Goal: Information Seeking & Learning: Understand process/instructions

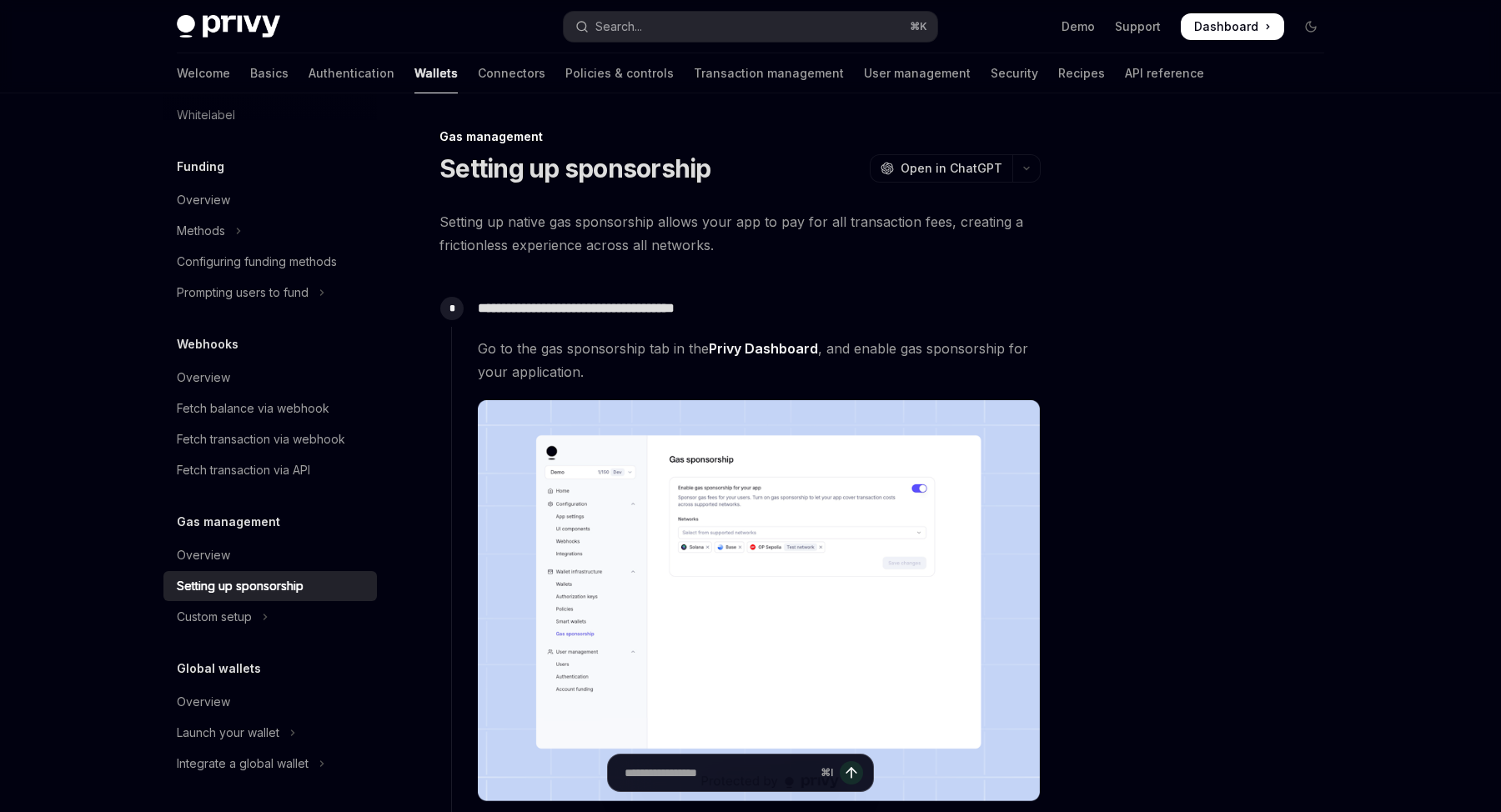
click at [625, 42] on div "Privy Docs home page Search... ⌘ K Demo Support Dashboard Dashboard Search..." at bounding box center [750, 27] width 1147 height 53
click at [625, 36] on button "Search... ⌘ K" at bounding box center [750, 27] width 373 height 30
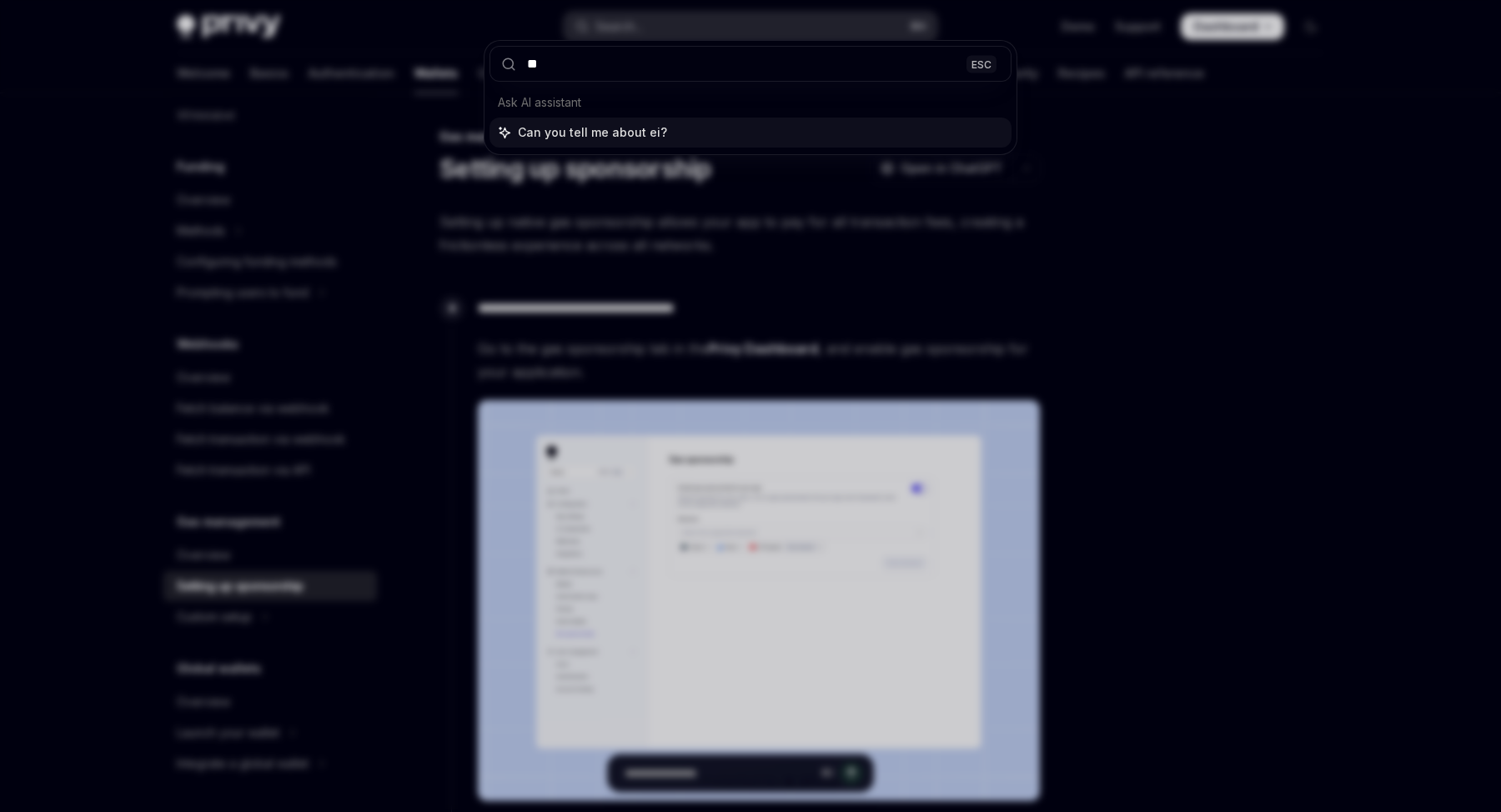
type input "***"
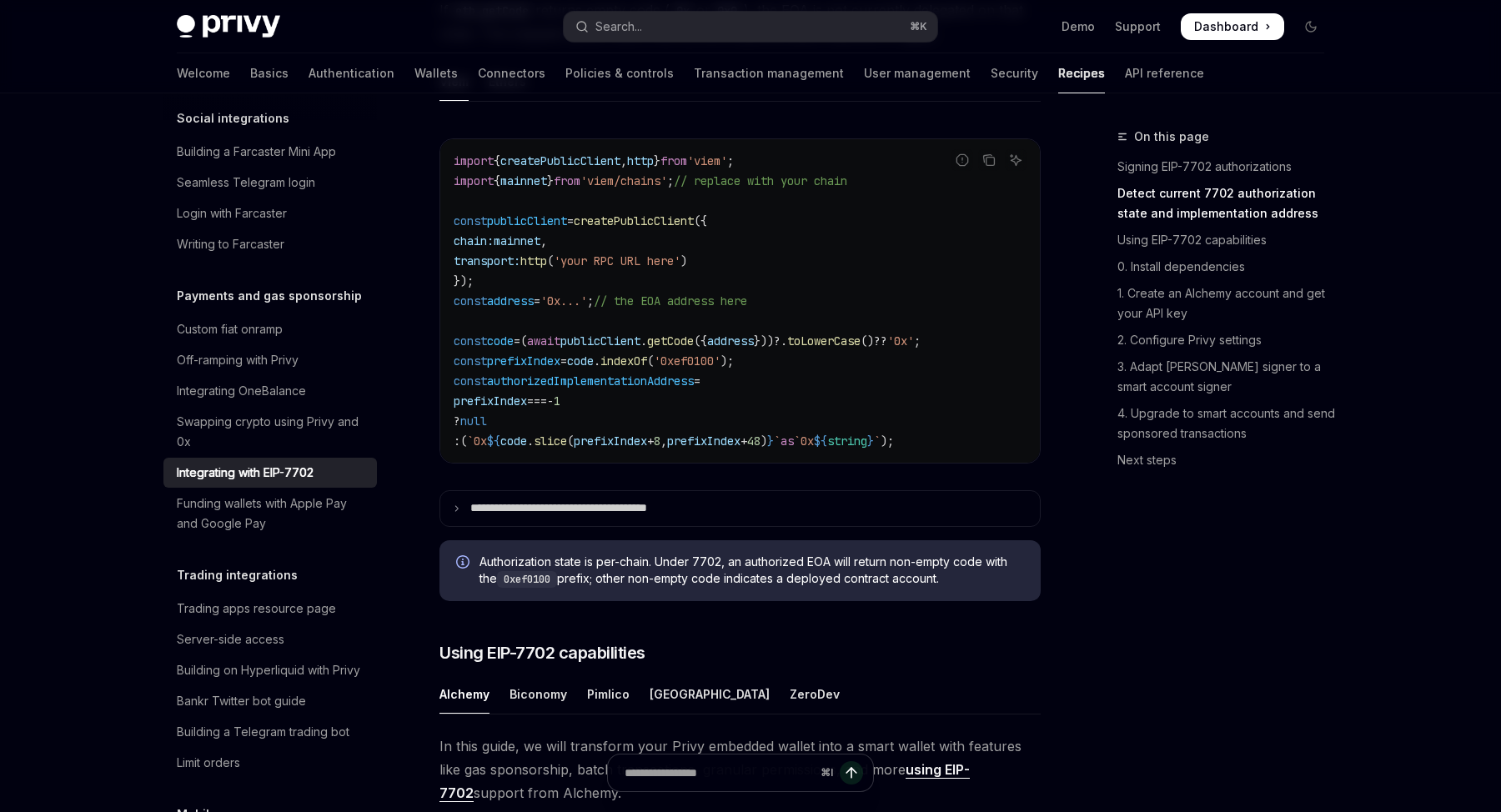
scroll to position [854, 0]
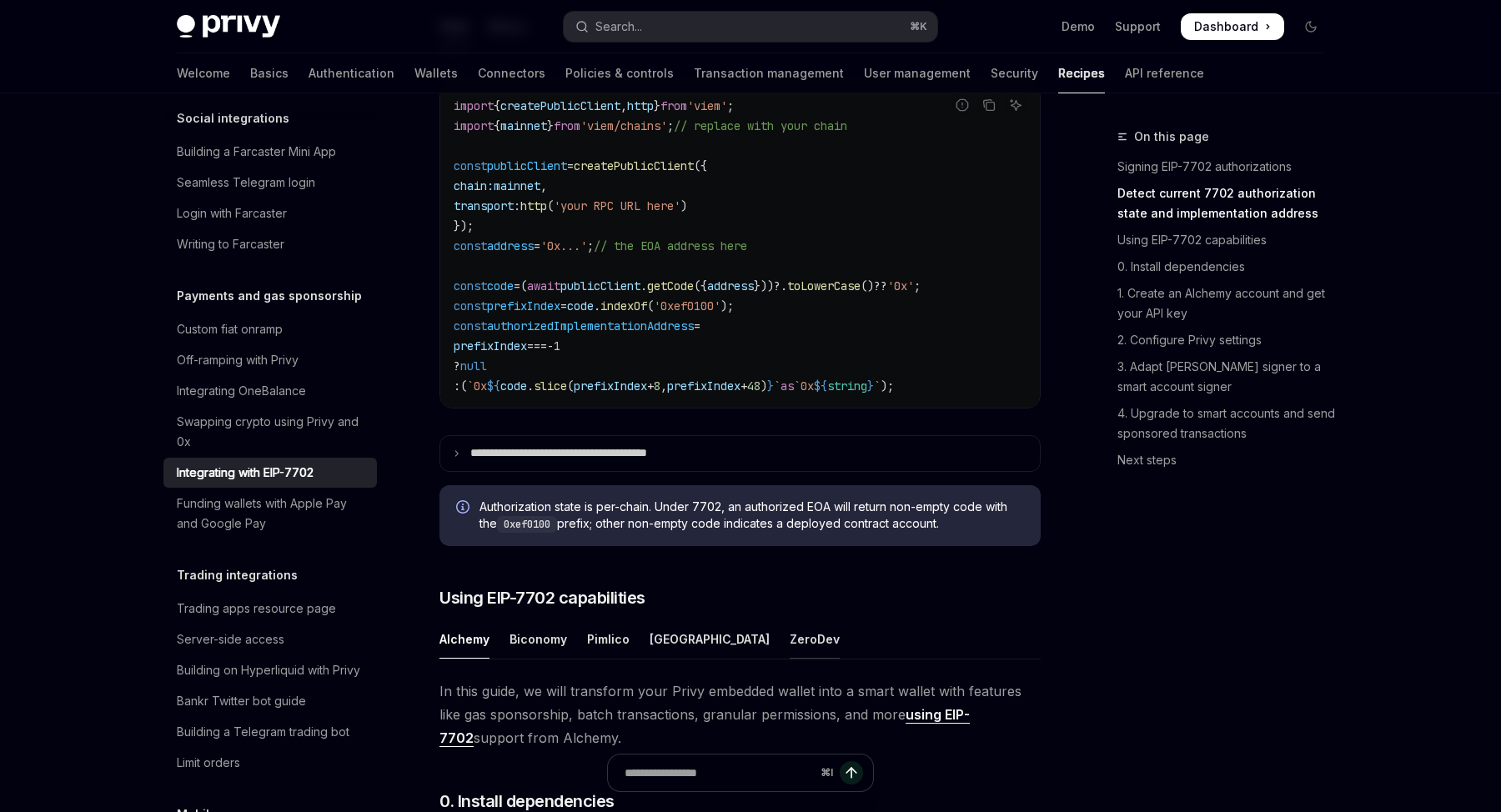
click at [789, 658] on div "ZeroDev" at bounding box center [814, 639] width 50 height 39
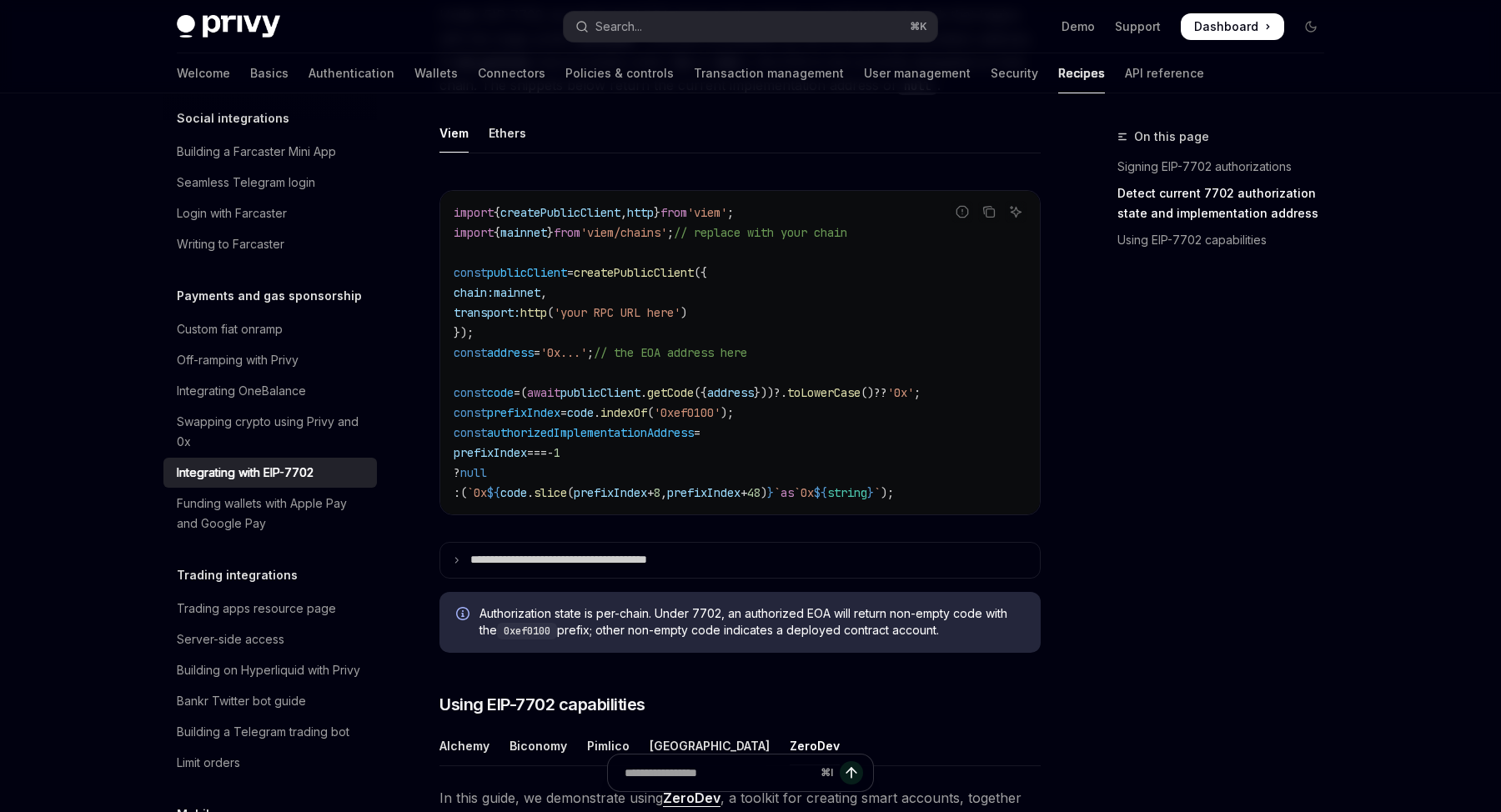
scroll to position [708, 0]
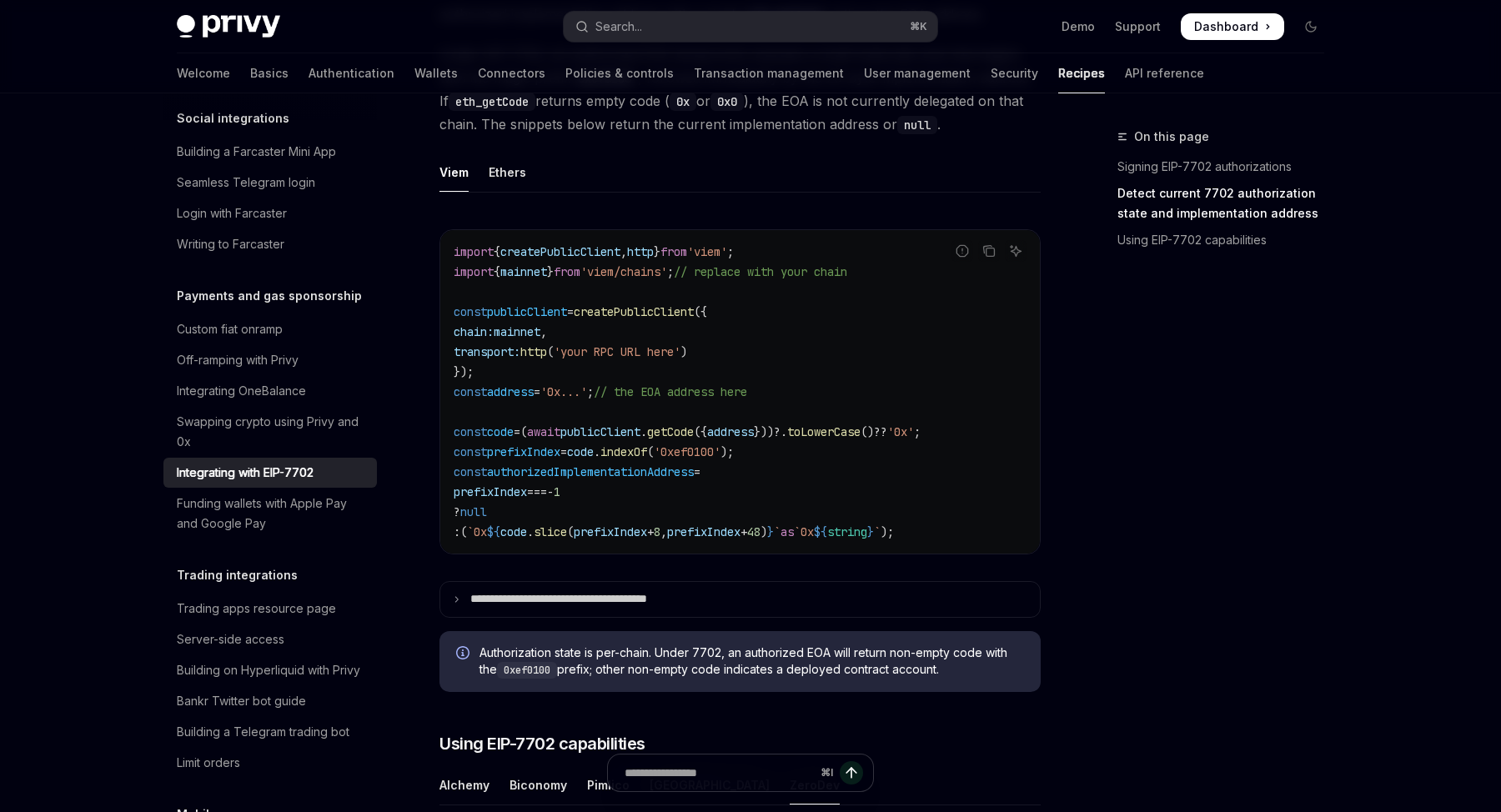
click at [782, 521] on code "import { createPublicClient , http } from 'viem' ; import { mainnet } from 'vie…" at bounding box center [739, 391] width 573 height 300
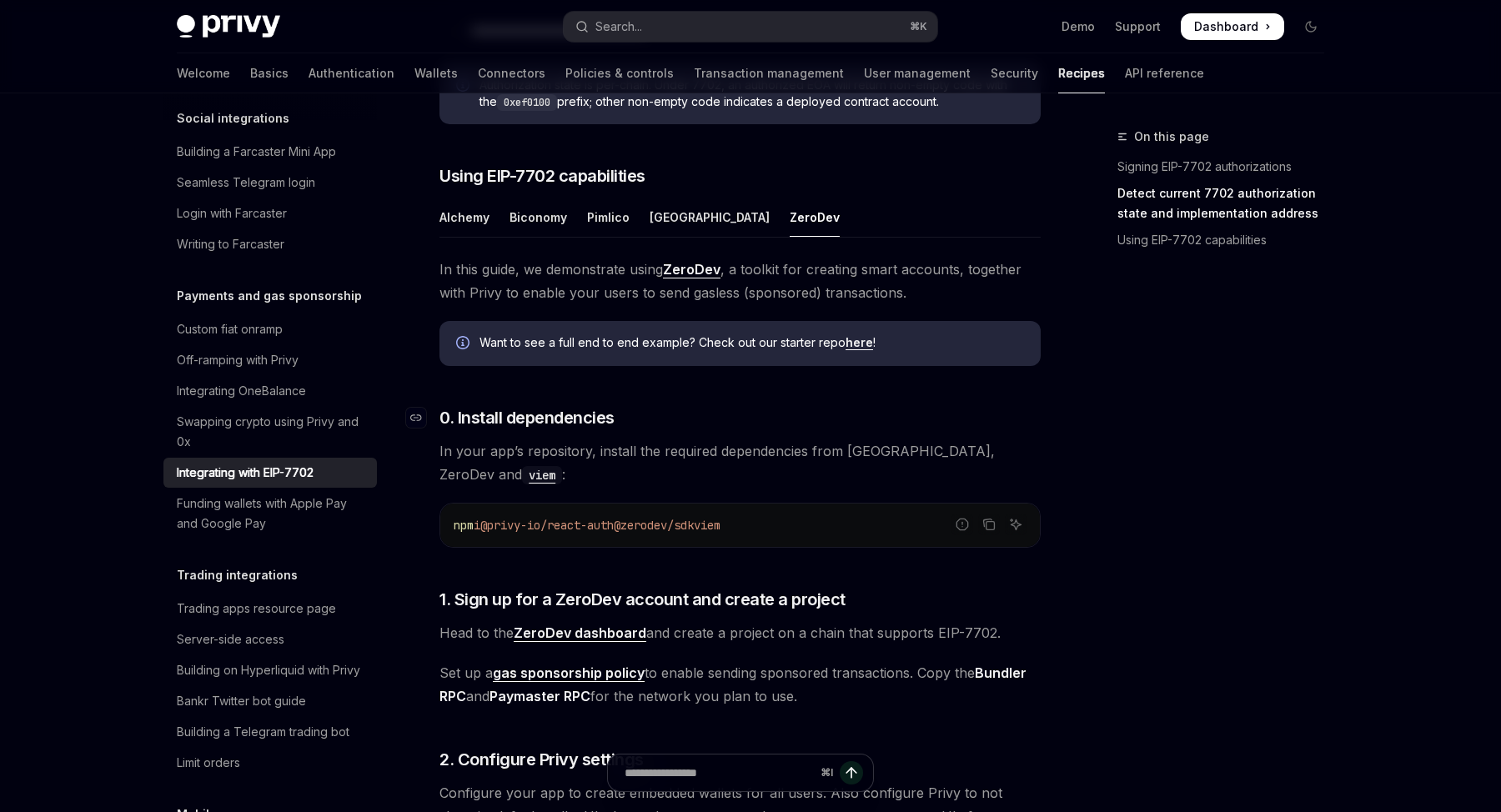
scroll to position [1275, 0]
drag, startPoint x: 726, startPoint y: 531, endPoint x: 643, endPoint y: 535, distance: 83.1
click at [643, 532] on span "@zerodev/sdk" at bounding box center [653, 524] width 80 height 15
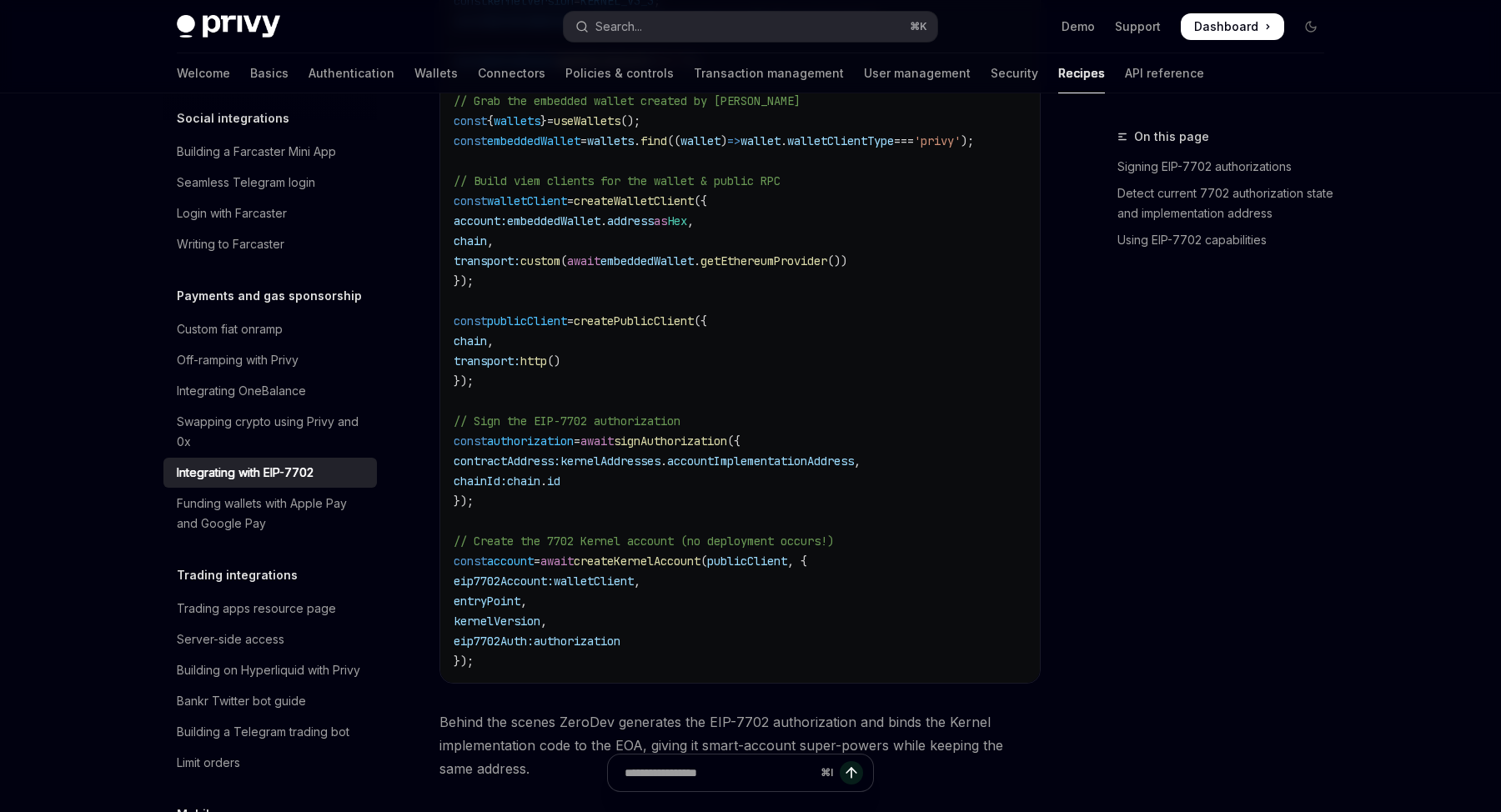
scroll to position [2836, 0]
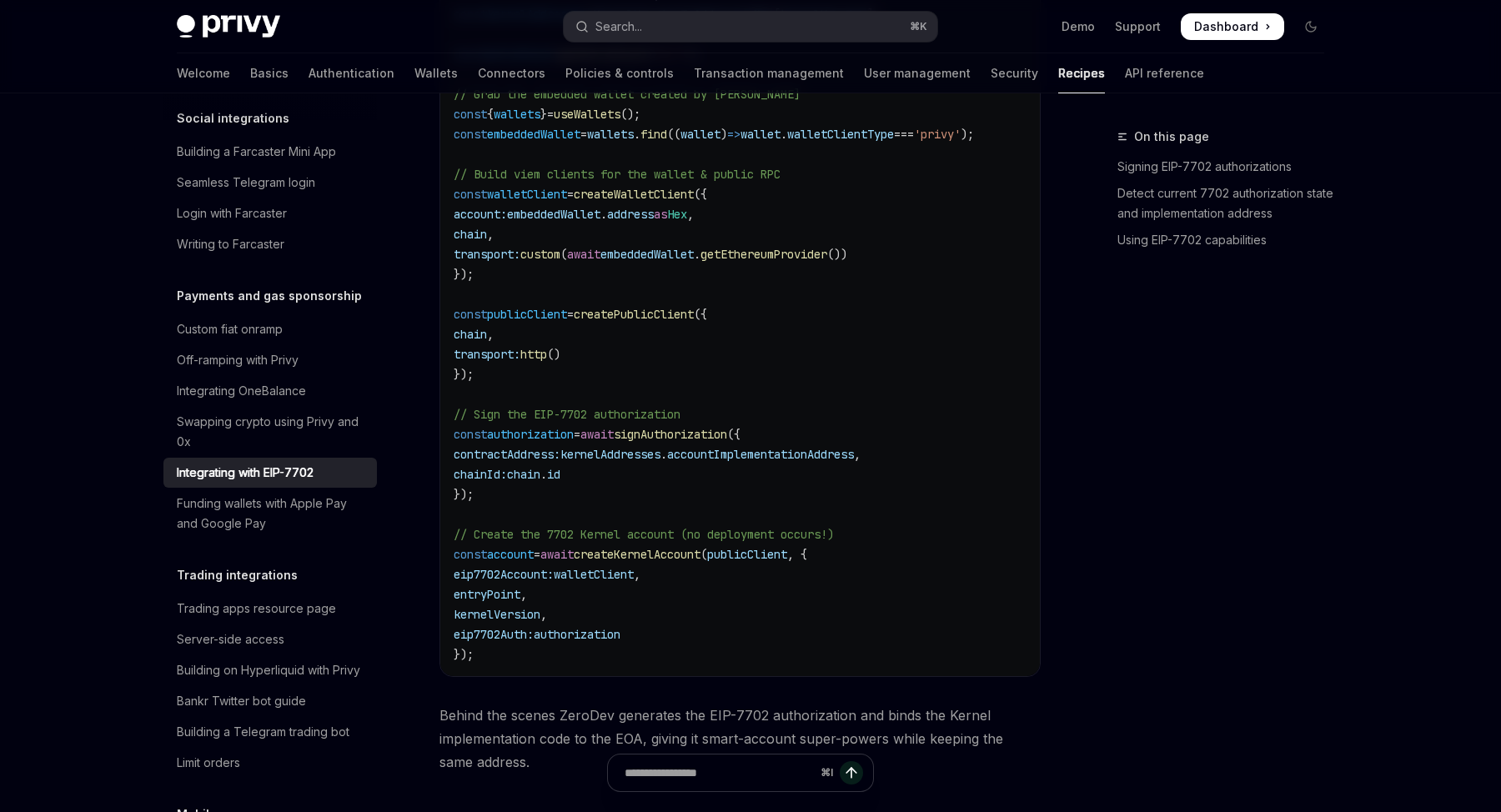
click at [943, 515] on code "import { createZeroDevPaymasterClient , createKernelAccountClient , createKerne…" at bounding box center [753, 204] width 600 height 920
click at [972, 467] on code "import { createZeroDevPaymasterClient , createKernelAccountClient , createKerne…" at bounding box center [753, 204] width 600 height 920
click at [971, 469] on code "import { createZeroDevPaymasterClient , createKernelAccountClient , createKerne…" at bounding box center [753, 204] width 600 height 920
click at [981, 491] on code "import { createZeroDevPaymasterClient , createKernelAccountClient , createKerne…" at bounding box center [753, 204] width 600 height 920
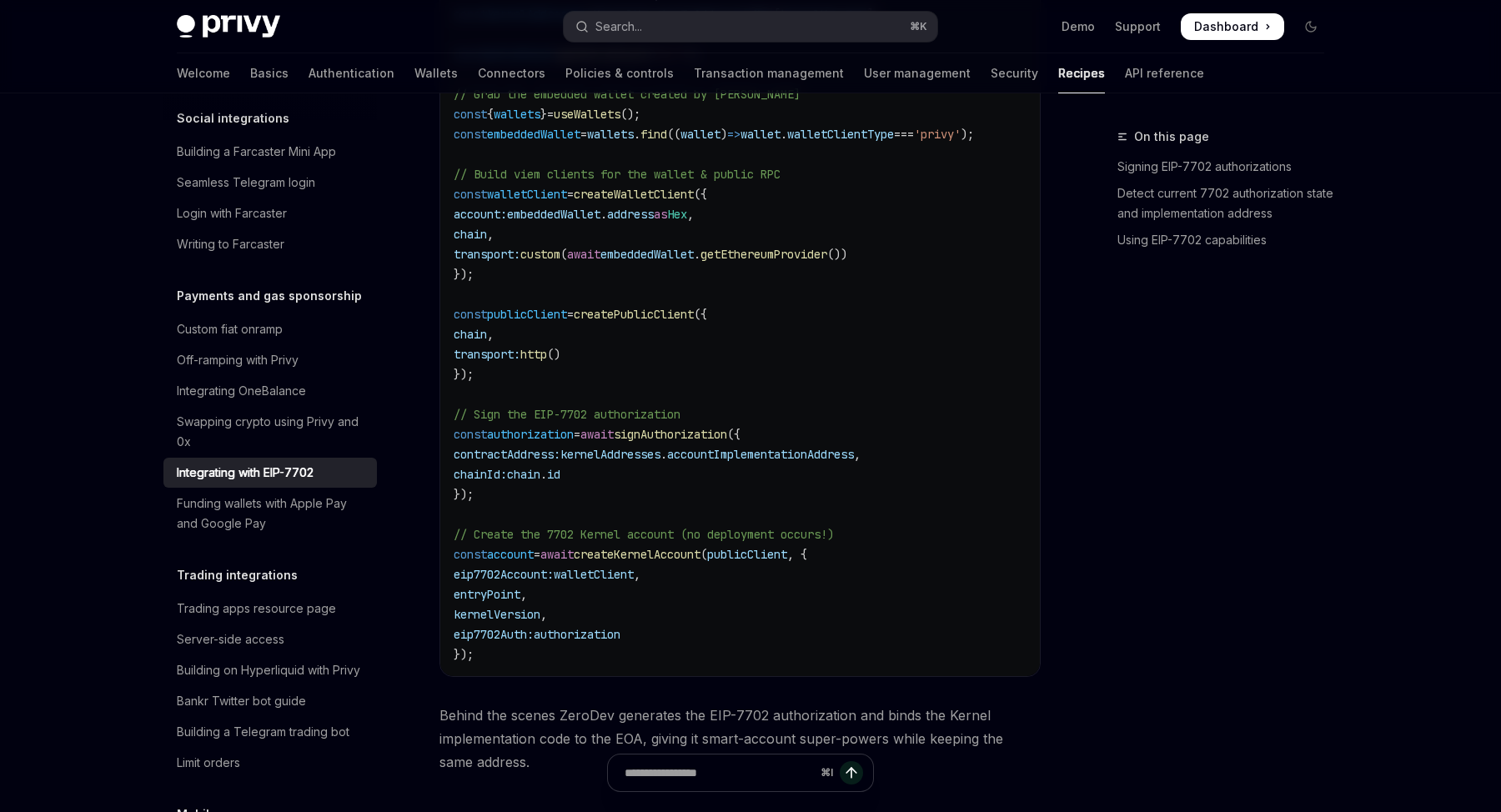
click at [981, 491] on code "import { createZeroDevPaymasterClient , createKernelAccountClient , createKerne…" at bounding box center [753, 204] width 600 height 920
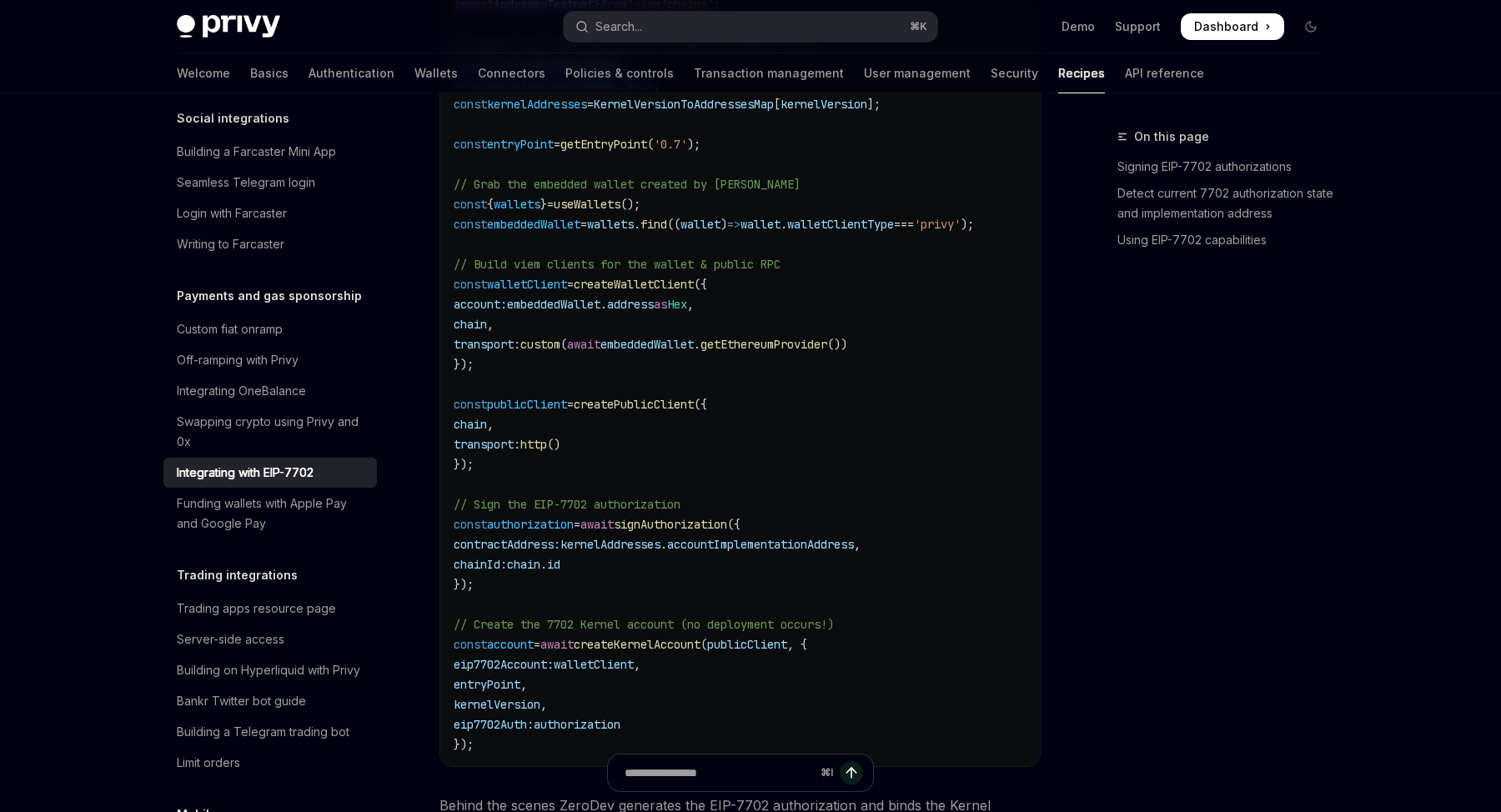
scroll to position [2738, 0]
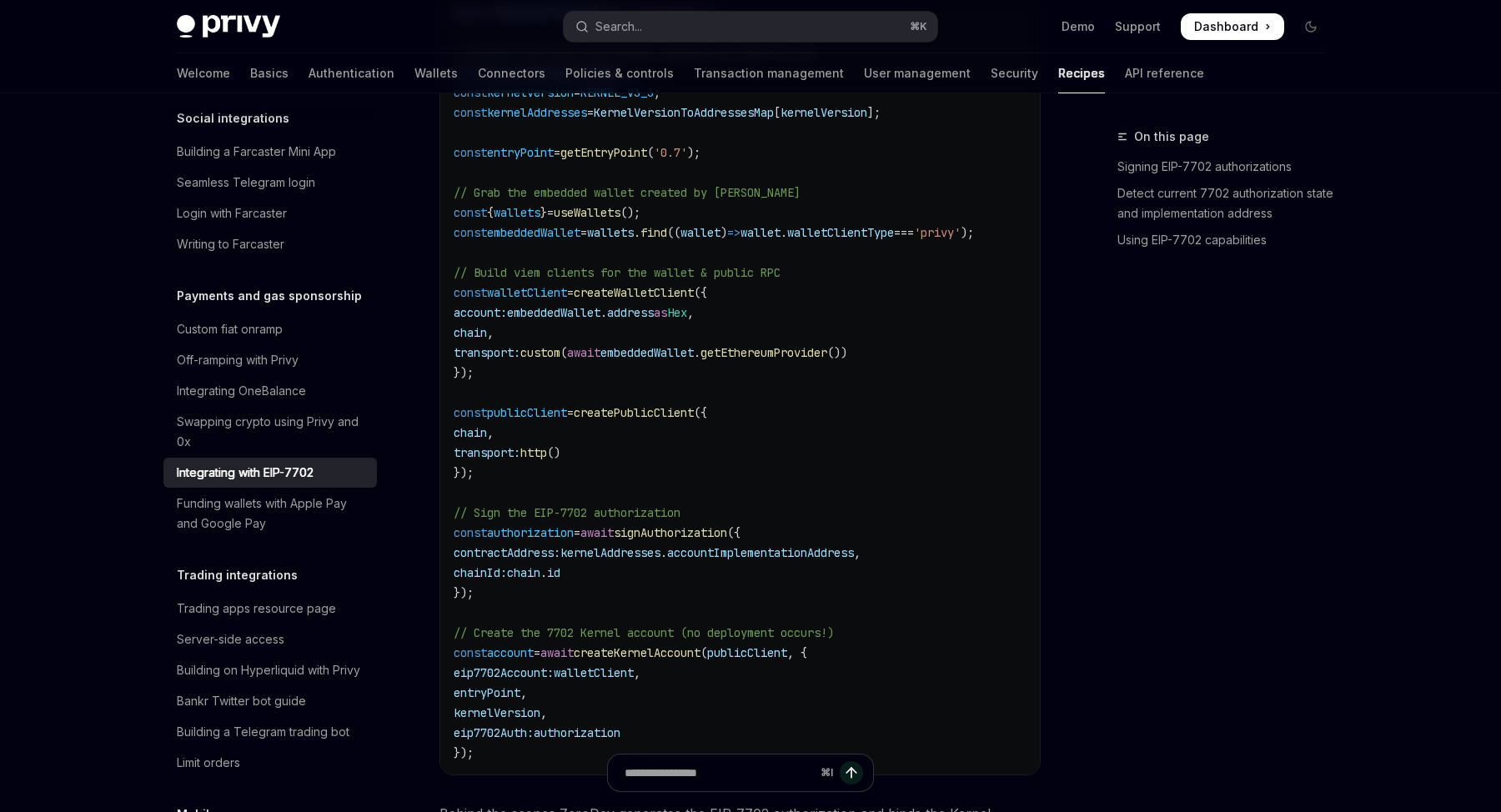
click at [981, 491] on code "import { createZeroDevPaymasterClient , createKernelAccountClient , createKerne…" at bounding box center [753, 303] width 600 height 920
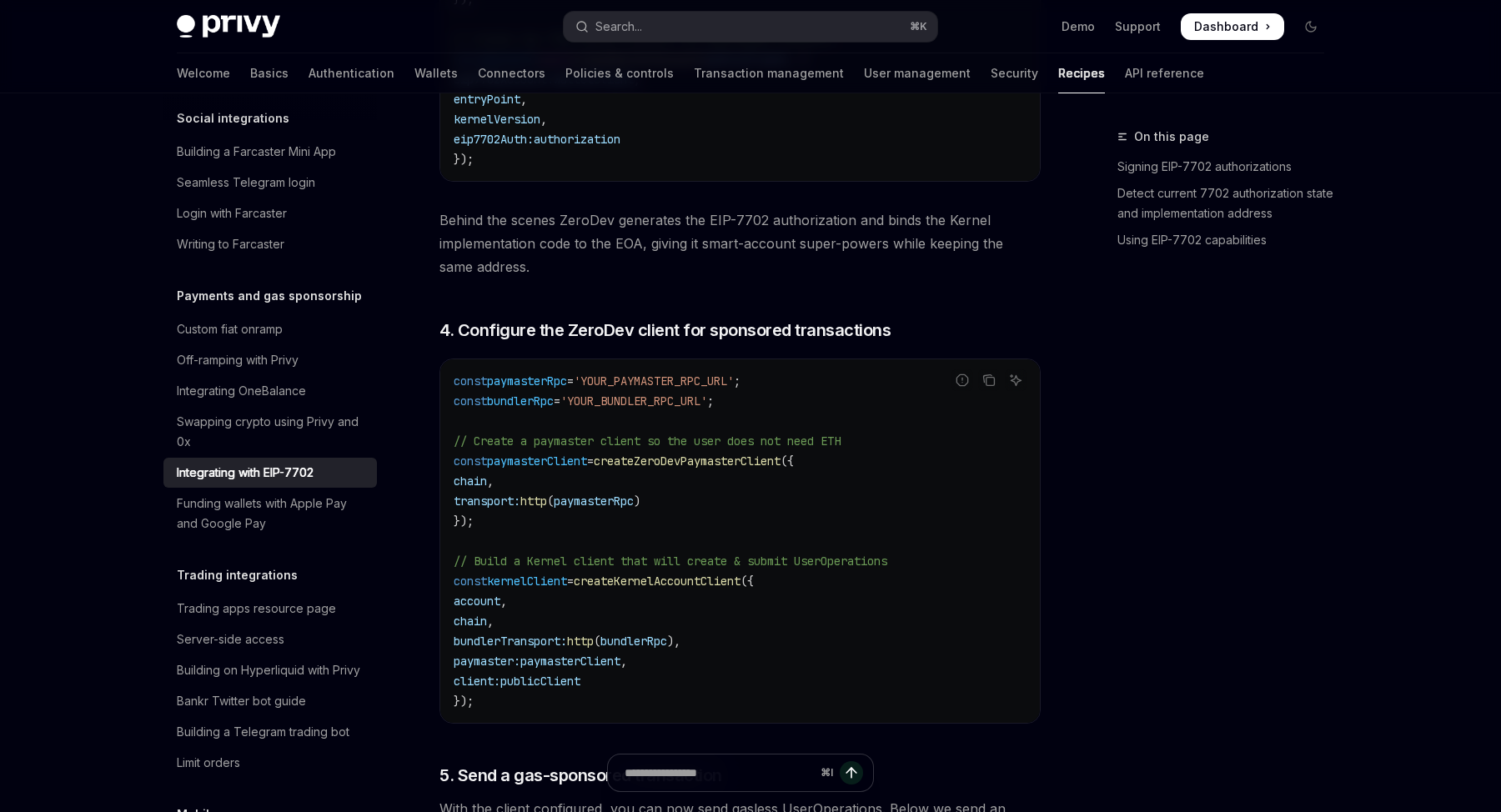
scroll to position [3332, 0]
click at [971, 657] on code "const paymasterRpc = 'YOUR_PAYMASTER_RPC_URL' ; const bundlerRpc = 'YOUR_BUNDLE…" at bounding box center [739, 539] width 573 height 340
click at [969, 653] on code "const paymasterRpc = 'YOUR_PAYMASTER_RPC_URL' ; const bundlerRpc = 'YOUR_BUNDLE…" at bounding box center [739, 539] width 573 height 340
click at [969, 654] on code "const paymasterRpc = 'YOUR_PAYMASTER_RPC_URL' ; const bundlerRpc = 'YOUR_BUNDLE…" at bounding box center [739, 539] width 573 height 340
click at [969, 655] on code "const paymasterRpc = 'YOUR_PAYMASTER_RPC_URL' ; const bundlerRpc = 'YOUR_BUNDLE…" at bounding box center [739, 539] width 573 height 340
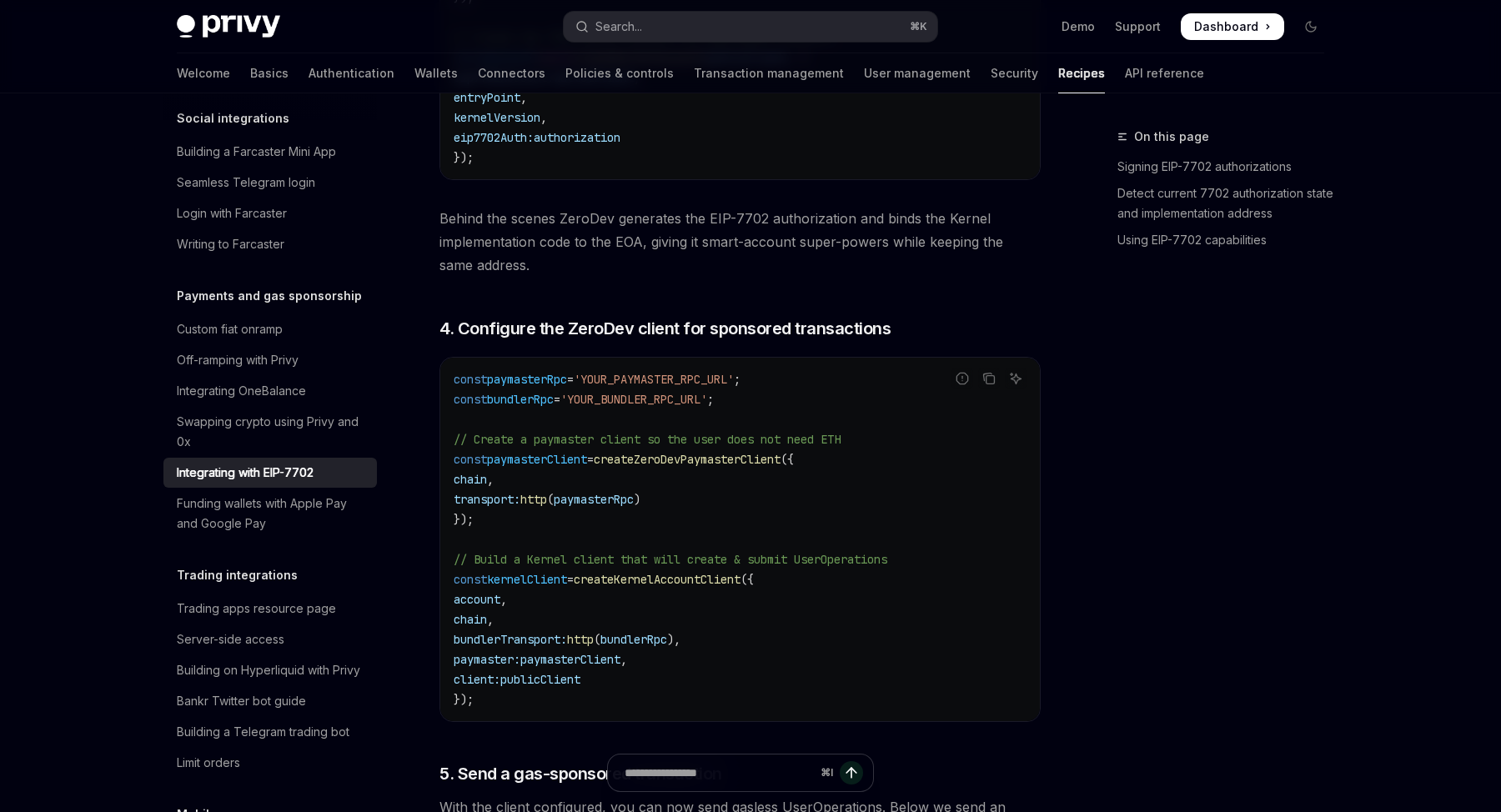
click at [1006, 530] on code "const paymasterRpc = 'YOUR_PAYMASTER_RPC_URL' ; const bundlerRpc = 'YOUR_BUNDLE…" at bounding box center [739, 539] width 573 height 340
click at [1133, 533] on div "On this page Signing EIP-7702 authorizations Detect current 7702 authorization …" at bounding box center [1211, 469] width 253 height 685
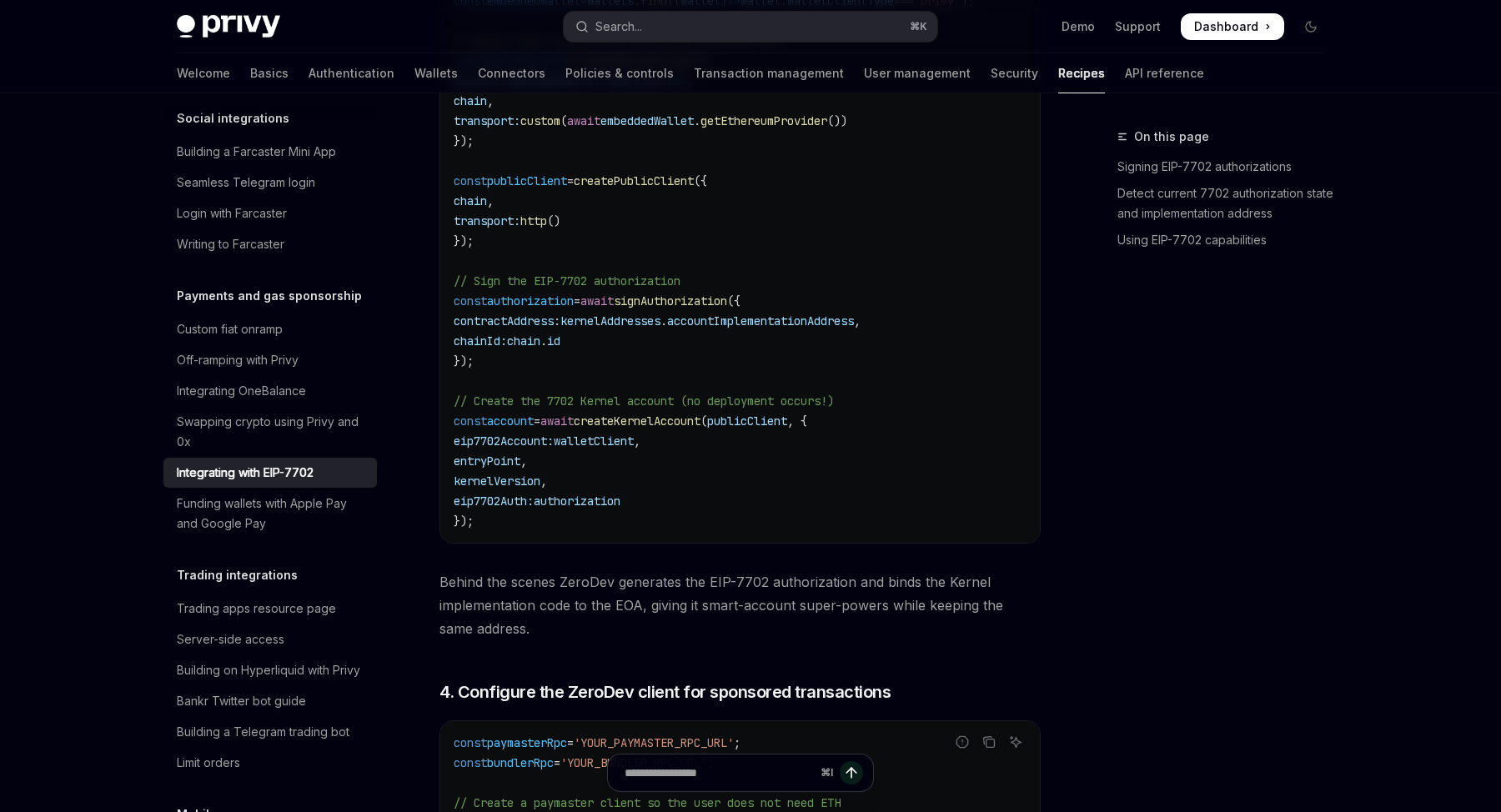
scroll to position [2869, 0]
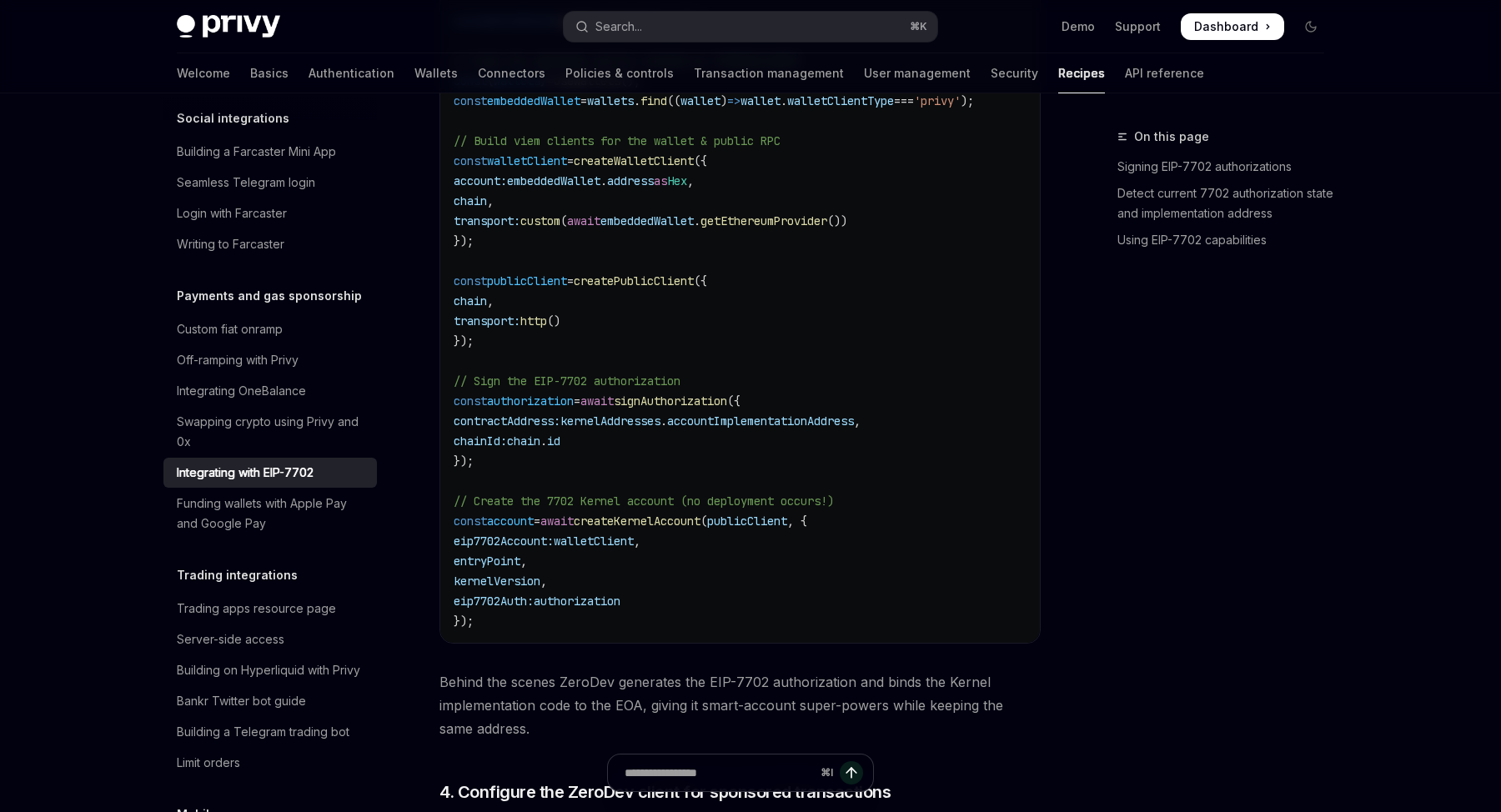
click at [1131, 529] on div "On this page Signing EIP-7702 authorizations Detect current 7702 authorization …" at bounding box center [1211, 469] width 253 height 685
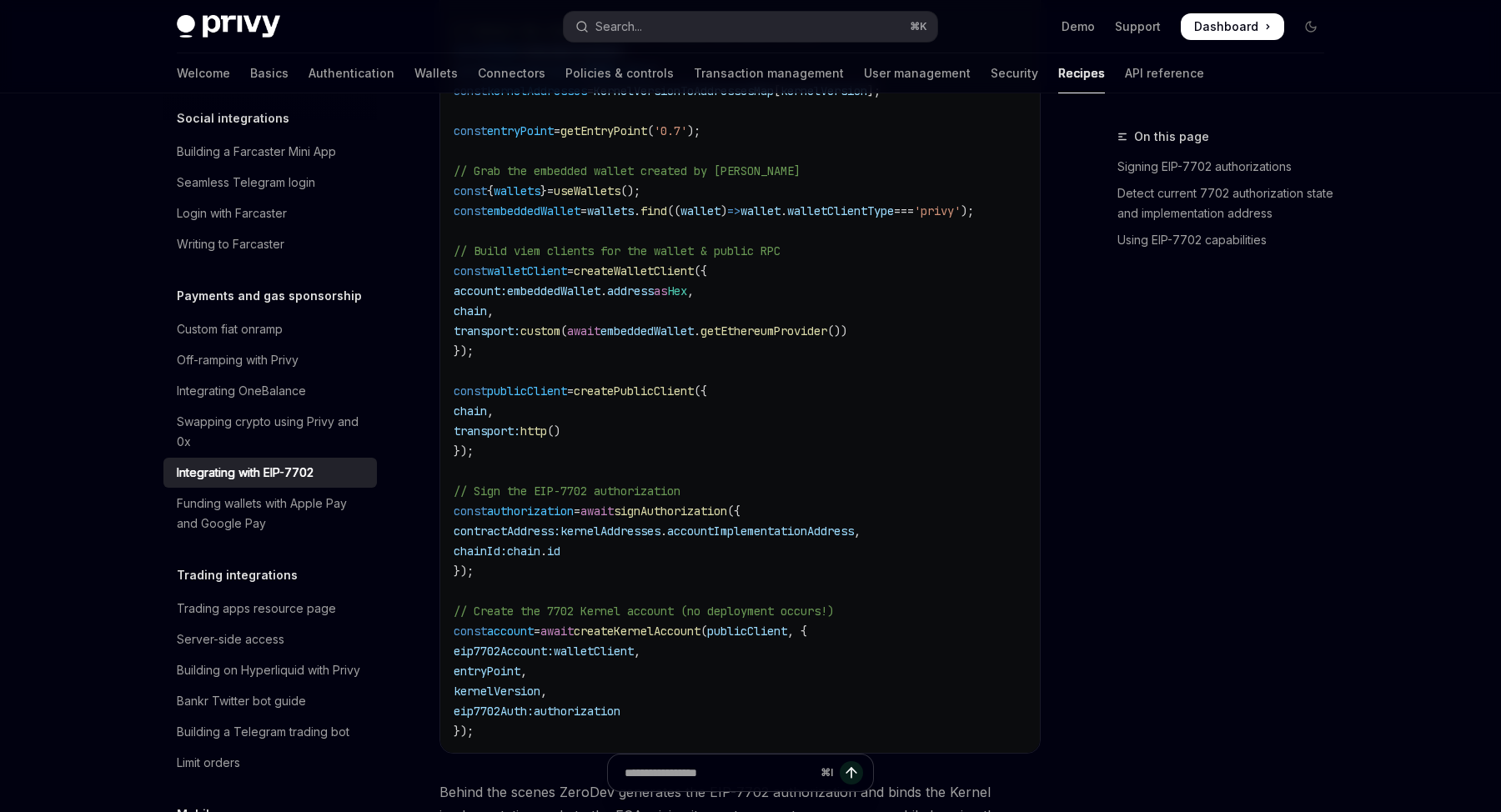
click at [1175, 517] on div "On this page Signing EIP-7702 authorizations Detect current 7702 authorization …" at bounding box center [1211, 469] width 253 height 685
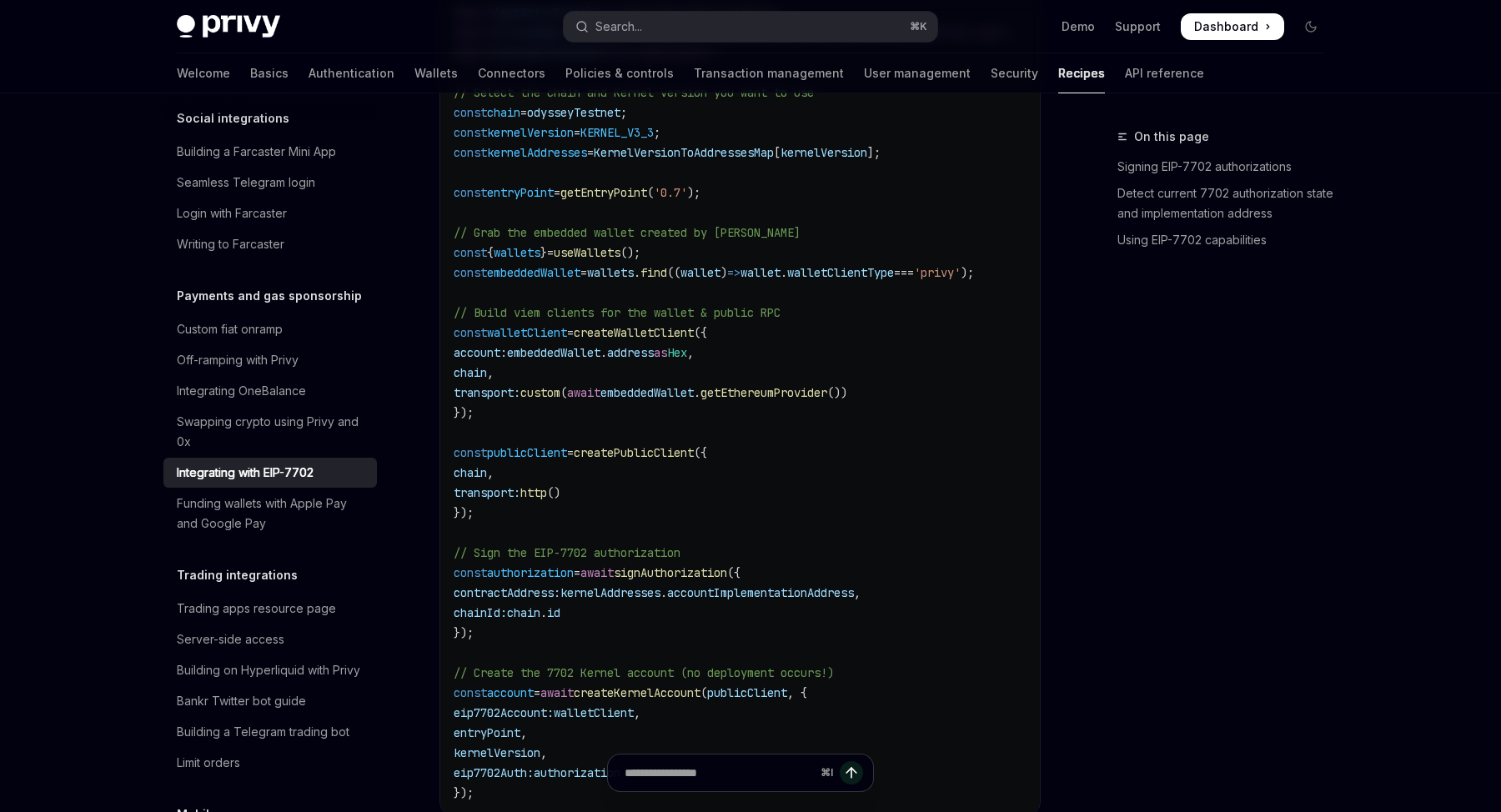
scroll to position [2696, 0]
click at [1175, 517] on div "On this page Signing EIP-7702 authorizations Detect current 7702 authorization …" at bounding box center [1211, 469] width 253 height 685
click at [1174, 518] on div "On this page Signing EIP-7702 authorizations Detect current 7702 authorization …" at bounding box center [1211, 469] width 253 height 685
click at [1173, 518] on div "On this page Signing EIP-7702 authorizations Detect current 7702 authorization …" at bounding box center [1211, 469] width 253 height 685
click at [1158, 646] on div "On this page Signing EIP-7702 authorizations Detect current 7702 authorization …" at bounding box center [1211, 469] width 253 height 685
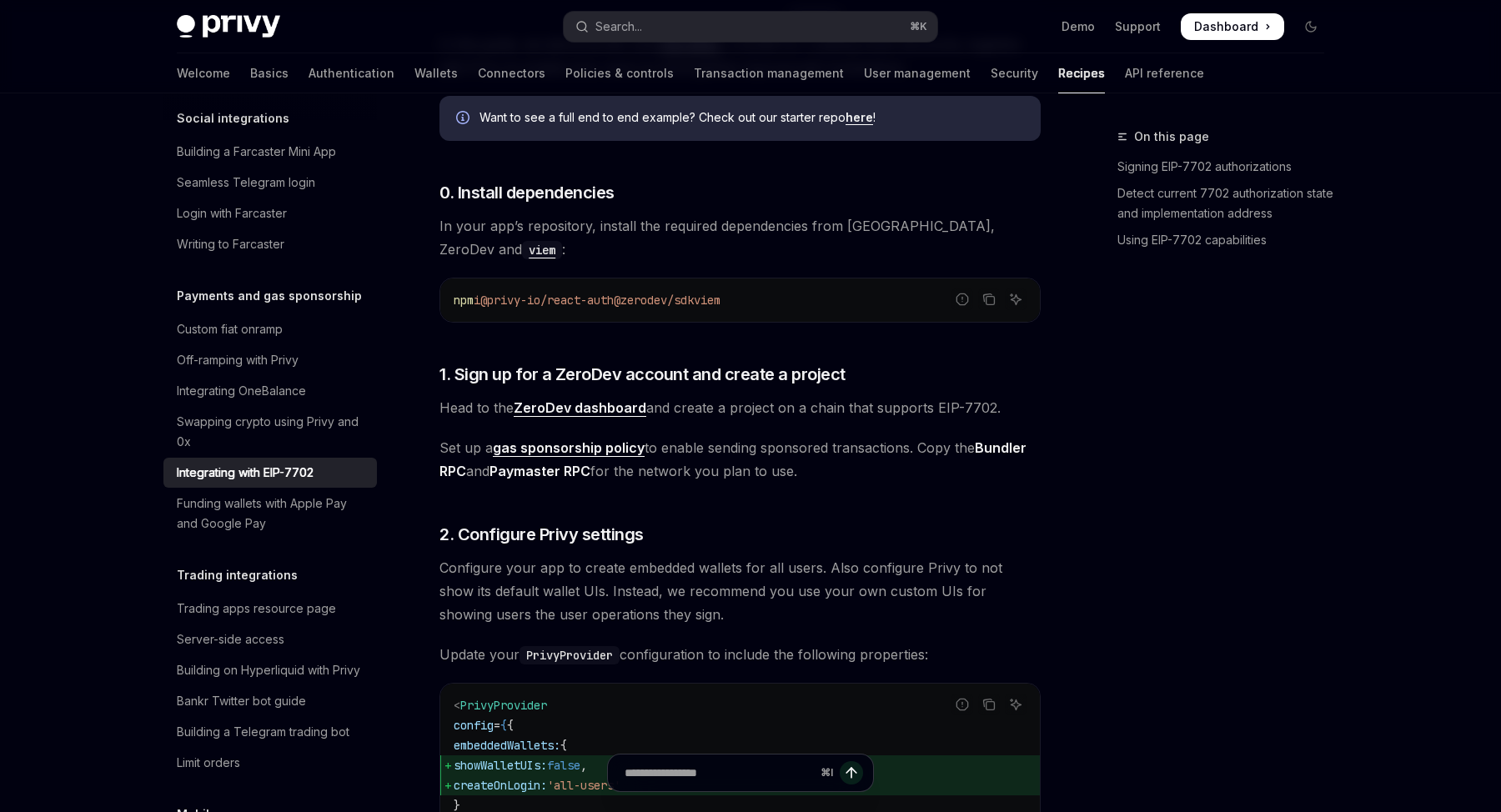
scroll to position [1479, 0]
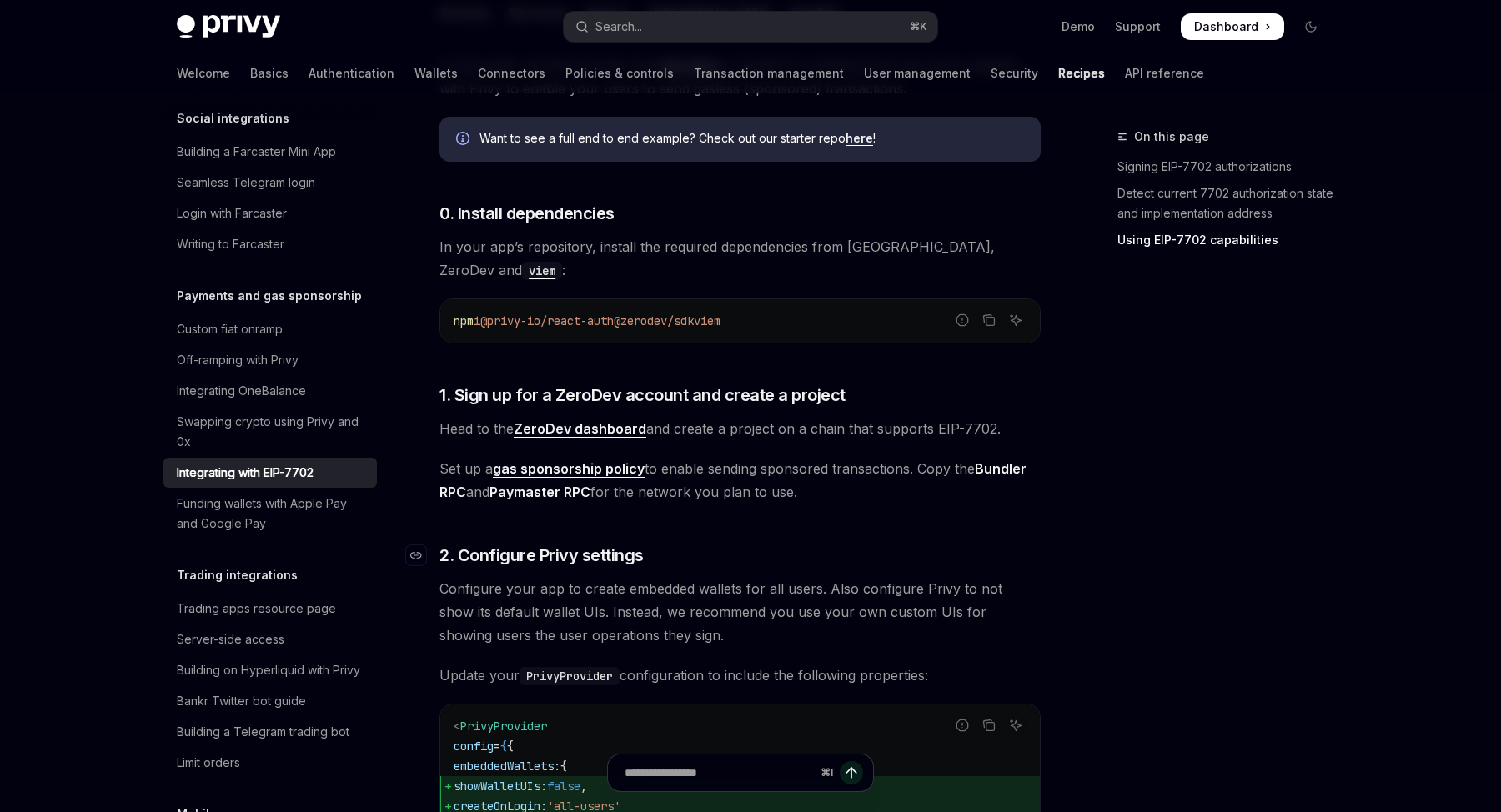
click at [915, 555] on h3 "​ 2. Configure Privy settings" at bounding box center [739, 555] width 601 height 23
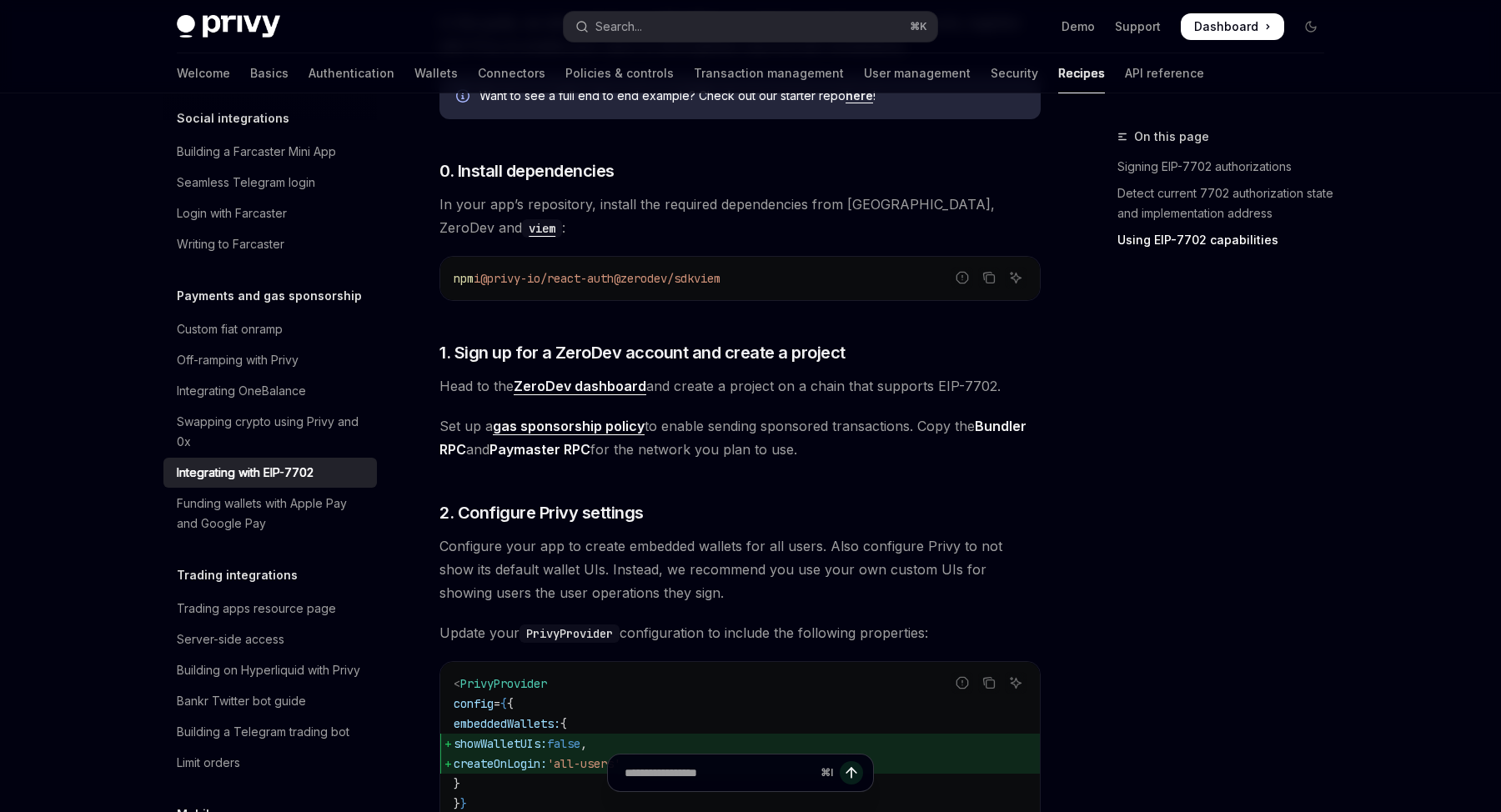
scroll to position [1514, 0]
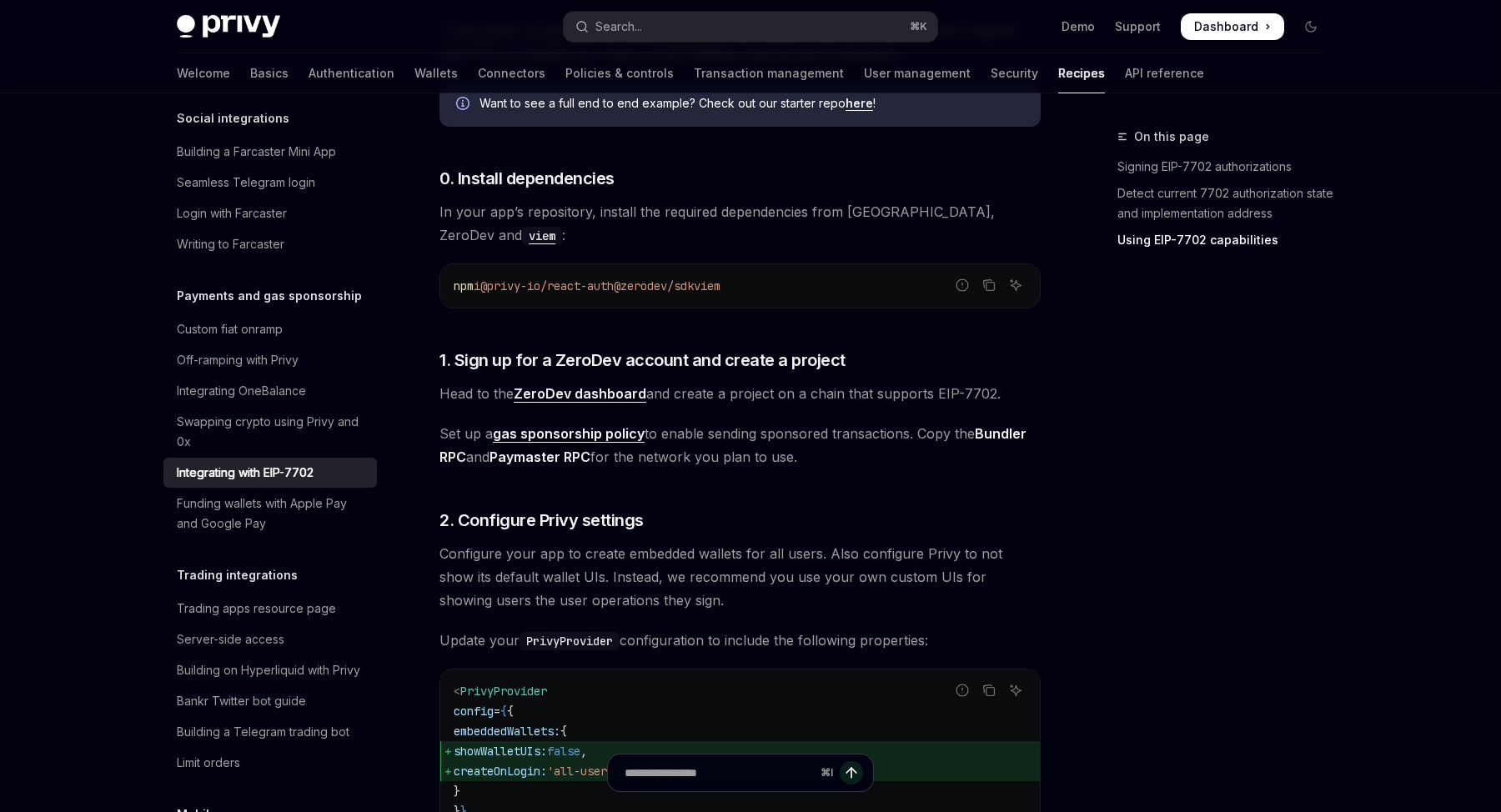
drag, startPoint x: 727, startPoint y: 293, endPoint x: 643, endPoint y: 291, distance: 84.0
click at [643, 291] on span "@zerodev/sdk" at bounding box center [653, 286] width 80 height 15
copy span "@zerodev/sdk"
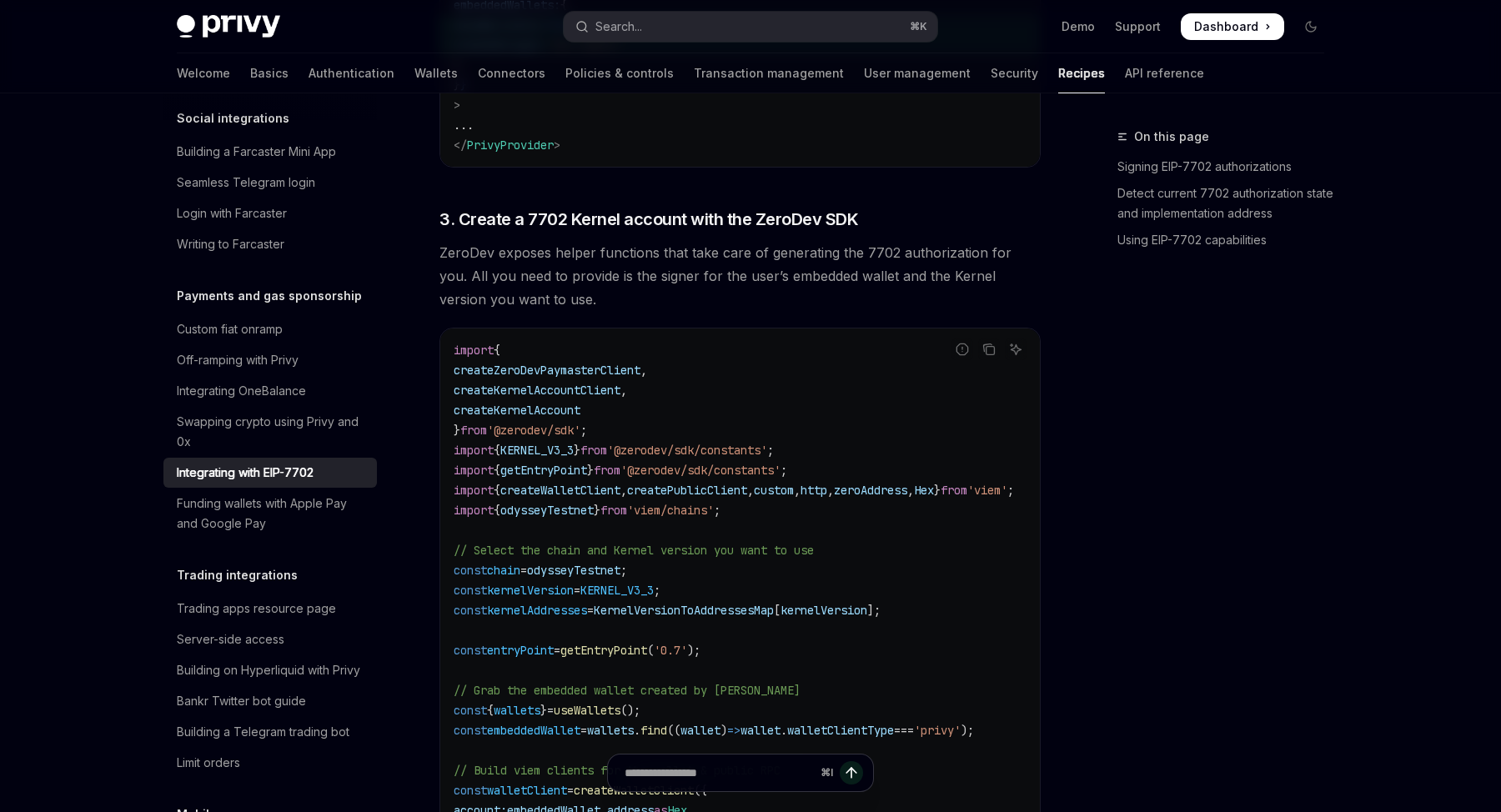
scroll to position [2271, 0]
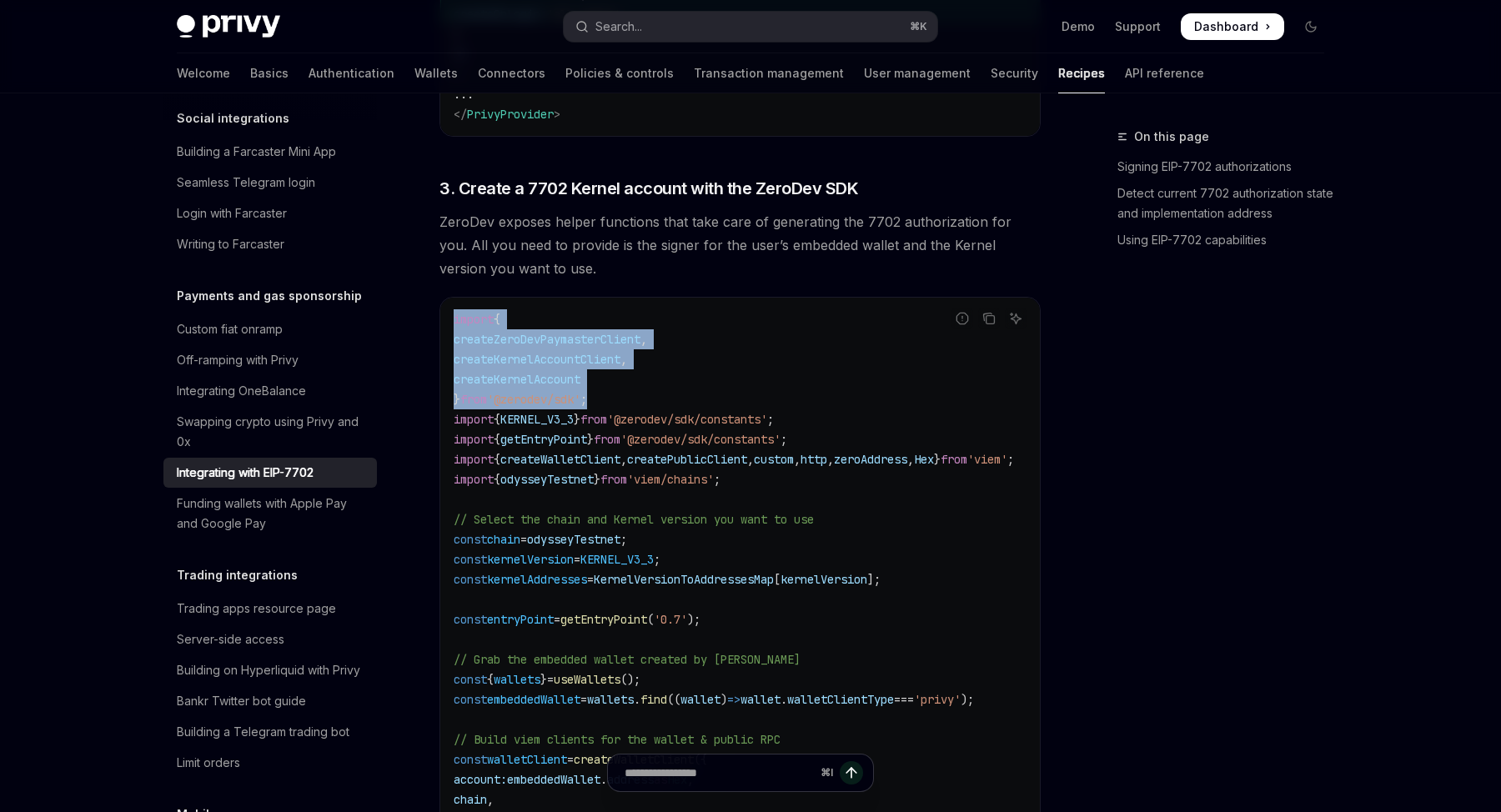
drag, startPoint x: 676, startPoint y: 409, endPoint x: 450, endPoint y: 326, distance: 240.8
click at [450, 326] on div "import { createZeroDevPaymasterClient , createKernelAccountClient , createKerne…" at bounding box center [739, 769] width 599 height 943
copy code "import { createZeroDevPaymasterClient , createKernelAccountClient , createKerne…"
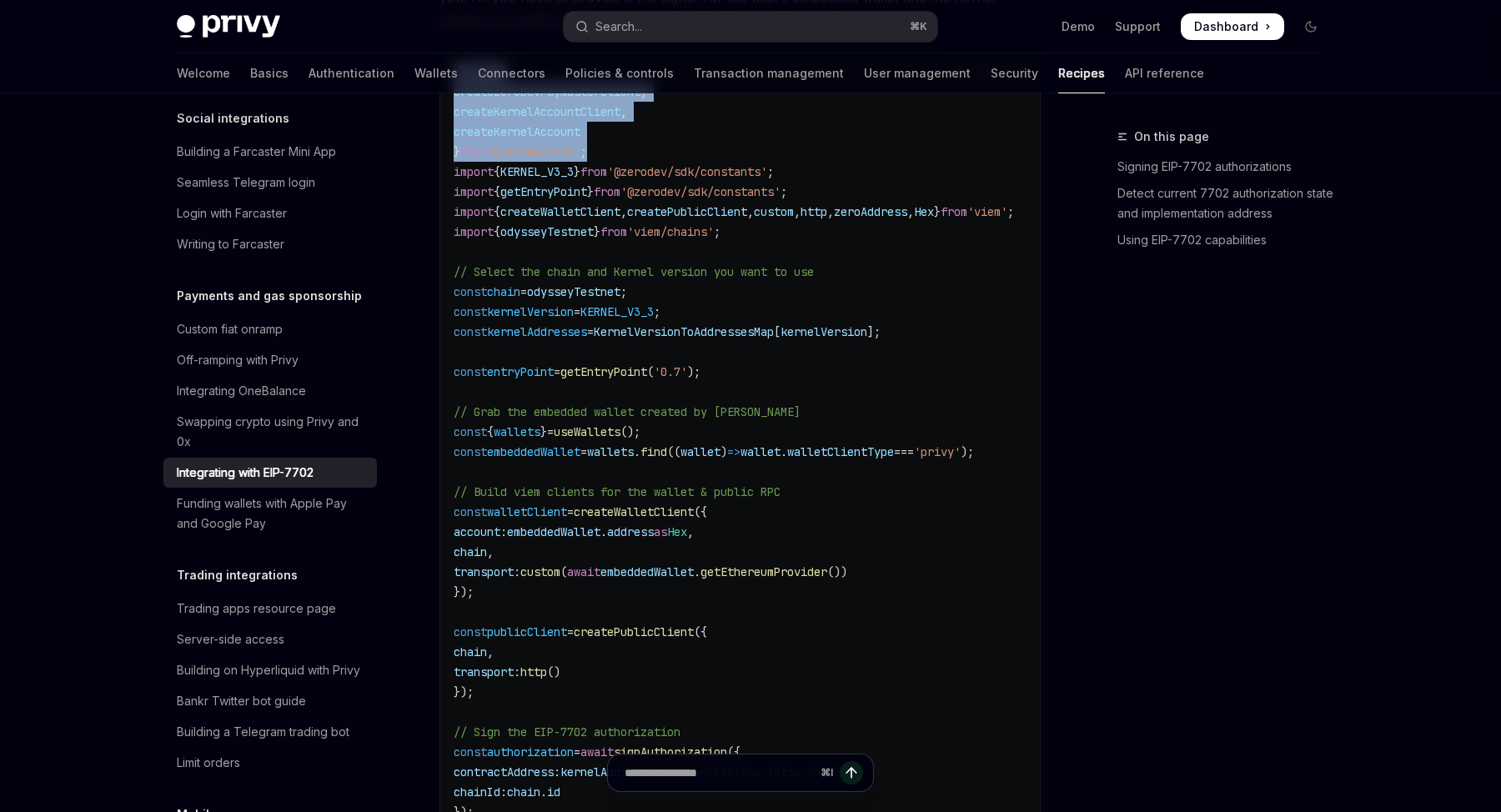
scroll to position [2515, 0]
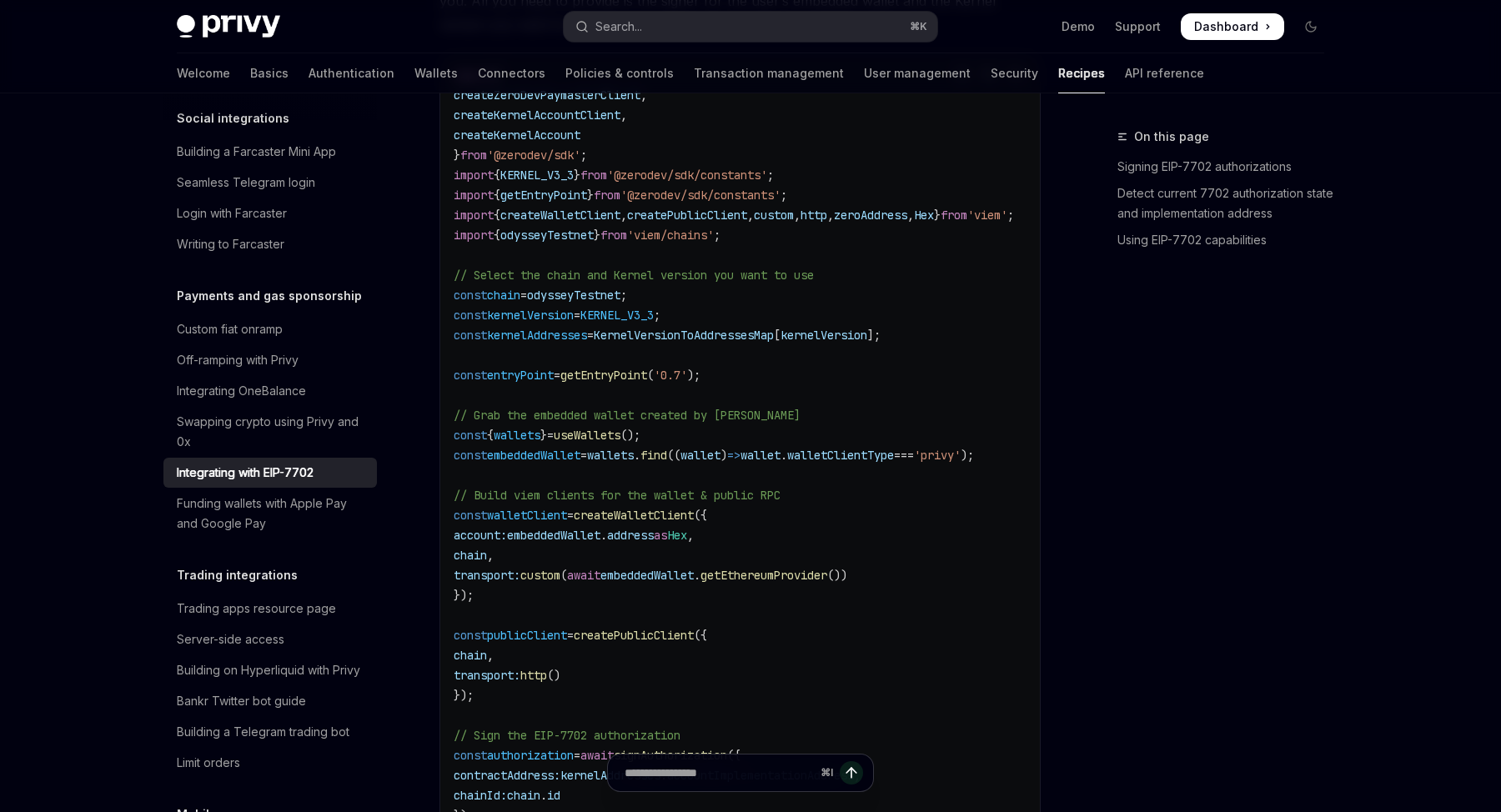
click at [795, 234] on code "import { createZeroDevPaymasterClient , createKernelAccountClient , createKerne…" at bounding box center [753, 525] width 600 height 920
drag, startPoint x: 792, startPoint y: 242, endPoint x: 695, endPoint y: 234, distance: 97.3
click at [695, 234] on code "import { createZeroDevPaymasterClient , createKernelAccountClient , createKerne…" at bounding box center [753, 525] width 600 height 920
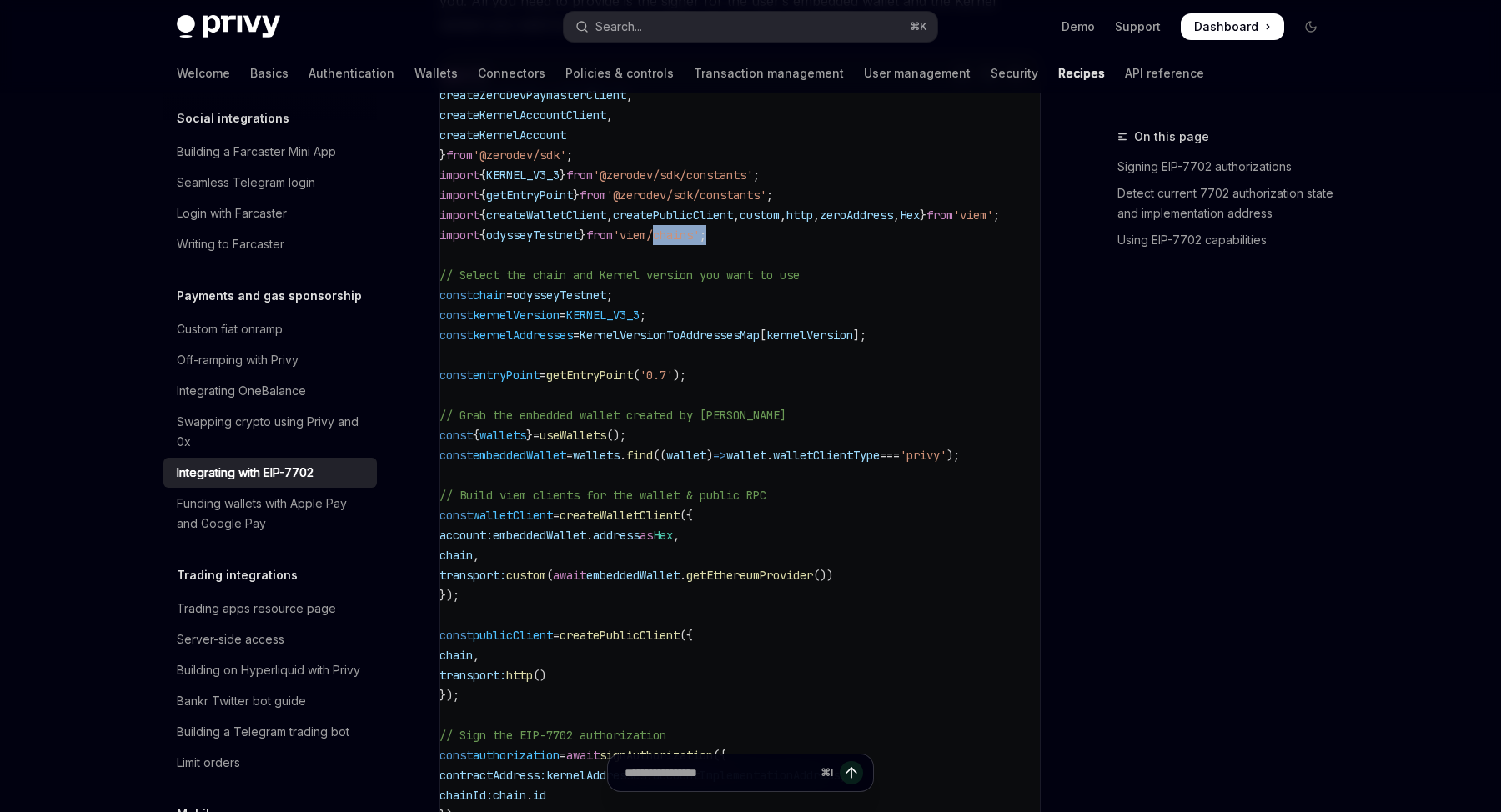
scroll to position [0, 0]
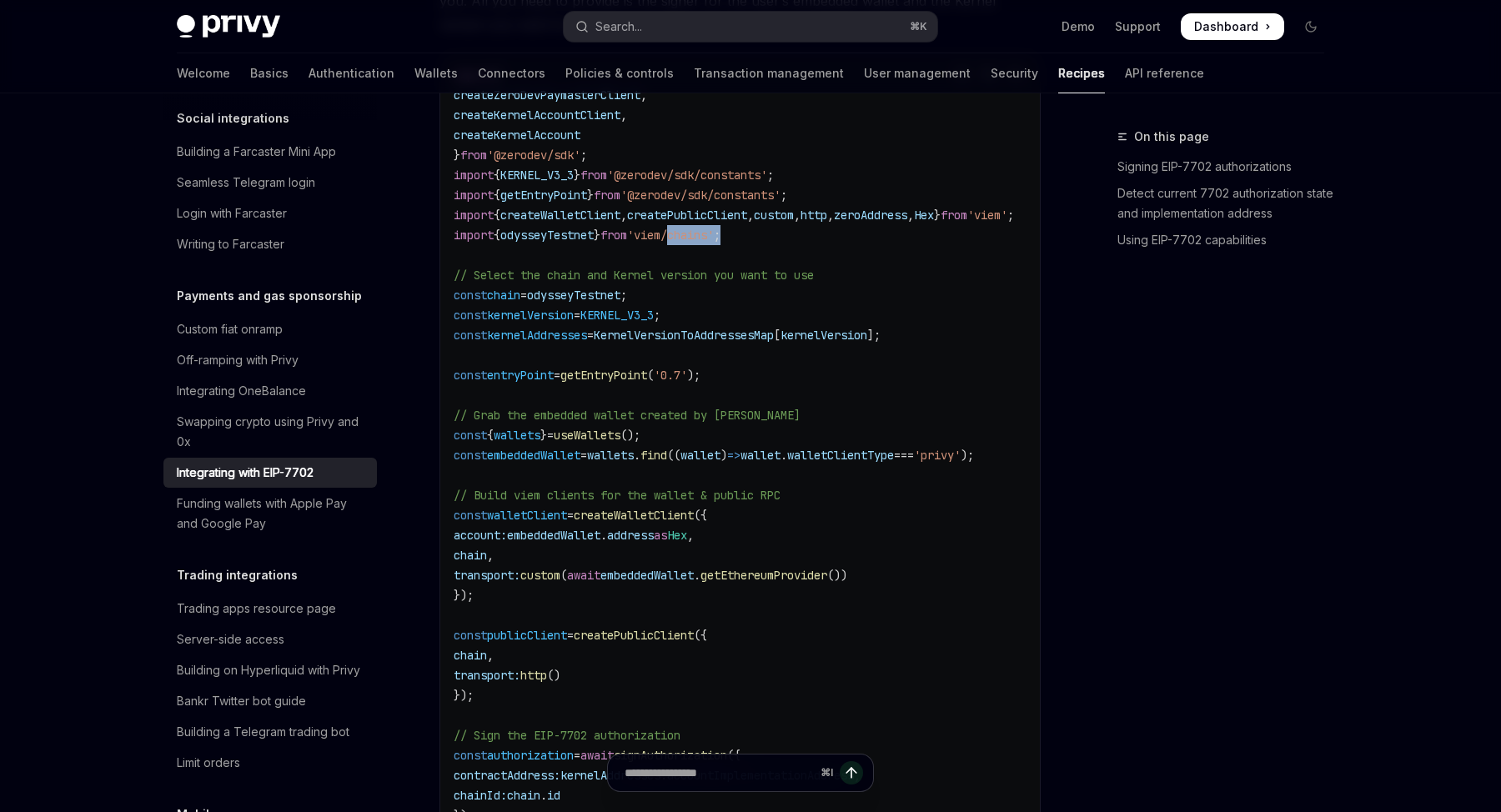
click at [695, 234] on span "'viem/chains'" at bounding box center [670, 234] width 87 height 15
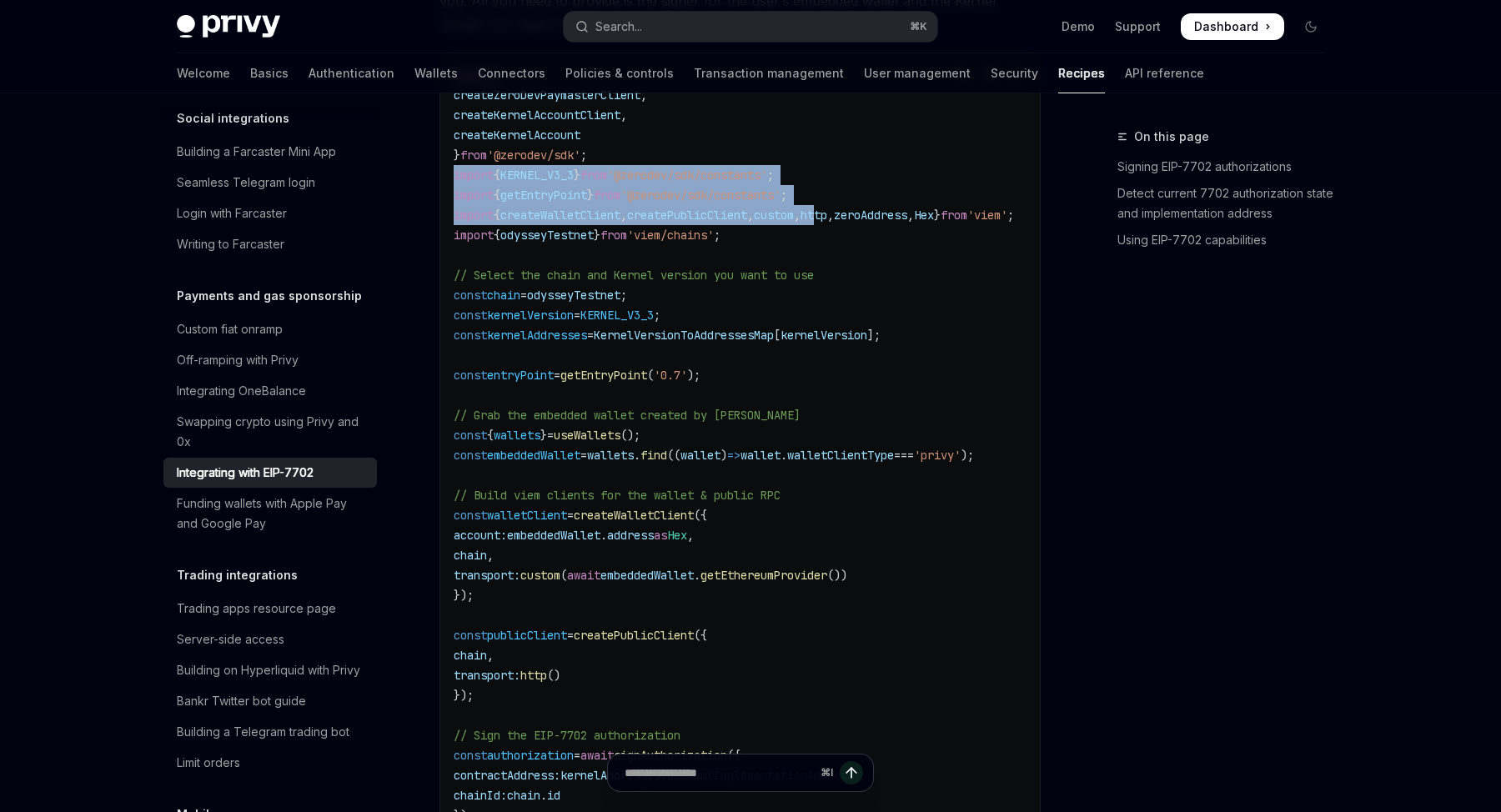
drag, startPoint x: 856, startPoint y: 211, endPoint x: 424, endPoint y: 181, distance: 433.0
click at [424, 181] on div "Payments and gas sponsorship Integrating with EIP-7702 OpenAI Open in ChatGPT O…" at bounding box center [583, 82] width 920 height 4941
copy code "import { KERNEL_V3_3 } from '@zerodev/sdk/constants' ; import { getEntryPoint }…"
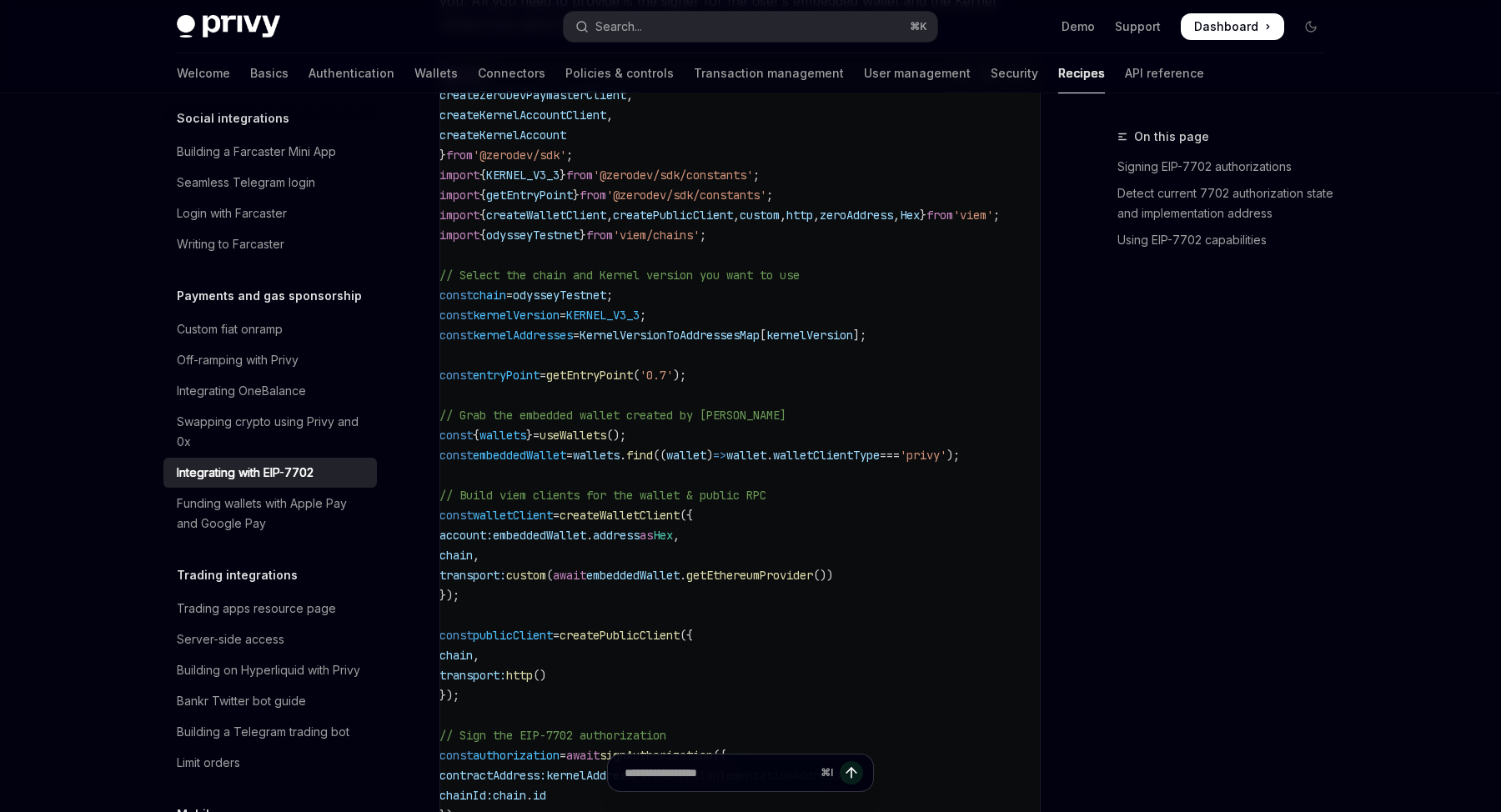
click at [920, 219] on span "}" at bounding box center [923, 215] width 7 height 15
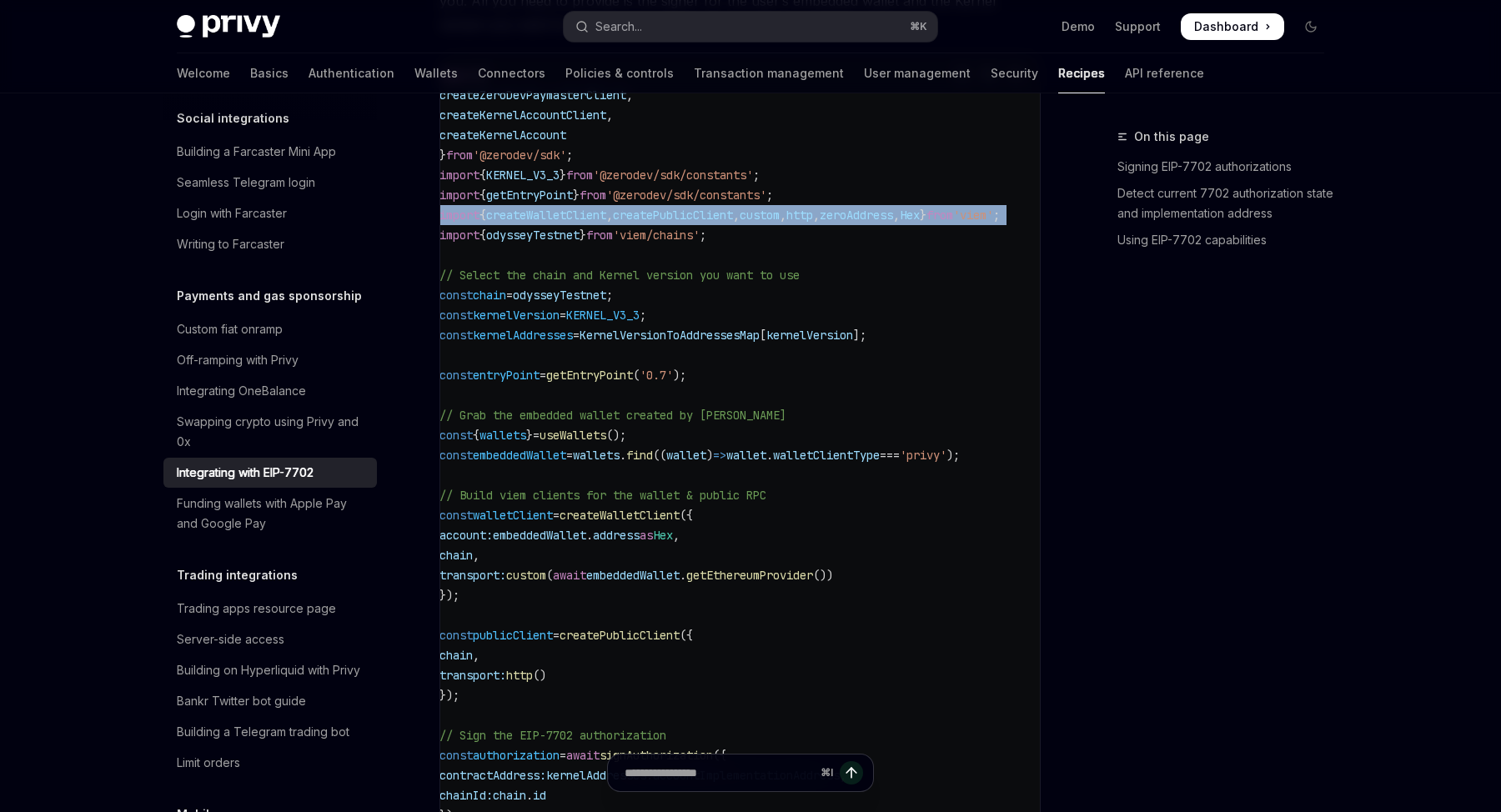
click at [920, 219] on span "}" at bounding box center [923, 215] width 7 height 15
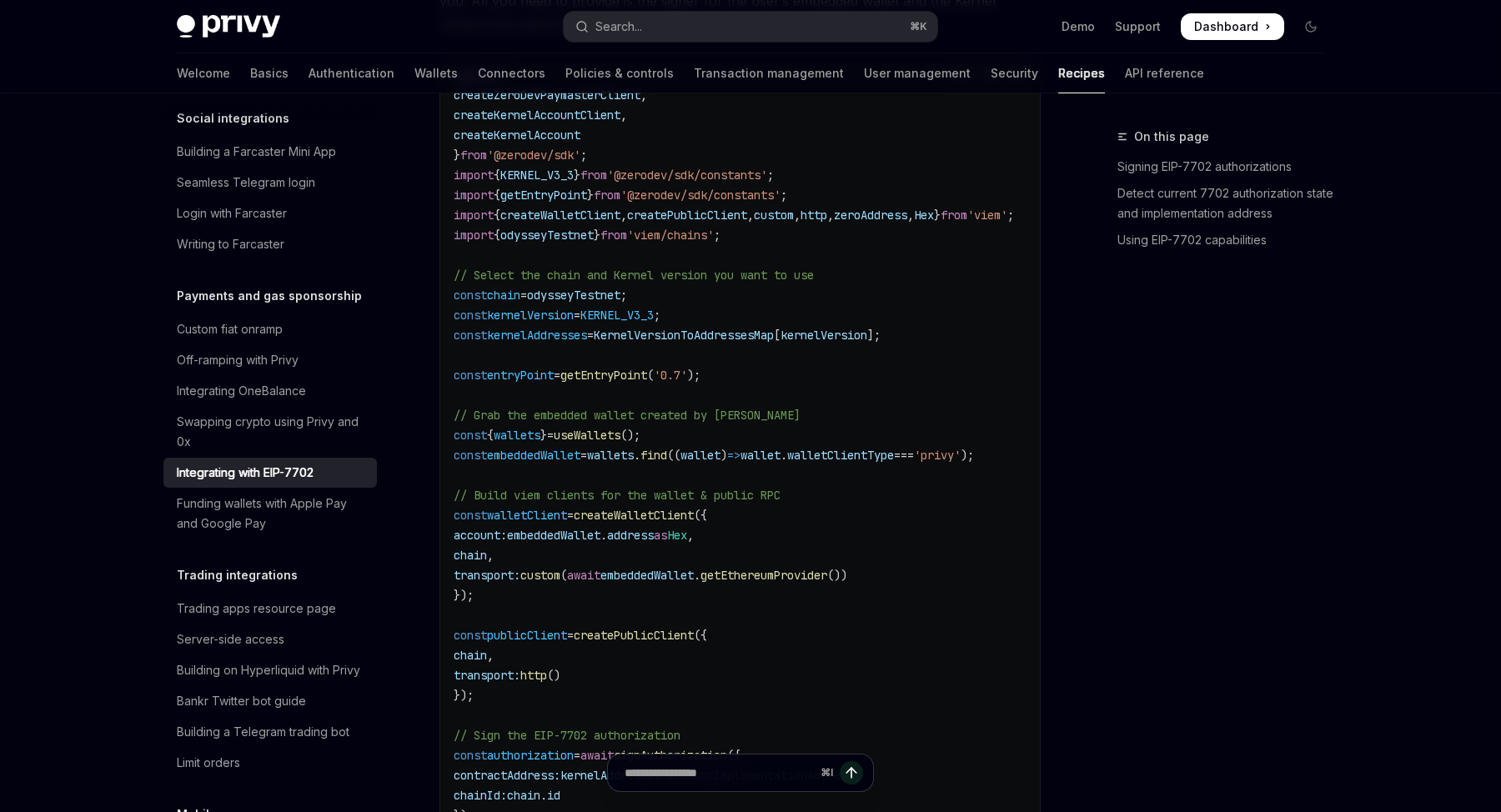
click at [786, 314] on code "import { createZeroDevPaymasterClient , createKernelAccountClient , createKerne…" at bounding box center [753, 525] width 600 height 920
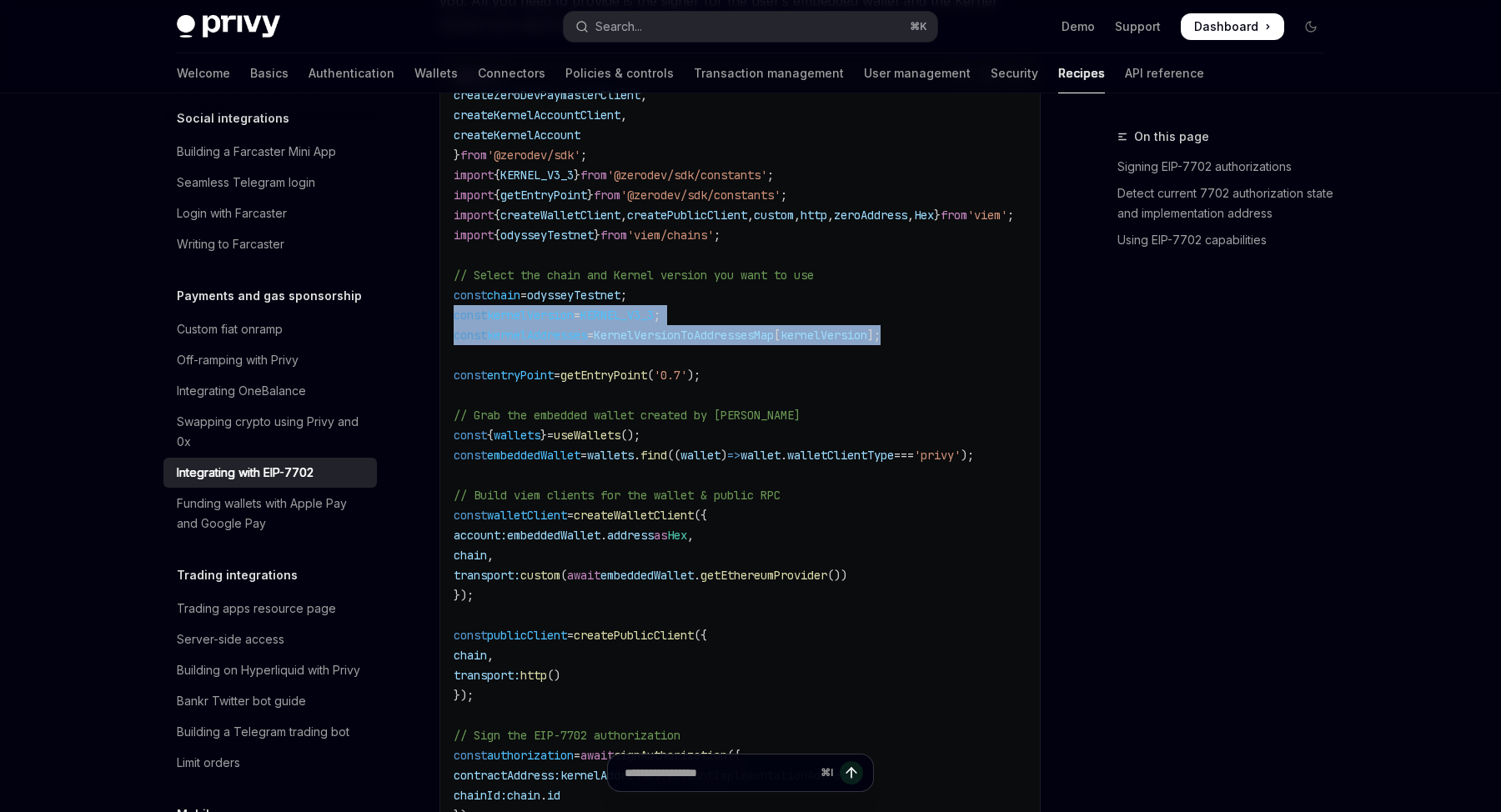
drag, startPoint x: 943, startPoint y: 340, endPoint x: 420, endPoint y: 315, distance: 523.6
click at [420, 315] on div "Payments and gas sponsorship Integrating with EIP-7702 OpenAI Open in ChatGPT O…" at bounding box center [583, 82] width 920 height 4941
copy code "const chain = odysseyTestnet ; const kernelVersion = KERNEL_V3_3 ; const kernel…"
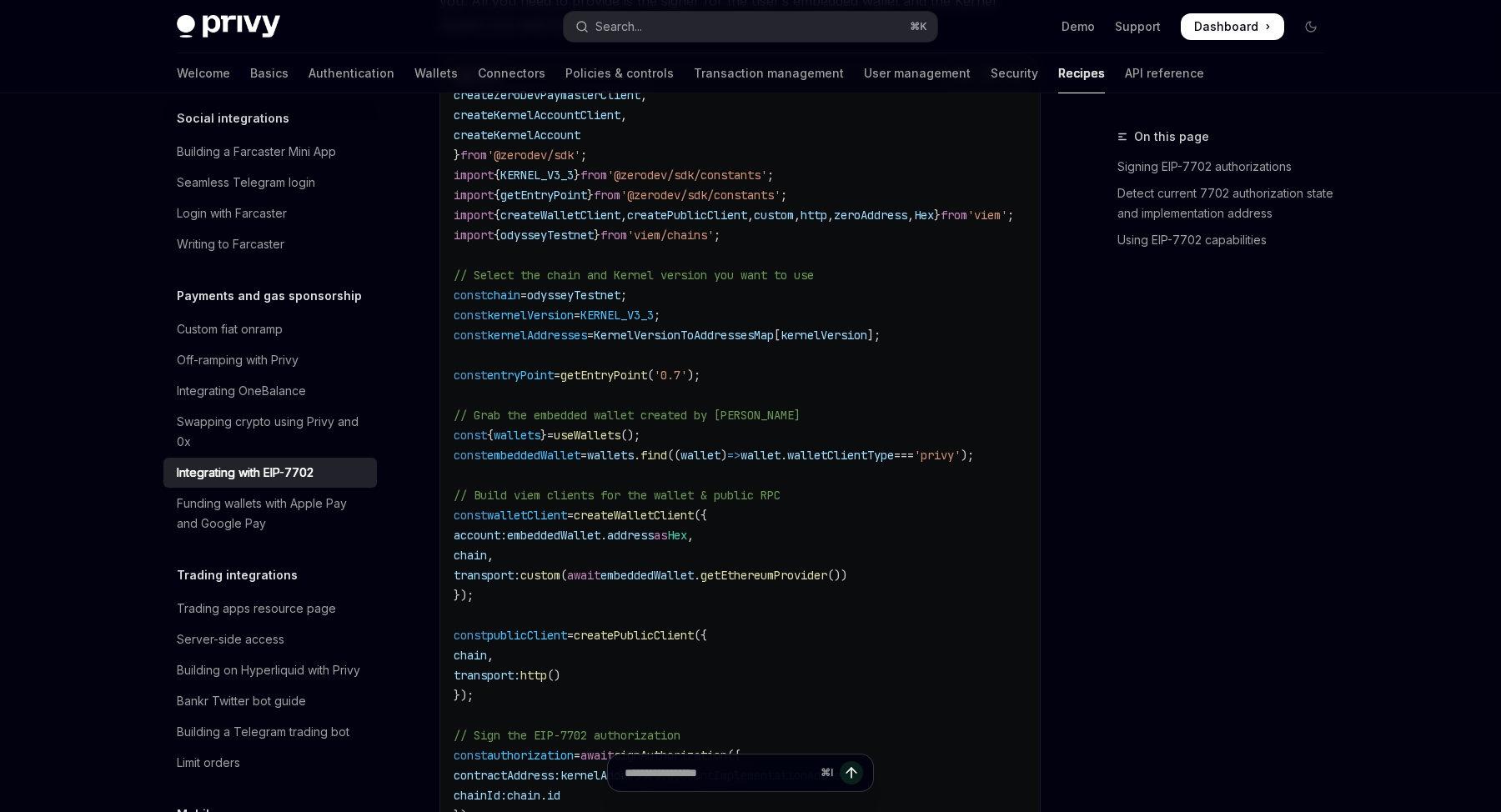
click at [700, 366] on code "import { createZeroDevPaymasterClient , createKernelAccountClient , createKerne…" at bounding box center [753, 525] width 600 height 920
click at [700, 342] on span "KernelVersionToAddressesMap" at bounding box center [683, 334] width 180 height 15
copy span "KernelVersionToAddressesMap"
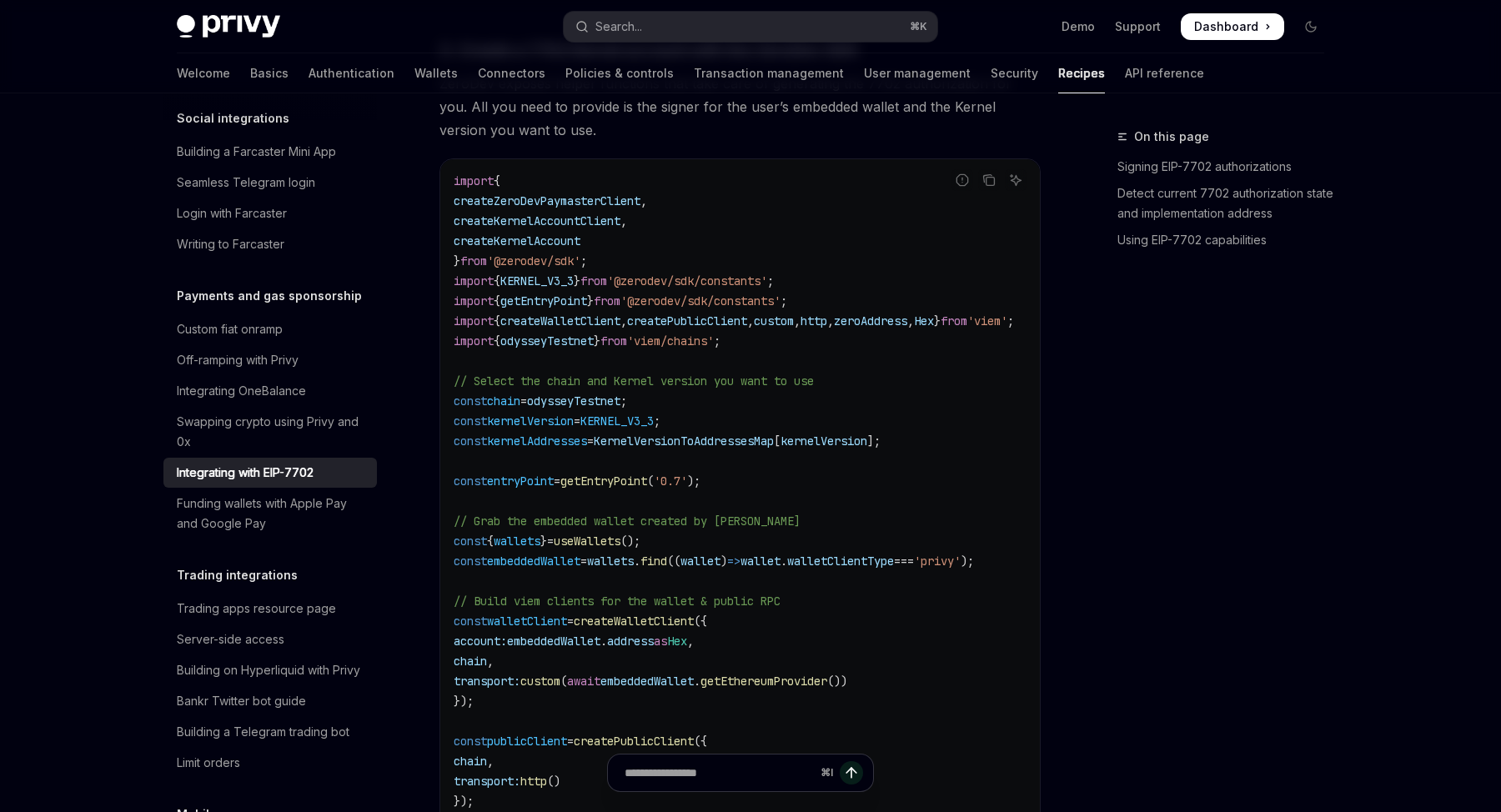
scroll to position [2423, 0]
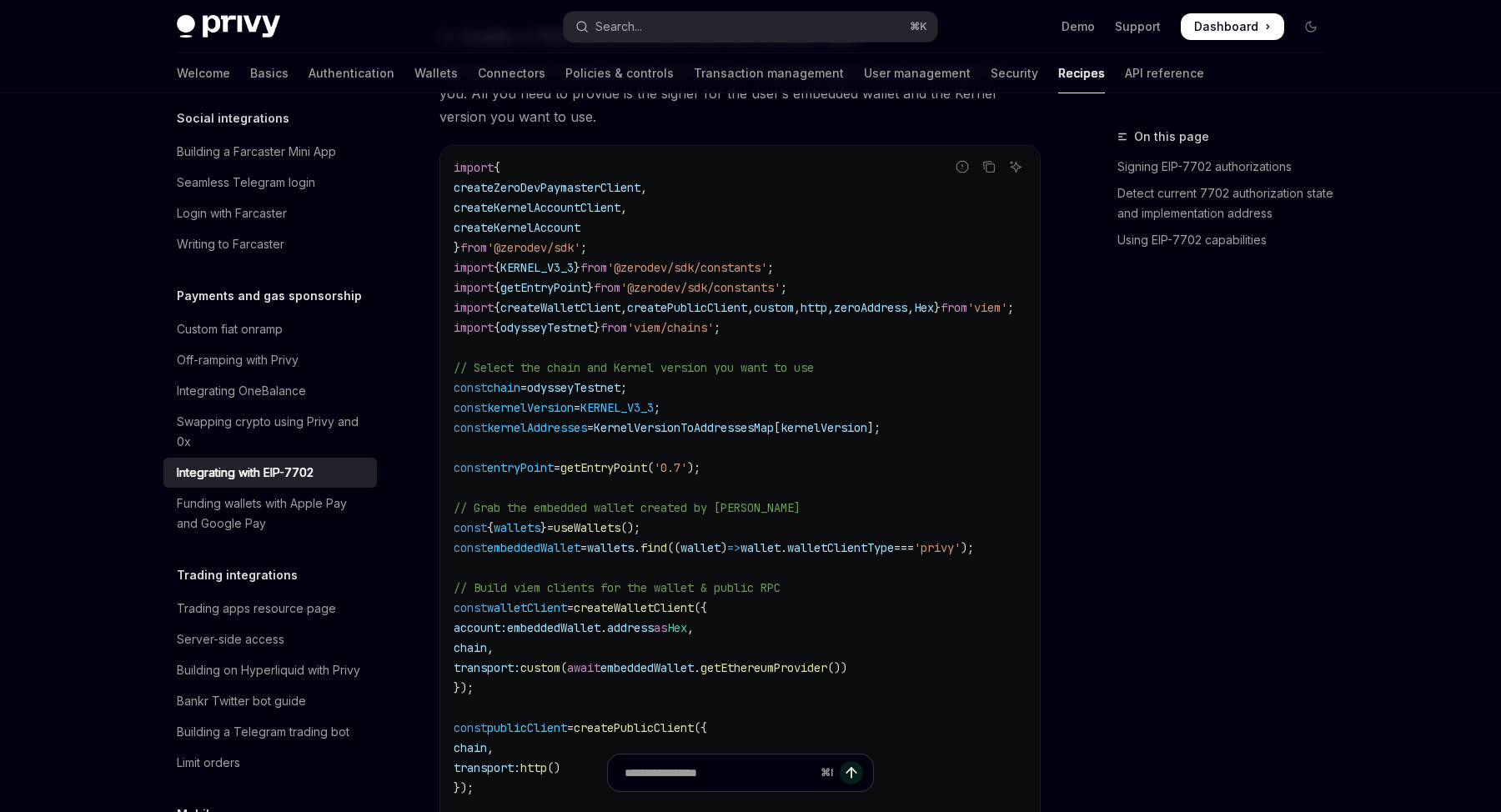
click at [747, 398] on code "import { createZeroDevPaymasterClient , createKernelAccountClient , createKerne…" at bounding box center [753, 617] width 600 height 920
click at [758, 417] on code "import { createZeroDevPaymasterClient , createKernelAccountClient , createKerne…" at bounding box center [753, 617] width 600 height 920
click at [760, 424] on code "import { createZeroDevPaymasterClient , createKernelAccountClient , createKerne…" at bounding box center [753, 617] width 600 height 920
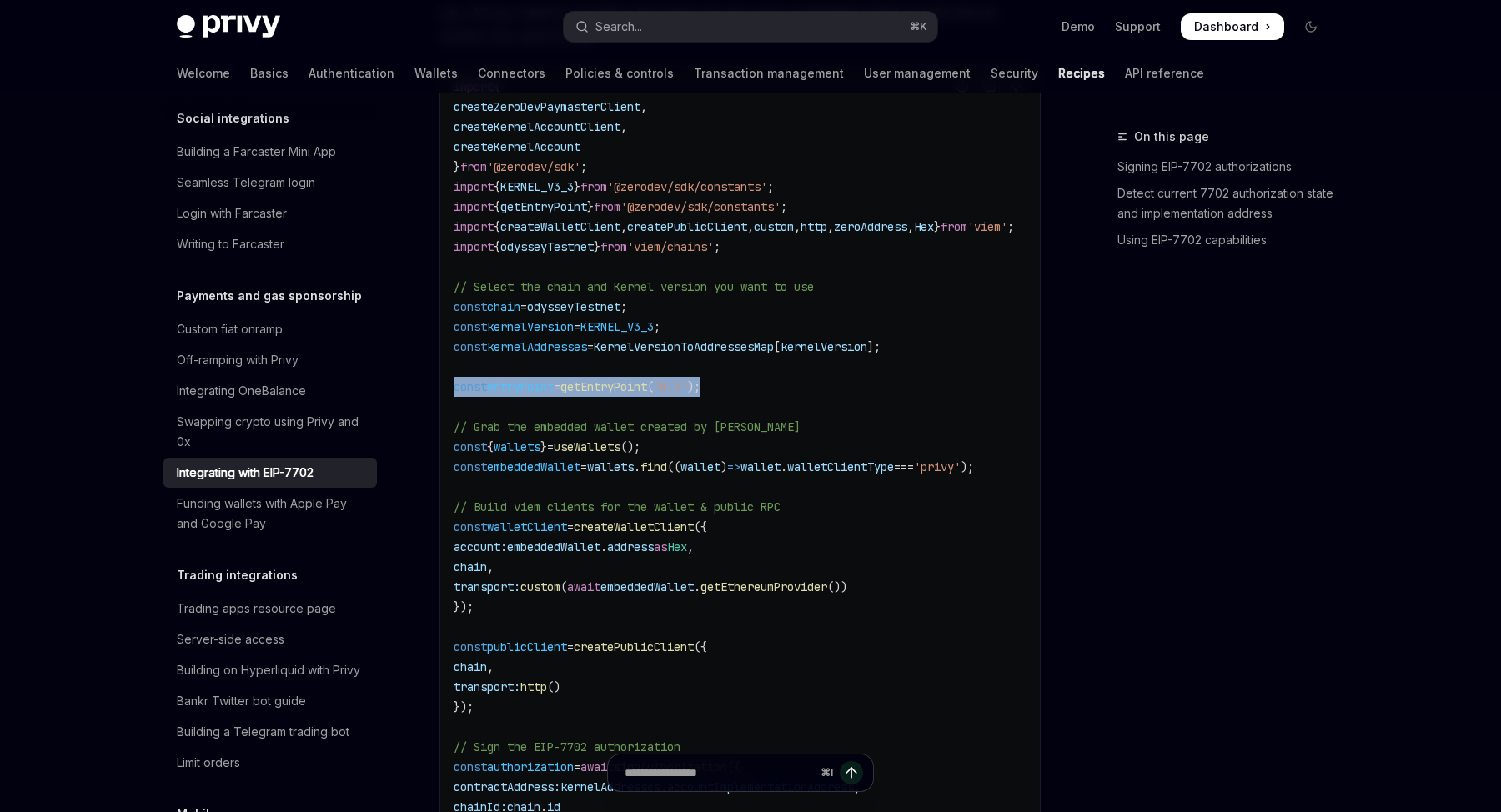
drag, startPoint x: 757, startPoint y: 392, endPoint x: 436, endPoint y: 390, distance: 321.0
click at [436, 390] on div "Payments and gas sponsorship Integrating with EIP-7702 OpenAI Open in ChatGPT O…" at bounding box center [583, 94] width 920 height 4941
copy span "const entryPoint = getEntryPoint ( '0.7' );"
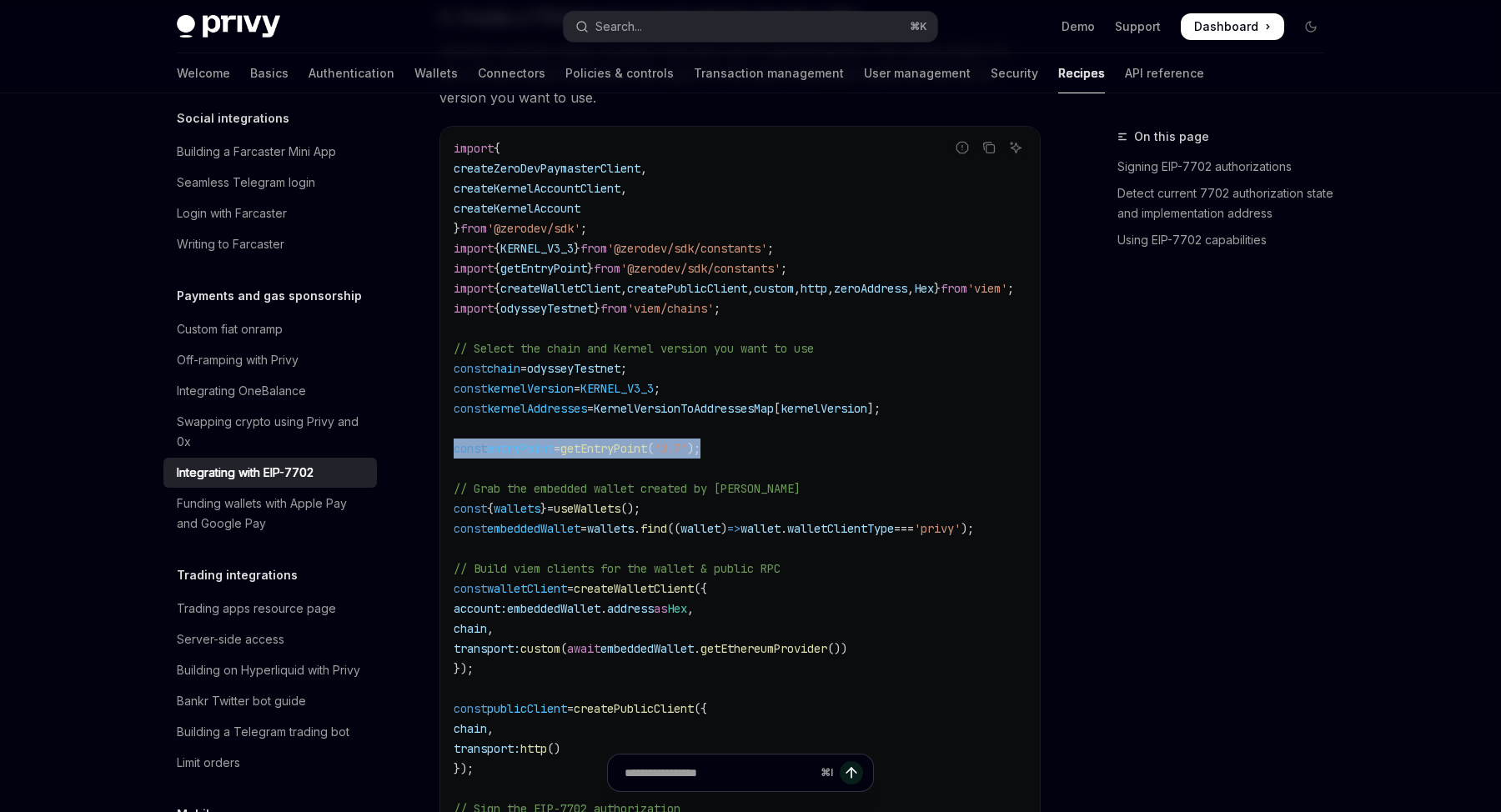
scroll to position [2437, 0]
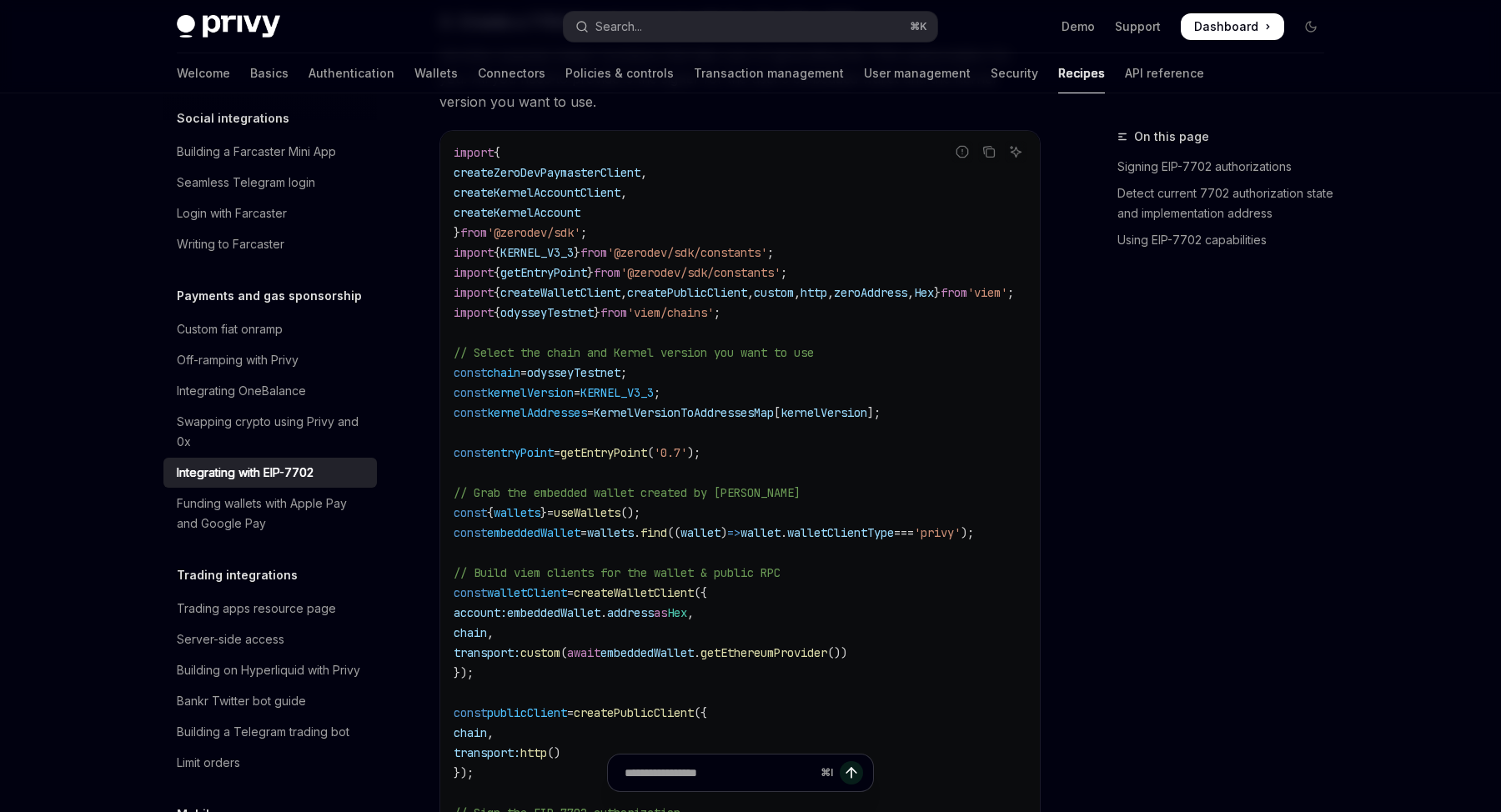
click at [658, 408] on code "import { createZeroDevPaymasterClient , createKernelAccountClient , createKerne…" at bounding box center [753, 602] width 600 height 920
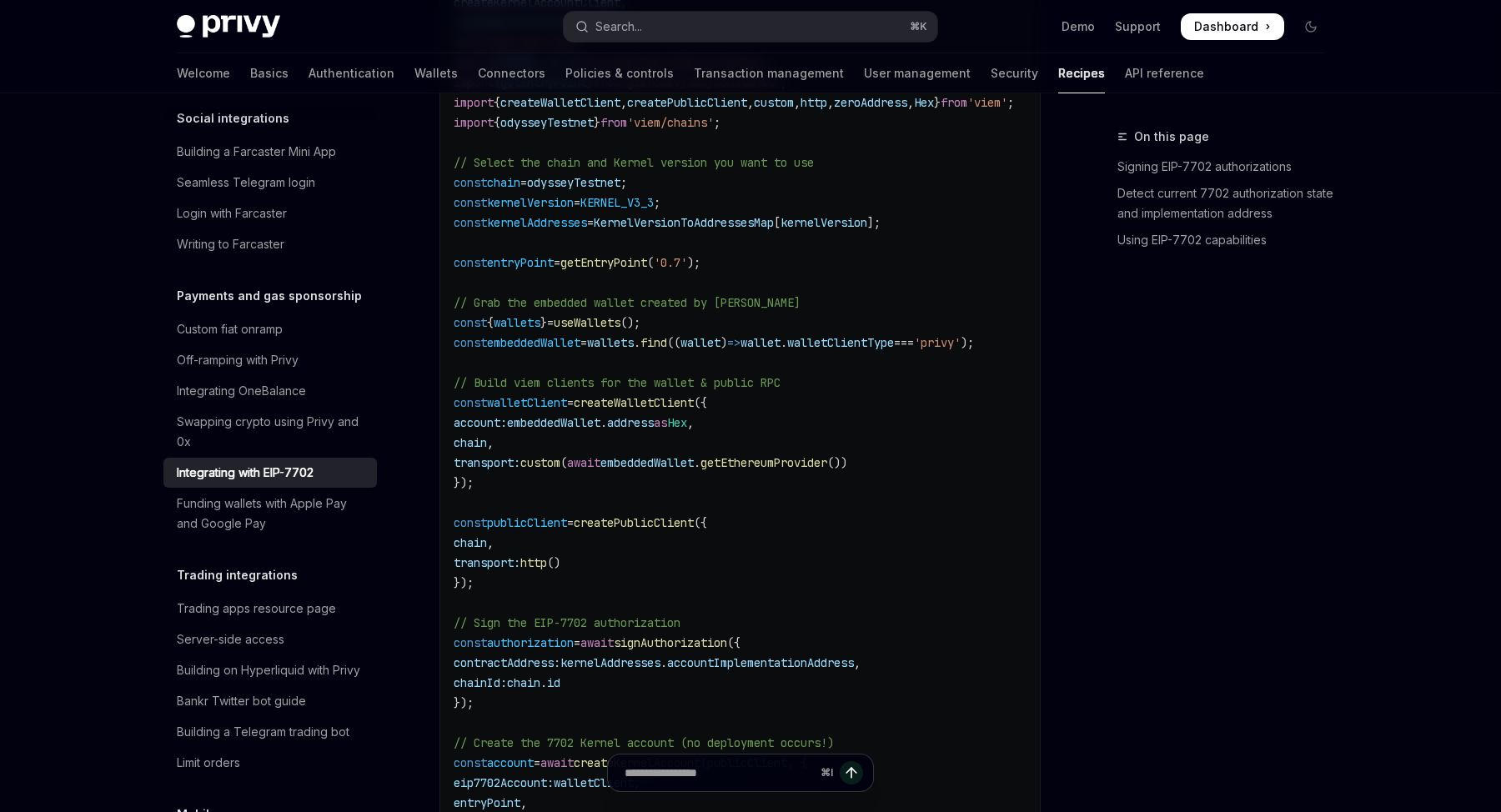
scroll to position [2629, 0]
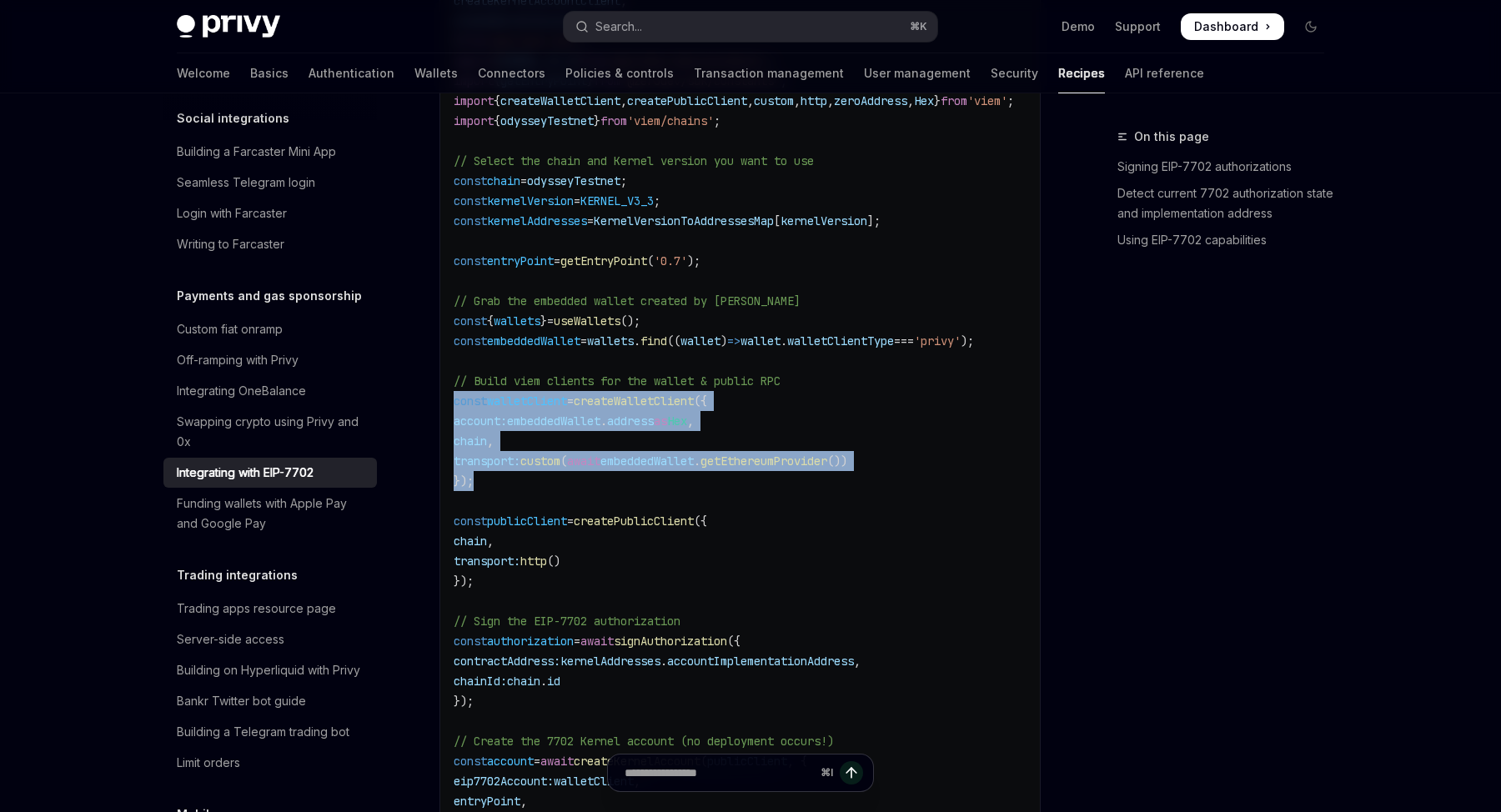
drag, startPoint x: 572, startPoint y: 494, endPoint x: 420, endPoint y: 414, distance: 171.8
copy code "const walletClient = createWalletClient ({ account: embeddedWallet . address as…"
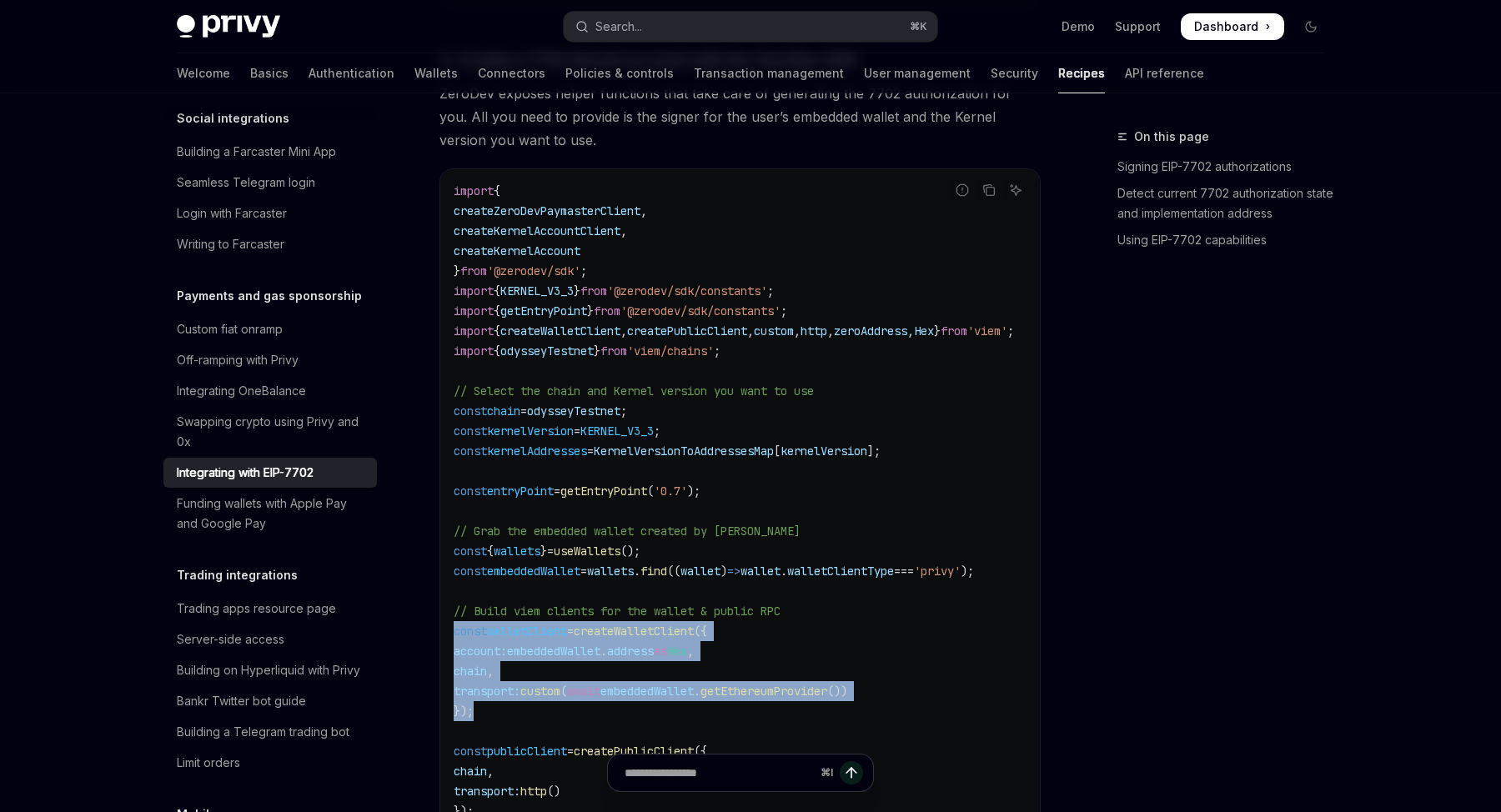
scroll to position [2381, 0]
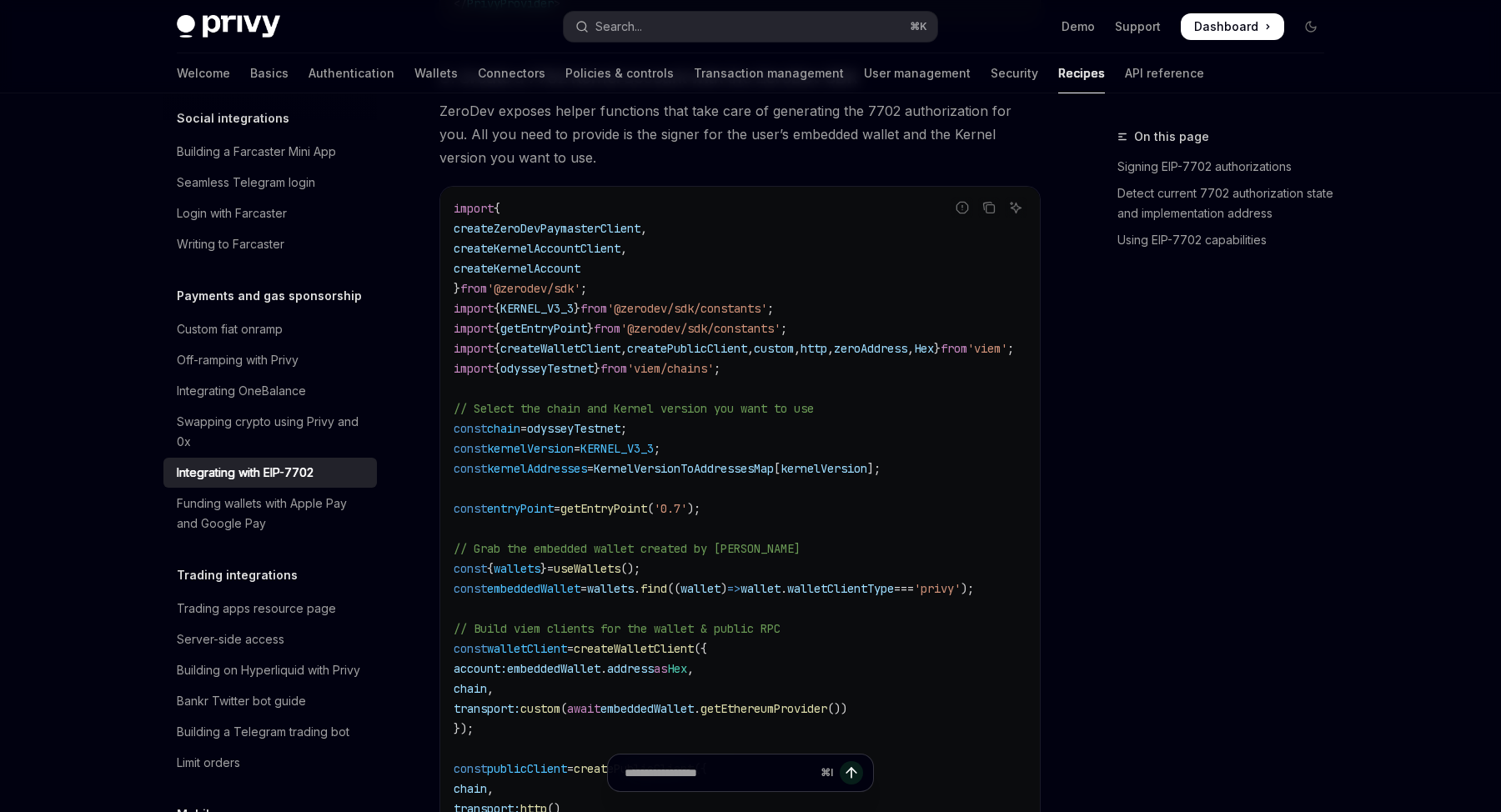
click at [721, 347] on span "createPublicClient" at bounding box center [687, 348] width 120 height 15
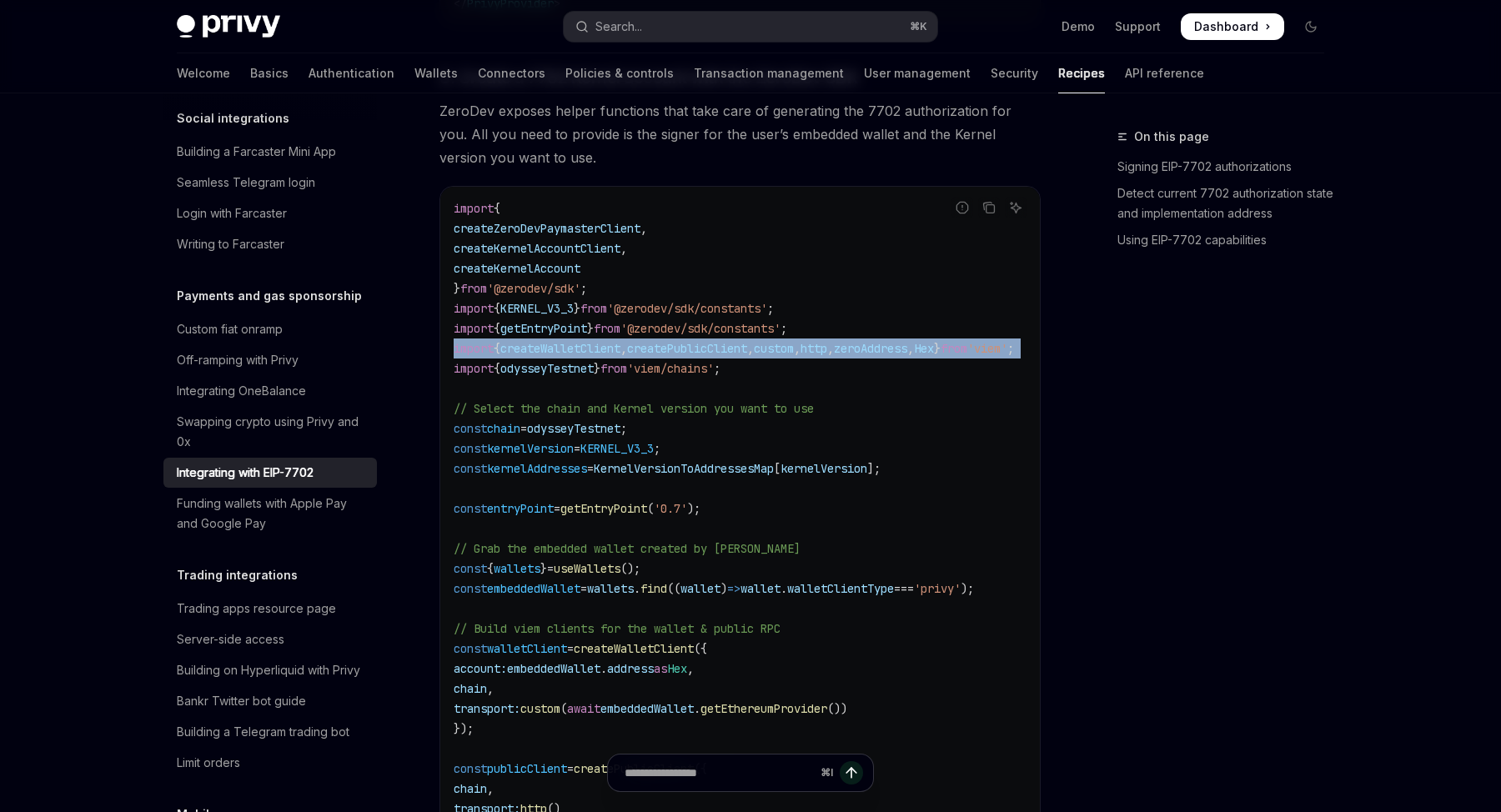
click at [721, 347] on span "createPublicClient" at bounding box center [687, 348] width 120 height 15
copy code "import { createWalletClient , createPublicClient , custom , http , zeroAddress …"
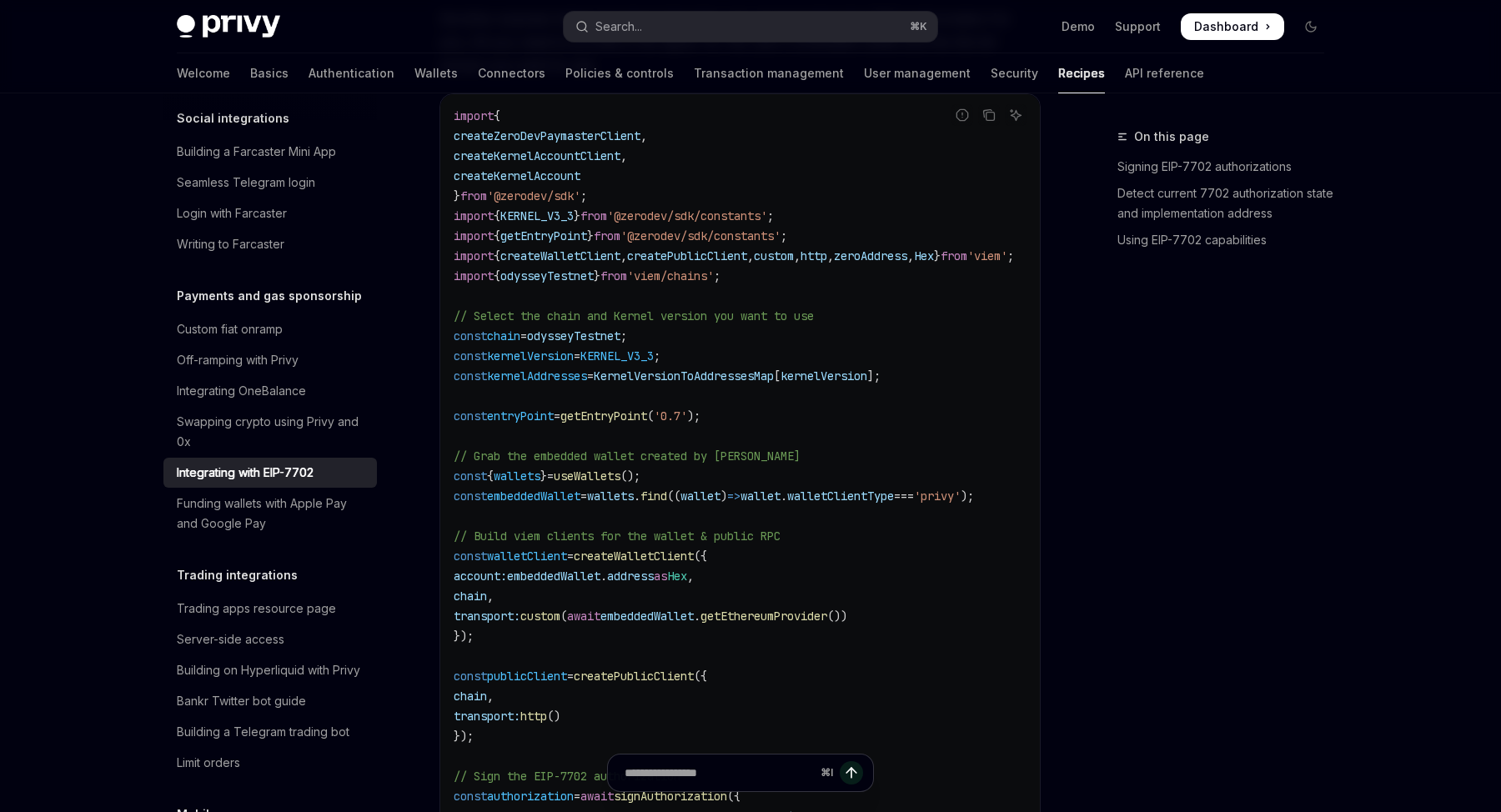
click at [780, 423] on code "import { createZeroDevPaymasterClient , createKernelAccountClient , createKerne…" at bounding box center [753, 566] width 600 height 920
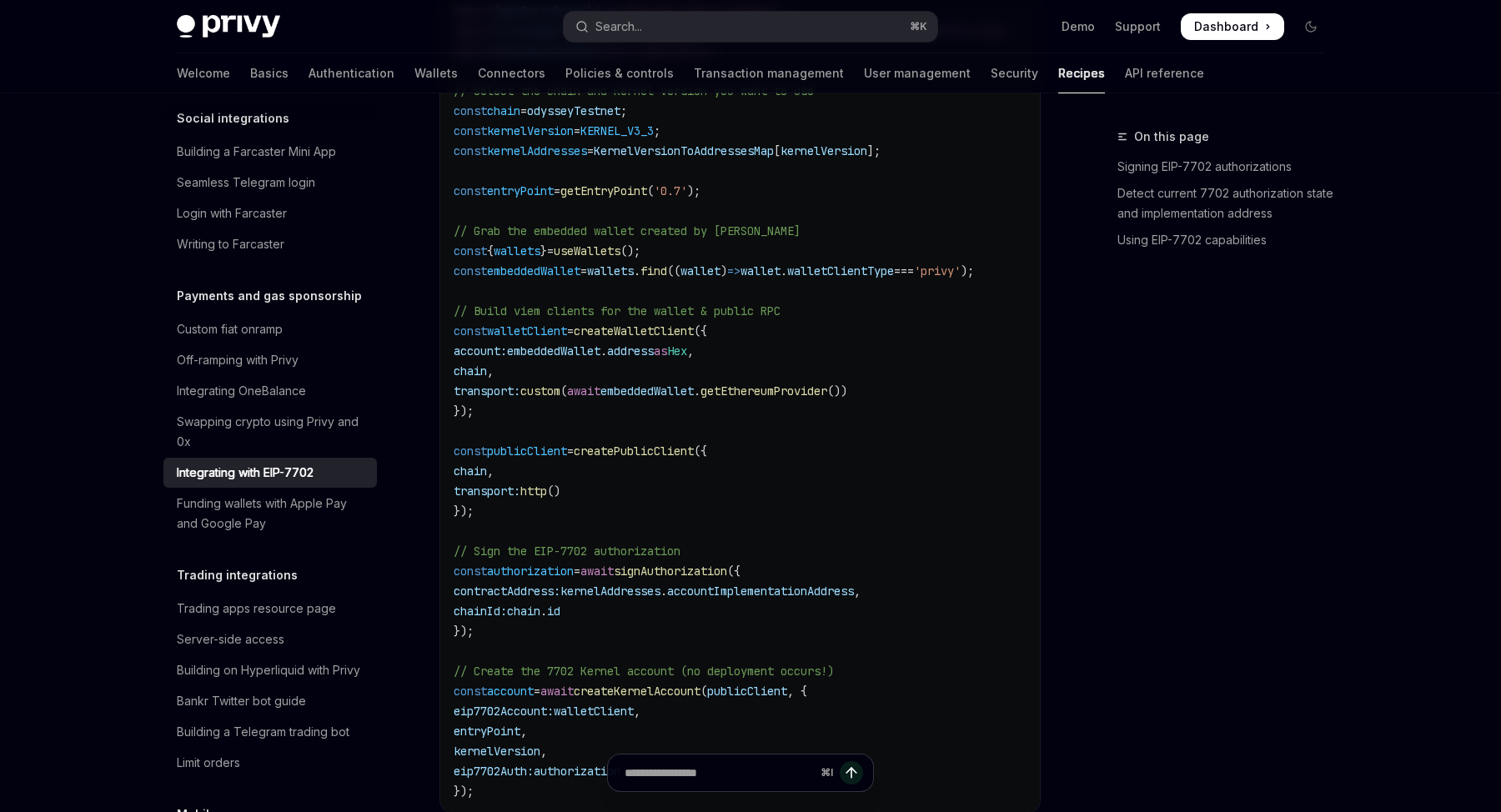
scroll to position [2700, 0]
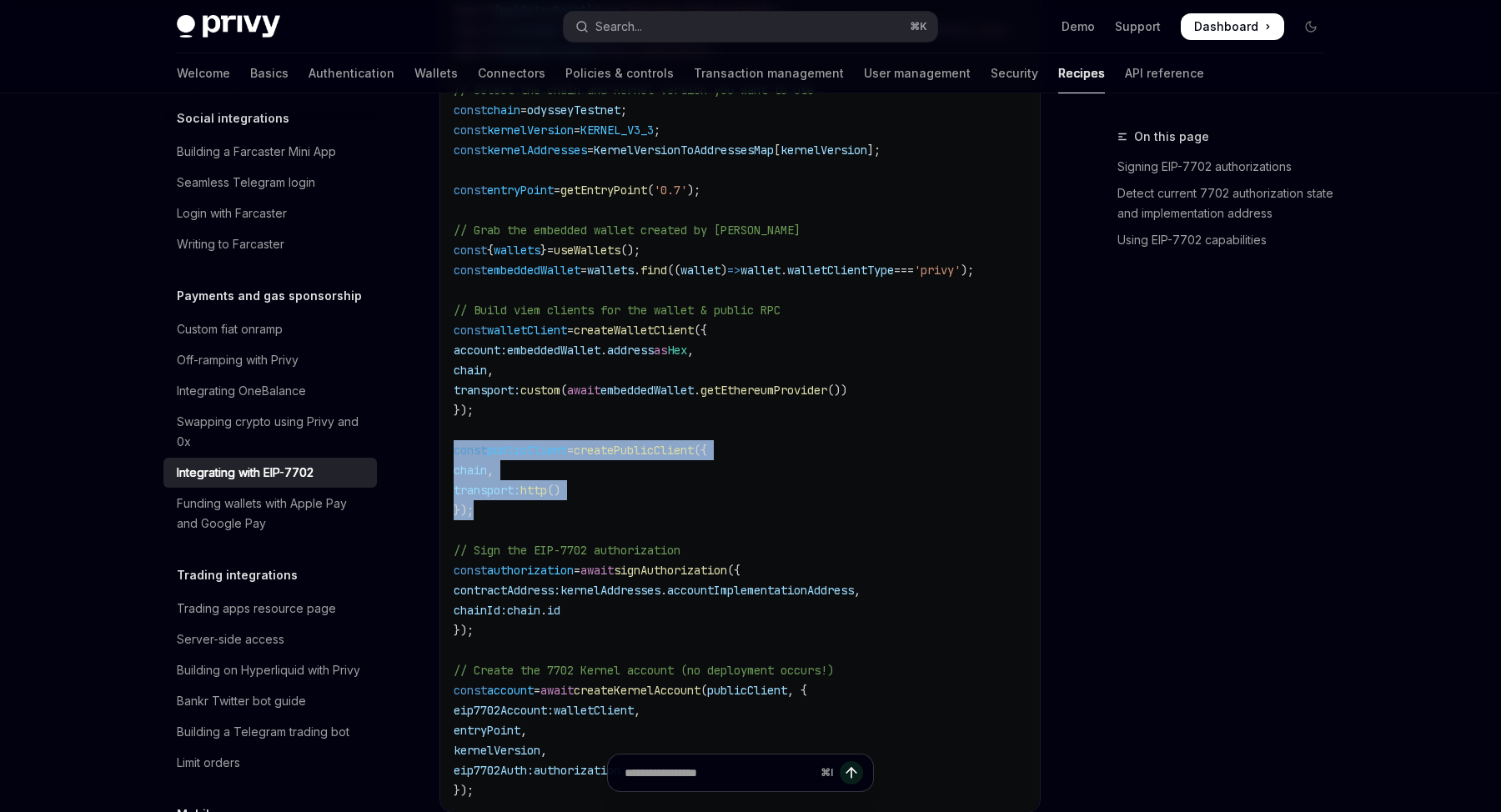
drag, startPoint x: 538, startPoint y: 508, endPoint x: 442, endPoint y: 462, distance: 106.5
click at [442, 462] on div "import { createZeroDevPaymasterClient , createKernelAccountClient , createKerne…" at bounding box center [739, 340] width 599 height 943
copy code "const publicClient = createPublicClient ({ chain , transport: http () });"
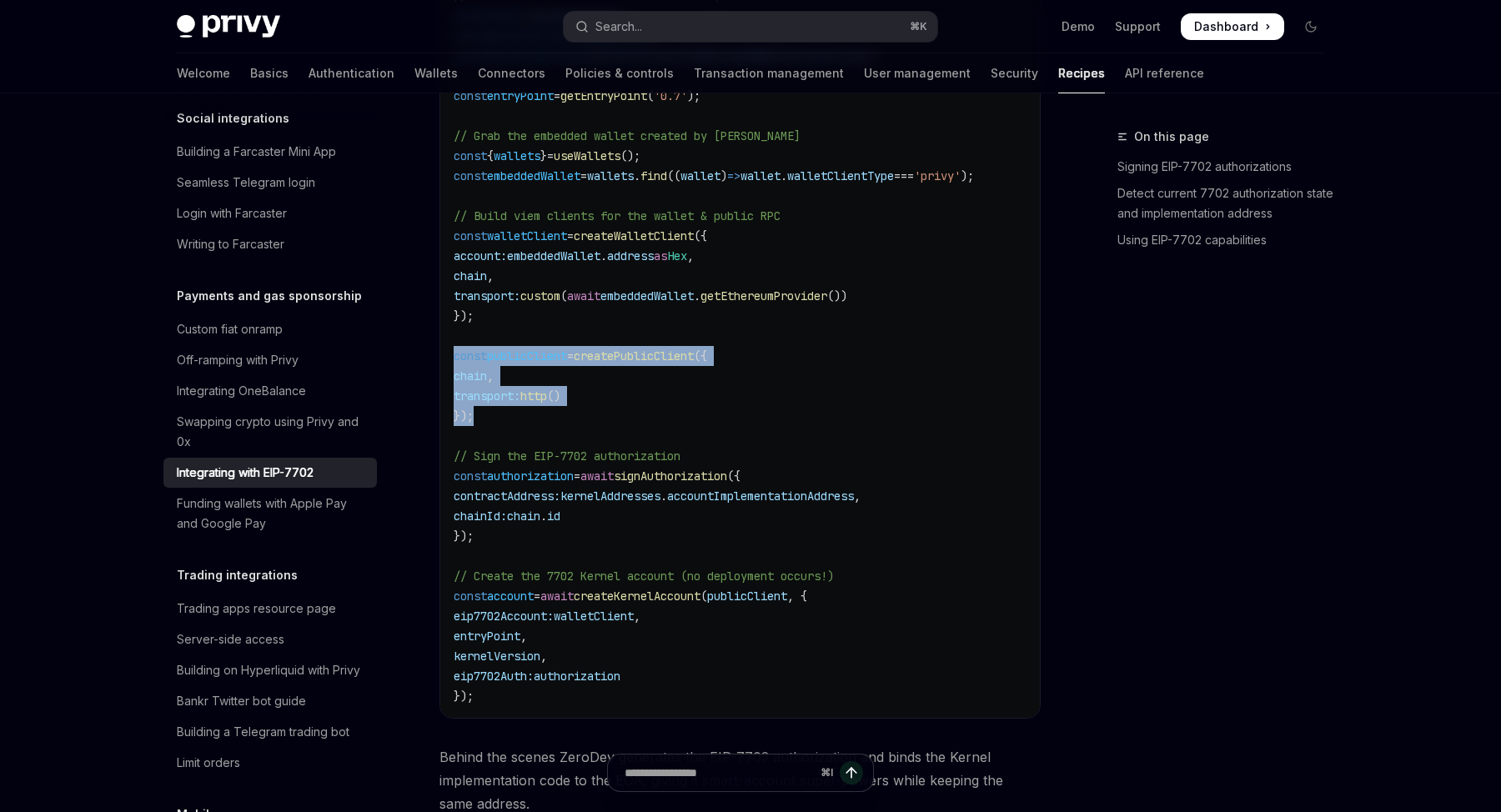
scroll to position [2797, 0]
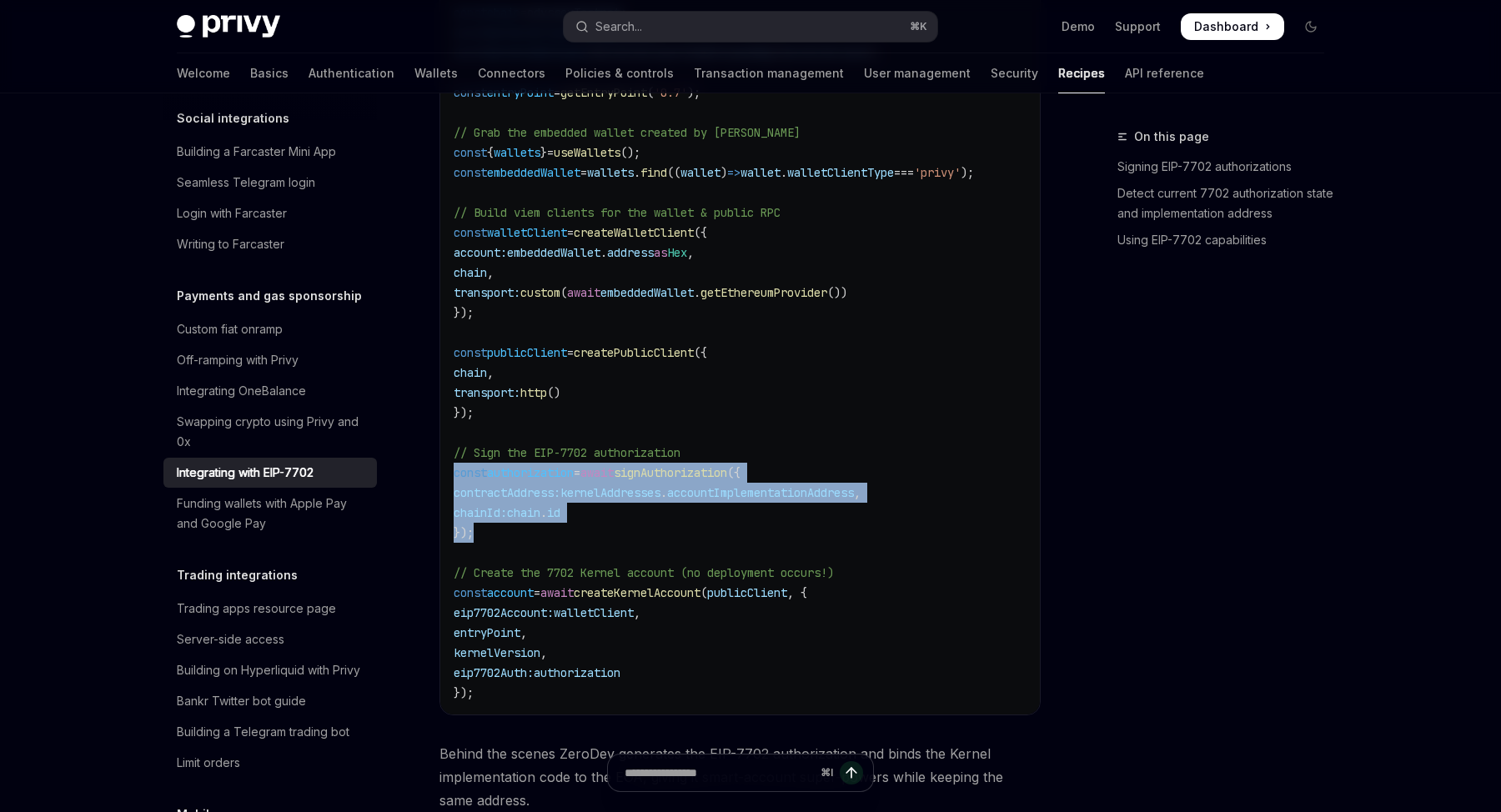
drag, startPoint x: 504, startPoint y: 539, endPoint x: 447, endPoint y: 485, distance: 78.5
click at [448, 485] on div "import { createZeroDevPaymasterClient , createKernelAccountClient , createKerne…" at bounding box center [739, 242] width 599 height 943
copy code "const authorization = await signAuthorization ({ contractAddress: kernelAddress…"
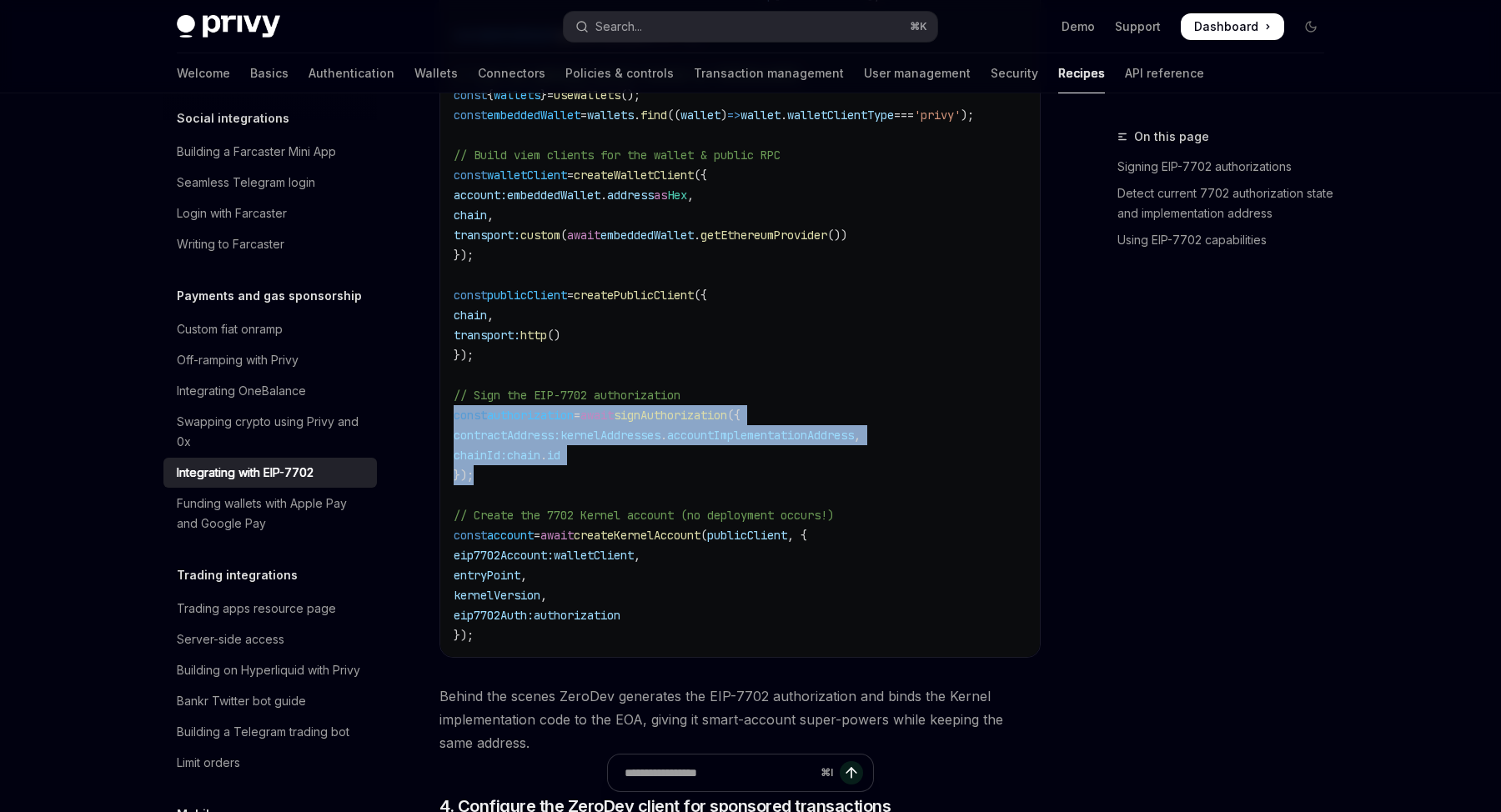
scroll to position [2859, 0]
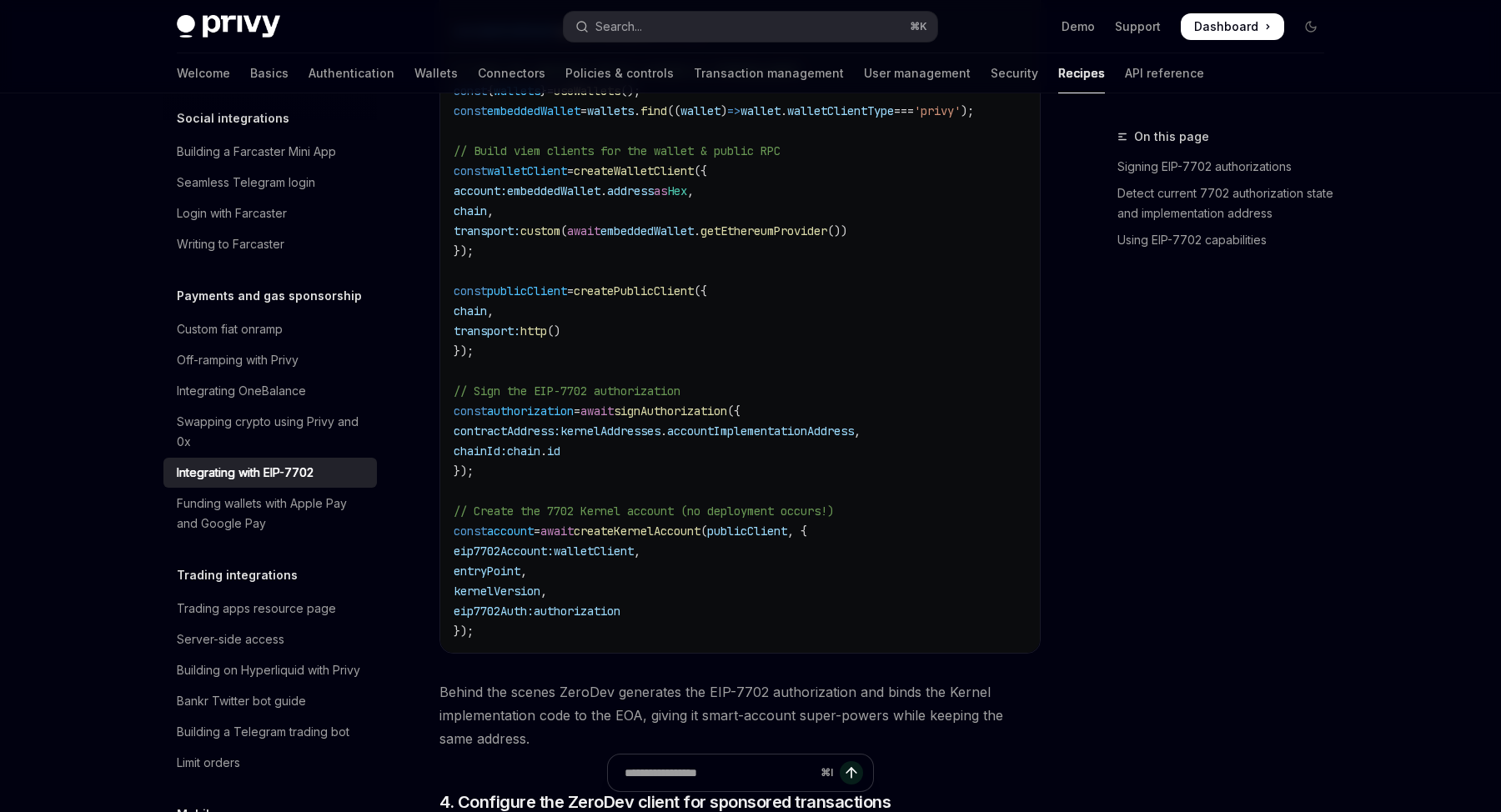
click at [627, 634] on code "import { createZeroDevPaymasterClient , createKernelAccountClient , createKerne…" at bounding box center [753, 180] width 600 height 920
click at [700, 413] on span "signAuthorization" at bounding box center [670, 410] width 113 height 15
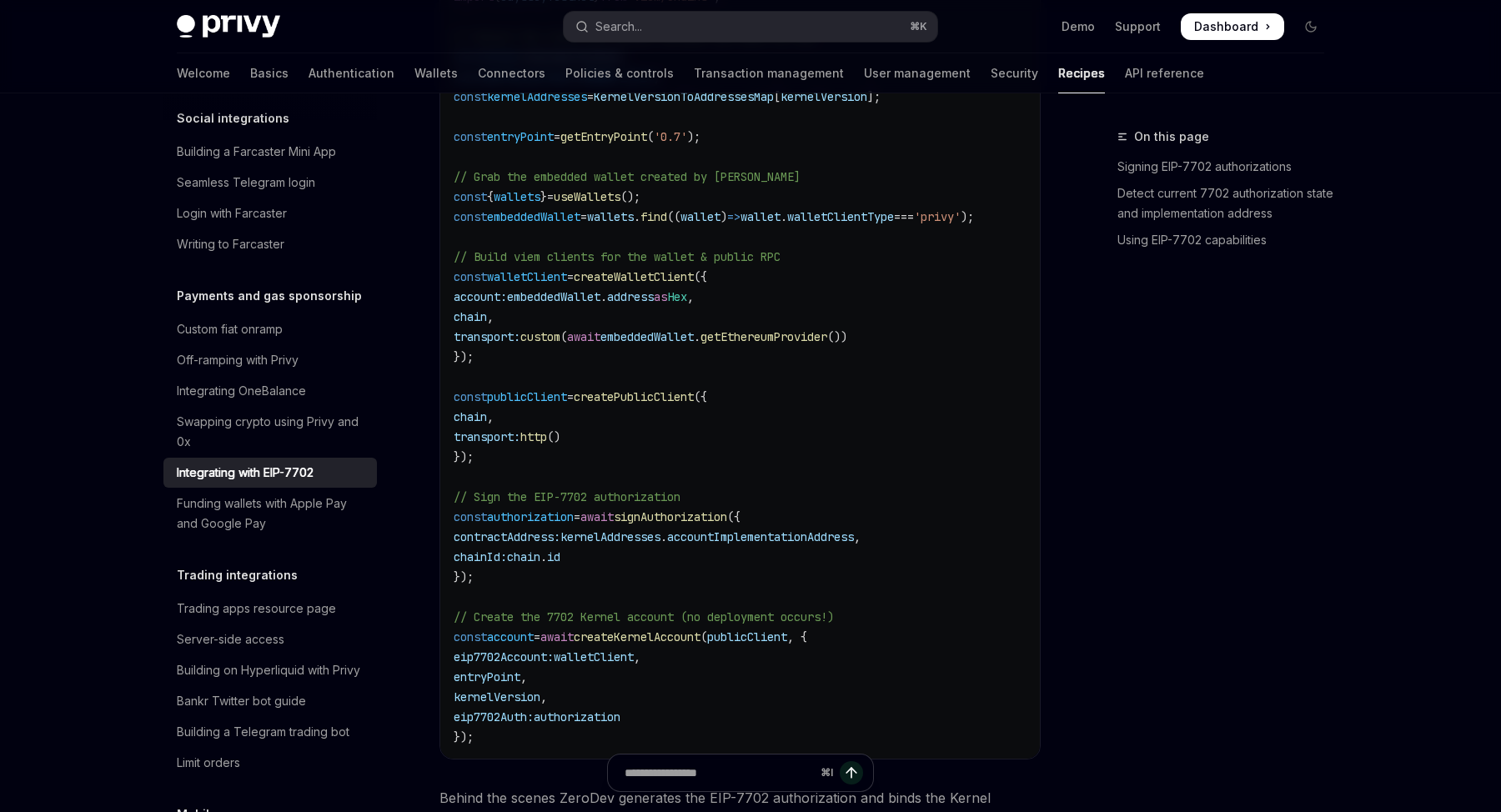
click at [700, 413] on code "import { createZeroDevPaymasterClient , createKernelAccountClient , createKerne…" at bounding box center [753, 287] width 600 height 920
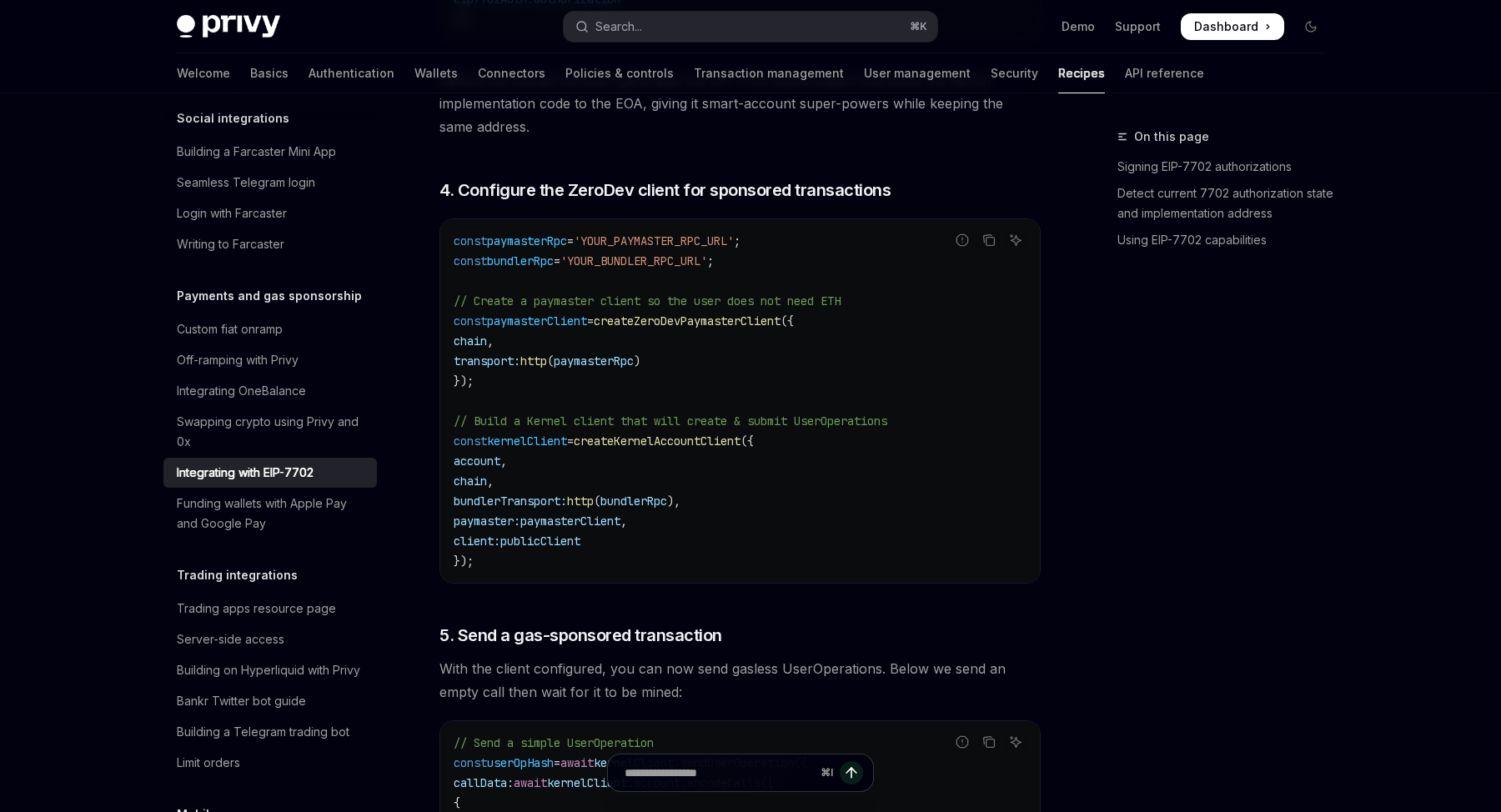
scroll to position [3497, 0]
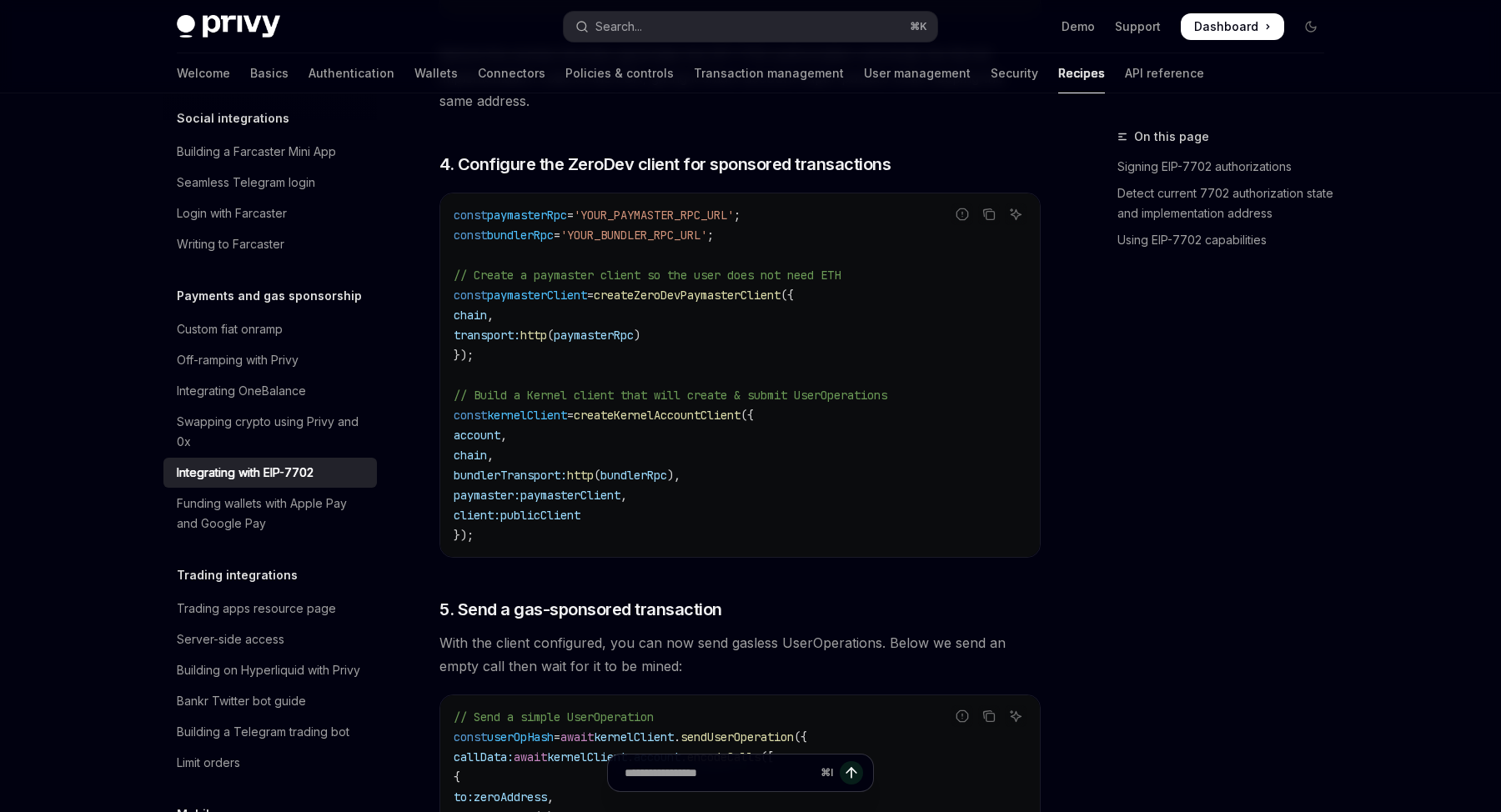
click at [755, 528] on code "const paymasterRpc = 'YOUR_PAYMASTER_RPC_URL' ; const bundlerRpc = 'YOUR_BUNDLE…" at bounding box center [739, 375] width 573 height 340
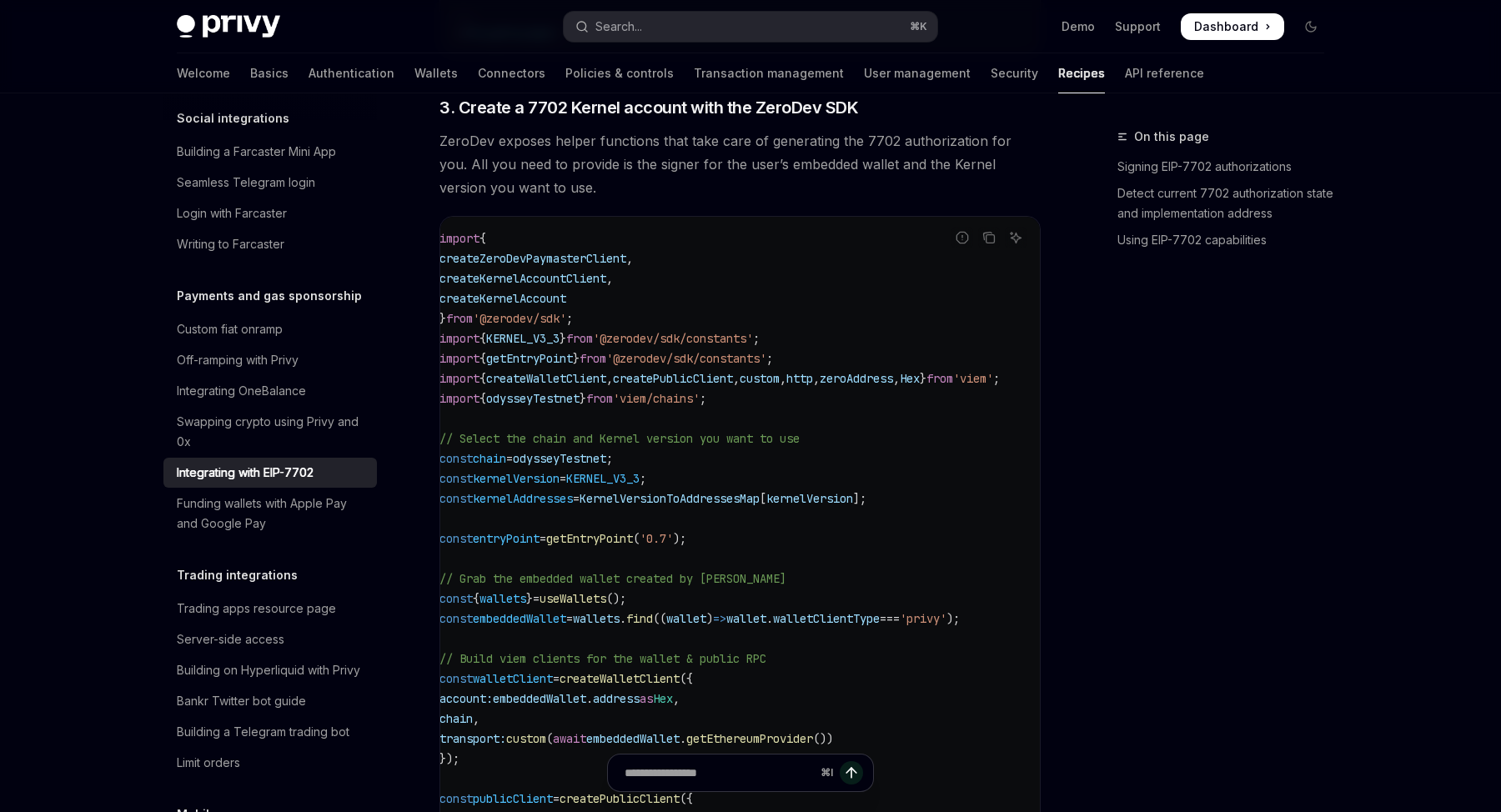
scroll to position [0, 0]
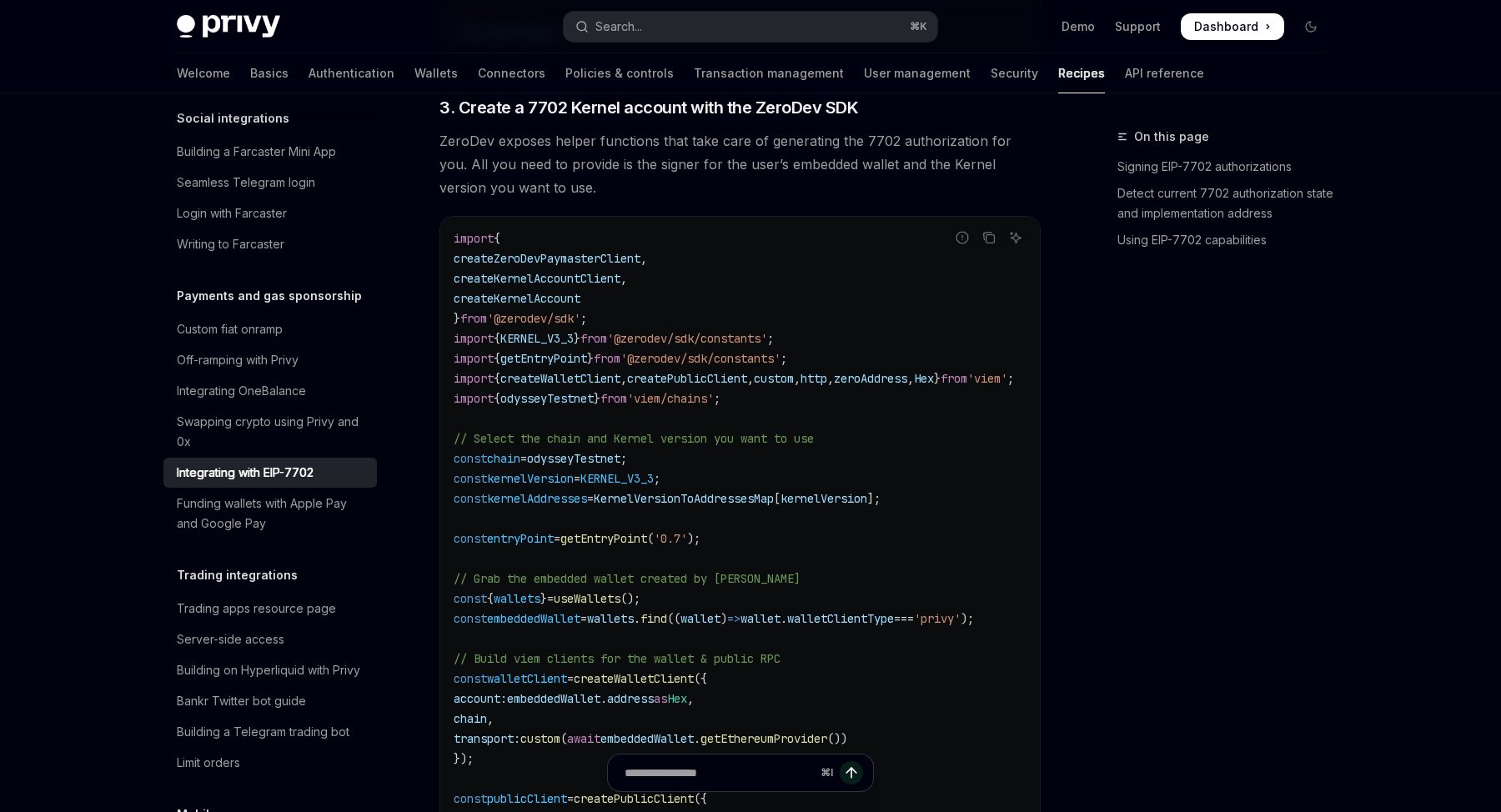
click at [859, 280] on code "import { createZeroDevPaymasterClient , createKernelAccountClient , createKerne…" at bounding box center [753, 688] width 600 height 920
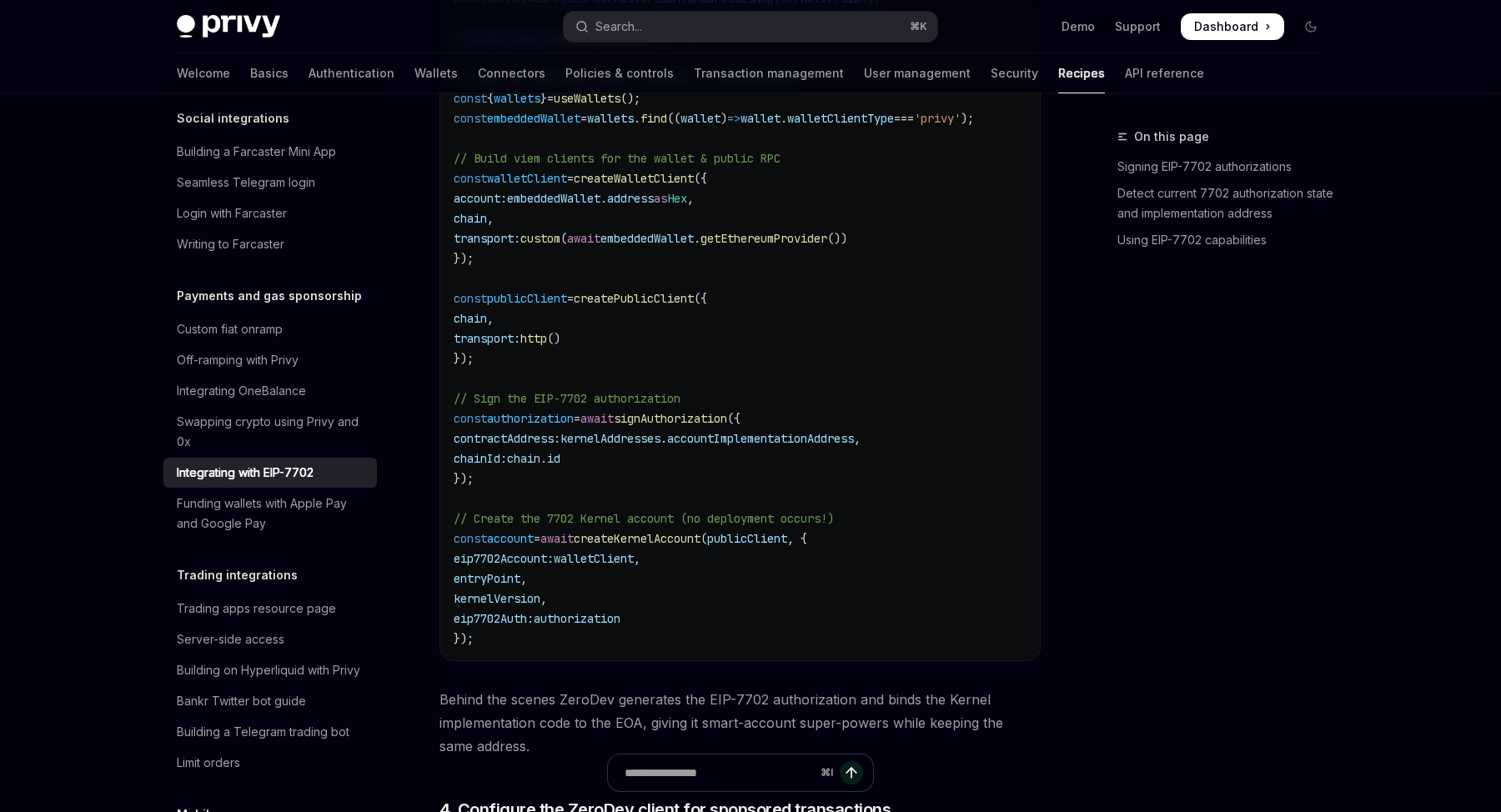
scroll to position [2854, 0]
click at [754, 287] on code "import { createZeroDevPaymasterClient , createKernelAccountClient , createKerne…" at bounding box center [753, 185] width 600 height 920
click at [710, 421] on span "signAuthorization" at bounding box center [670, 415] width 113 height 15
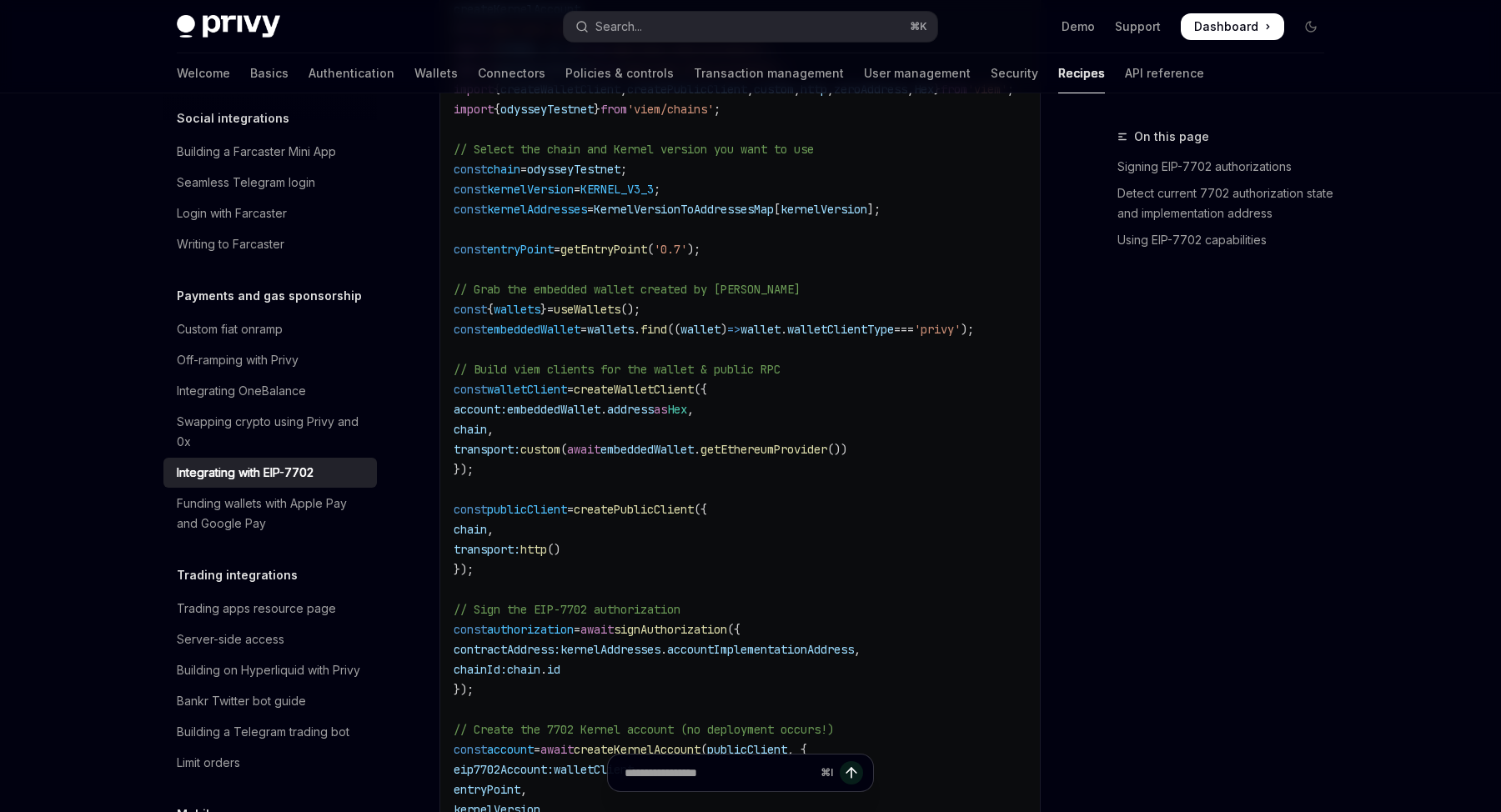
scroll to position [2641, 0]
click at [949, 548] on code "import { createZeroDevPaymasterClient , createKernelAccountClient , createKerne…" at bounding box center [753, 398] width 600 height 920
click at [950, 548] on code "import { createZeroDevPaymasterClient , createKernelAccountClient , createKerne…" at bounding box center [753, 398] width 600 height 920
click at [548, 624] on code "import { createZeroDevPaymasterClient , createKernelAccountClient , createKerne…" at bounding box center [753, 398] width 600 height 920
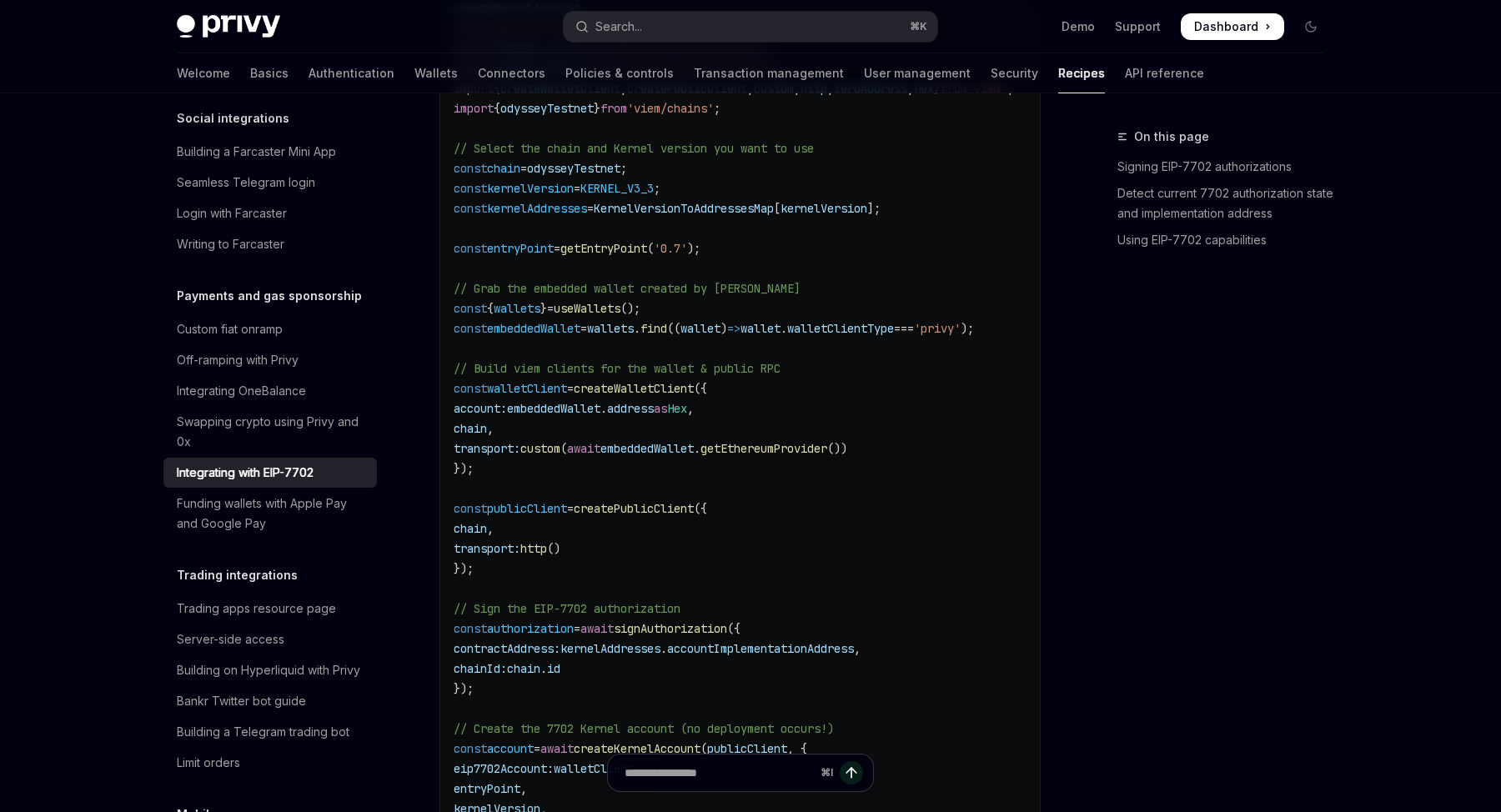
click at [757, 538] on code "import { createZeroDevPaymasterClient , createKernelAccountClient , createKerne…" at bounding box center [753, 398] width 600 height 920
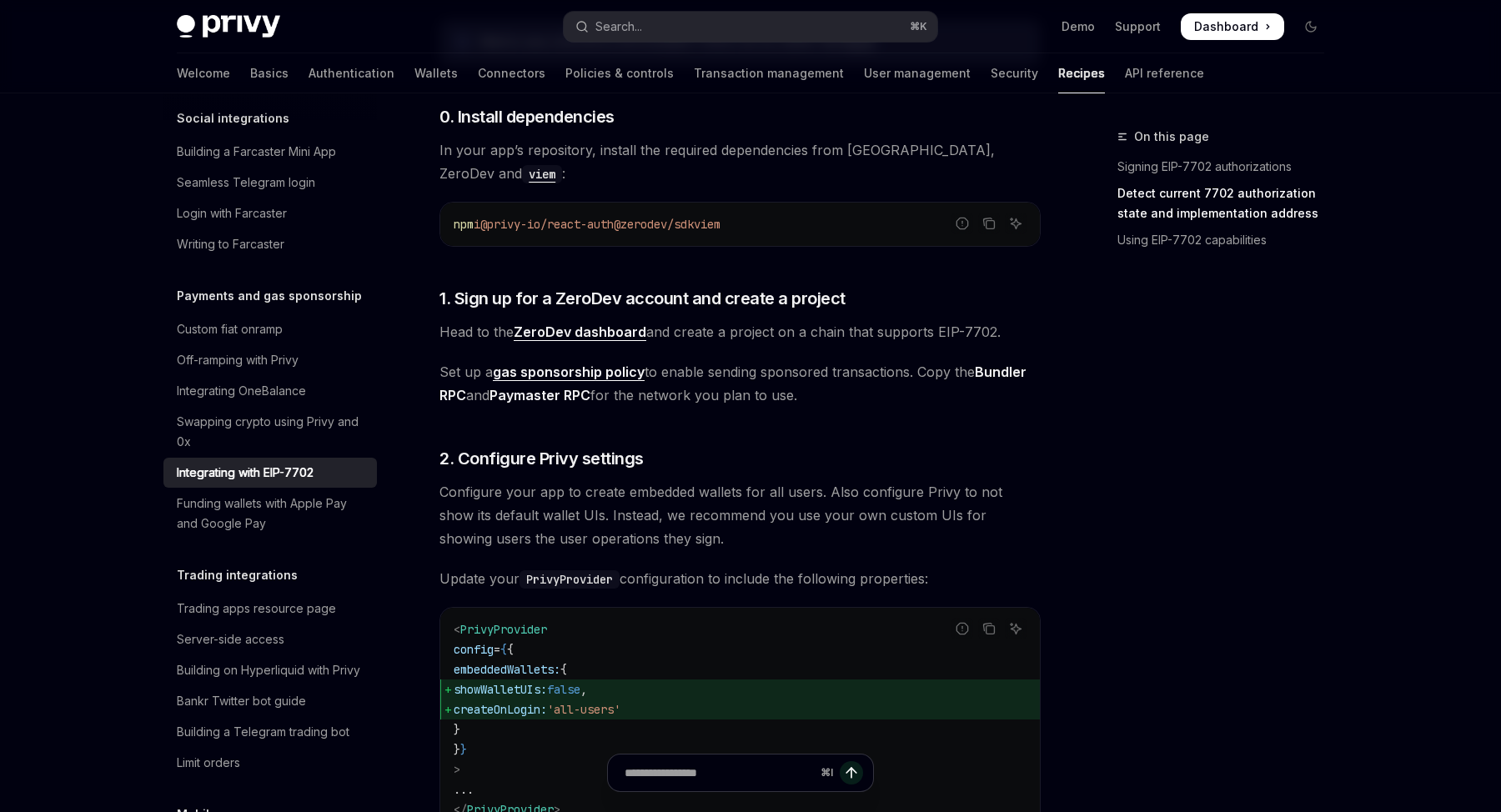
scroll to position [1231, 0]
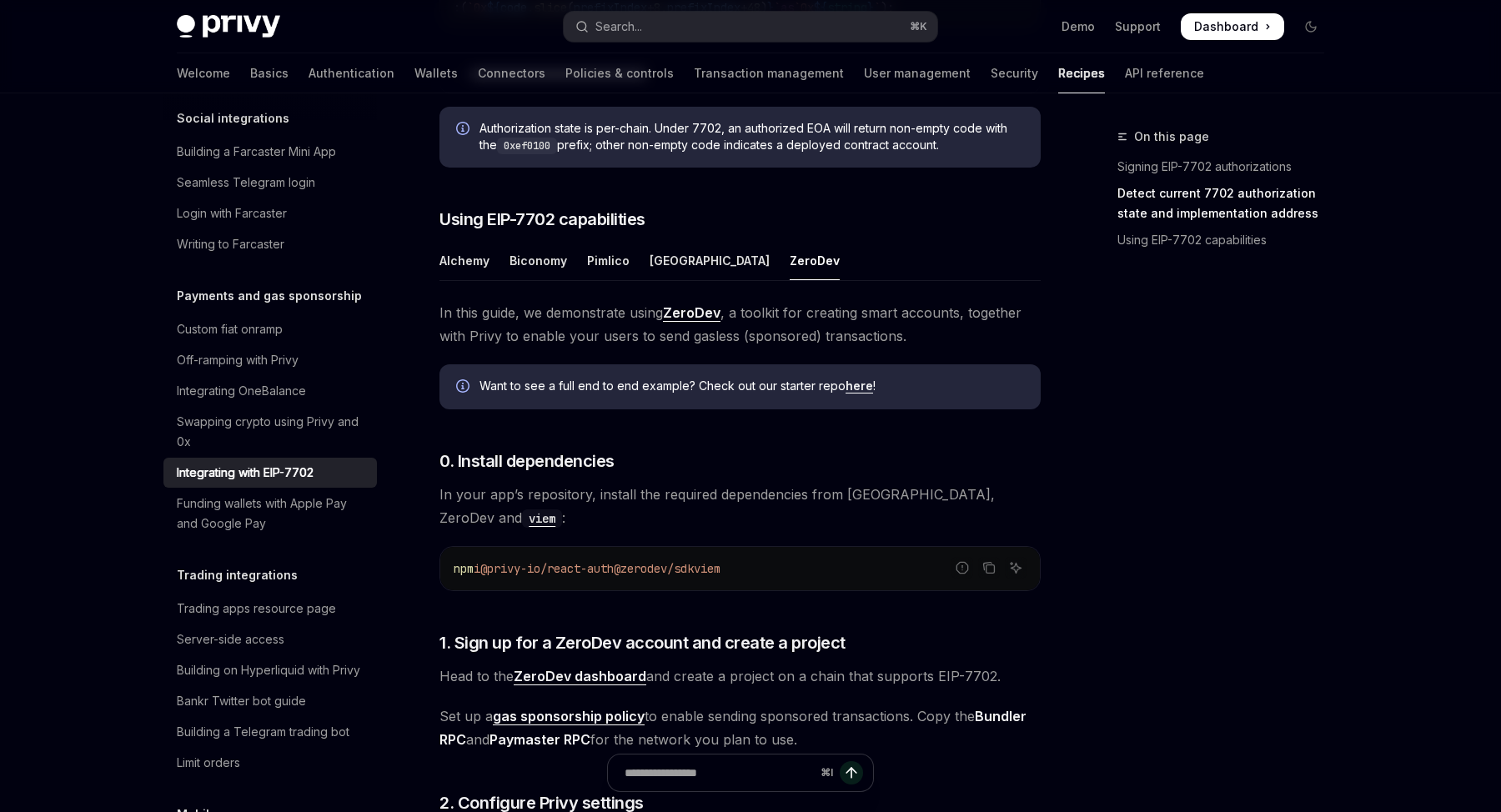
click at [855, 394] on link "here" at bounding box center [858, 386] width 27 height 15
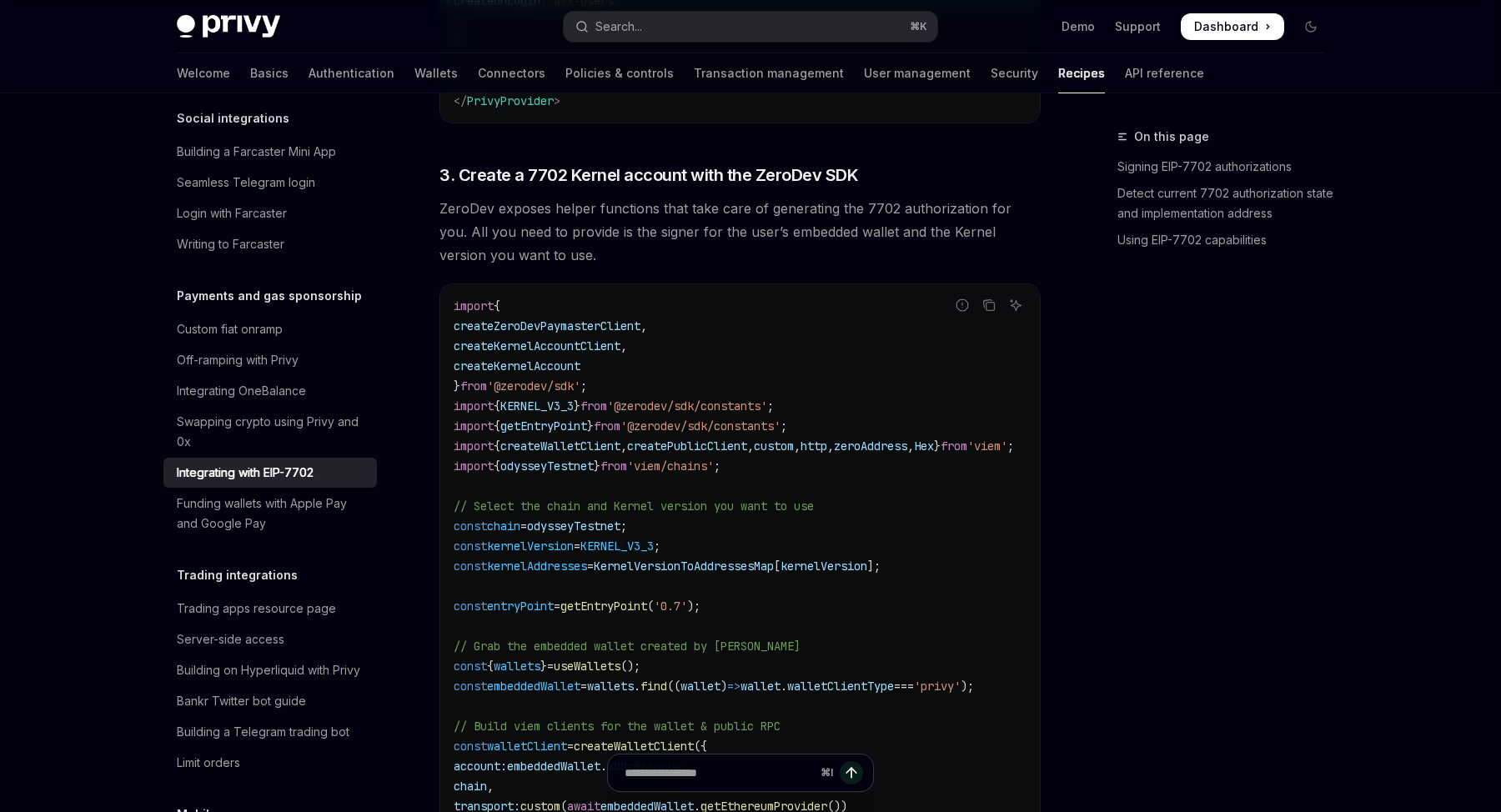
scroll to position [2289, 0]
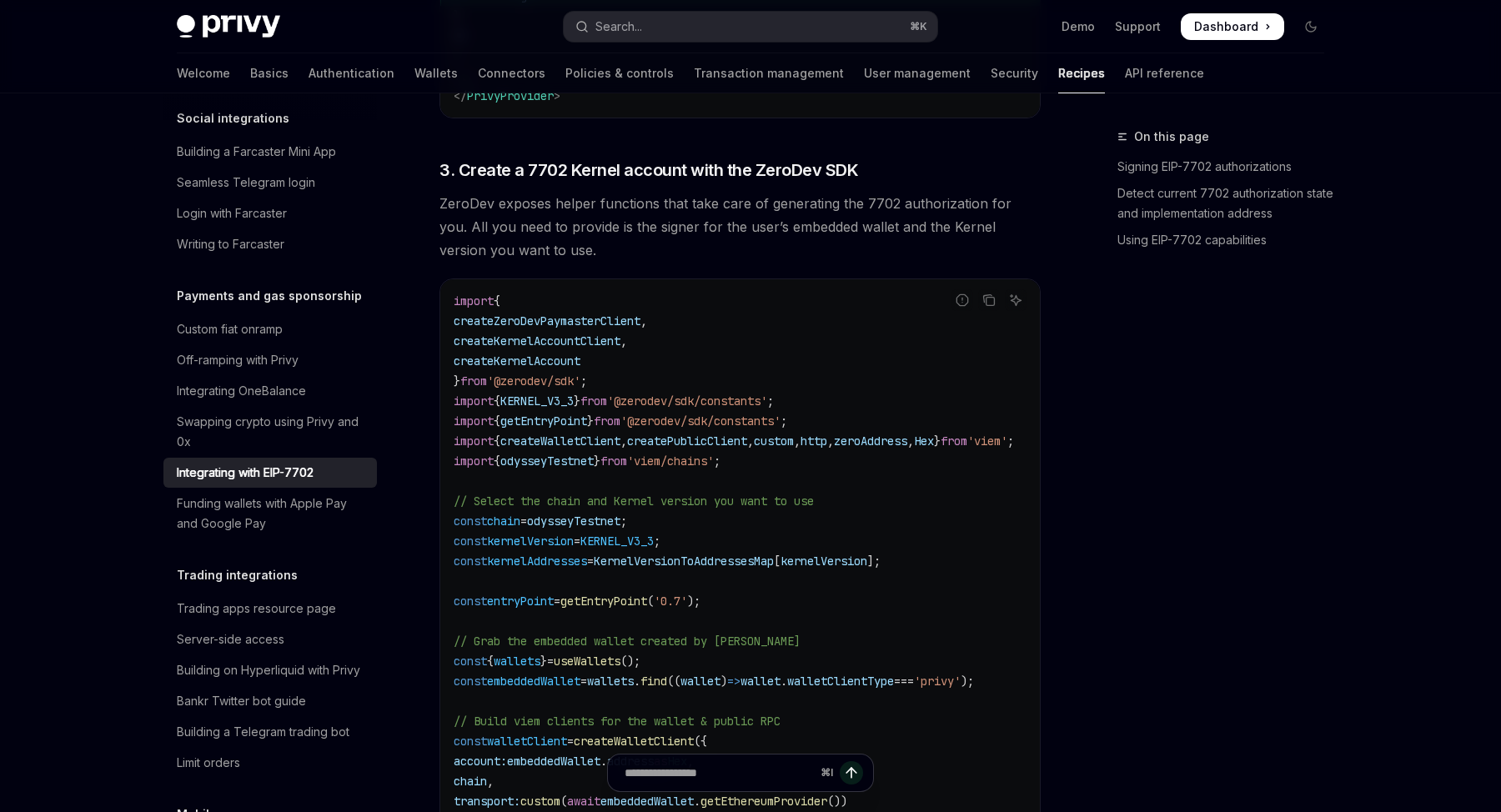
click at [766, 555] on code "import { createZeroDevPaymasterClient , createKernelAccountClient , createKerne…" at bounding box center [753, 751] width 600 height 920
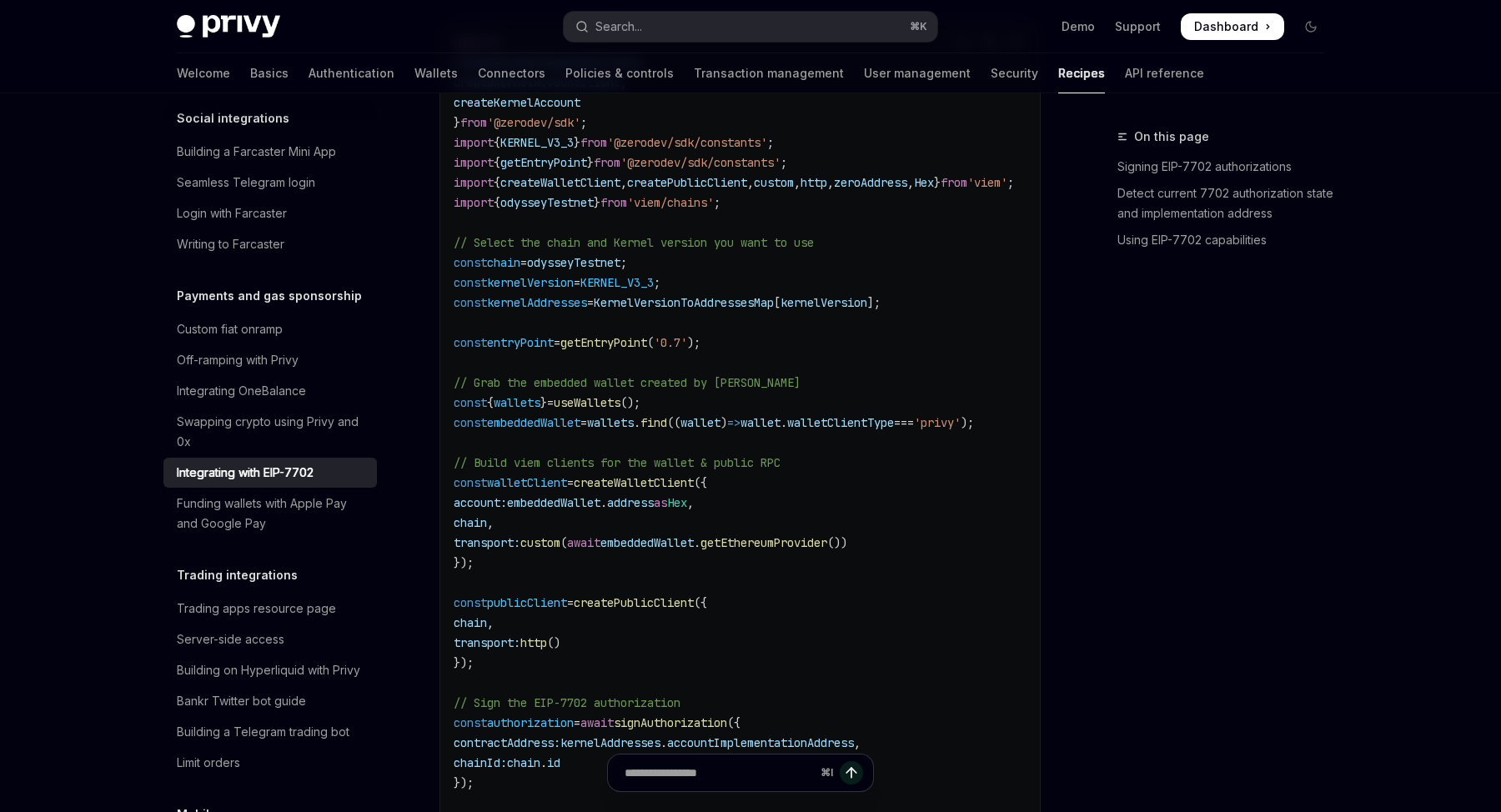
scroll to position [2578, 0]
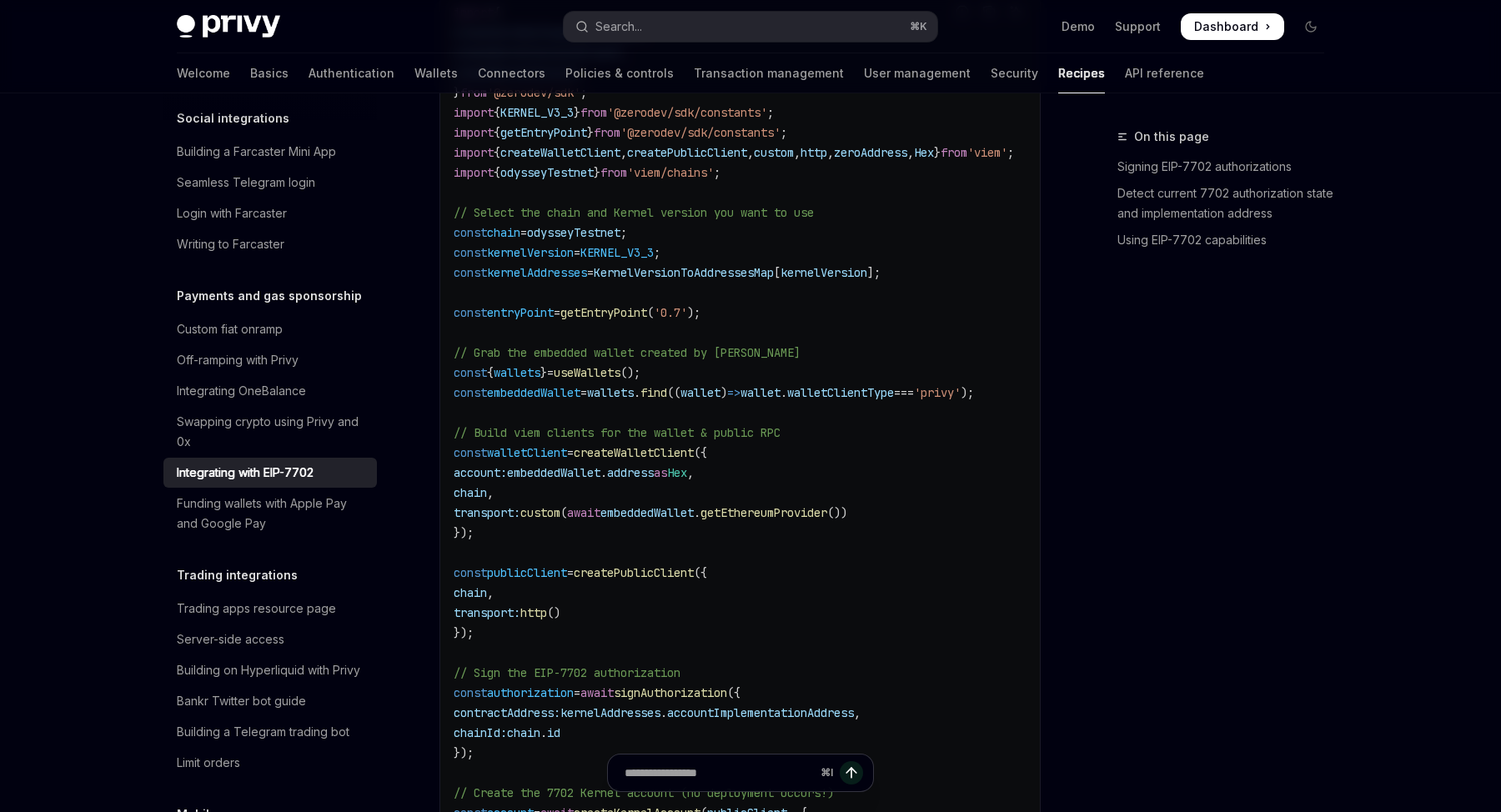
click at [847, 518] on span "())" at bounding box center [837, 512] width 20 height 15
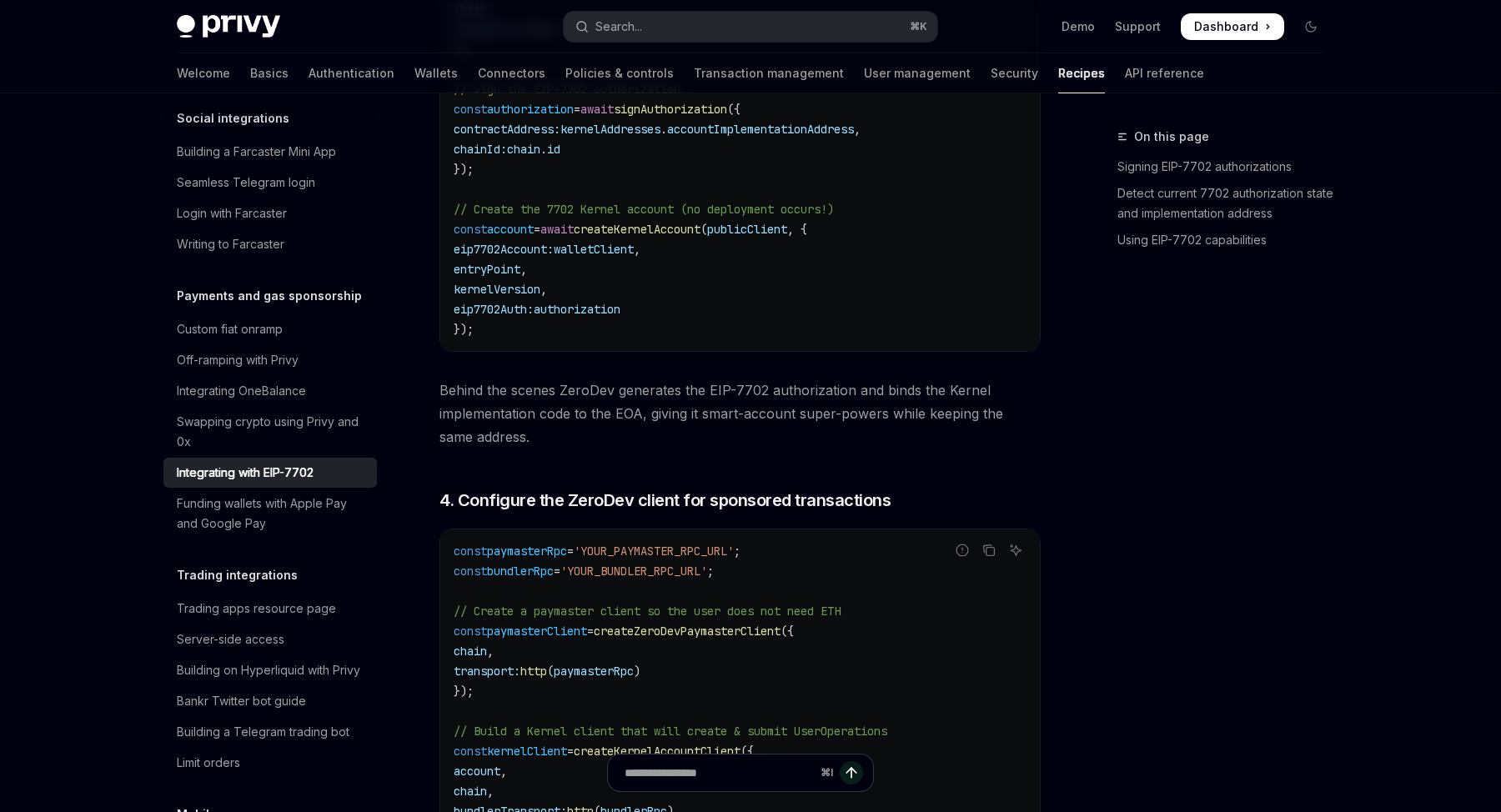
click at [889, 511] on h3 "​ 4. Configure the ZeroDev client for sponsored transactions" at bounding box center [739, 500] width 601 height 23
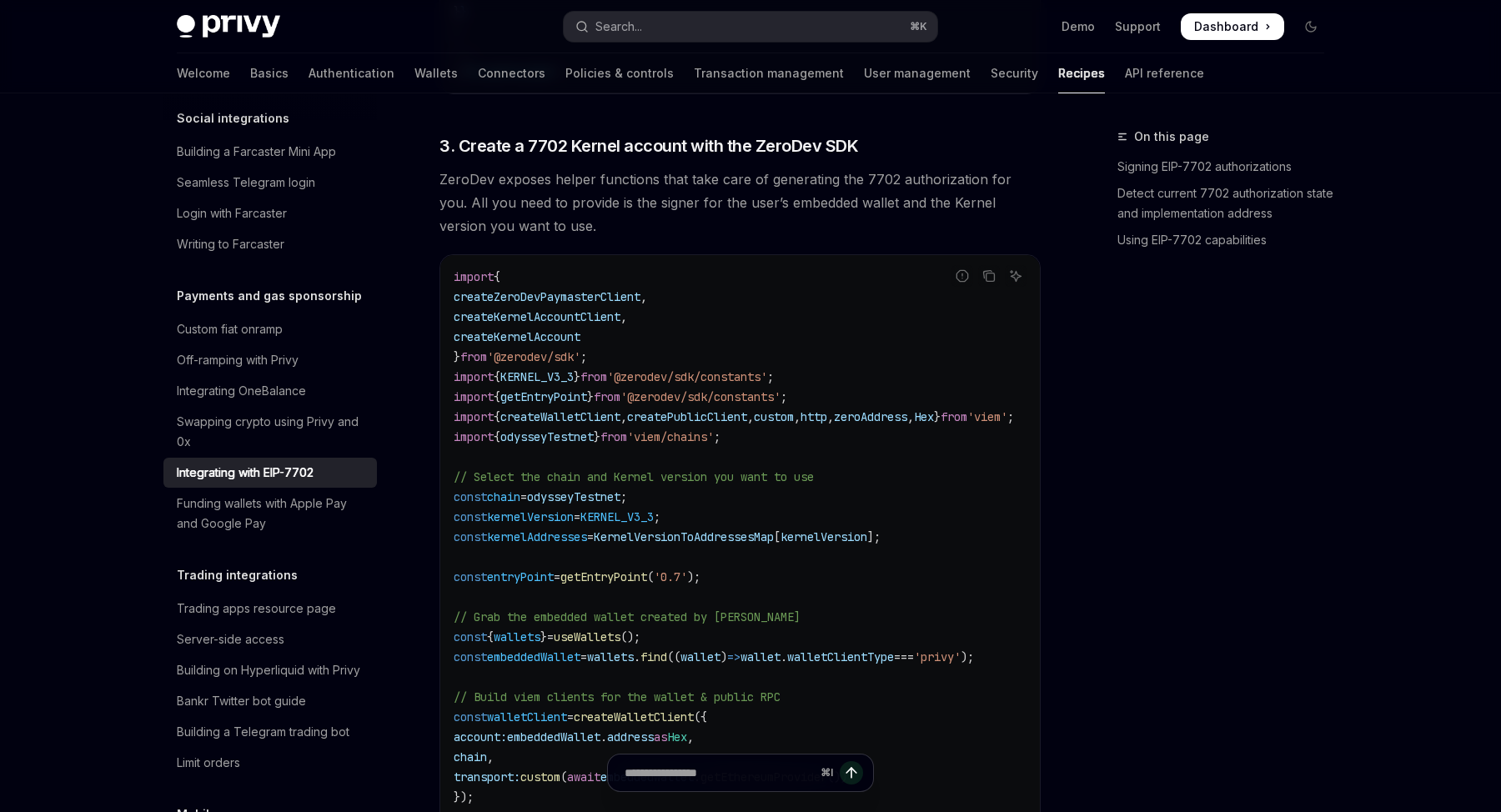
click at [889, 518] on code "import { createZeroDevPaymasterClient , createKernelAccountClient , createKerne…" at bounding box center [753, 726] width 600 height 920
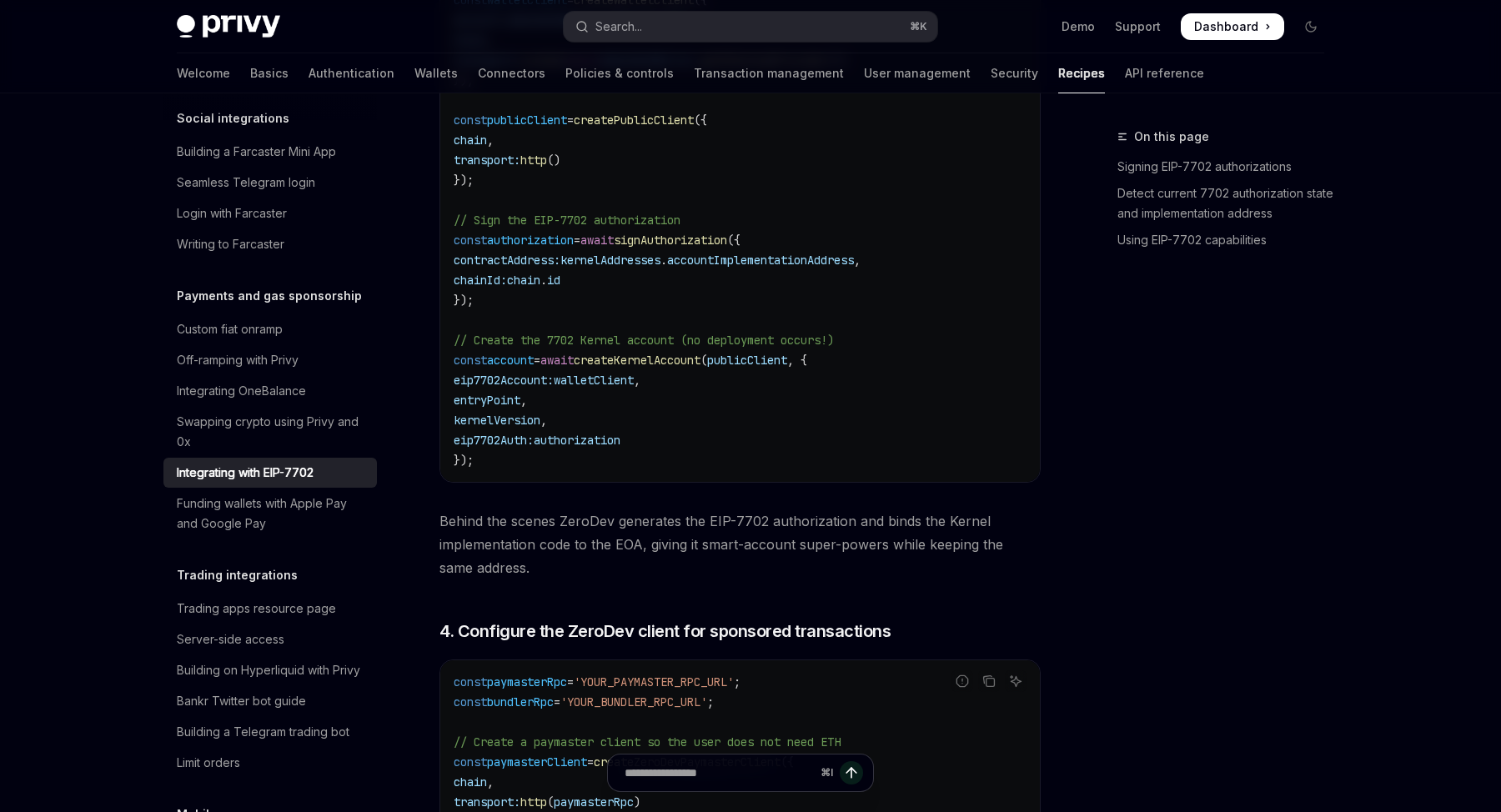
scroll to position [2739, 0]
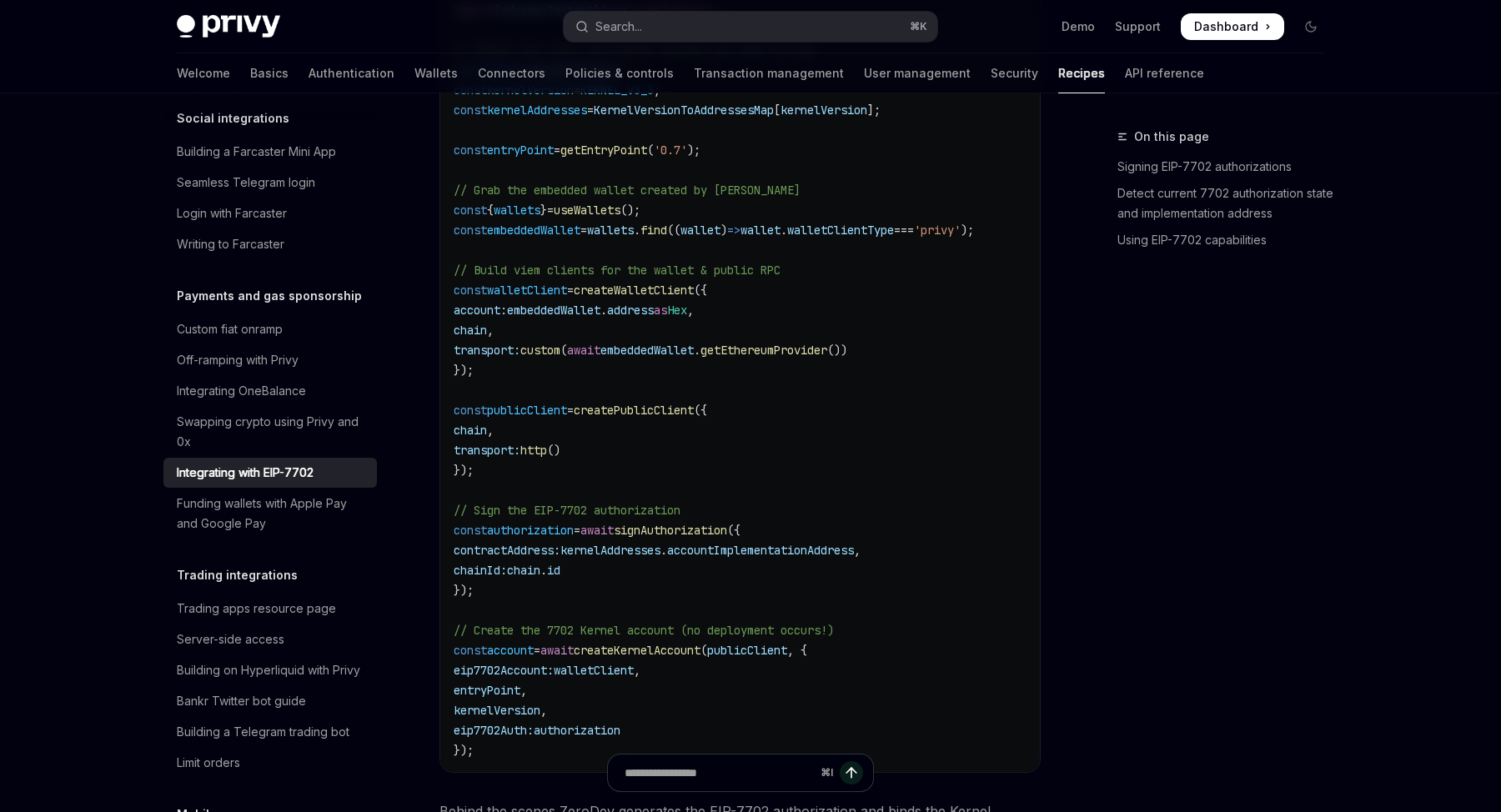
click at [897, 504] on code "import { createZeroDevPaymasterClient , createKernelAccountClient , createKerne…" at bounding box center [753, 300] width 600 height 920
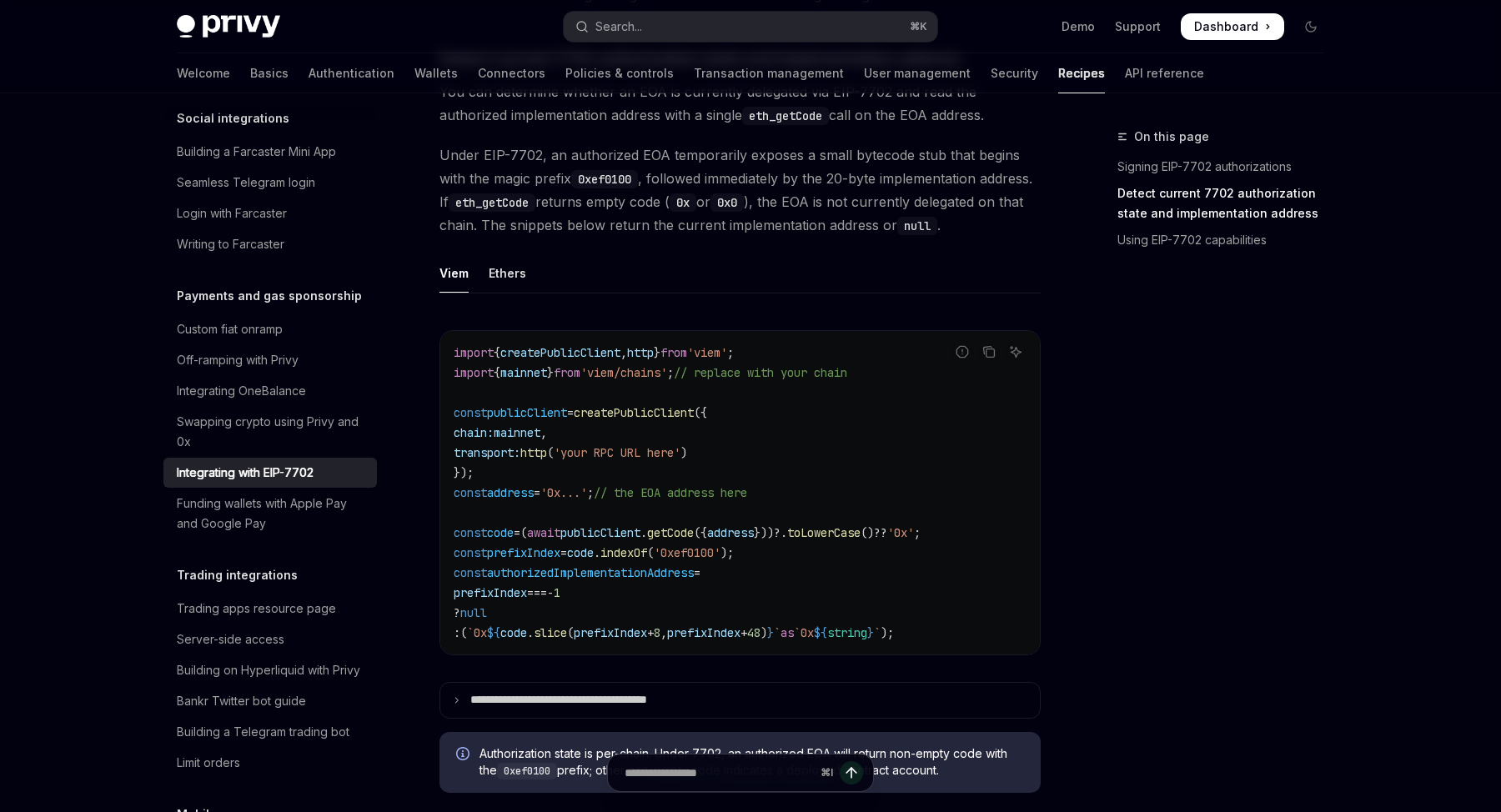
scroll to position [0, 0]
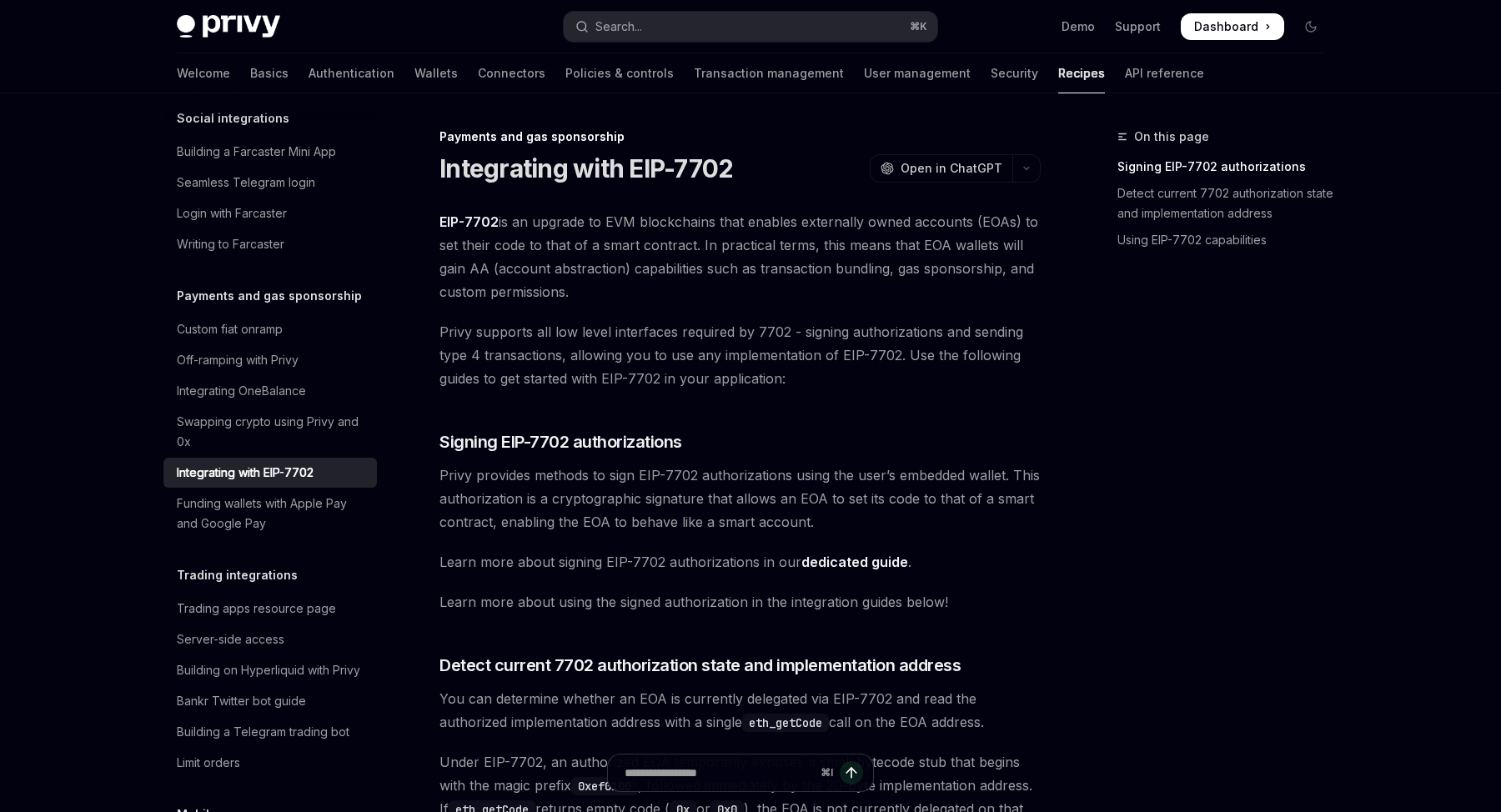
click at [829, 380] on span "Privy supports all low level interfaces required by 7702 - signing authorizatio…" at bounding box center [739, 355] width 601 height 70
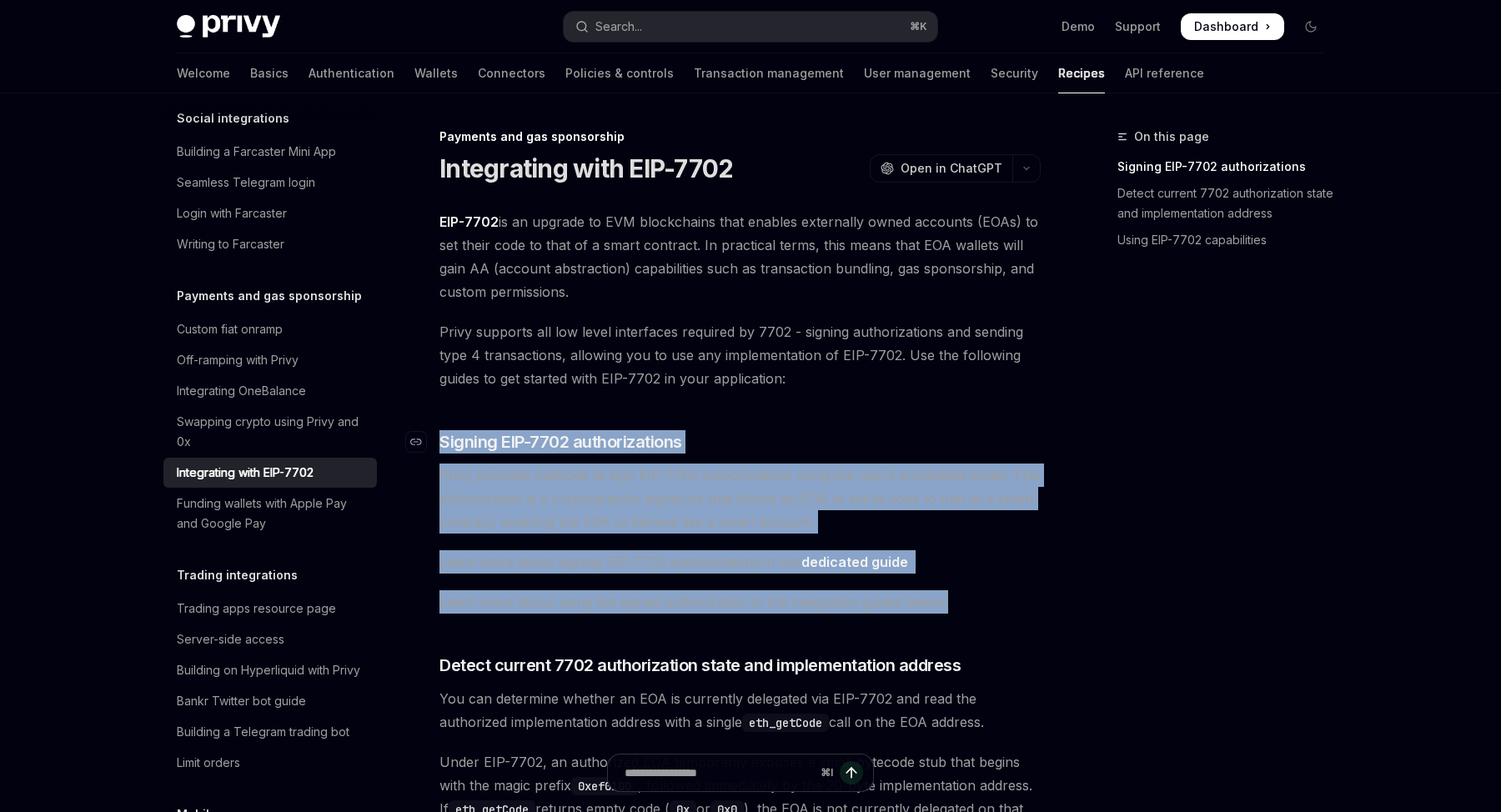
drag, startPoint x: 1028, startPoint y: 611, endPoint x: 437, endPoint y: 445, distance: 613.9
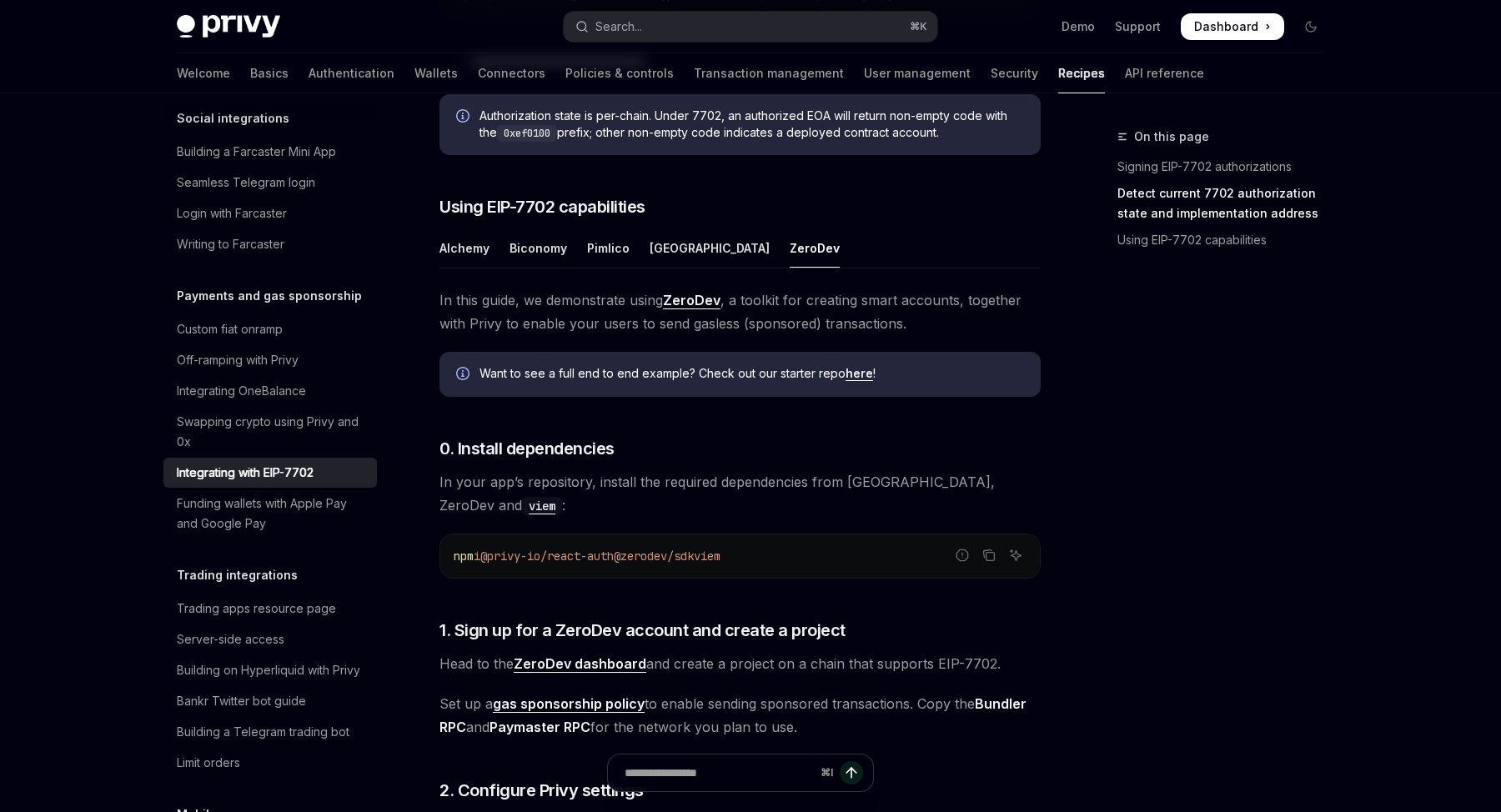
click at [789, 542] on div "npm i @privy-io/react-auth @zerodev/sdk viem" at bounding box center [739, 555] width 599 height 43
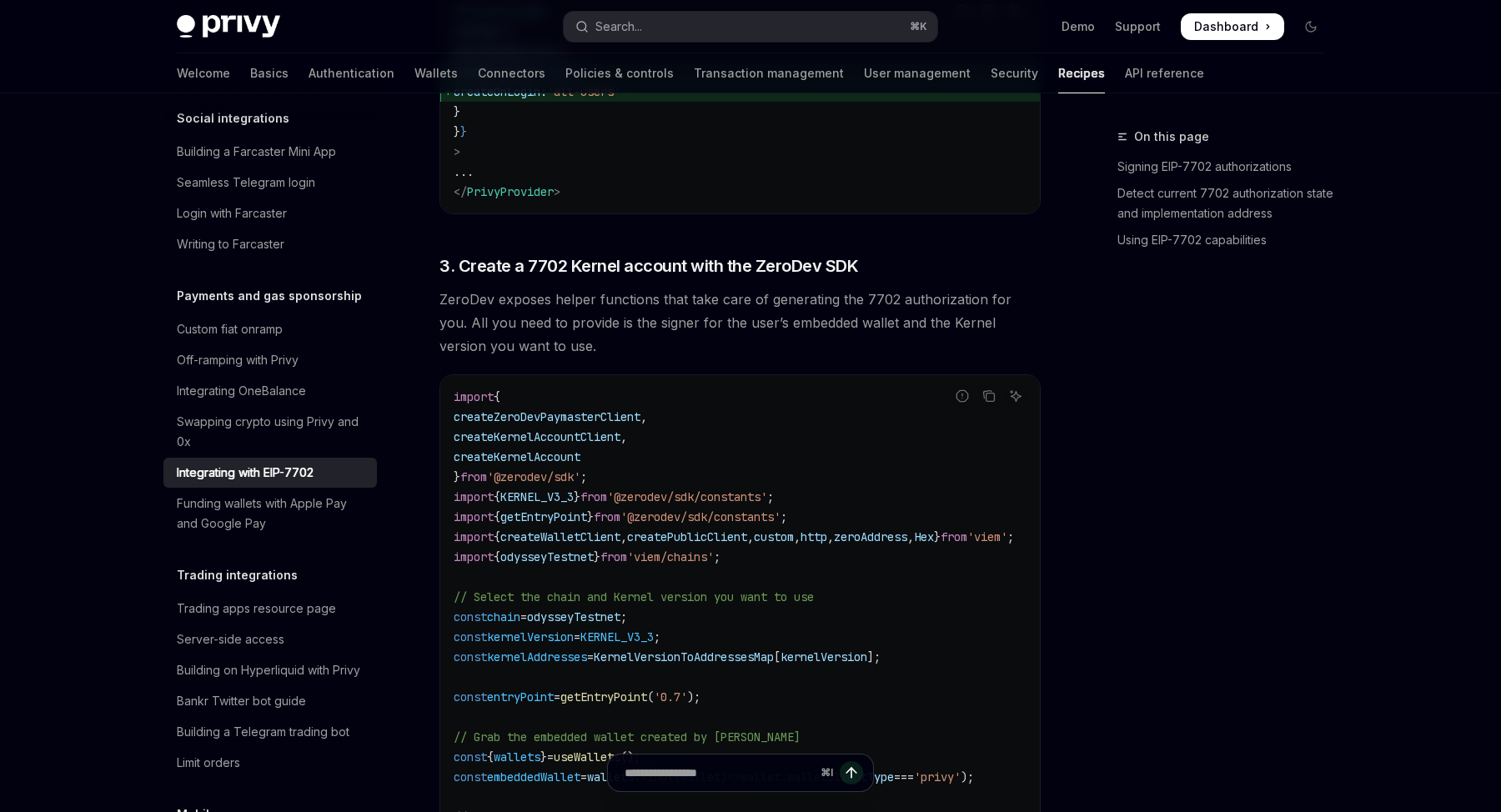
scroll to position [2248, 0]
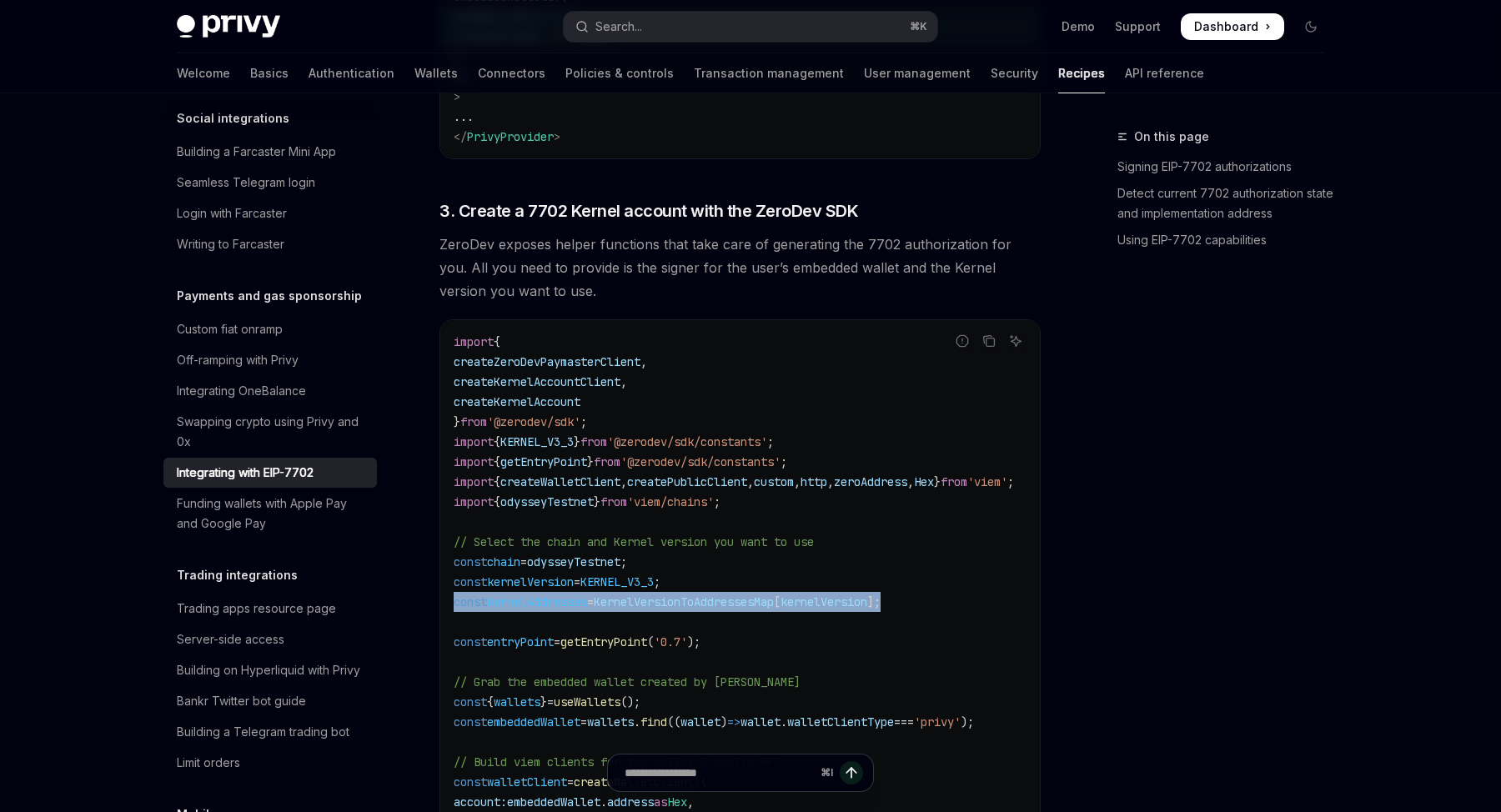
drag, startPoint x: 944, startPoint y: 603, endPoint x: 447, endPoint y: 607, distance: 497.0
click at [447, 607] on div "import { createZeroDevPaymasterClient , createKernelAccountClient , createKerne…" at bounding box center [739, 792] width 599 height 943
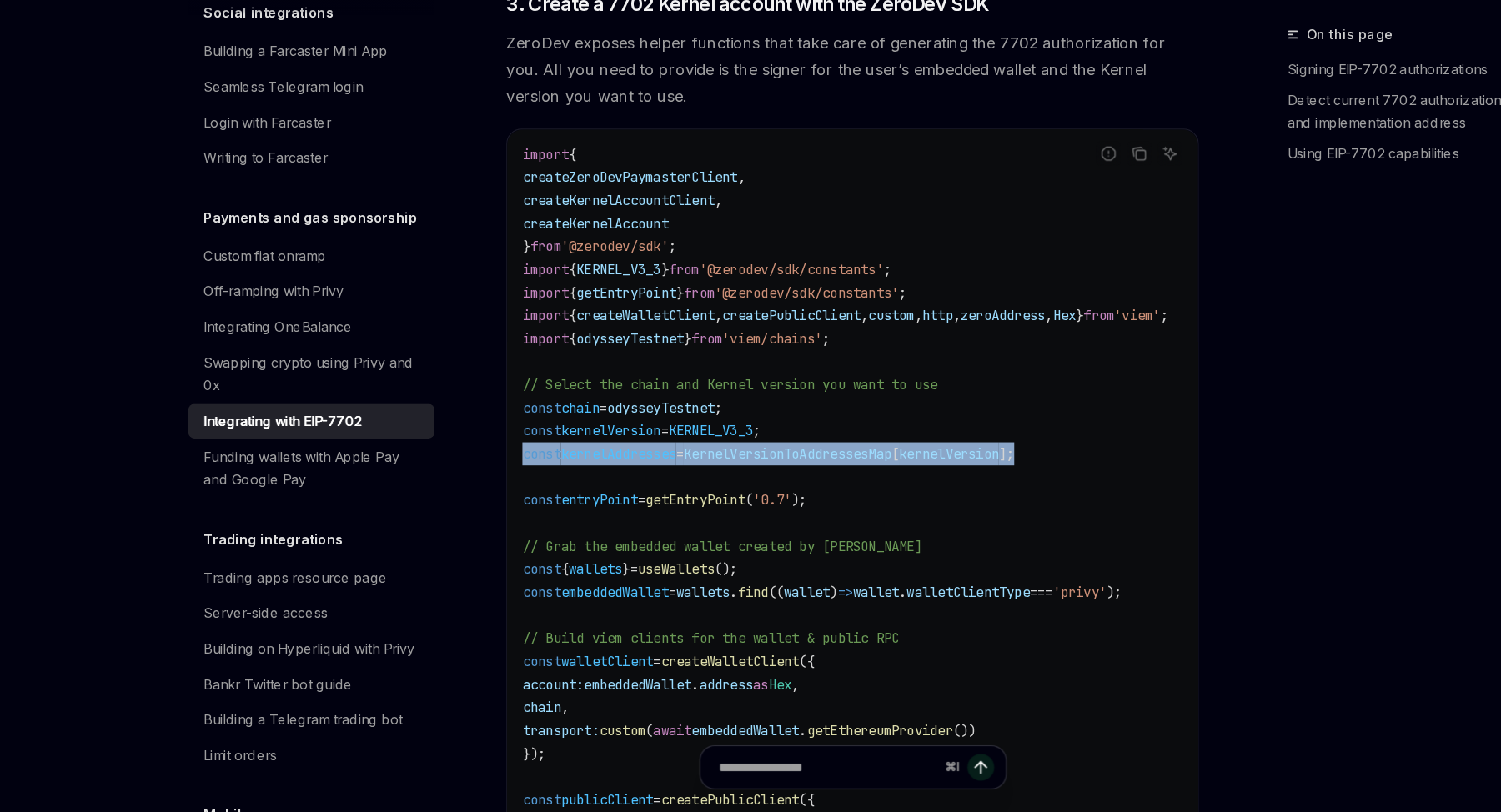
scroll to position [2348, 0]
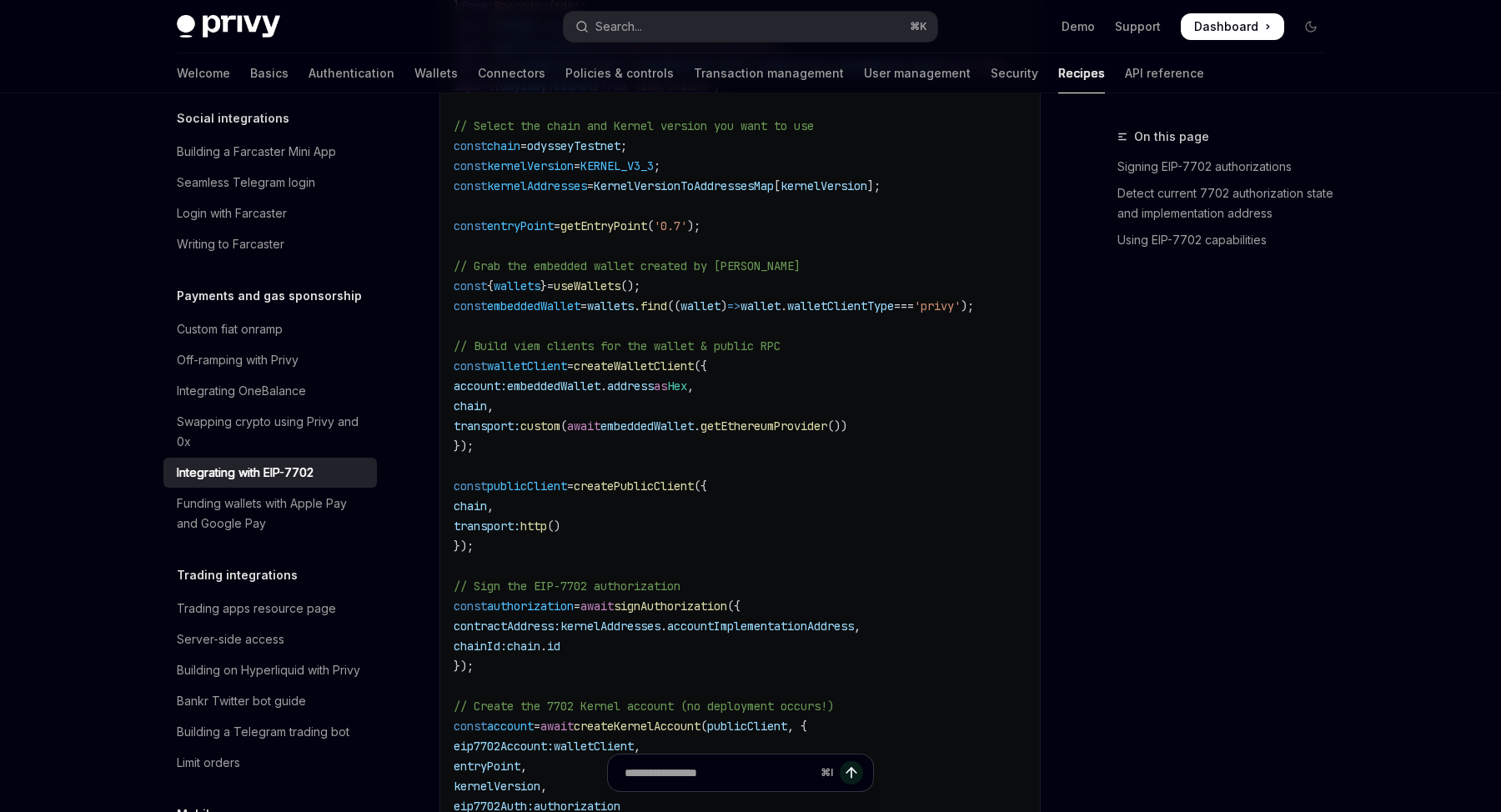
click at [744, 392] on code "import { createZeroDevPaymasterClient , createKernelAccountClient , createKerne…" at bounding box center [753, 376] width 600 height 920
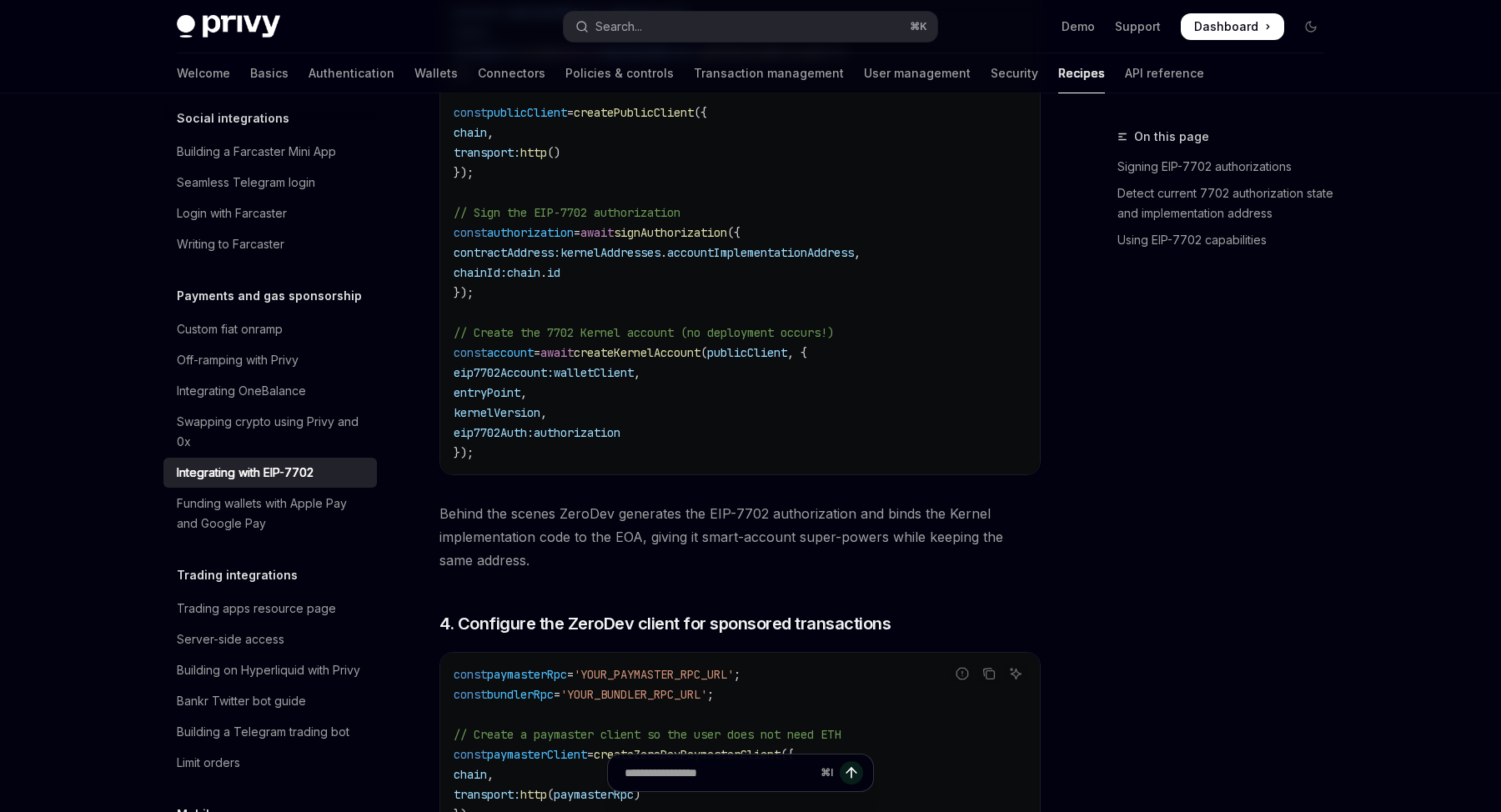
scroll to position [3055, 0]
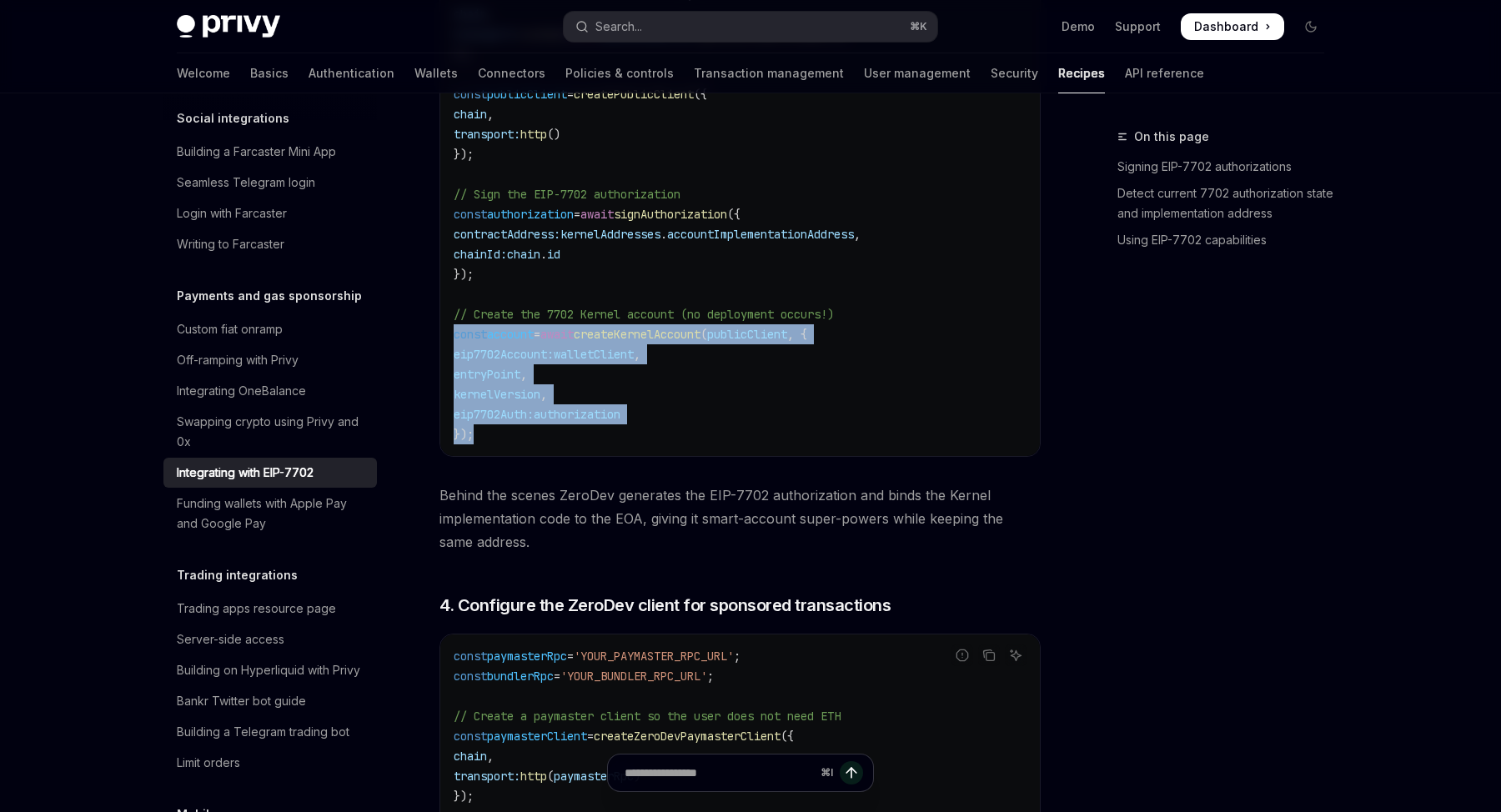
drag, startPoint x: 527, startPoint y: 445, endPoint x: 444, endPoint y: 333, distance: 139.4
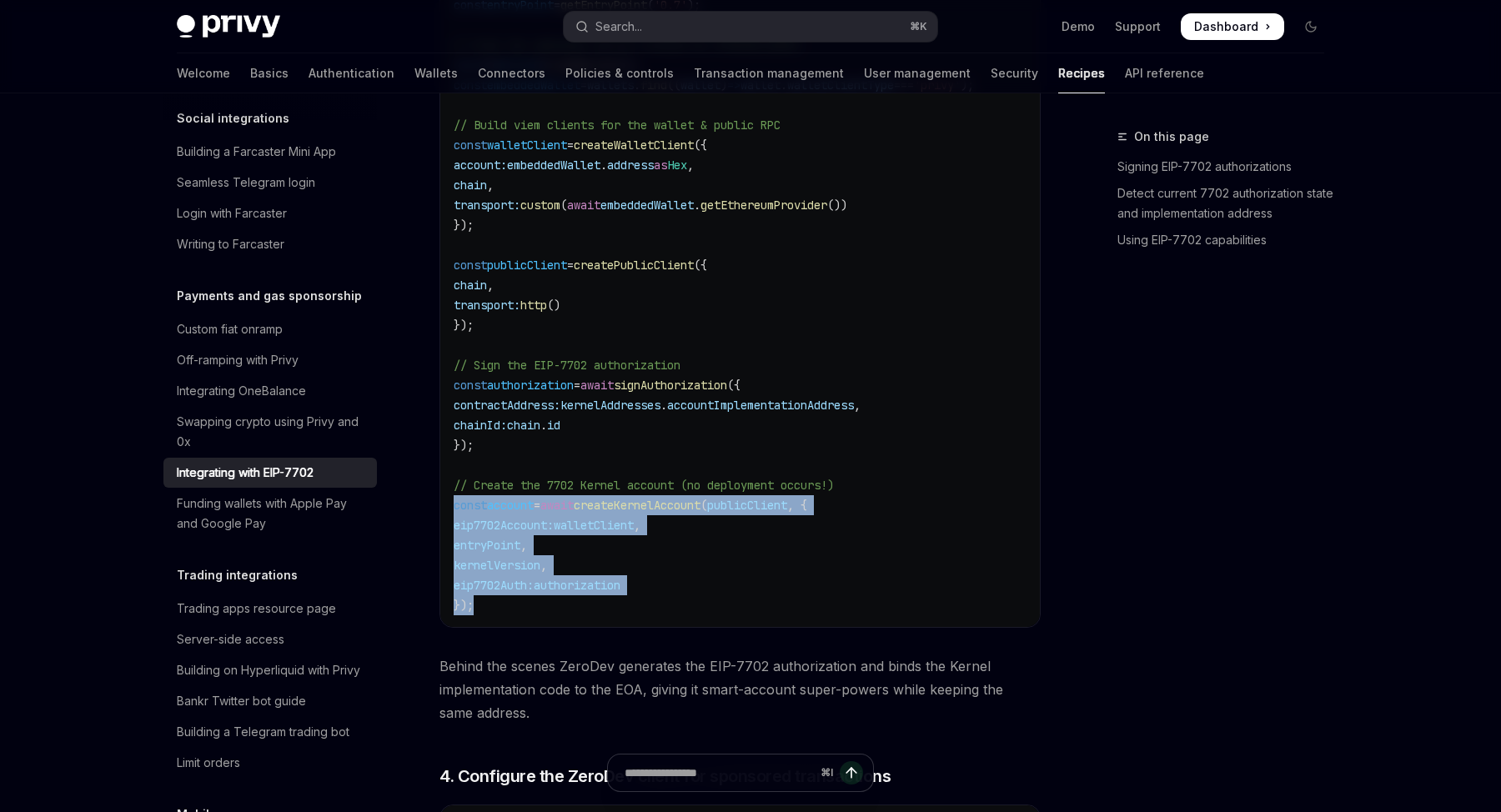
scroll to position [2875, 0]
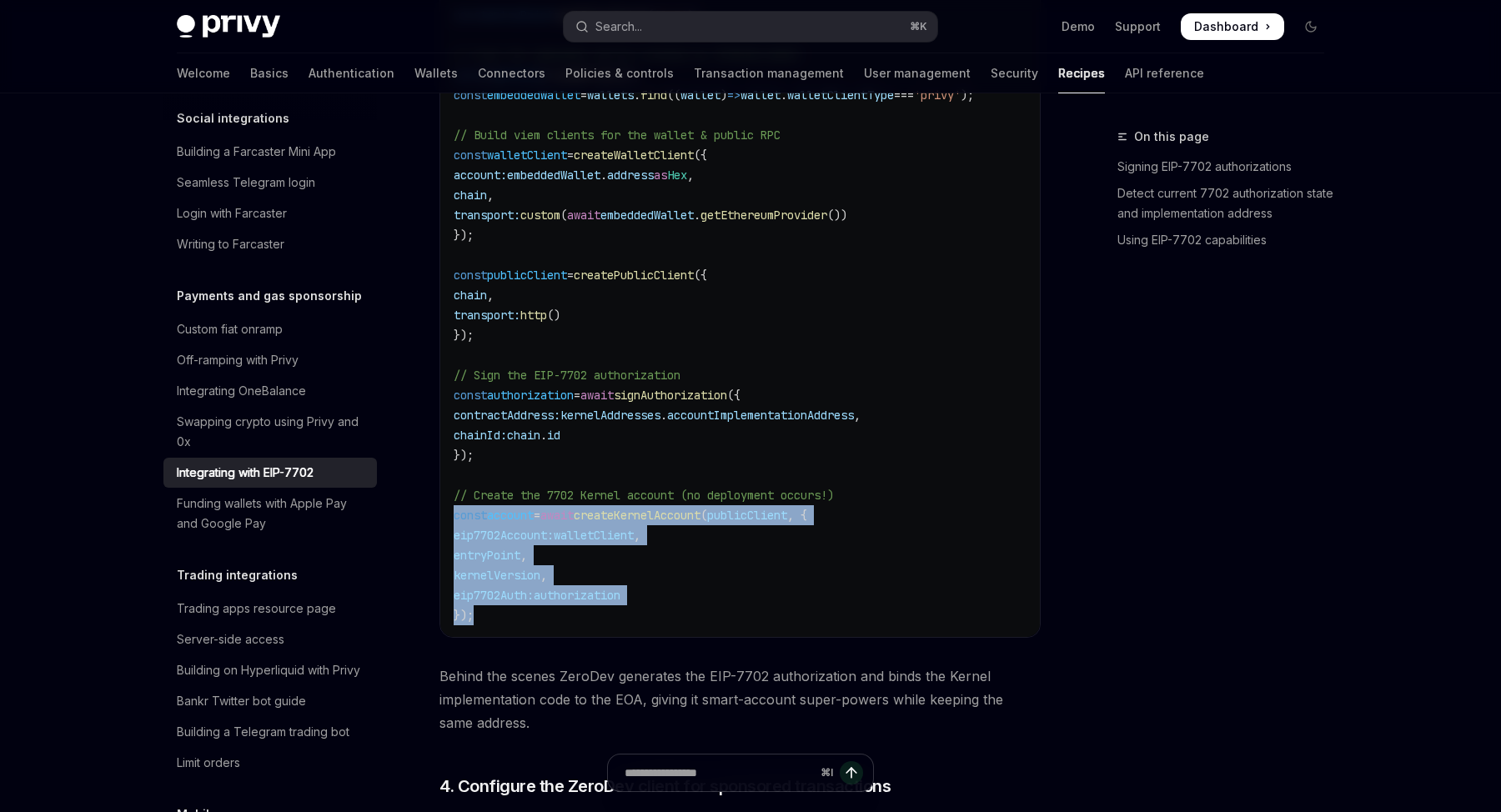
click at [681, 562] on code "import { createZeroDevPaymasterClient , createKernelAccountClient , createKerne…" at bounding box center [753, 165] width 600 height 920
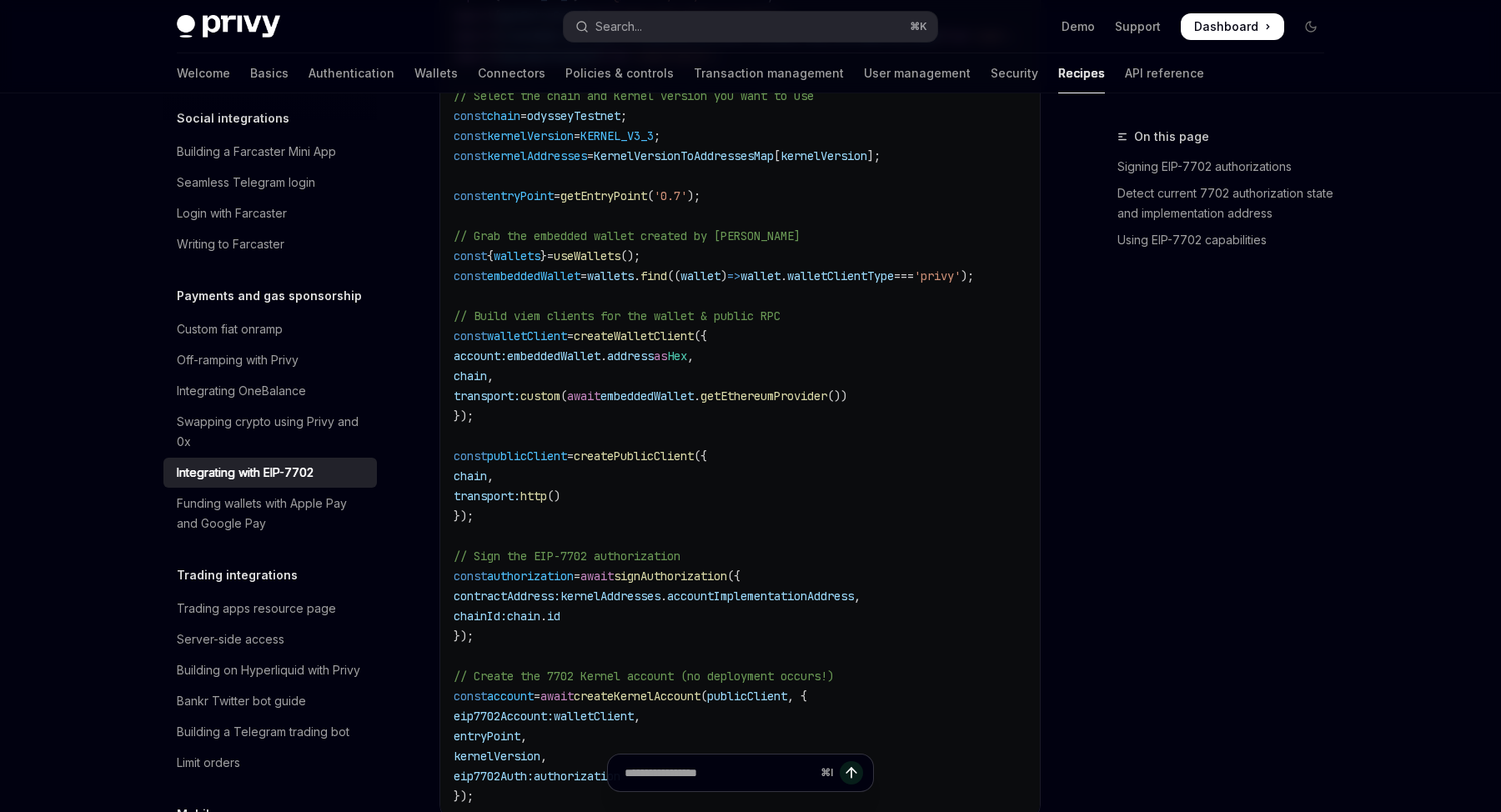
scroll to position [2692, 0]
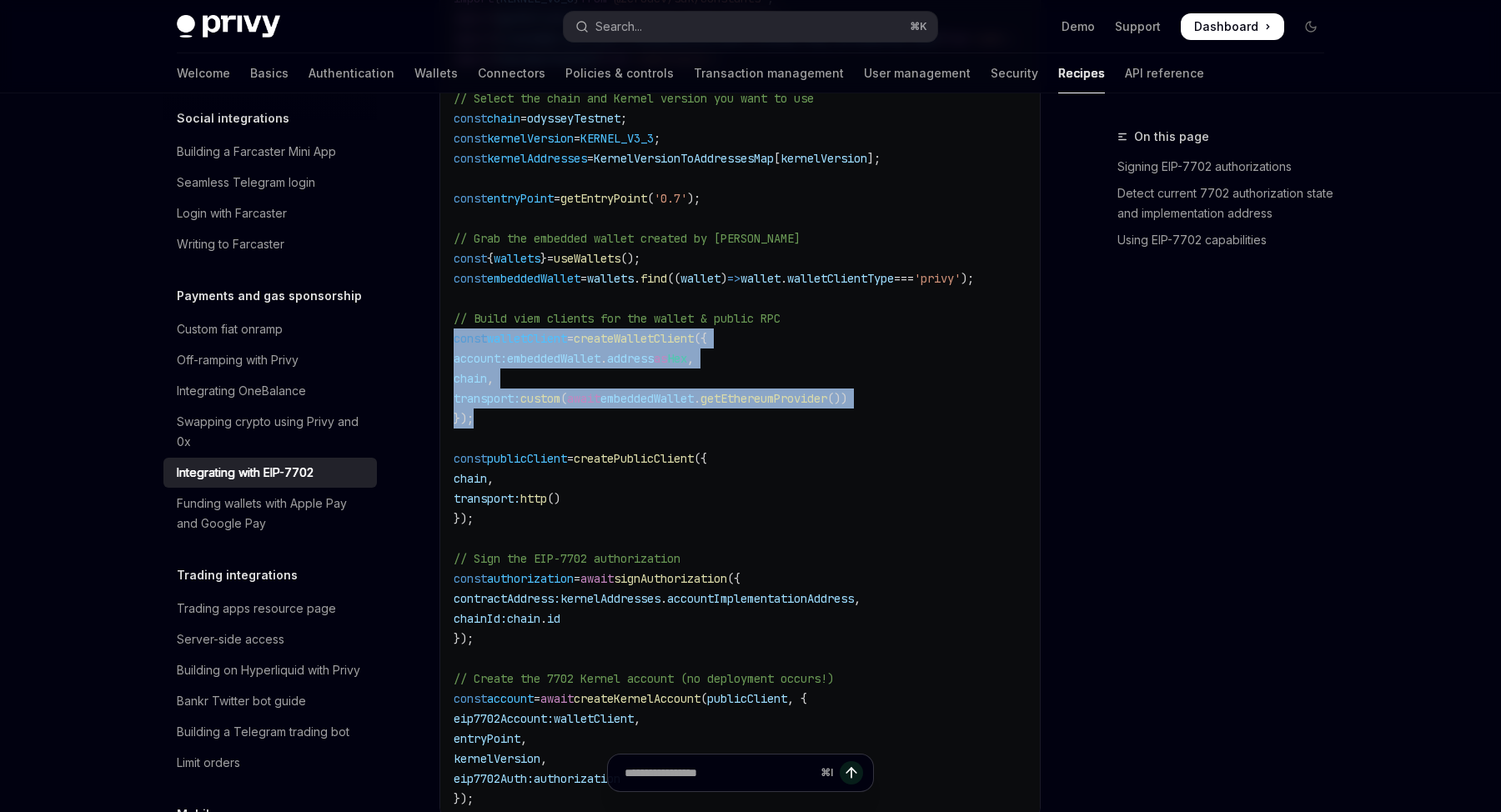
drag, startPoint x: 532, startPoint y: 419, endPoint x: 453, endPoint y: 345, distance: 108.2
click at [453, 345] on code "import { createZeroDevPaymasterClient , createKernelAccountClient , createKerne…" at bounding box center [753, 349] width 600 height 920
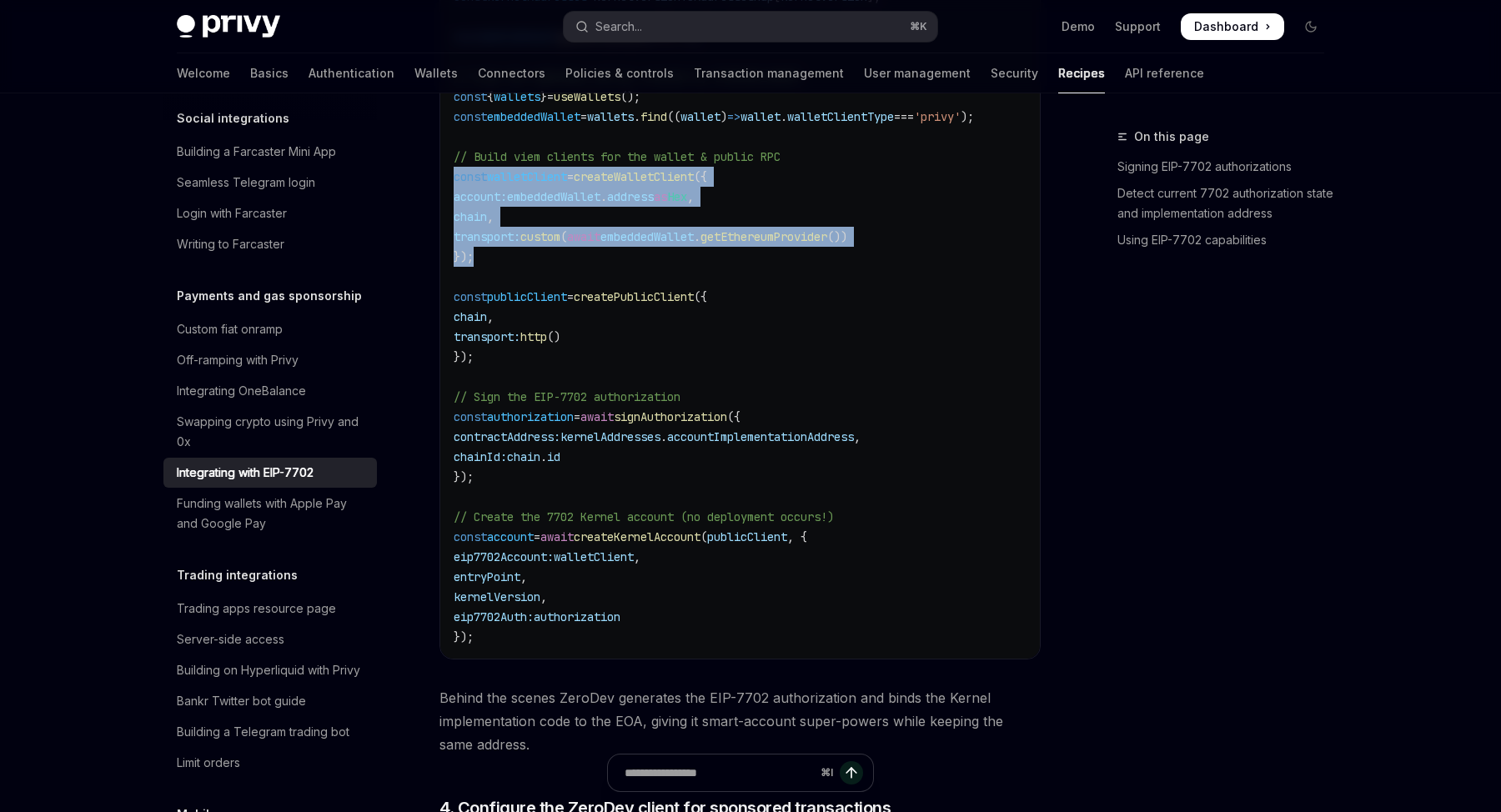
scroll to position [3135, 0]
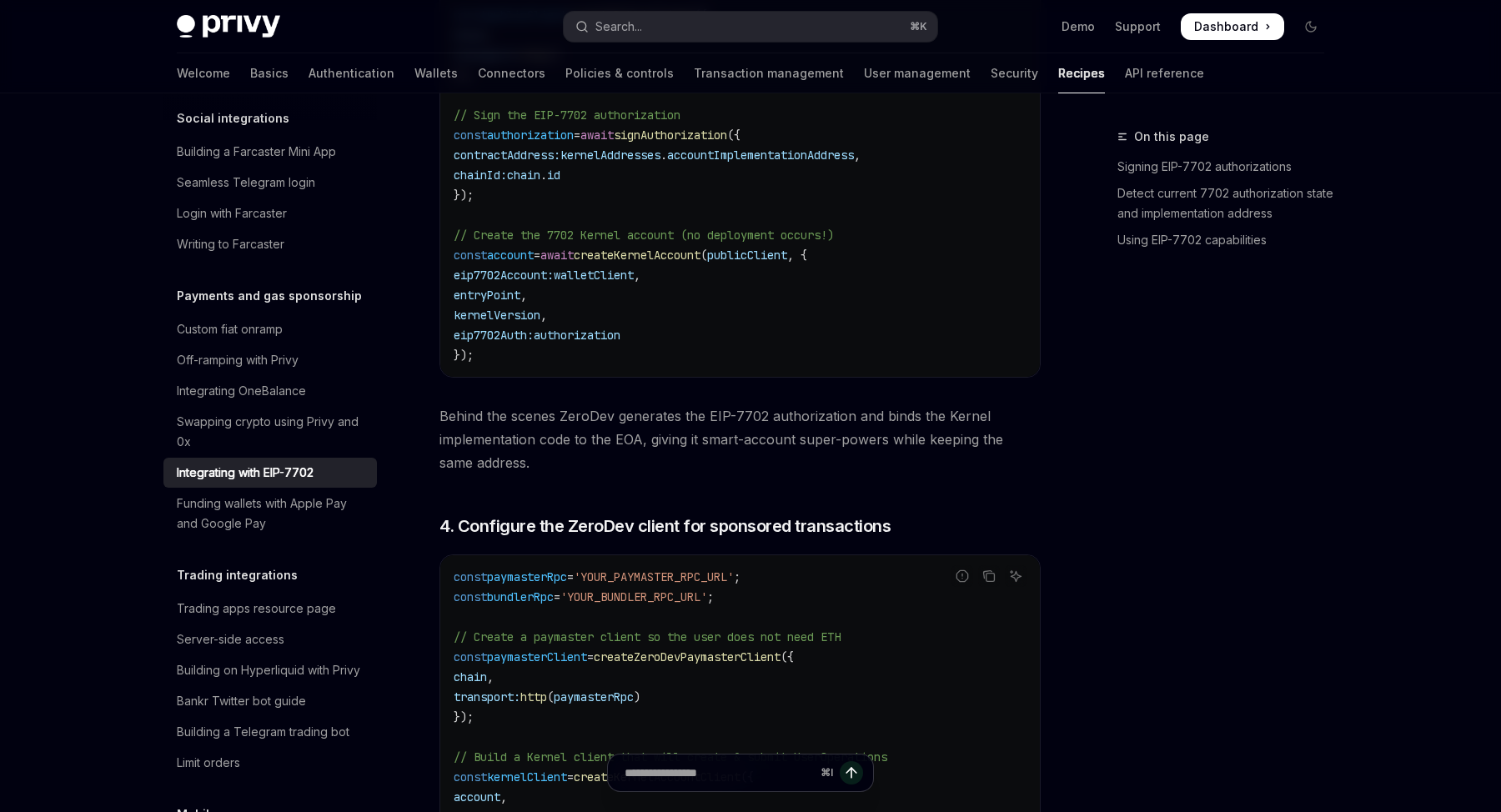
click at [802, 426] on span "Behind the scenes ZeroDev generates the EIP-7702 authorization and binds the Ke…" at bounding box center [739, 439] width 601 height 70
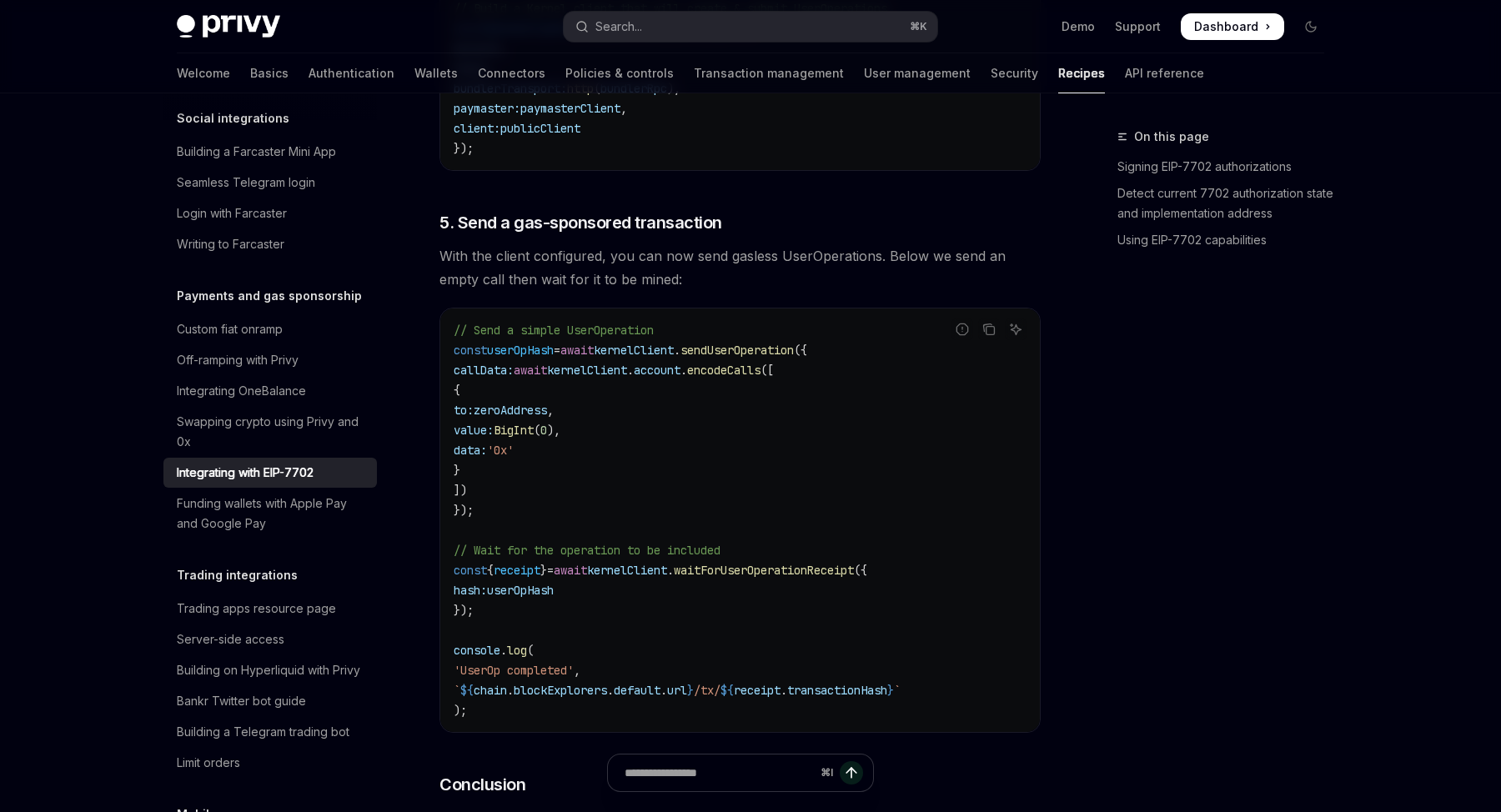
scroll to position [4269, 0]
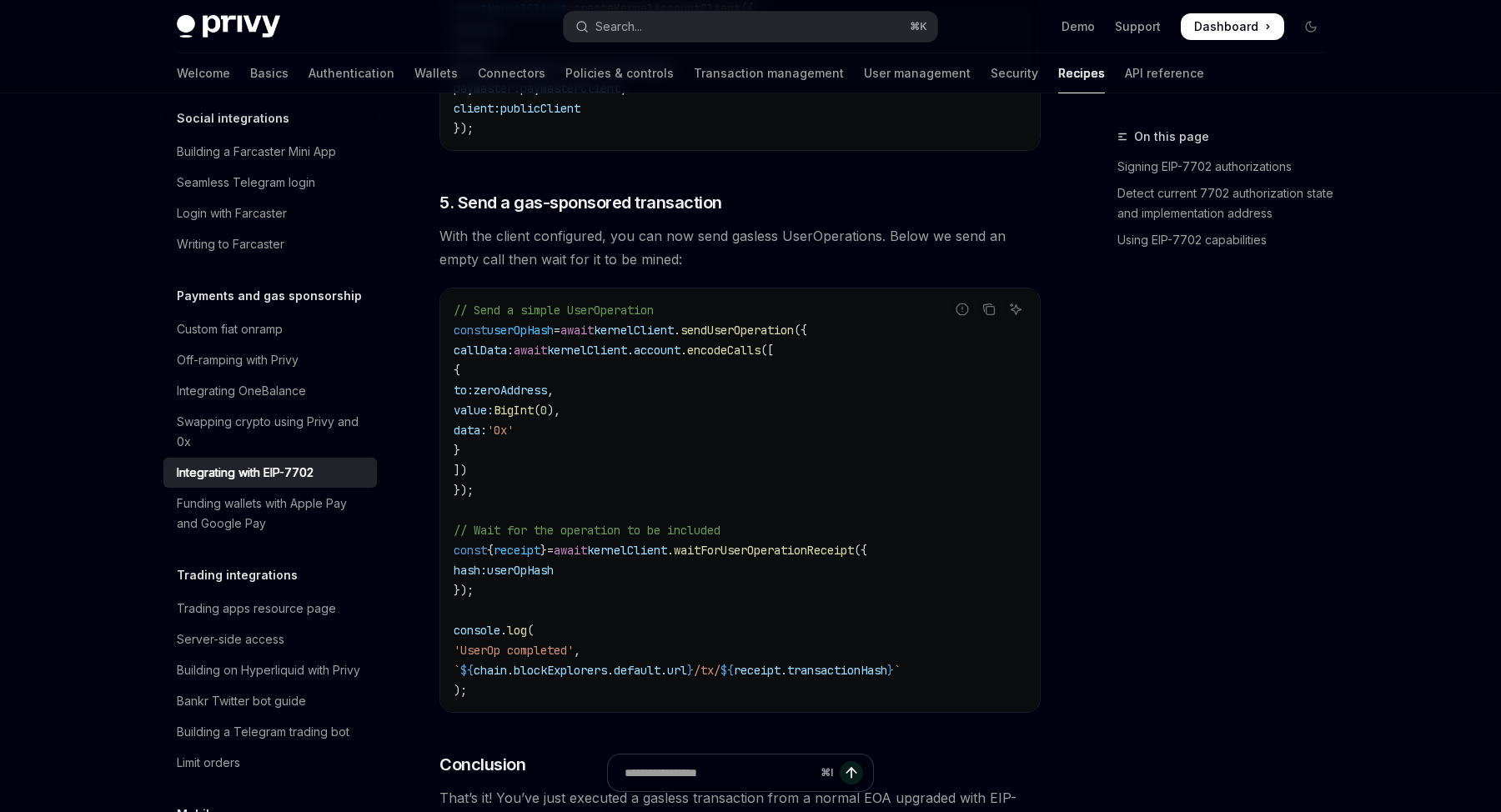
scroll to position [3906, 0]
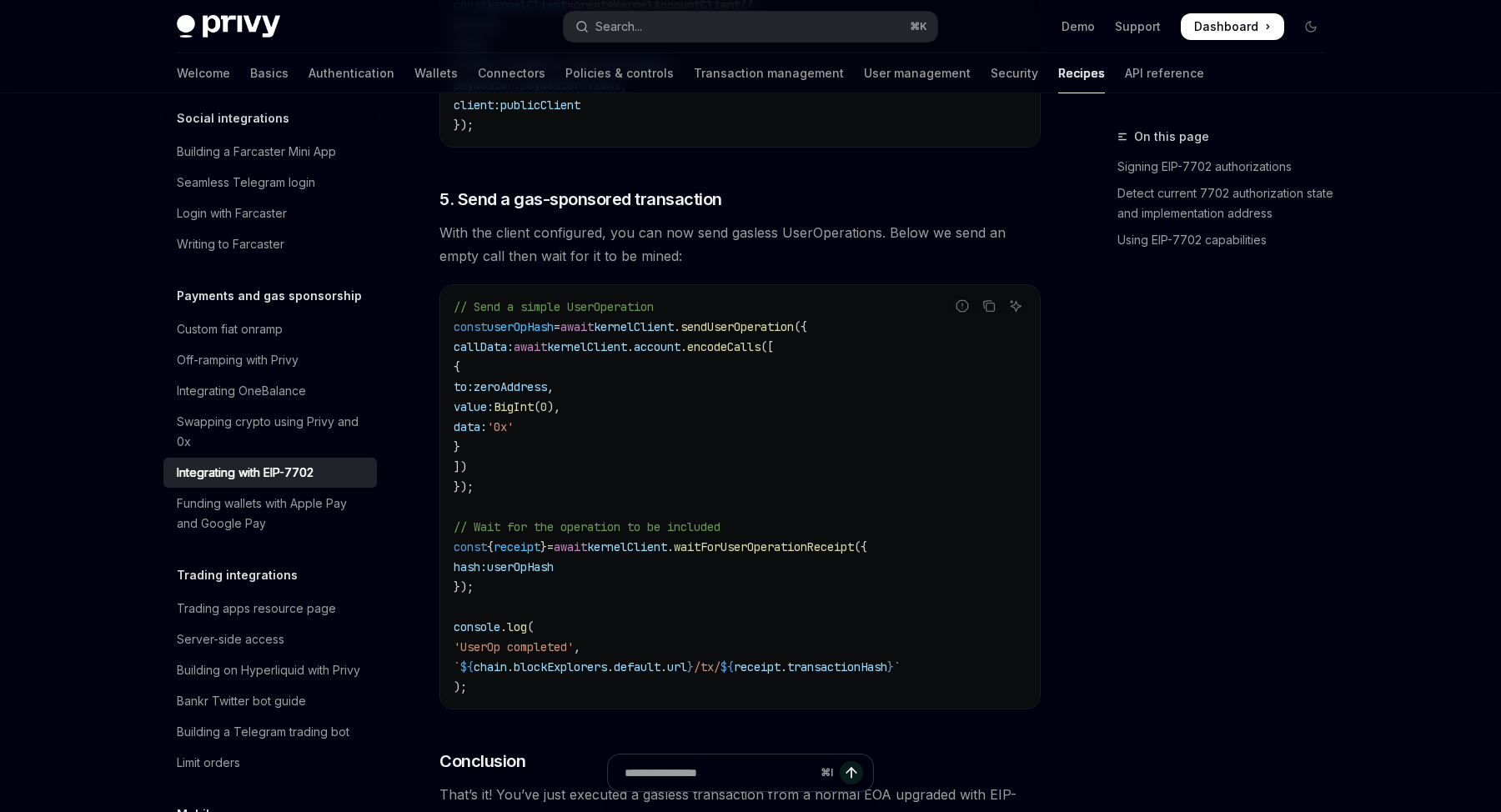
click at [674, 605] on code "// Send a simple UserOperation const userOpHash = await kernelClient . sendUser…" at bounding box center [739, 496] width 573 height 400
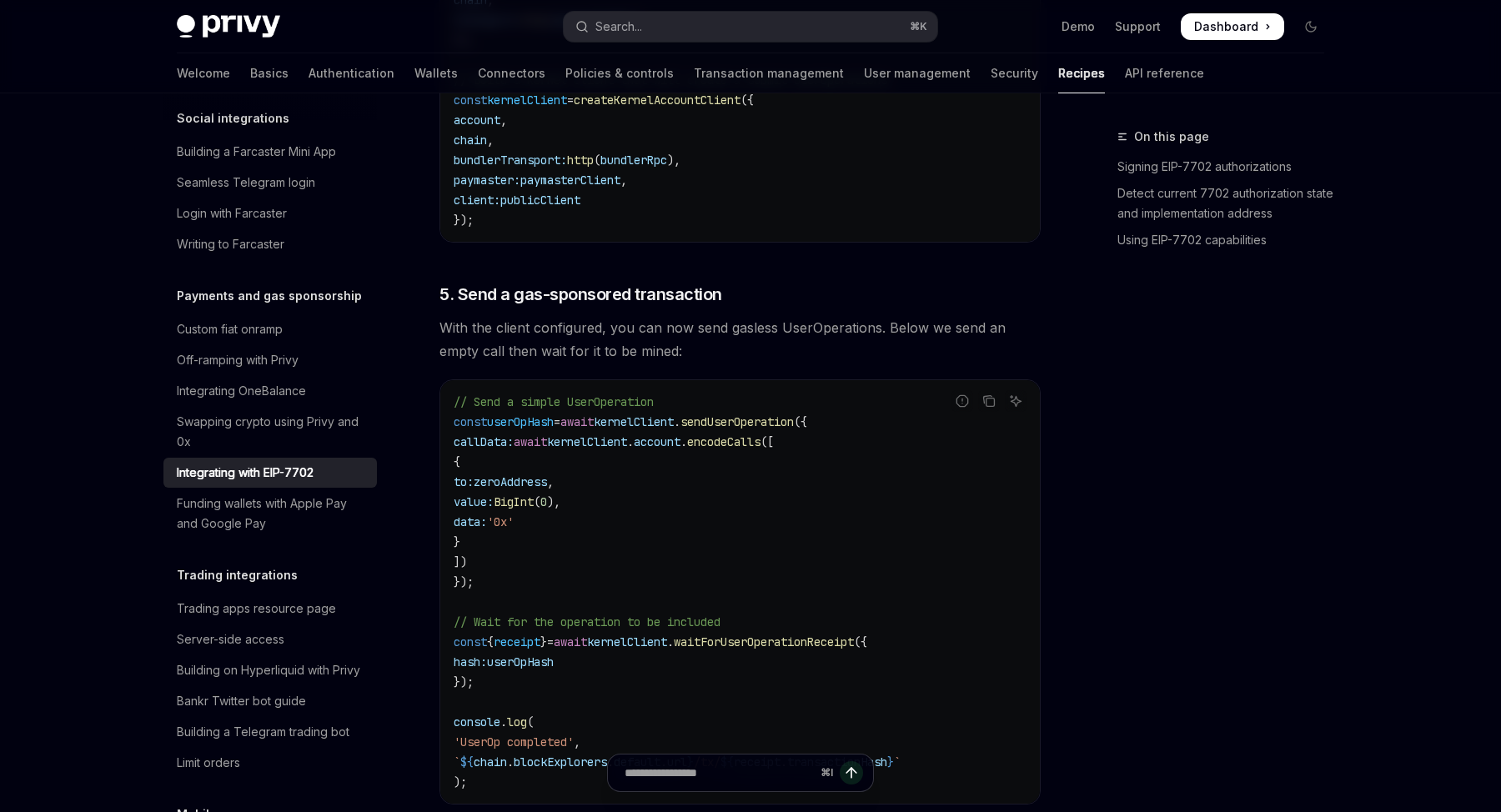
scroll to position [3336, 0]
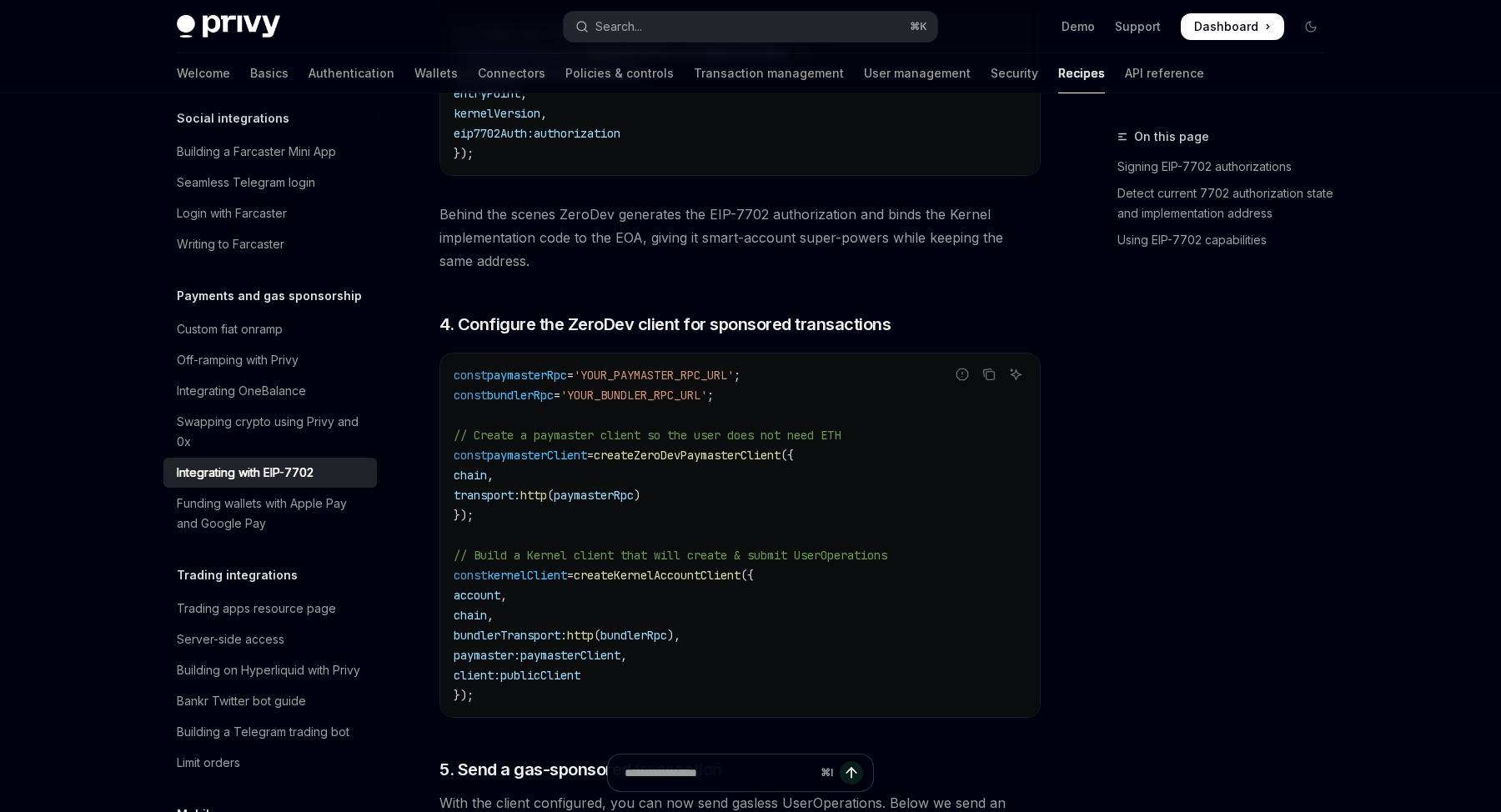
click at [688, 657] on code "const paymasterRpc = 'YOUR_PAYMASTER_RPC_URL' ; const bundlerRpc = 'YOUR_BUNDLE…" at bounding box center [739, 535] width 573 height 340
click at [693, 686] on code "const paymasterRpc = 'YOUR_PAYMASTER_RPC_URL' ; const bundlerRpc = 'YOUR_BUNDLE…" at bounding box center [739, 535] width 573 height 340
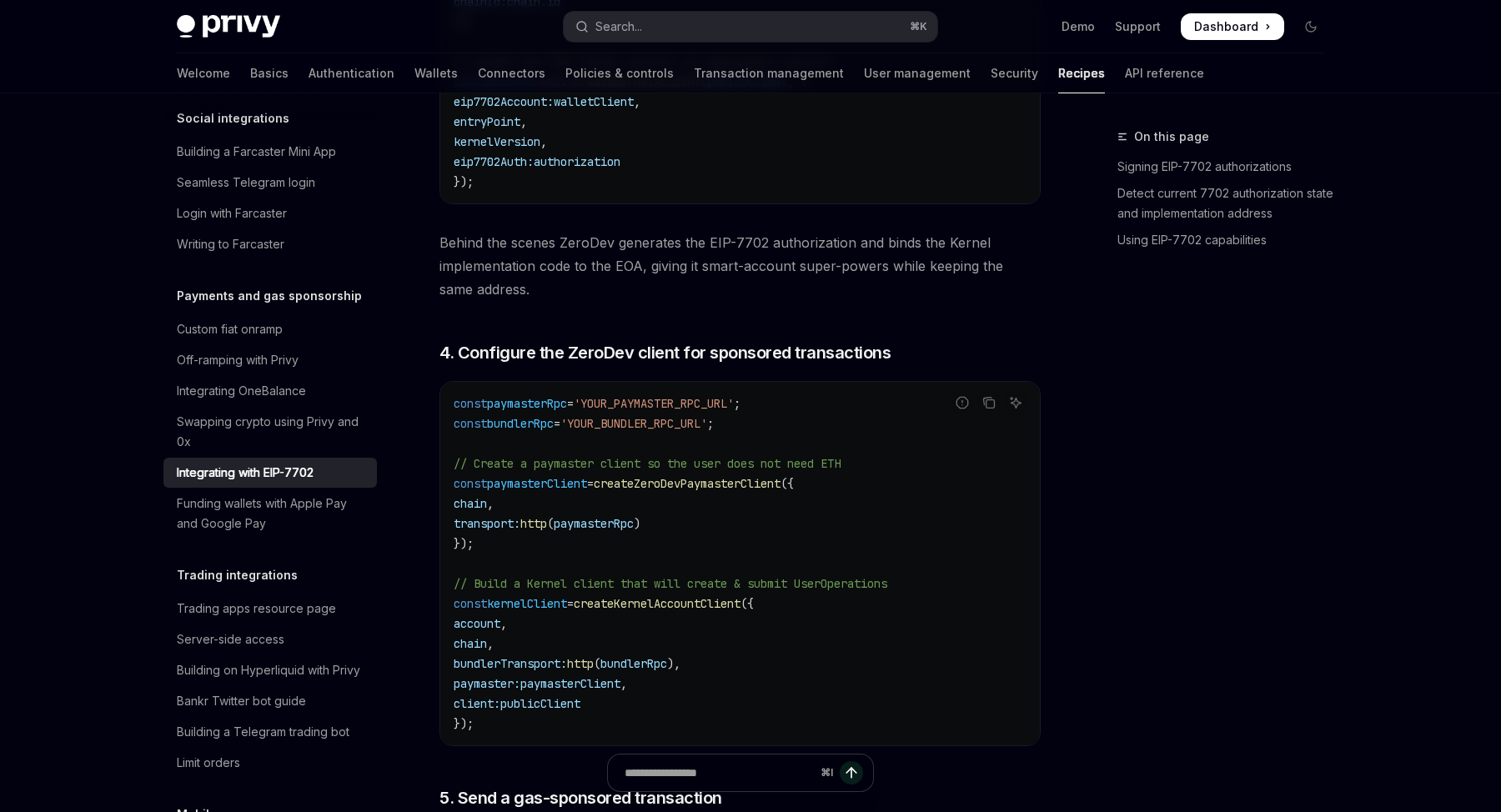
scroll to position [3317, 0]
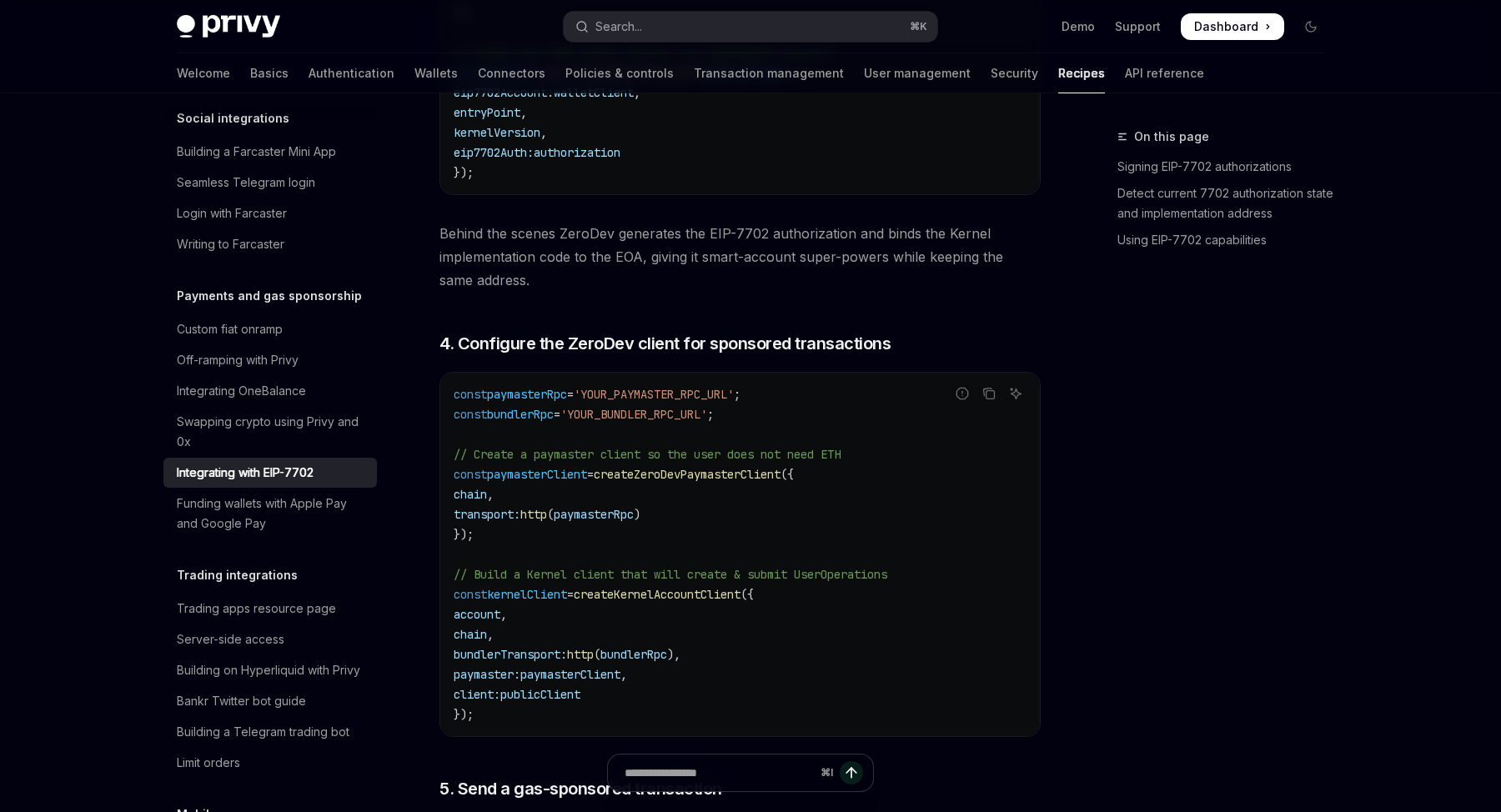
click at [581, 715] on code "const paymasterRpc = 'YOUR_PAYMASTER_RPC_URL' ; const bundlerRpc = 'YOUR_BUNDLE…" at bounding box center [739, 554] width 573 height 340
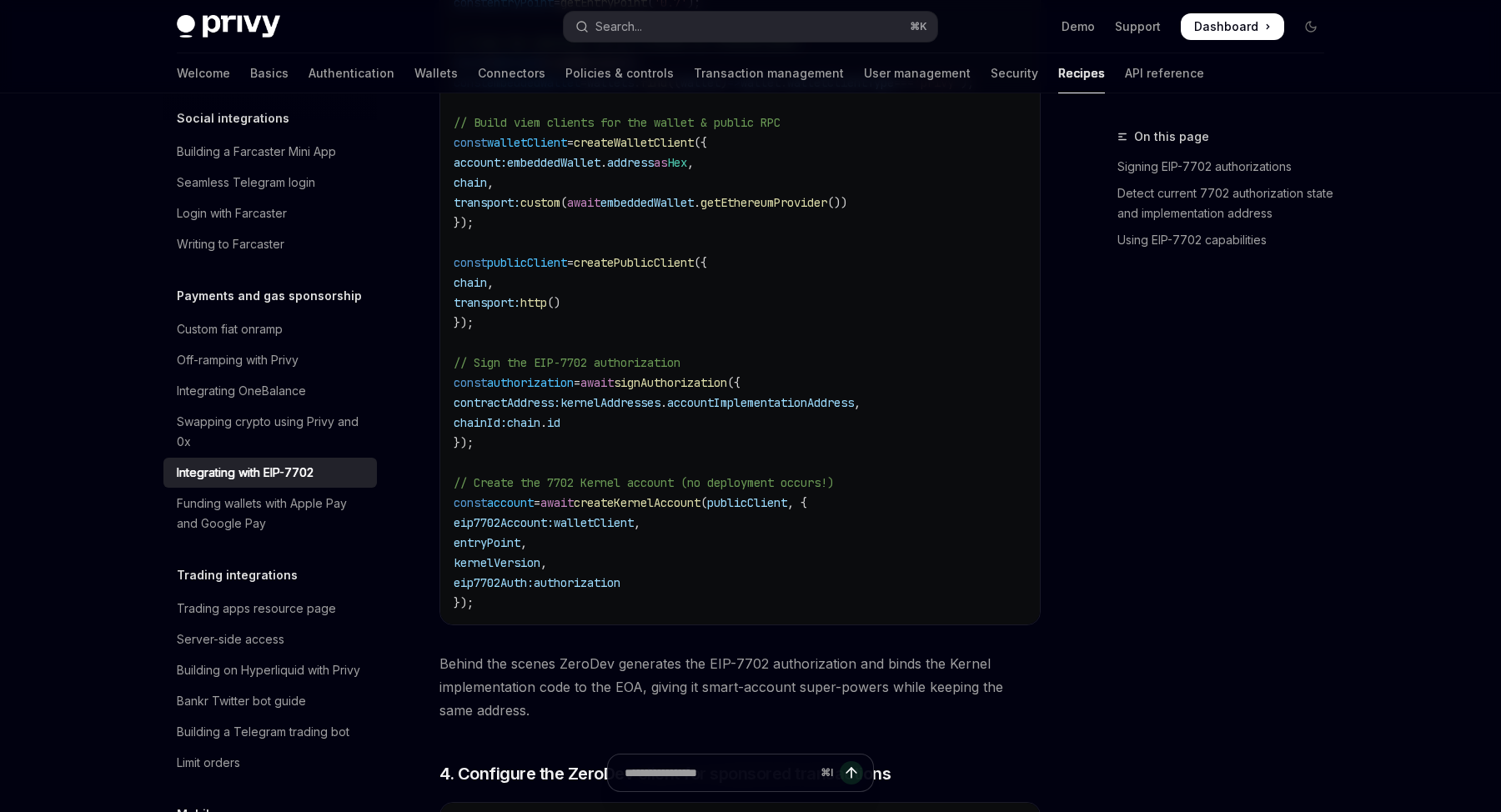
scroll to position [2885, 0]
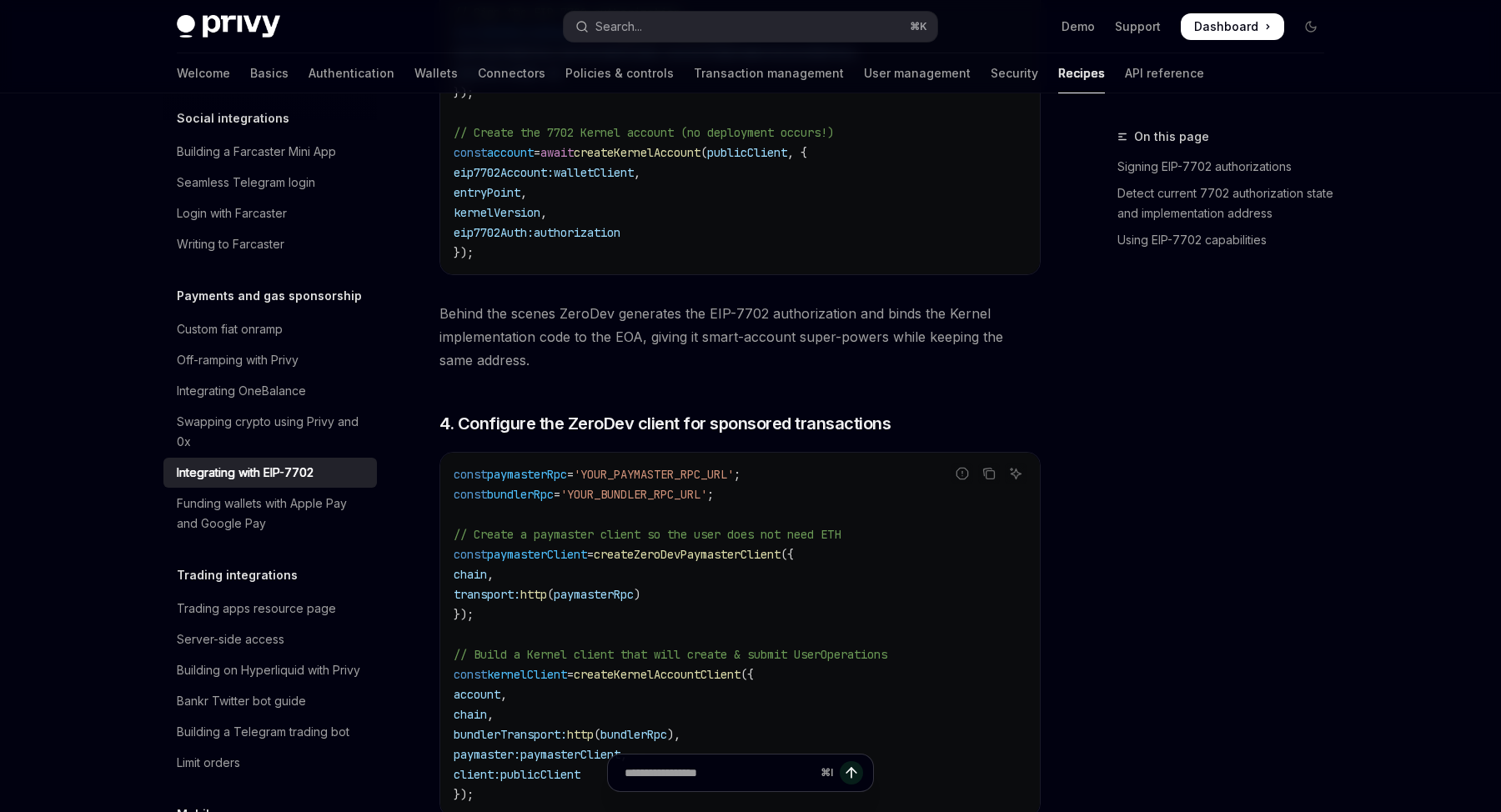
click at [656, 541] on span "// Create a paymaster client so the user does not need ETH" at bounding box center [646, 533] width 387 height 15
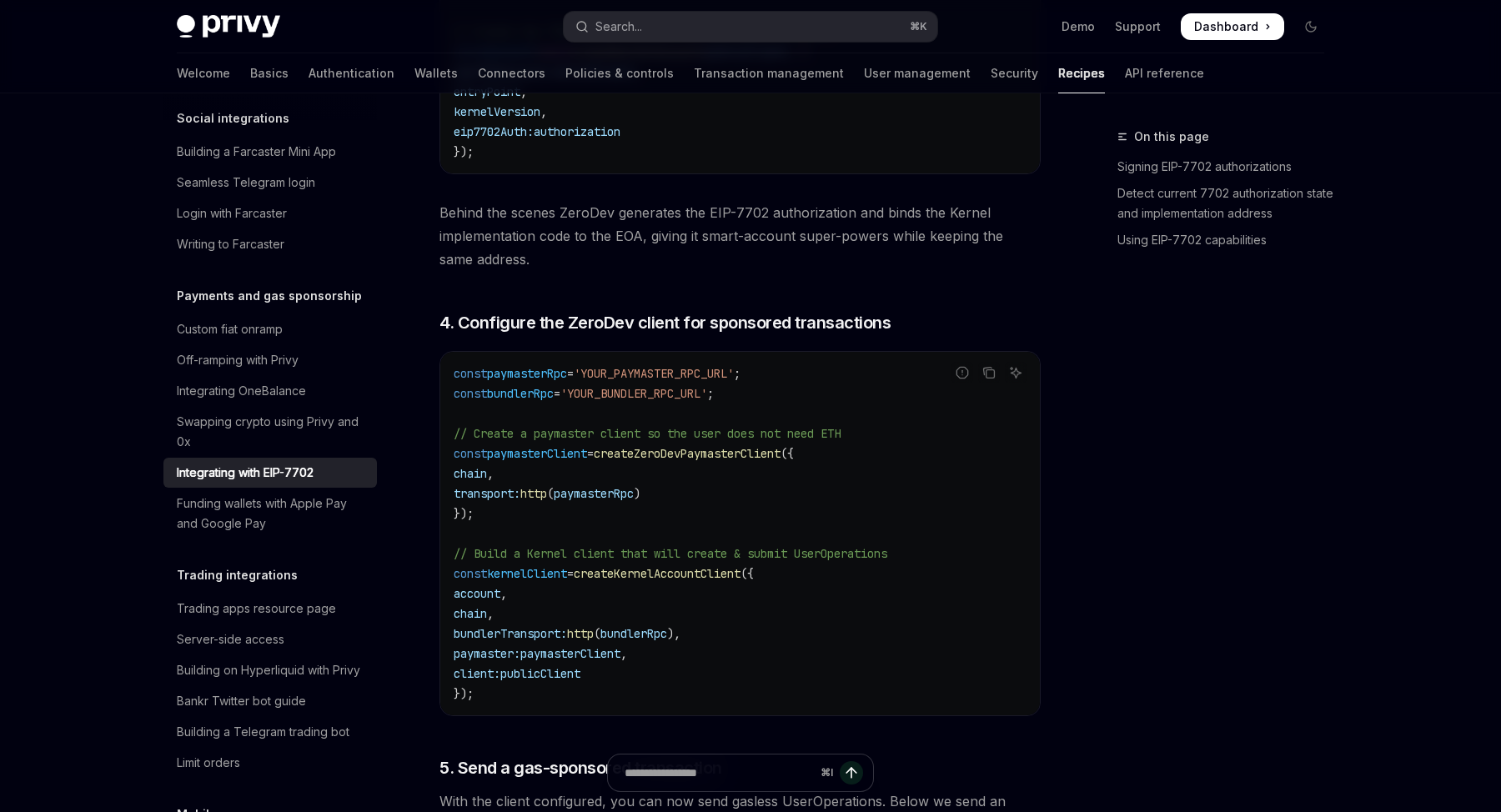
scroll to position [3342, 0]
drag, startPoint x: 785, startPoint y: 391, endPoint x: 529, endPoint y: 395, distance: 256.0
click at [529, 395] on code "const paymasterRpc = 'YOUR_PAYMASTER_RPC_URL' ; const bundlerRpc = 'YOUR_BUNDLE…" at bounding box center [739, 530] width 573 height 340
click at [830, 452] on code "const paymasterRpc = 'YOUR_PAYMASTER_RPC_URL' ; const bundlerRpc = 'YOUR_BUNDLE…" at bounding box center [739, 530] width 573 height 340
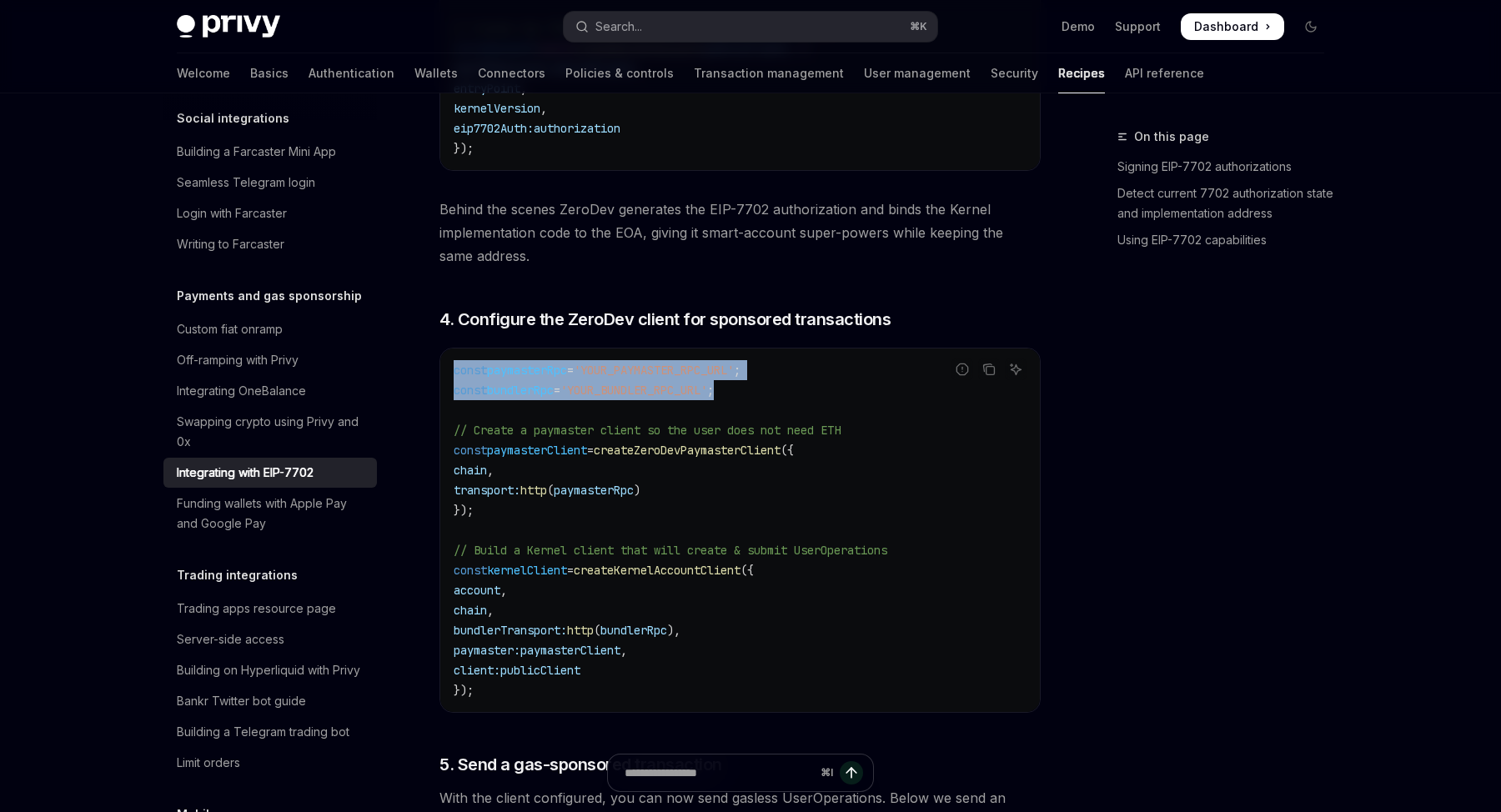
drag, startPoint x: 784, startPoint y: 395, endPoint x: 465, endPoint y: 371, distance: 319.9
click at [465, 371] on div "const paymasterRpc = 'YOUR_PAYMASTER_RPC_URL' ; const bundlerRpc = 'YOUR_BUNDLE…" at bounding box center [739, 530] width 599 height 364
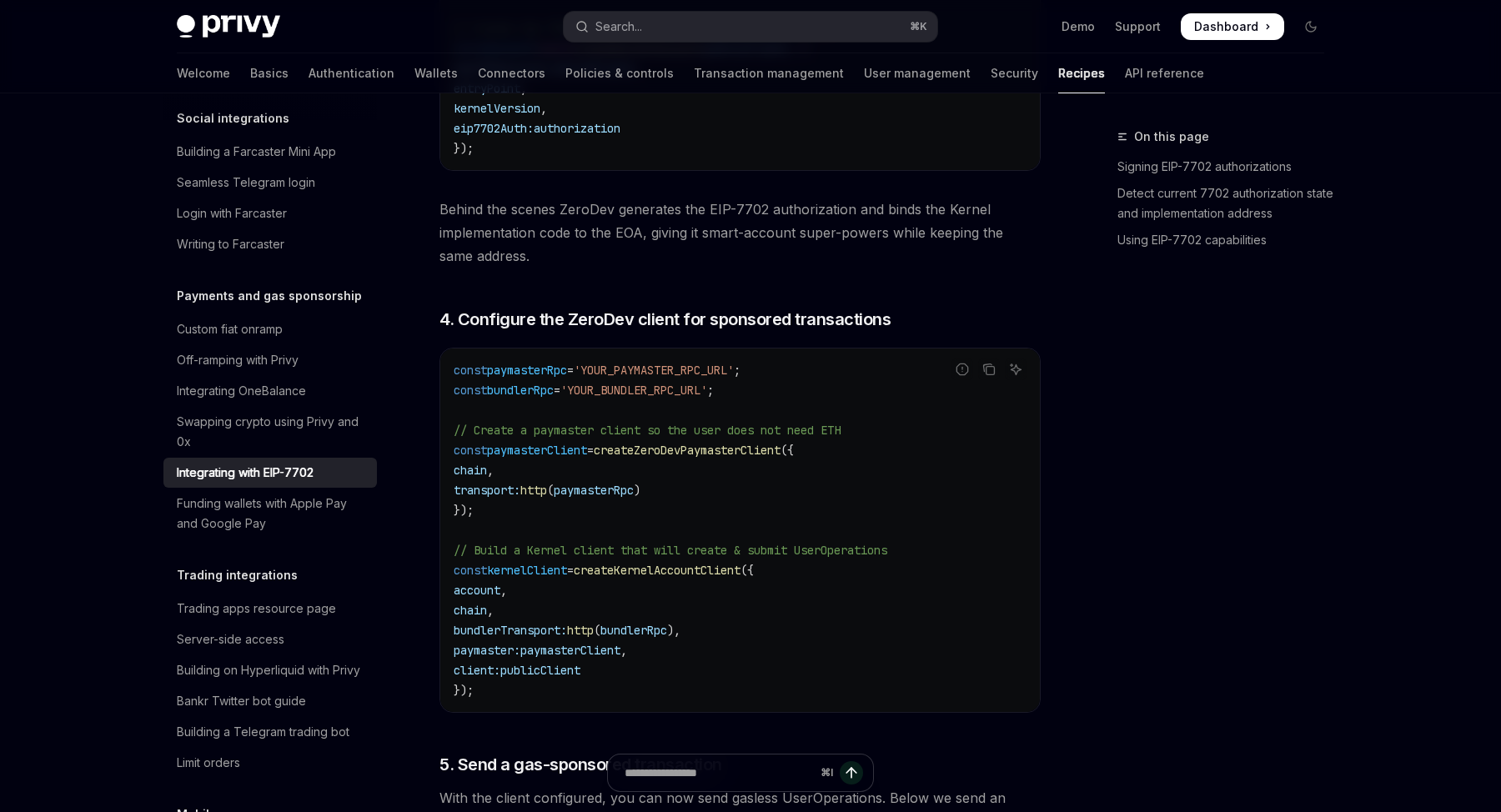
click at [1143, 513] on div "On this page Signing EIP-7702 authorizations Detect current 7702 authorization …" at bounding box center [1211, 469] width 253 height 685
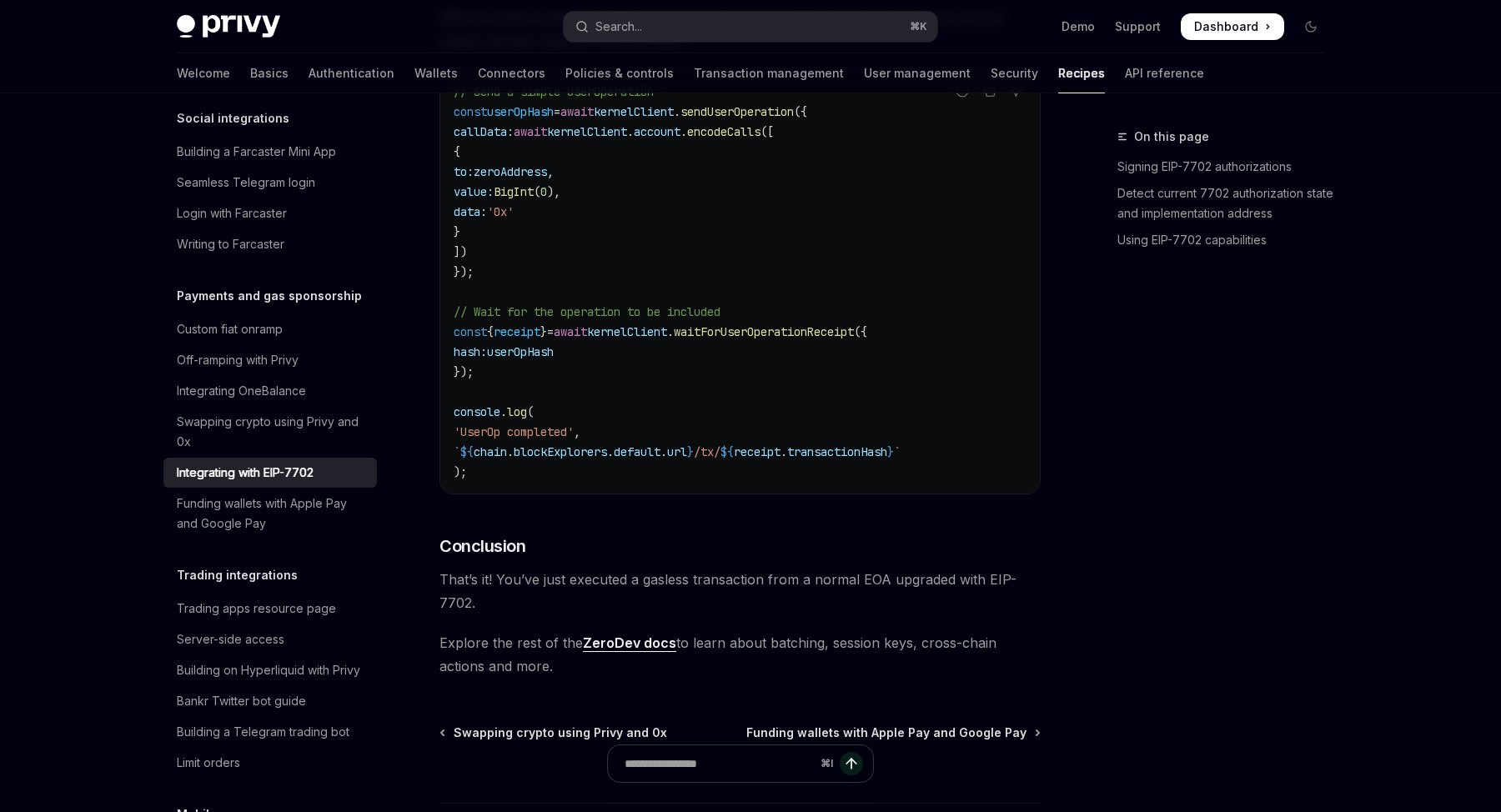
scroll to position [4113, 0]
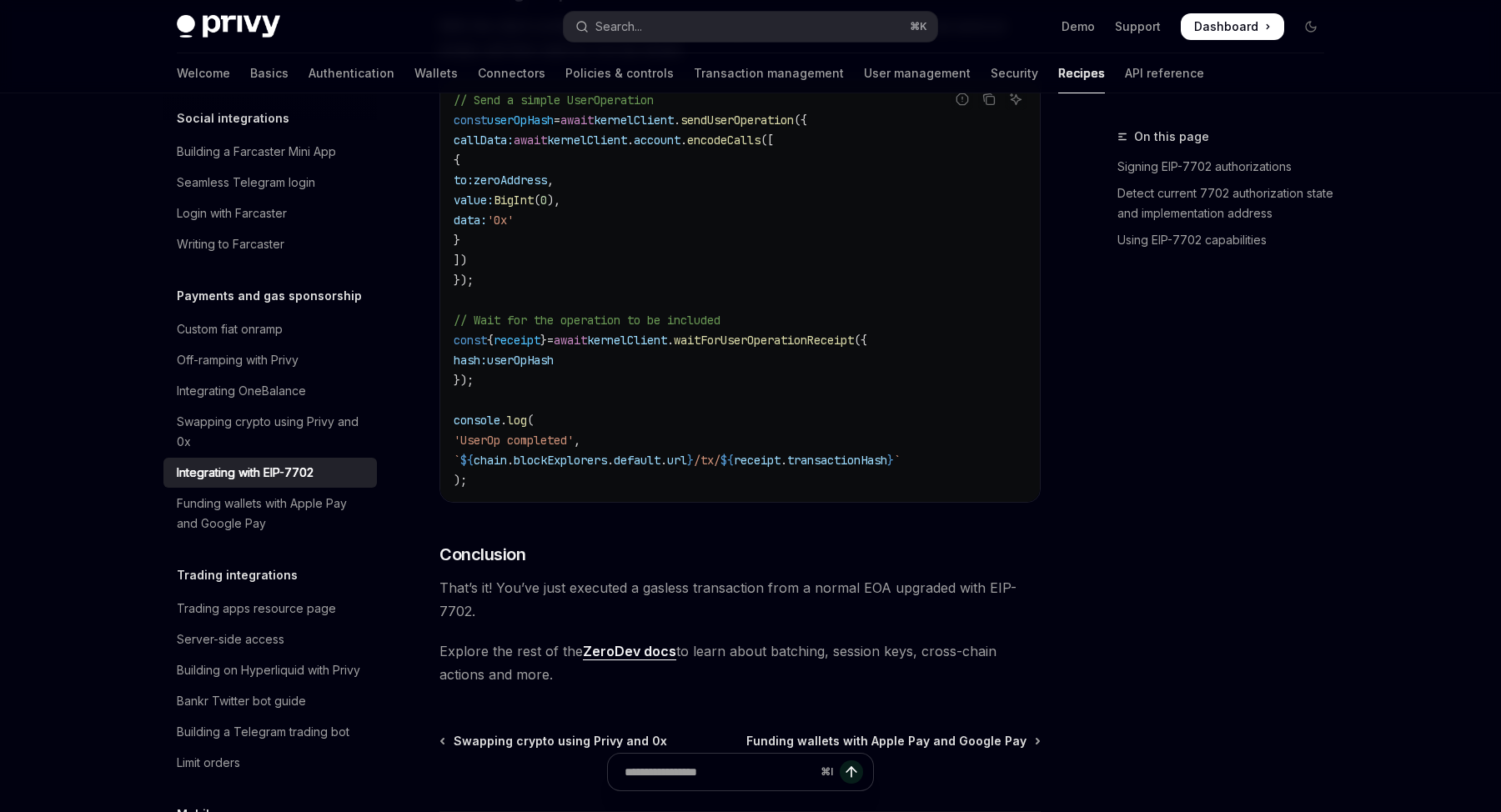
click at [1143, 513] on div "On this page Signing EIP-7702 authorizations Detect current 7702 authorization …" at bounding box center [1211, 469] width 253 height 685
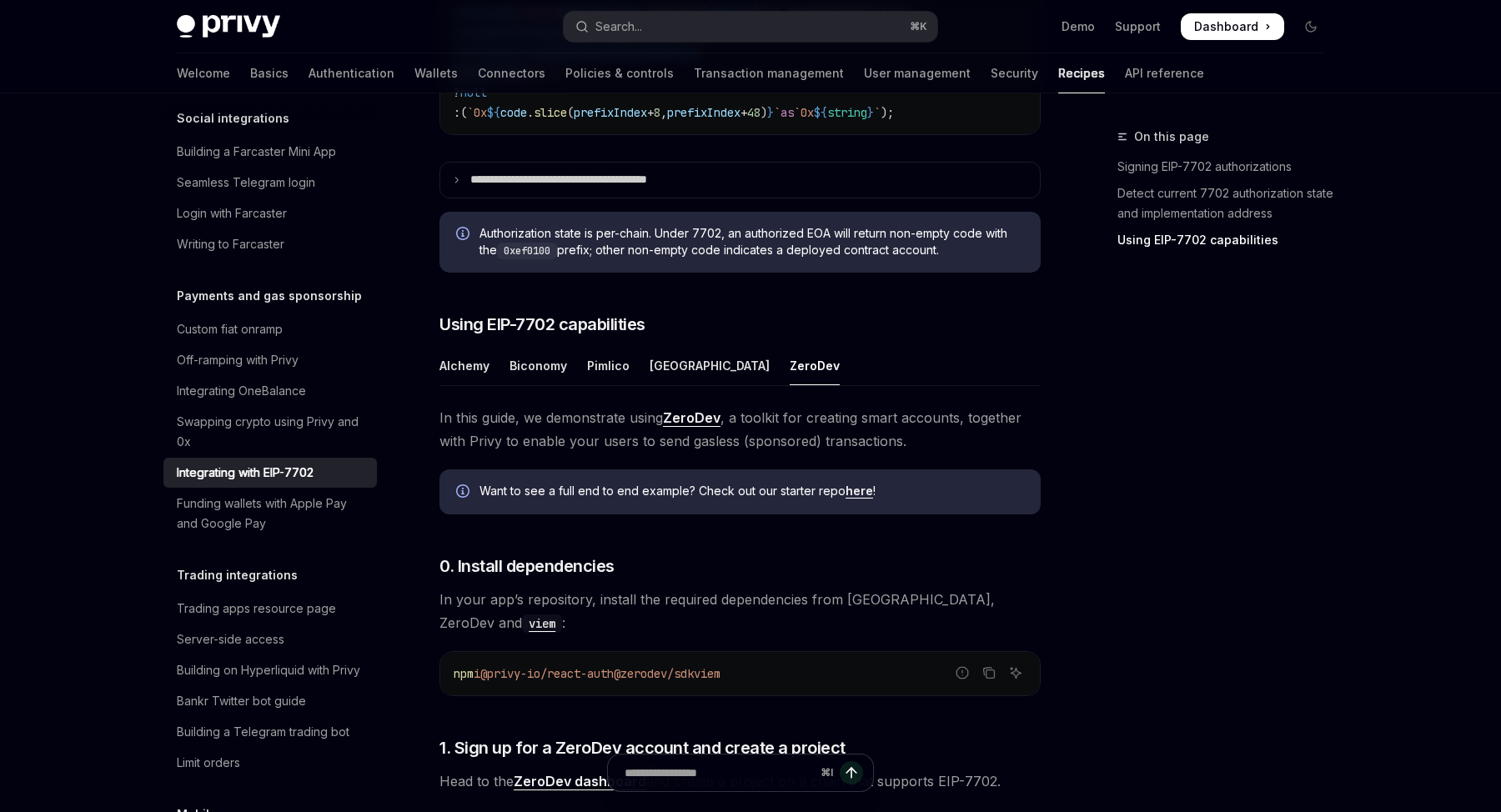
scroll to position [1107, 0]
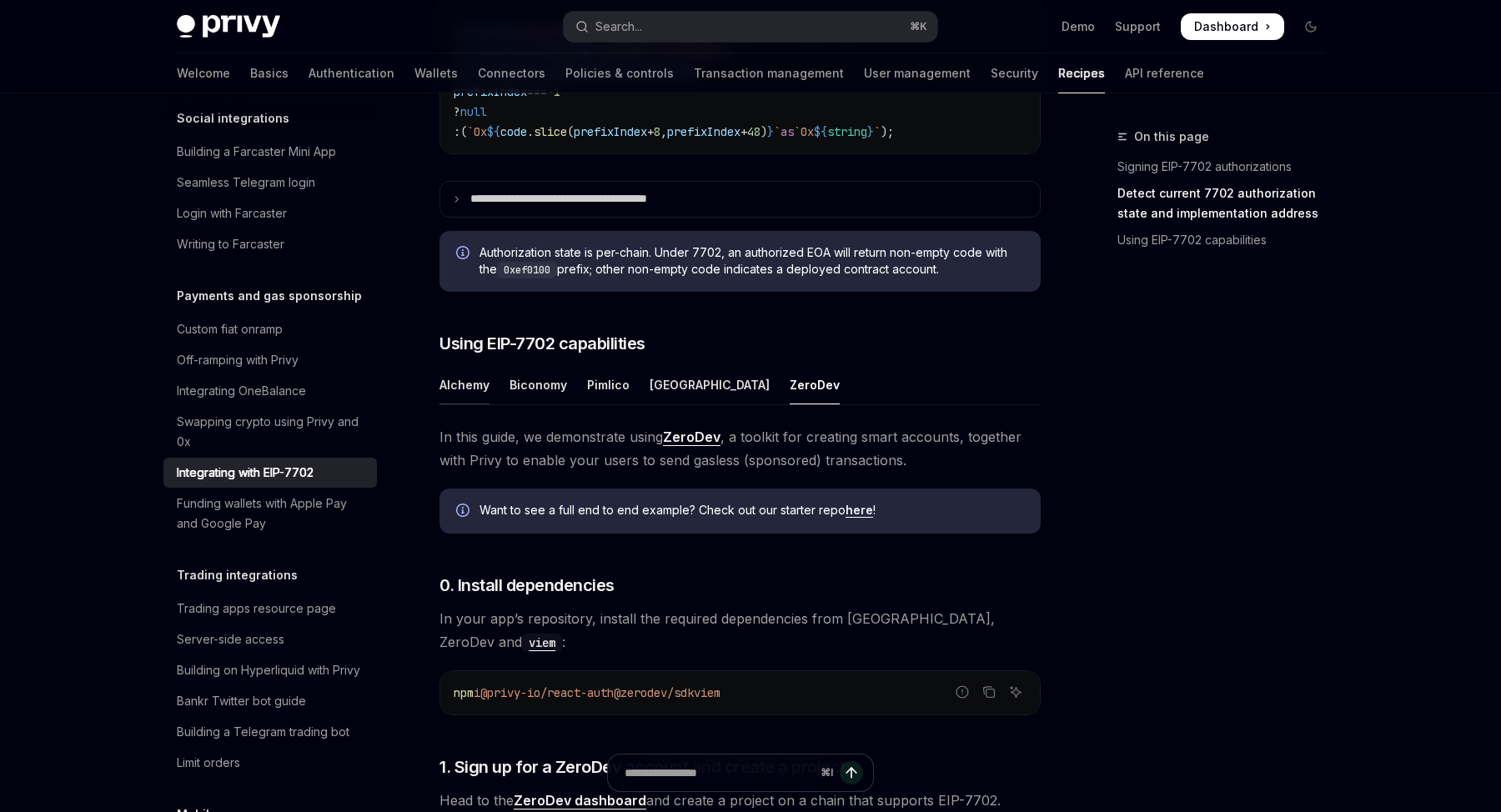
click at [486, 404] on div "Alchemy" at bounding box center [464, 385] width 50 height 39
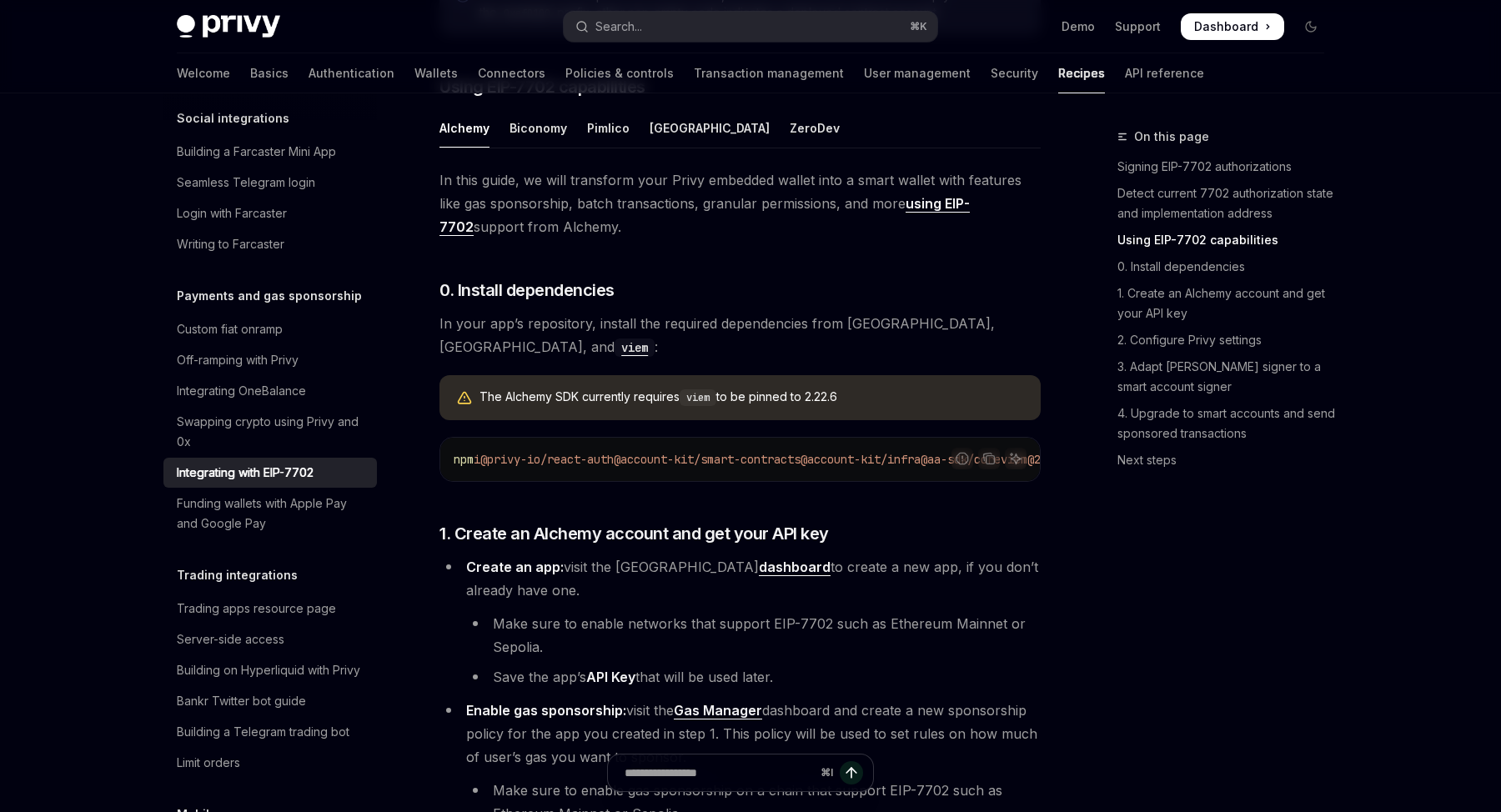
scroll to position [1367, 0]
click at [620, 145] on div "Pimlico" at bounding box center [608, 126] width 42 height 39
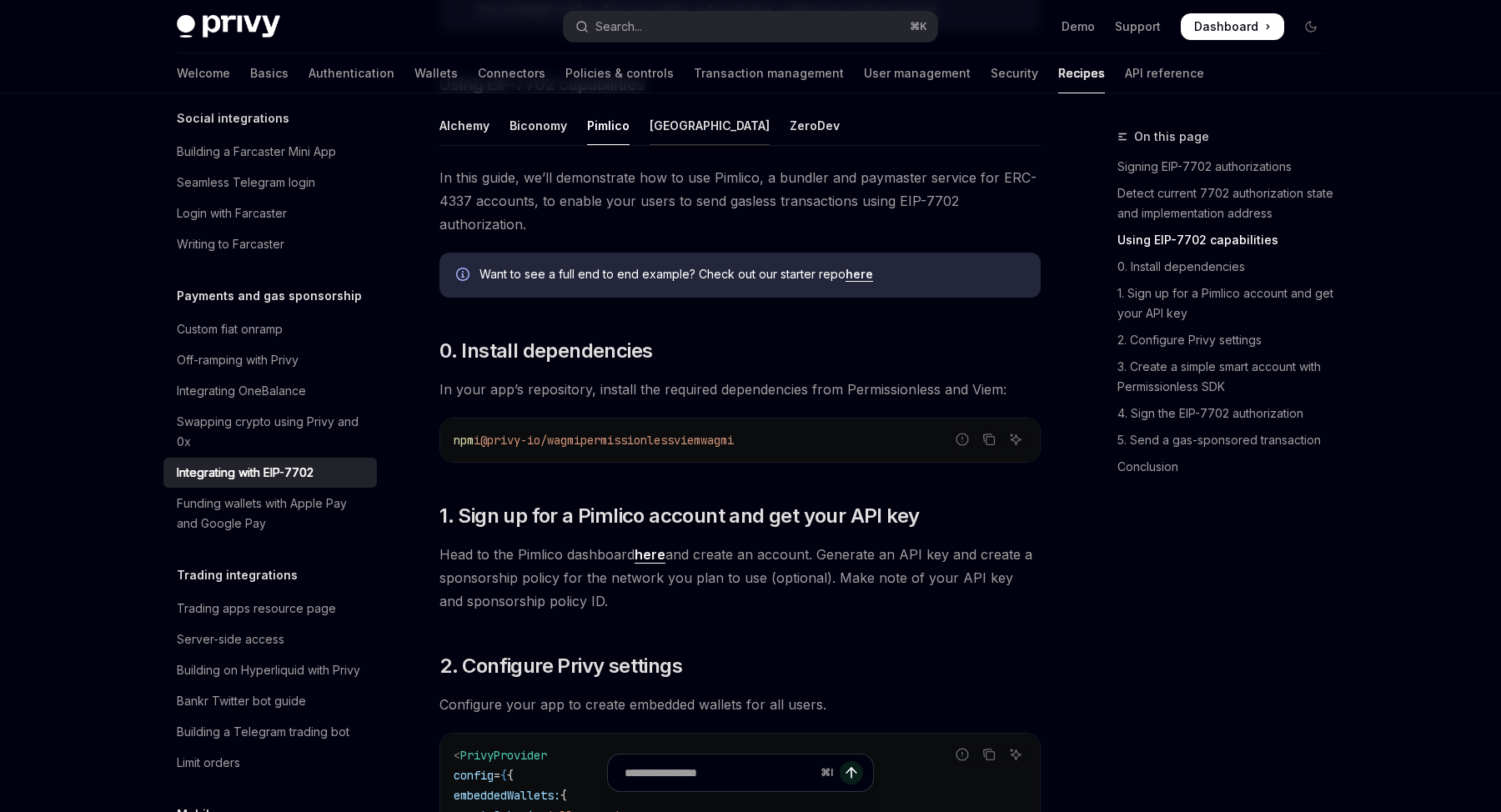
click at [666, 145] on div "Porto" at bounding box center [710, 126] width 120 height 39
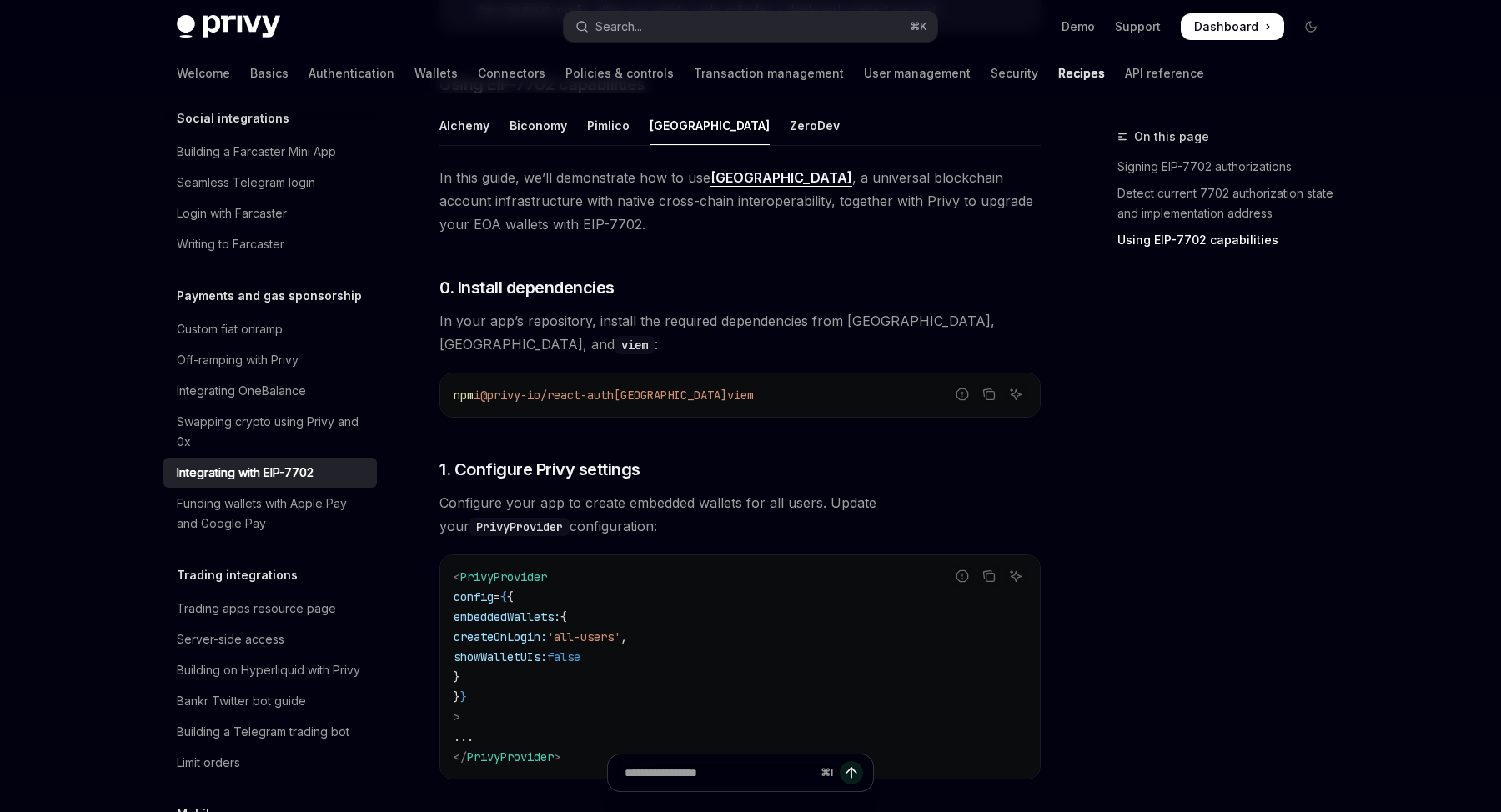
click at [235, 691] on div "Bankr Twitter bot guide" at bounding box center [242, 701] width 129 height 20
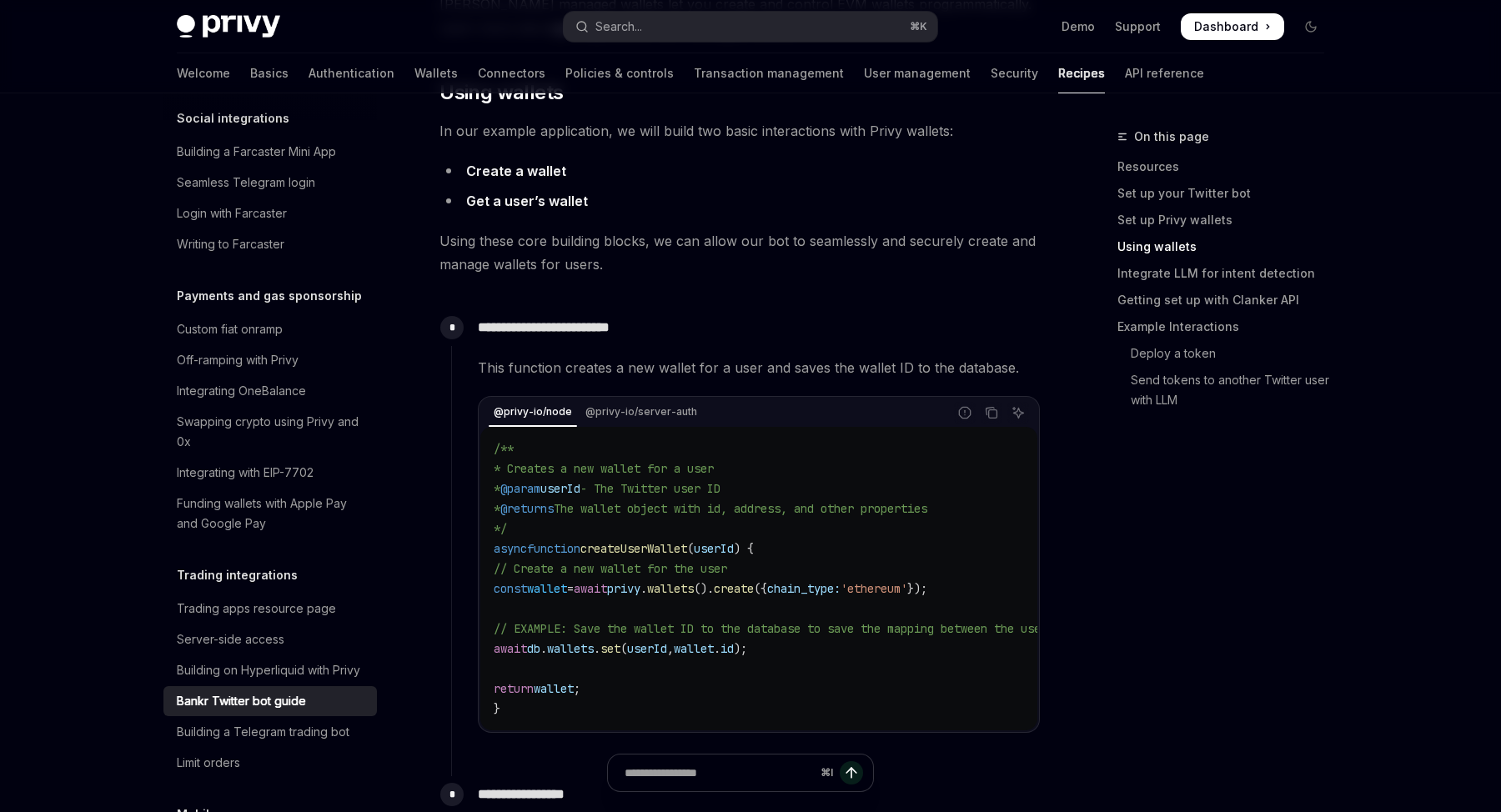
scroll to position [827, 0]
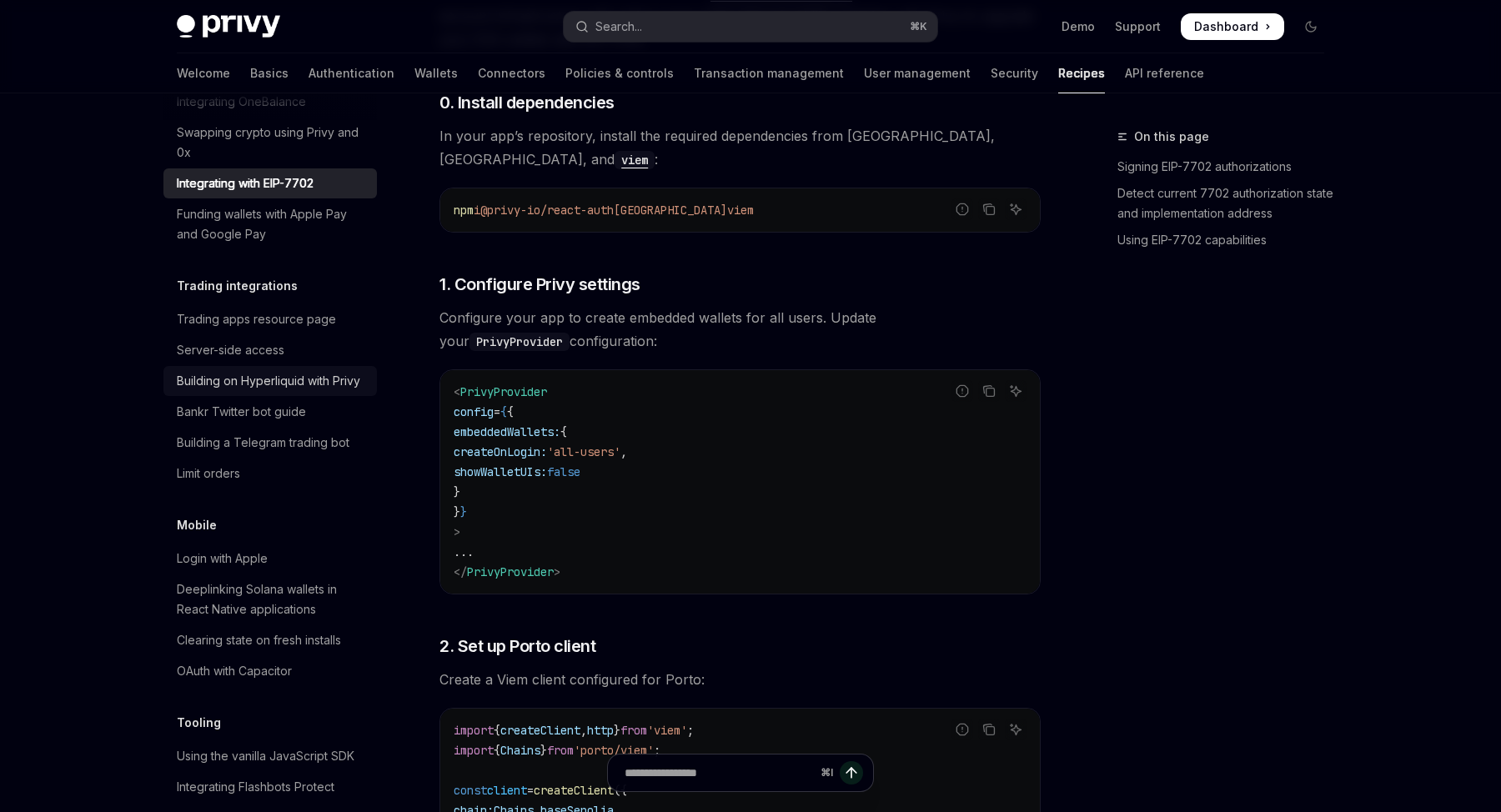
scroll to position [1656, 0]
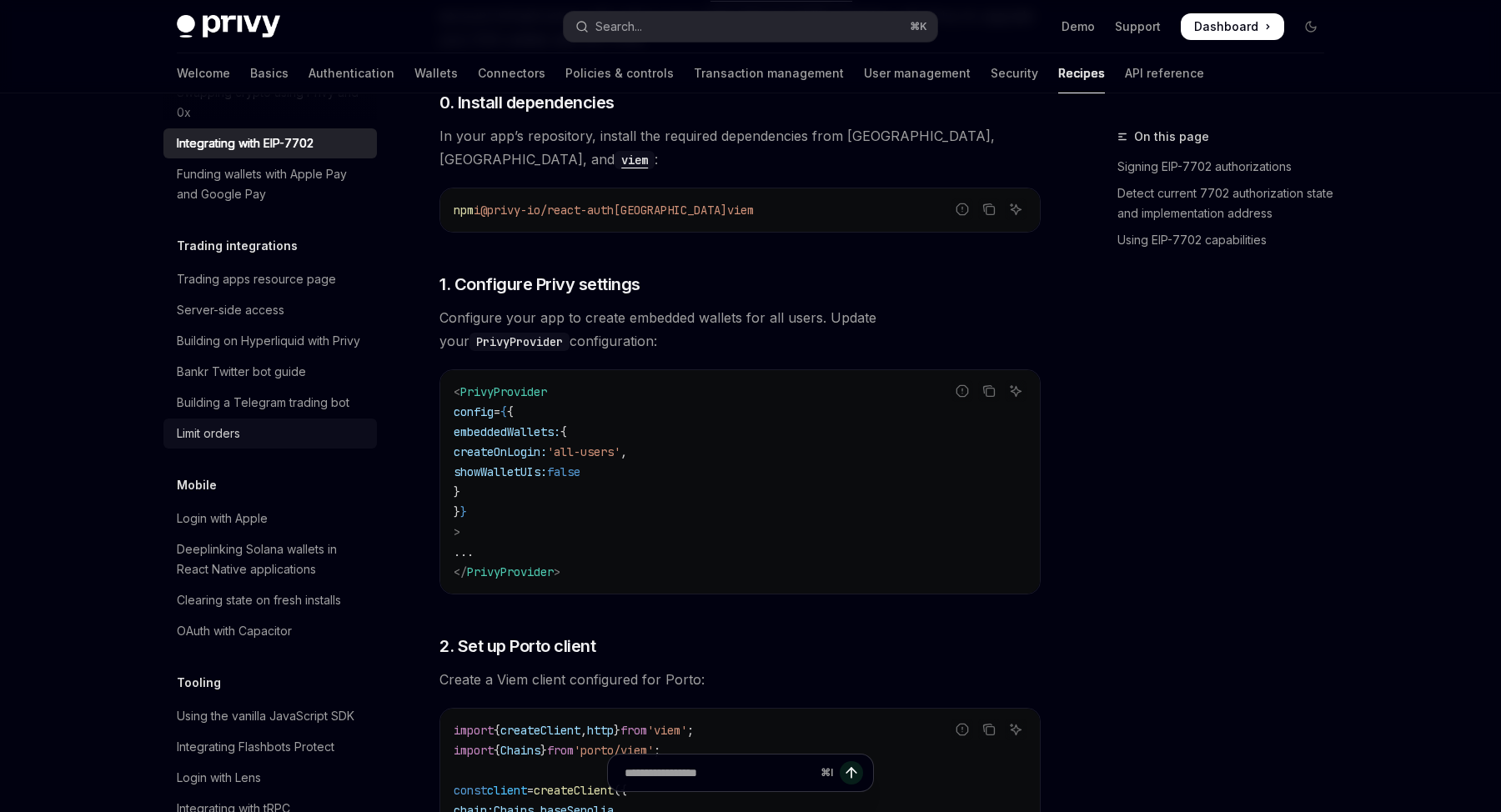
click at [213, 424] on div "Limit orders" at bounding box center [209, 433] width 64 height 20
type textarea "*"
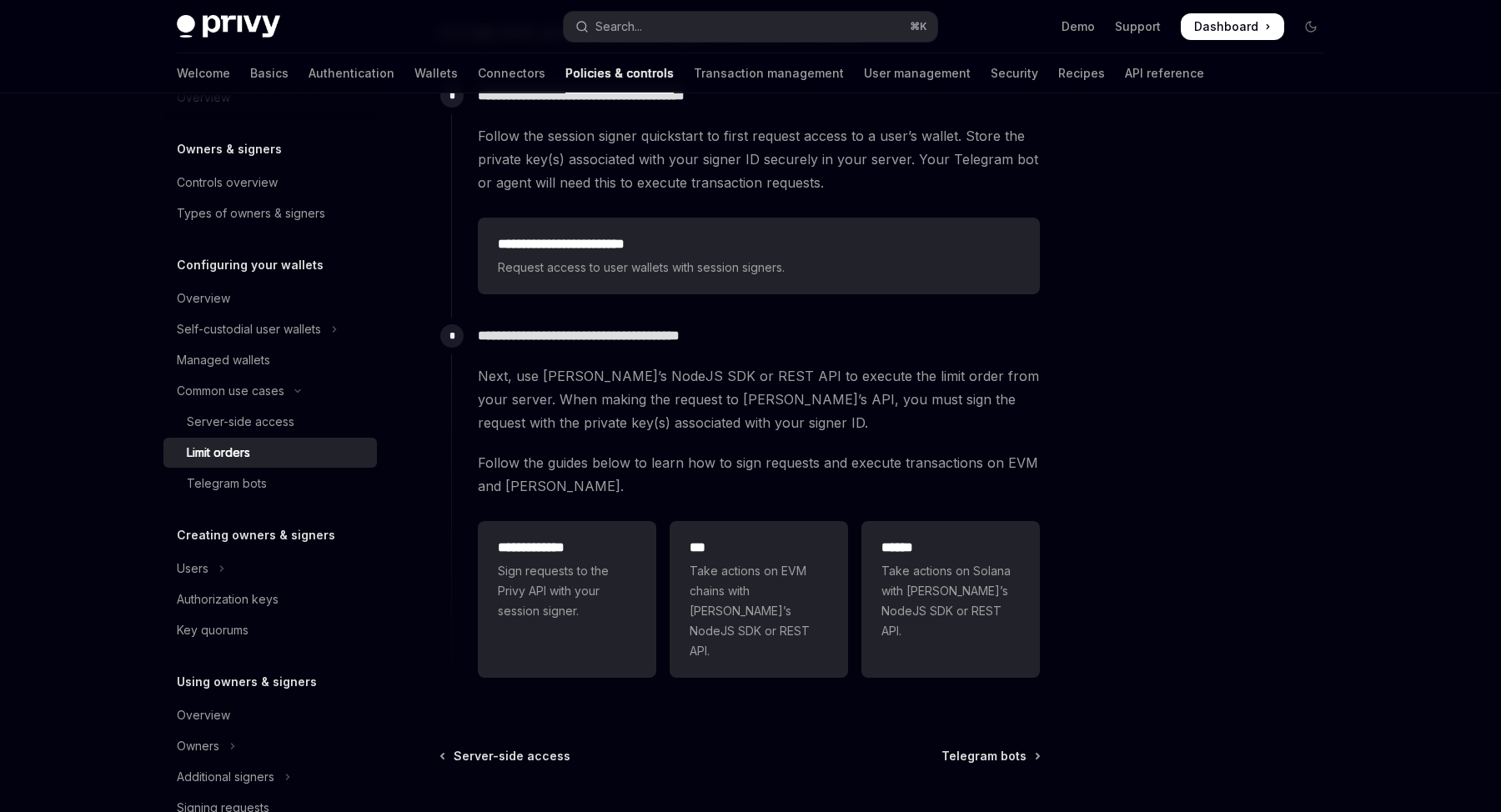
scroll to position [305, 0]
click at [1243, 471] on div at bounding box center [1211, 469] width 253 height 685
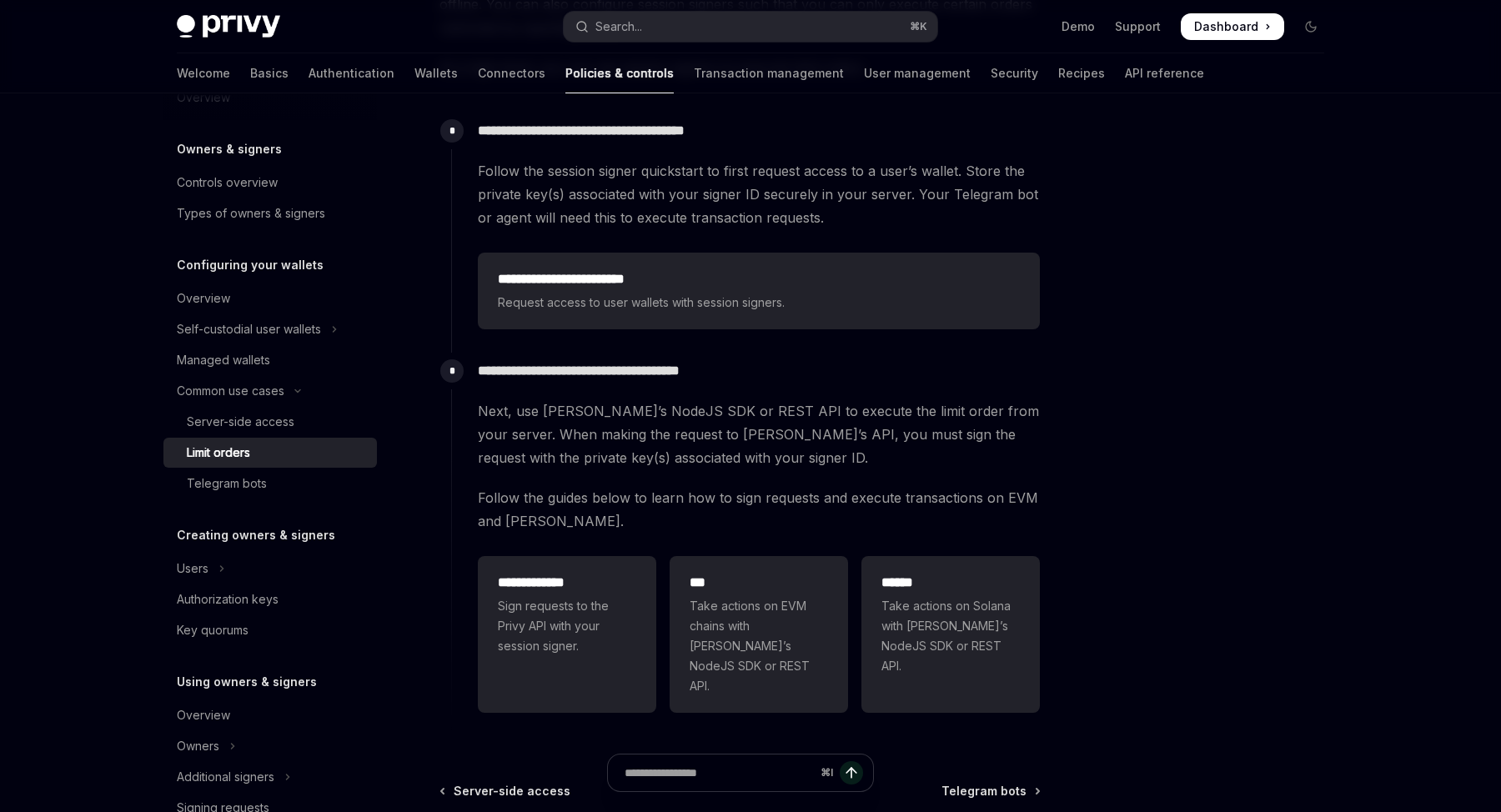
scroll to position [0, 0]
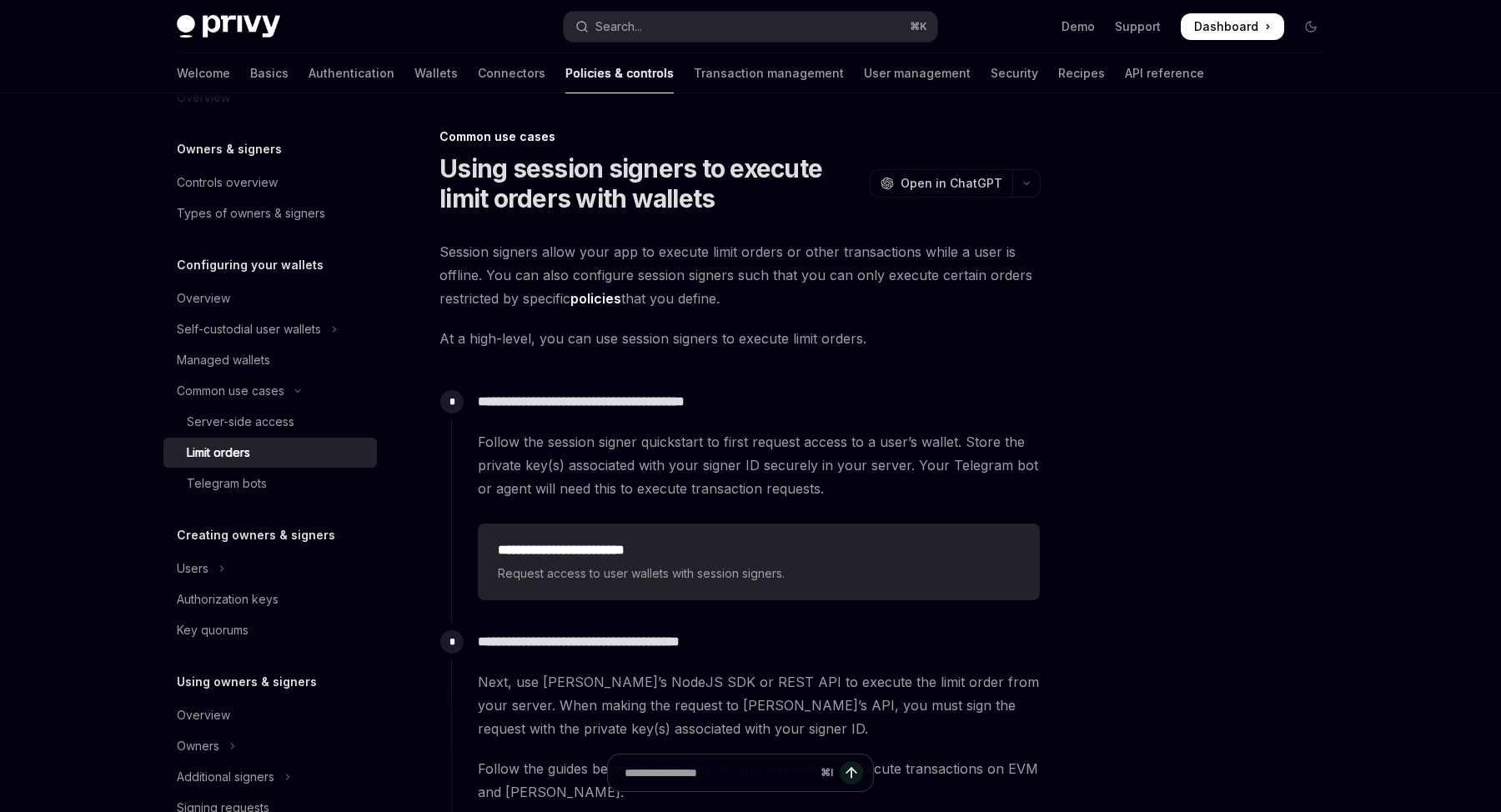
click at [1248, 578] on div at bounding box center [1211, 469] width 253 height 685
click at [1248, 577] on div at bounding box center [1211, 469] width 253 height 685
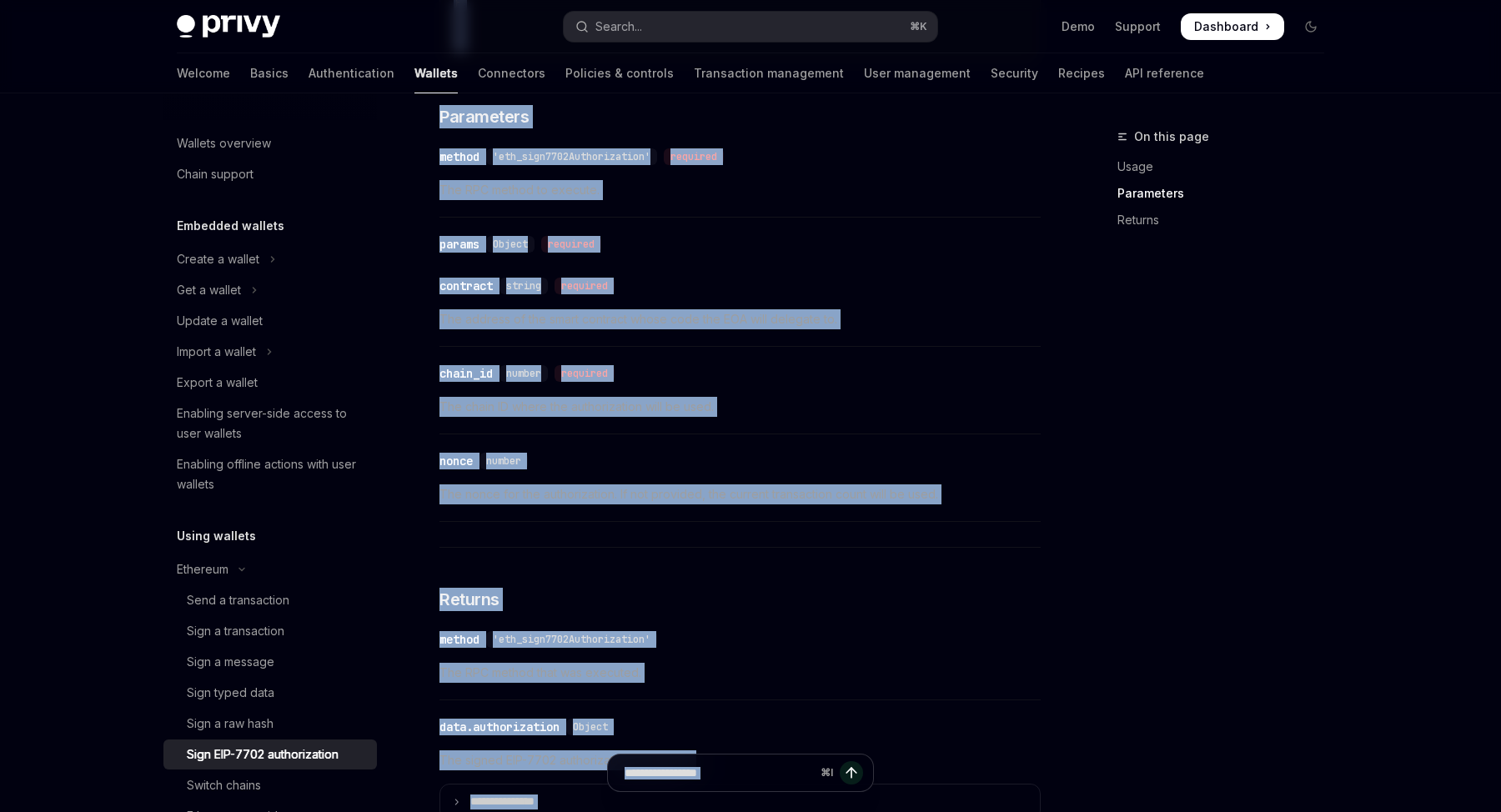
scroll to position [1541, 0]
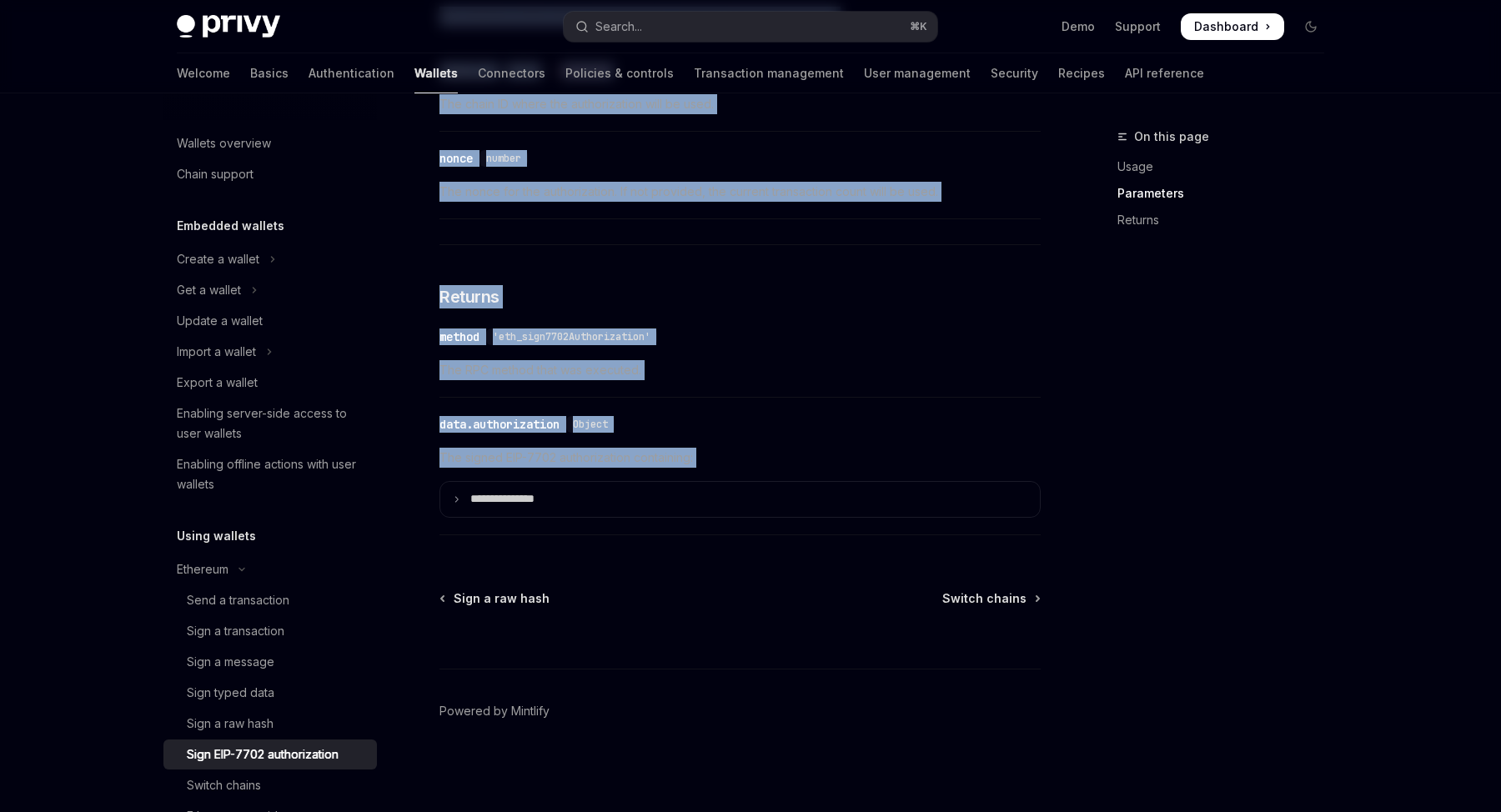
drag, startPoint x: 432, startPoint y: 161, endPoint x: 721, endPoint y: 467, distance: 420.9
copy div "Sign EIP-7702 authorization OpenAI Open in ChatGPT OpenAI Open in ChatGPT EIP-7…"
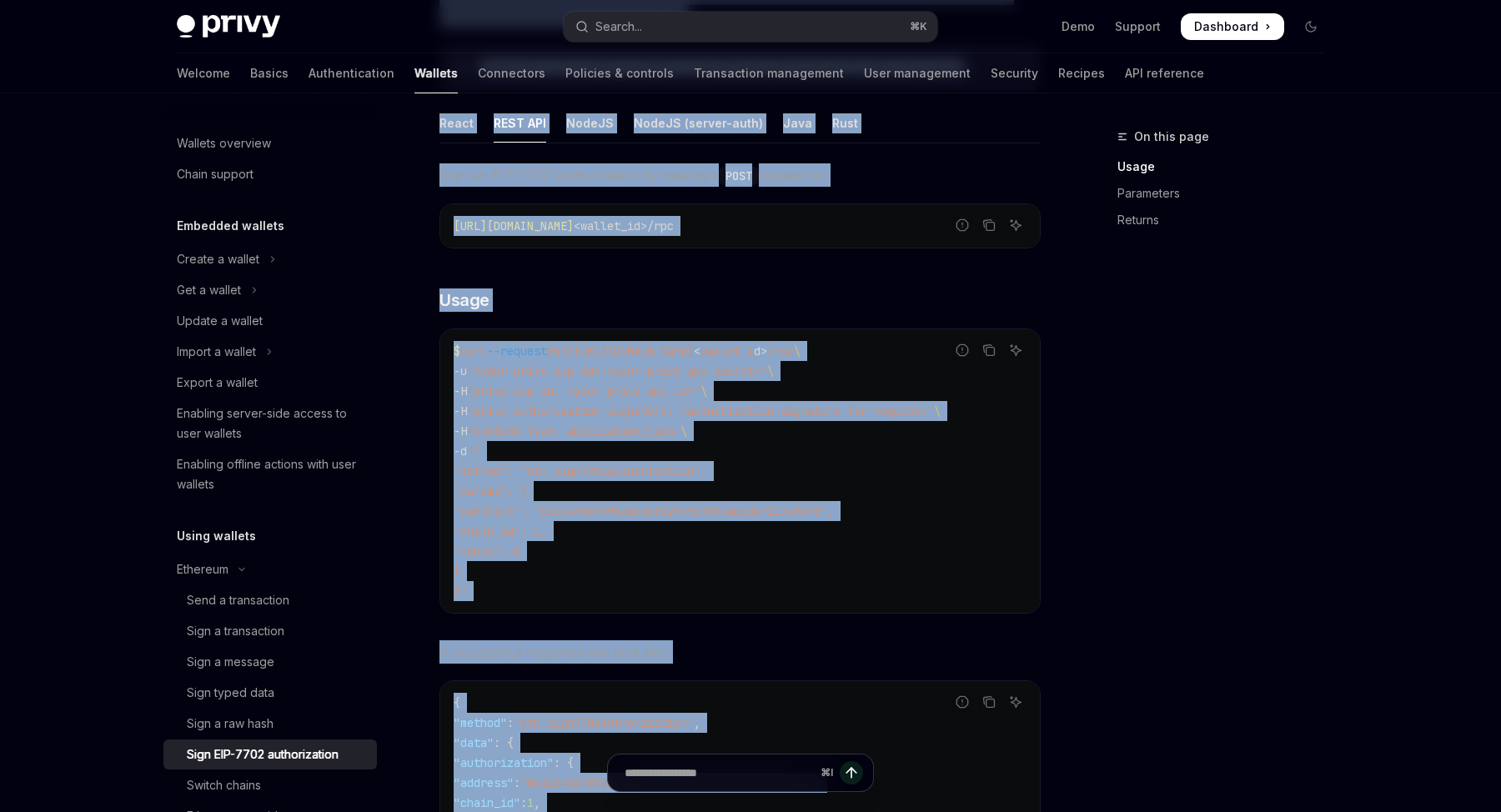
scroll to position [0, 0]
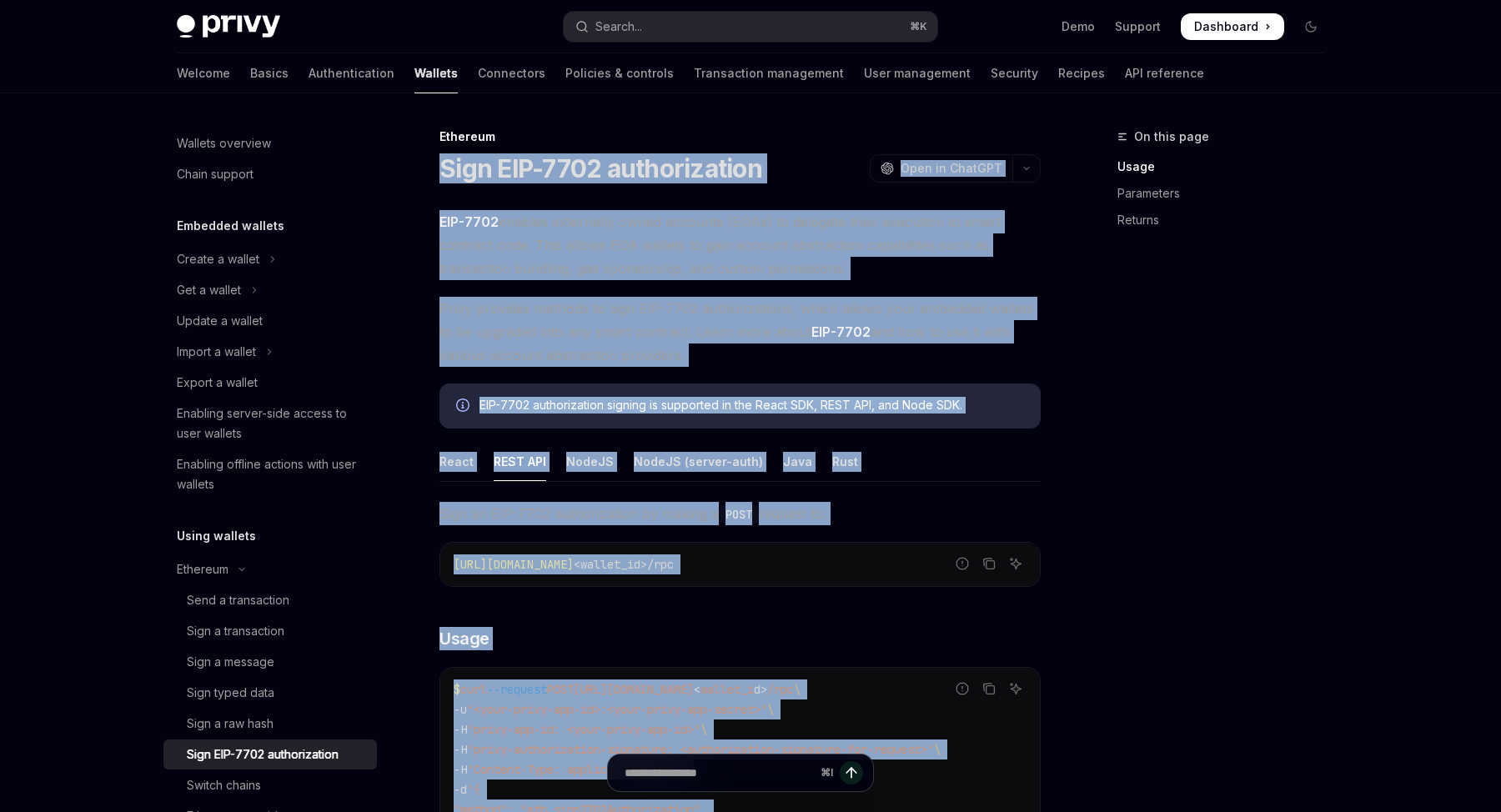
click at [895, 310] on span "Privy provides methods to sign EIP-7702 authorizations, which allows your embed…" at bounding box center [739, 331] width 601 height 70
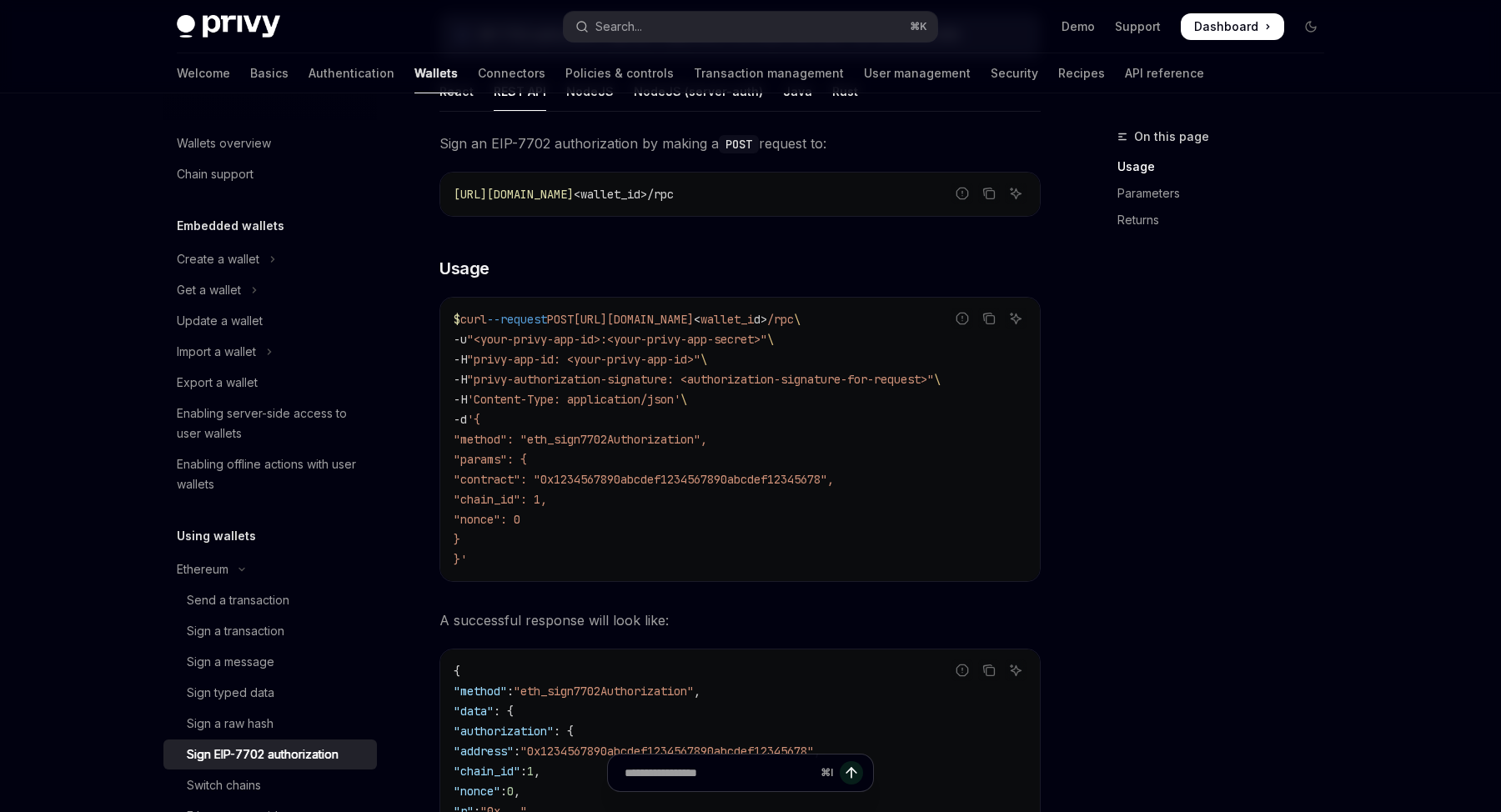
scroll to position [505, 0]
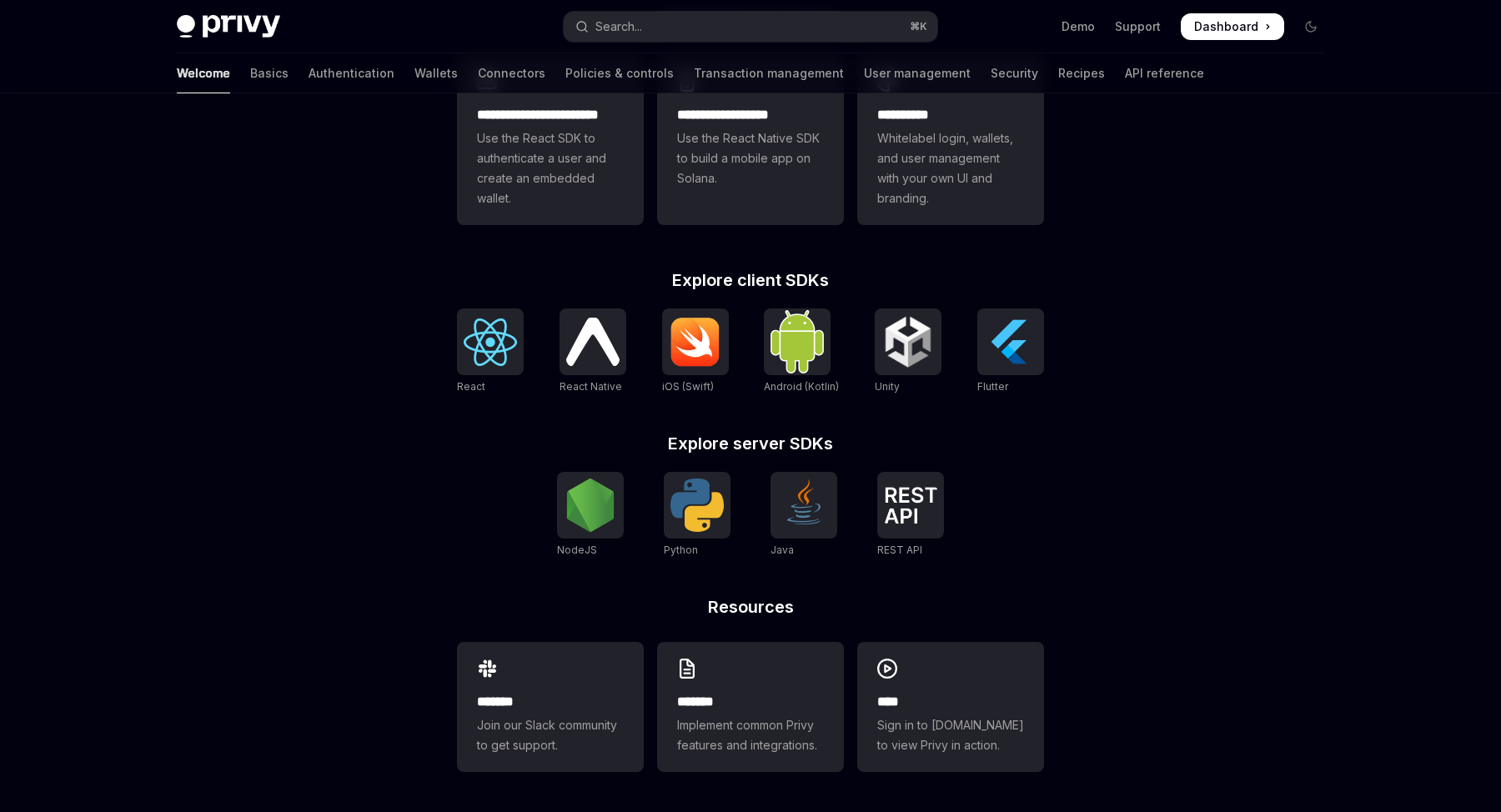
click at [1173, 273] on div "**********" at bounding box center [750, 195] width 1501 height 1231
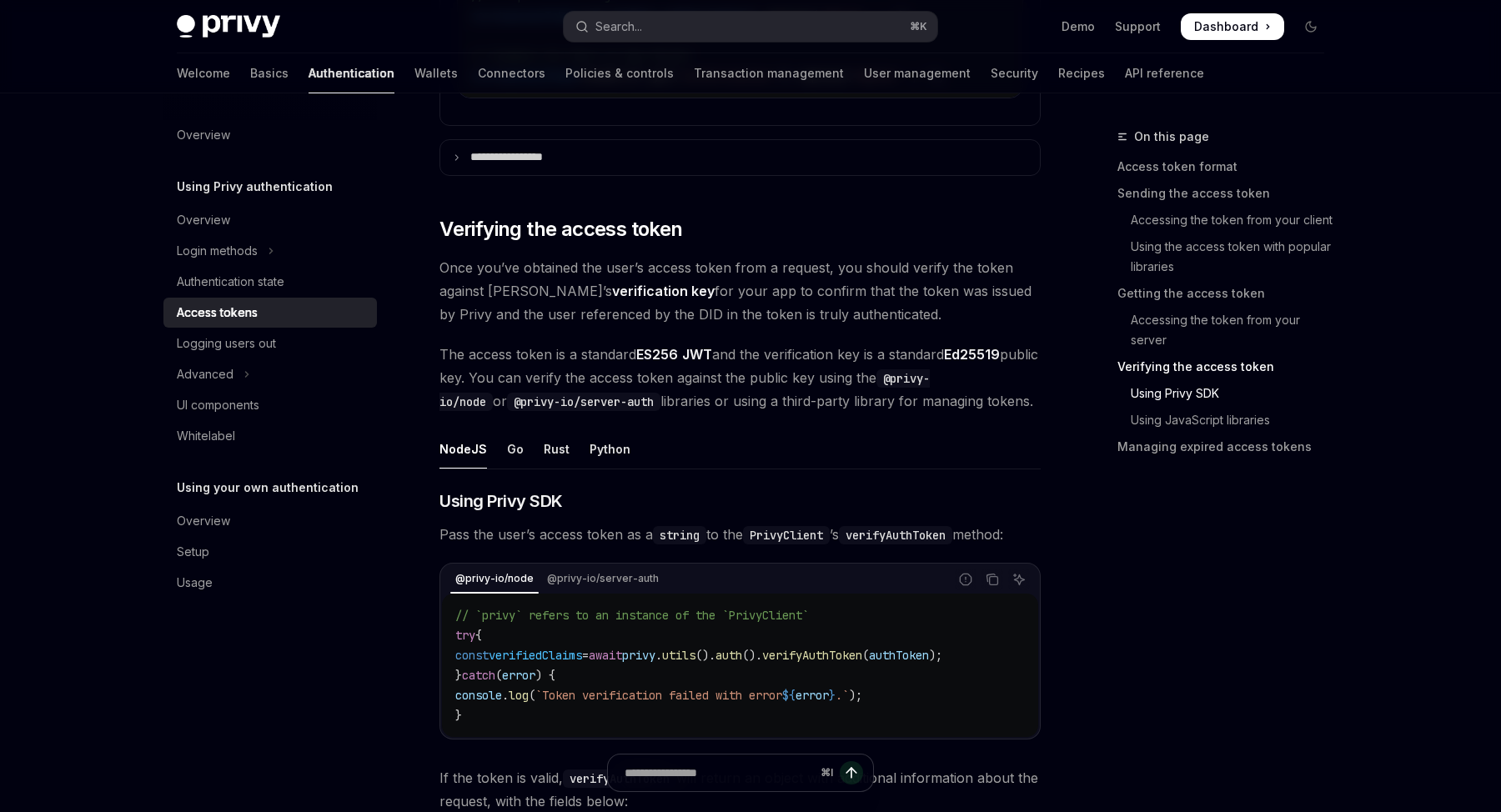
scroll to position [2334, 0]
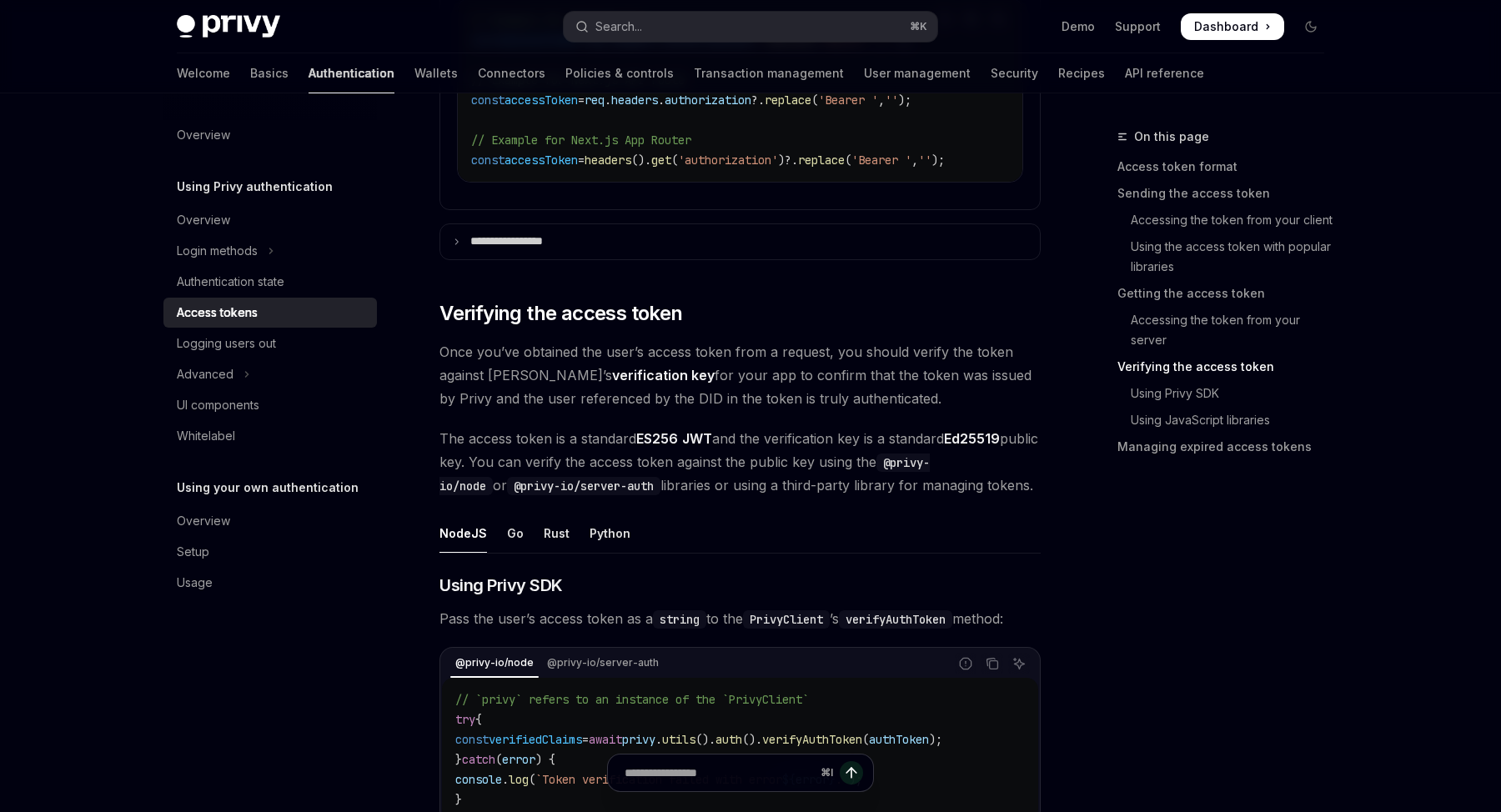
click at [309, 65] on link "Authentication" at bounding box center [351, 73] width 86 height 40
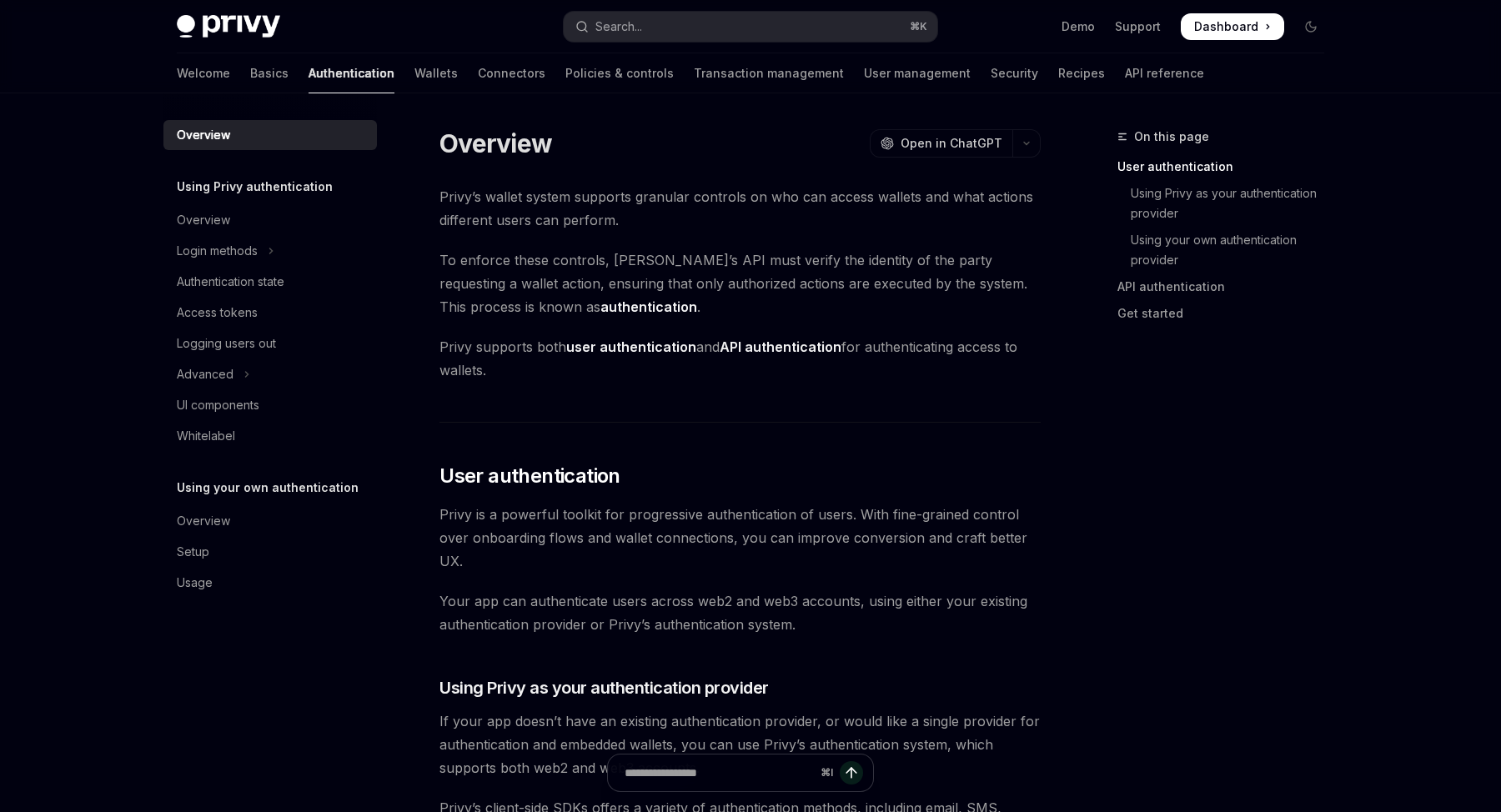
click at [230, 25] on img at bounding box center [228, 27] width 104 height 23
type textarea "*"
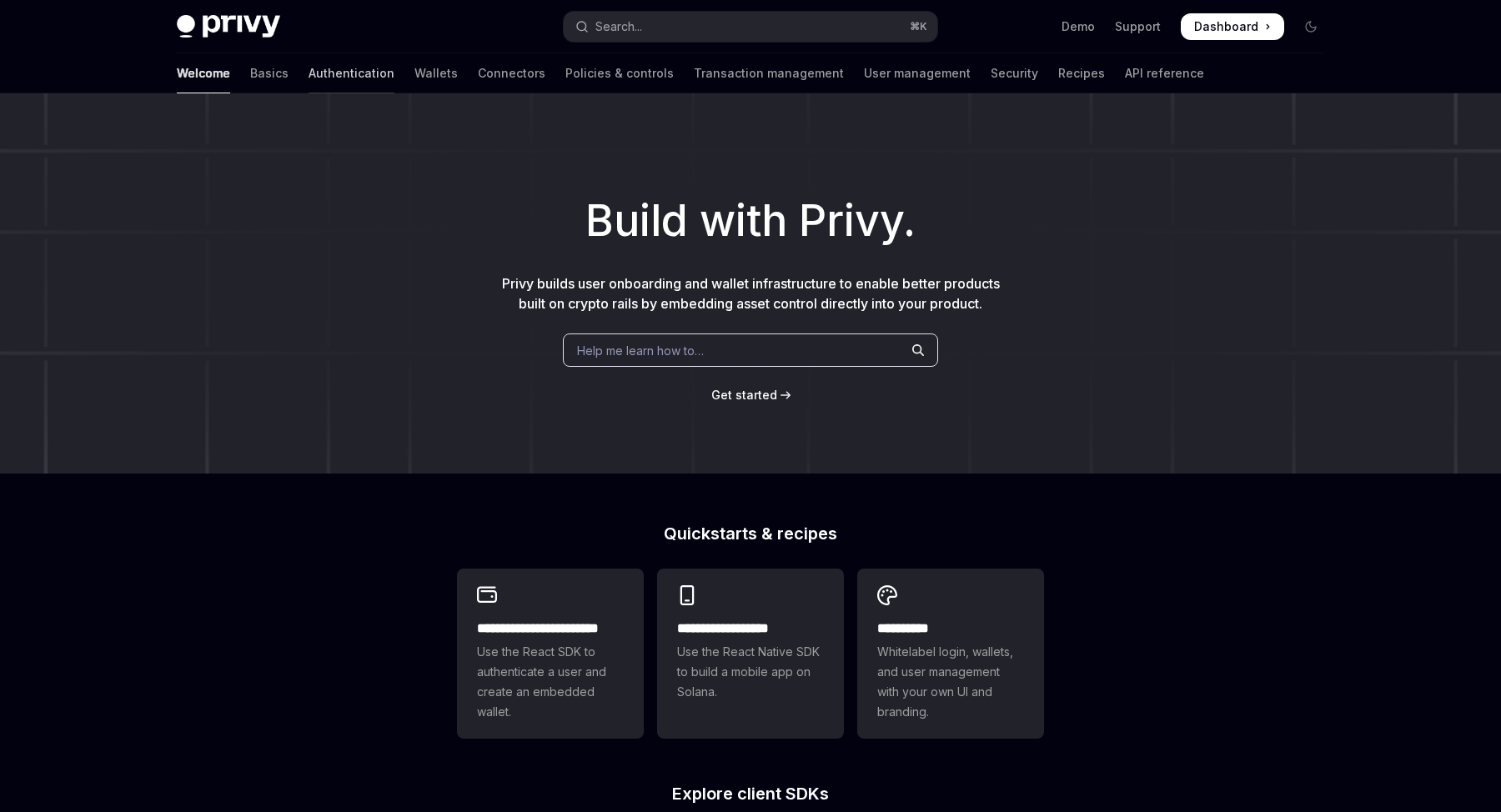
click at [309, 79] on link "Authentication" at bounding box center [351, 73] width 86 height 40
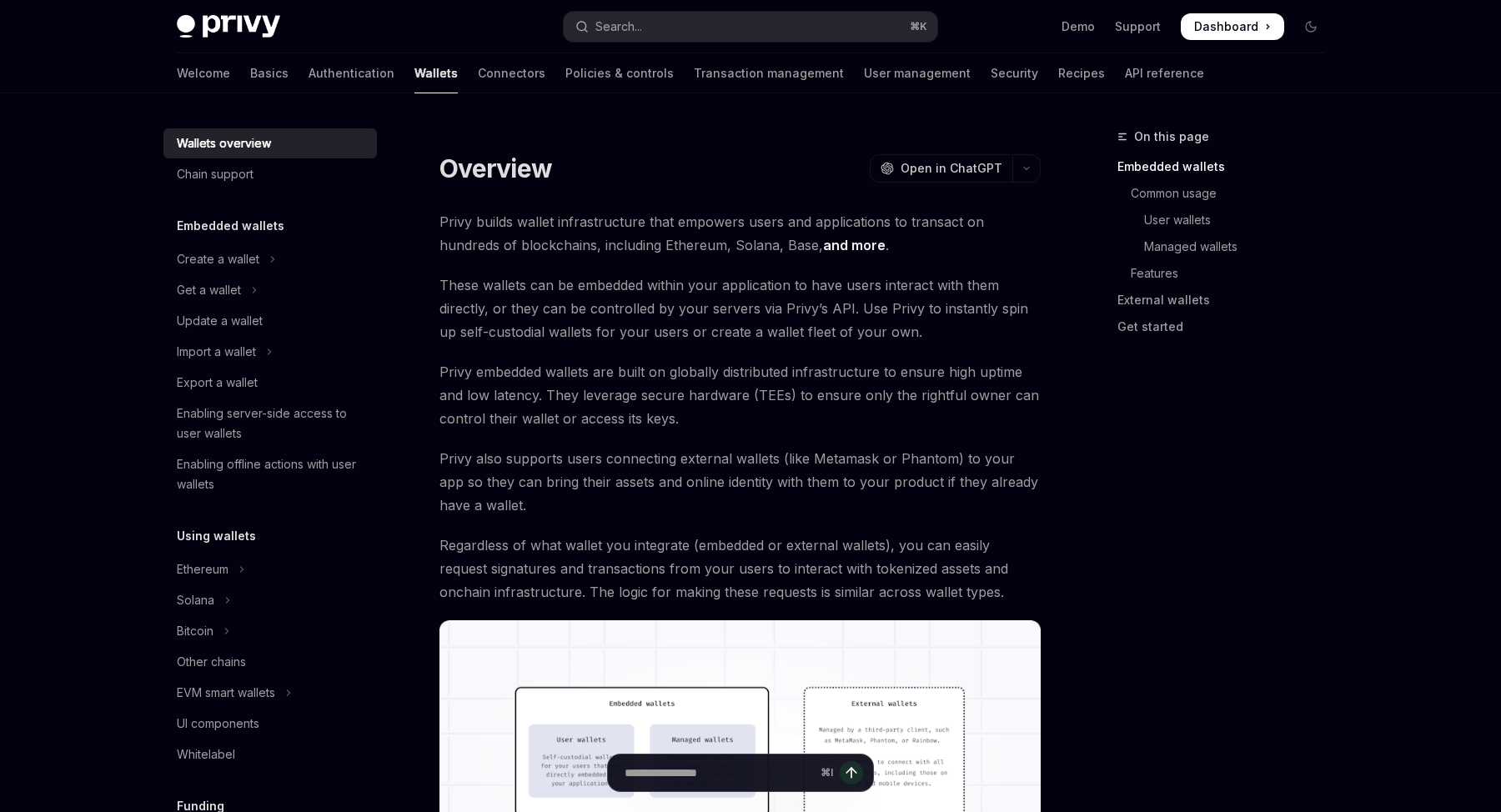
click at [220, 424] on div "Enabling server-side access to user wallets" at bounding box center [272, 423] width 190 height 40
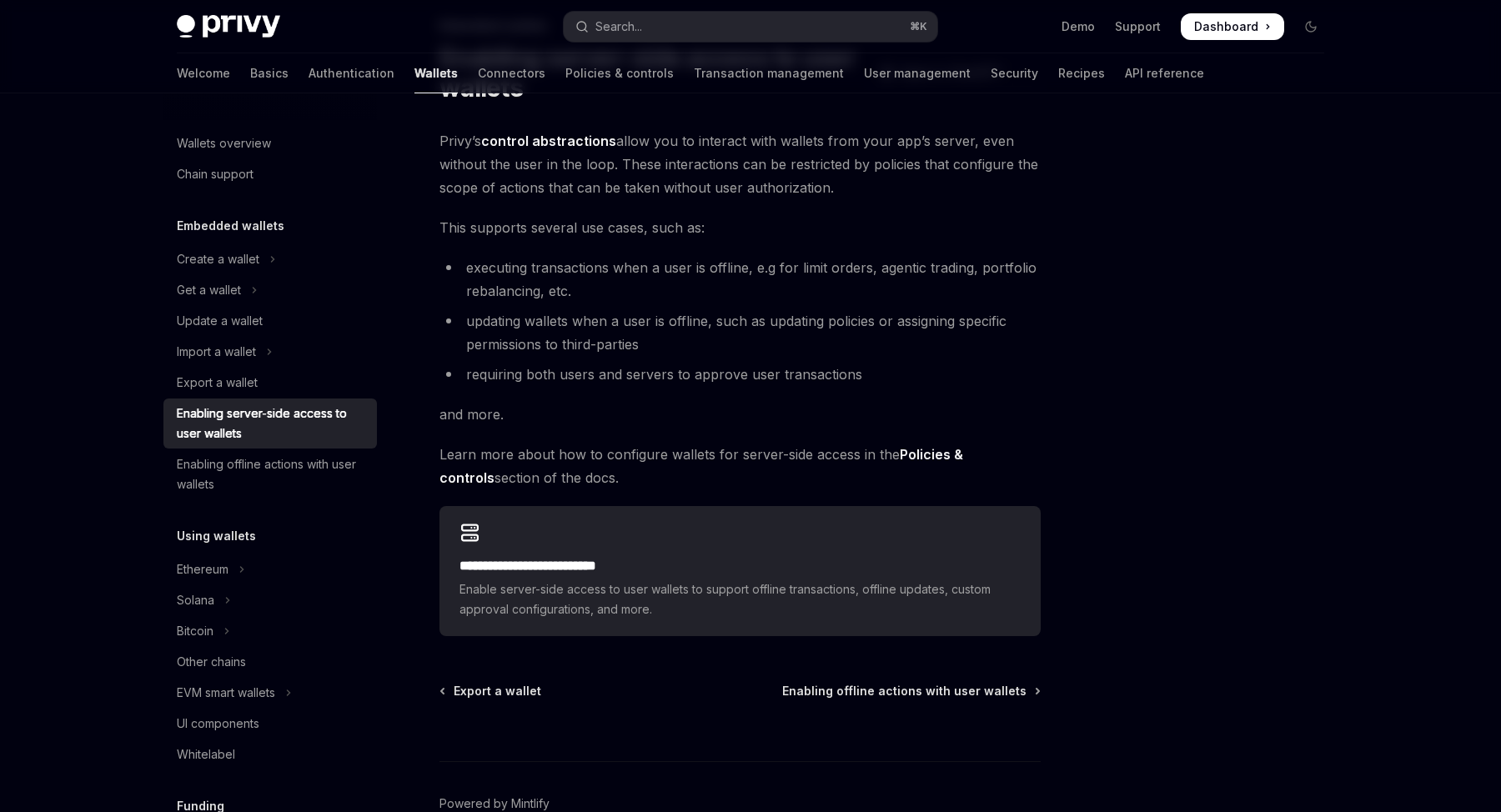
scroll to position [75, 0]
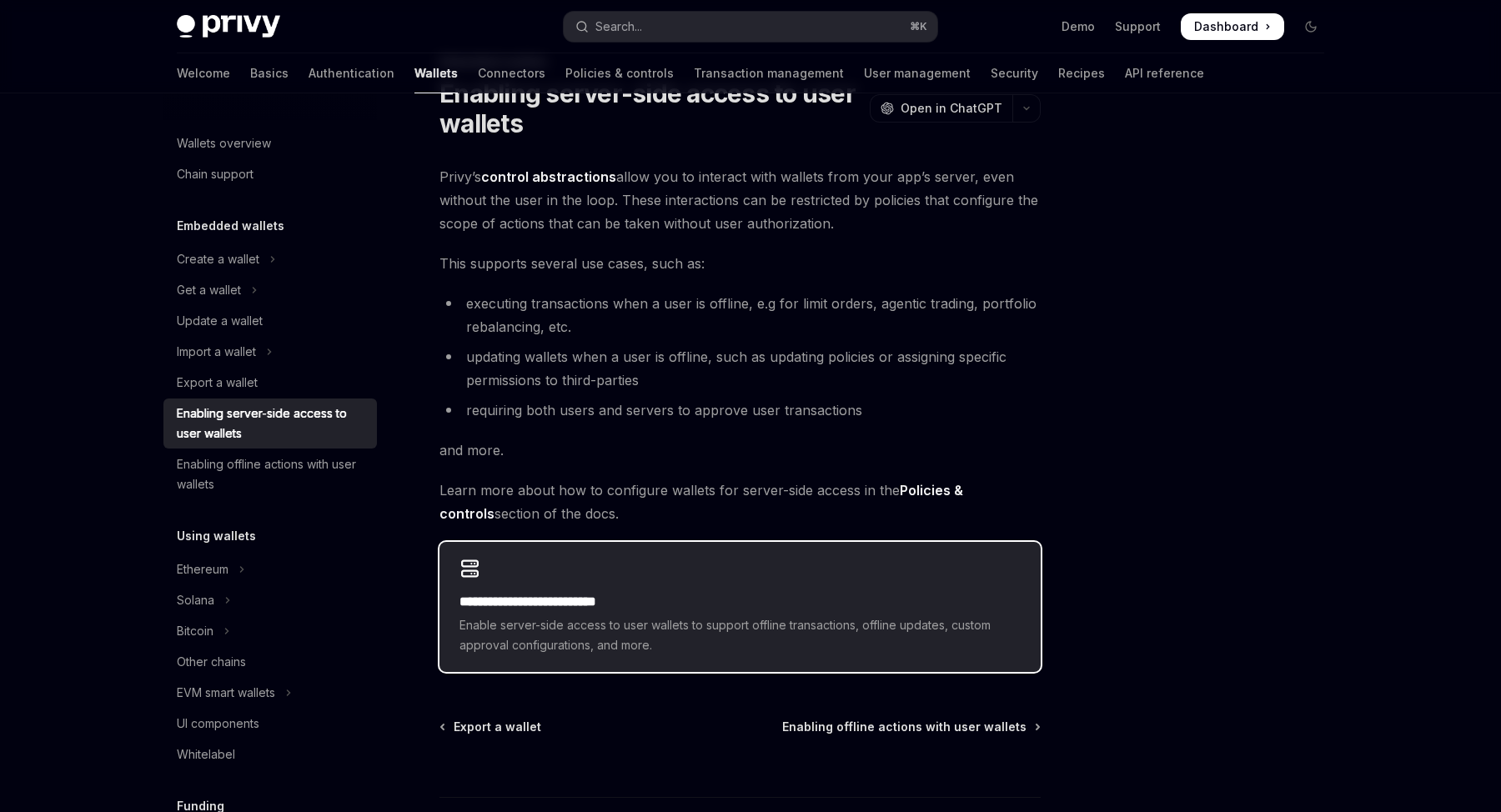
click at [695, 630] on span "Enable server-side access to user wallets to support offline transactions, offl…" at bounding box center [740, 634] width 561 height 40
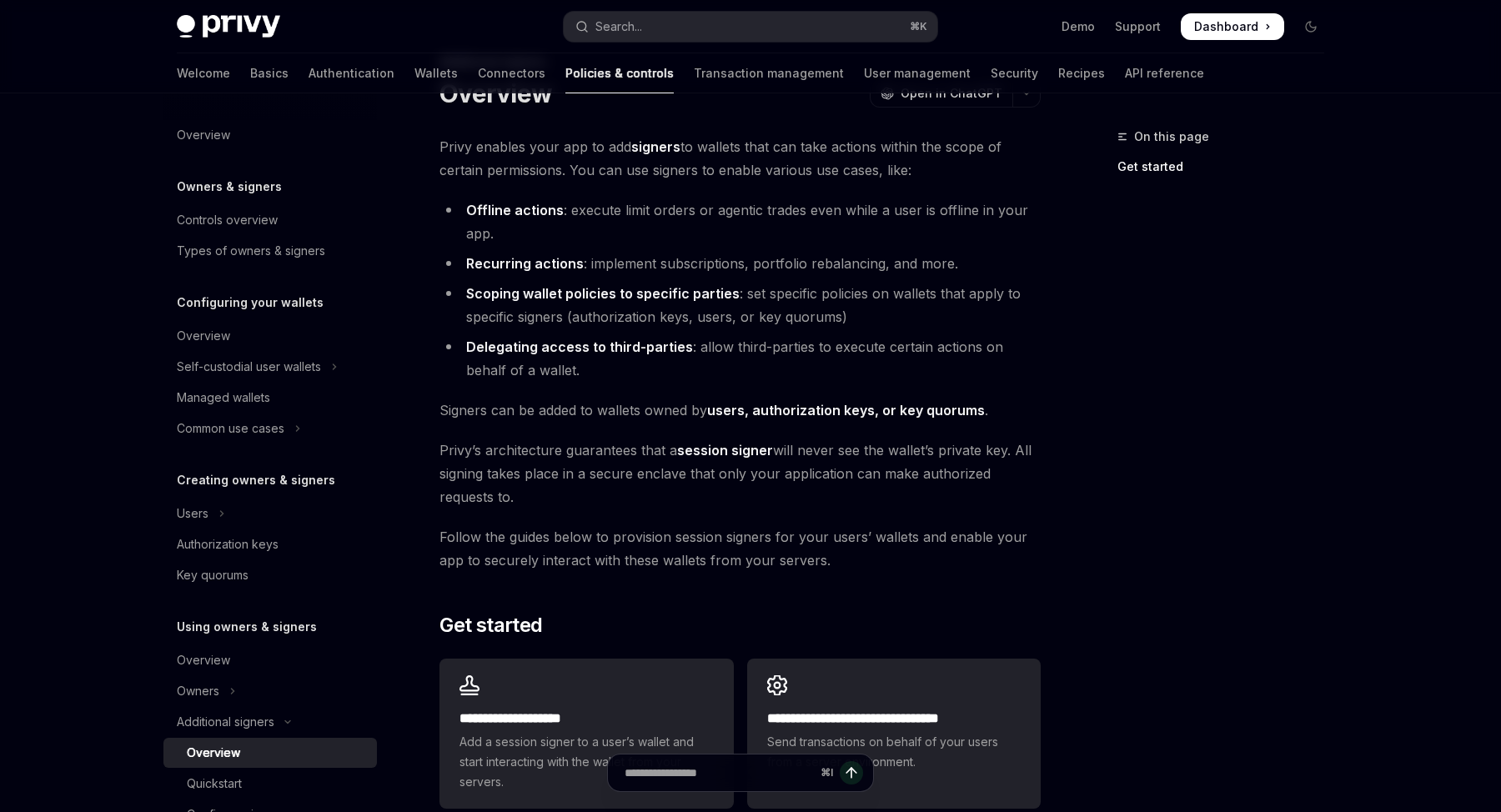
click at [695, 630] on h2 "​ Get started" at bounding box center [739, 624] width 601 height 27
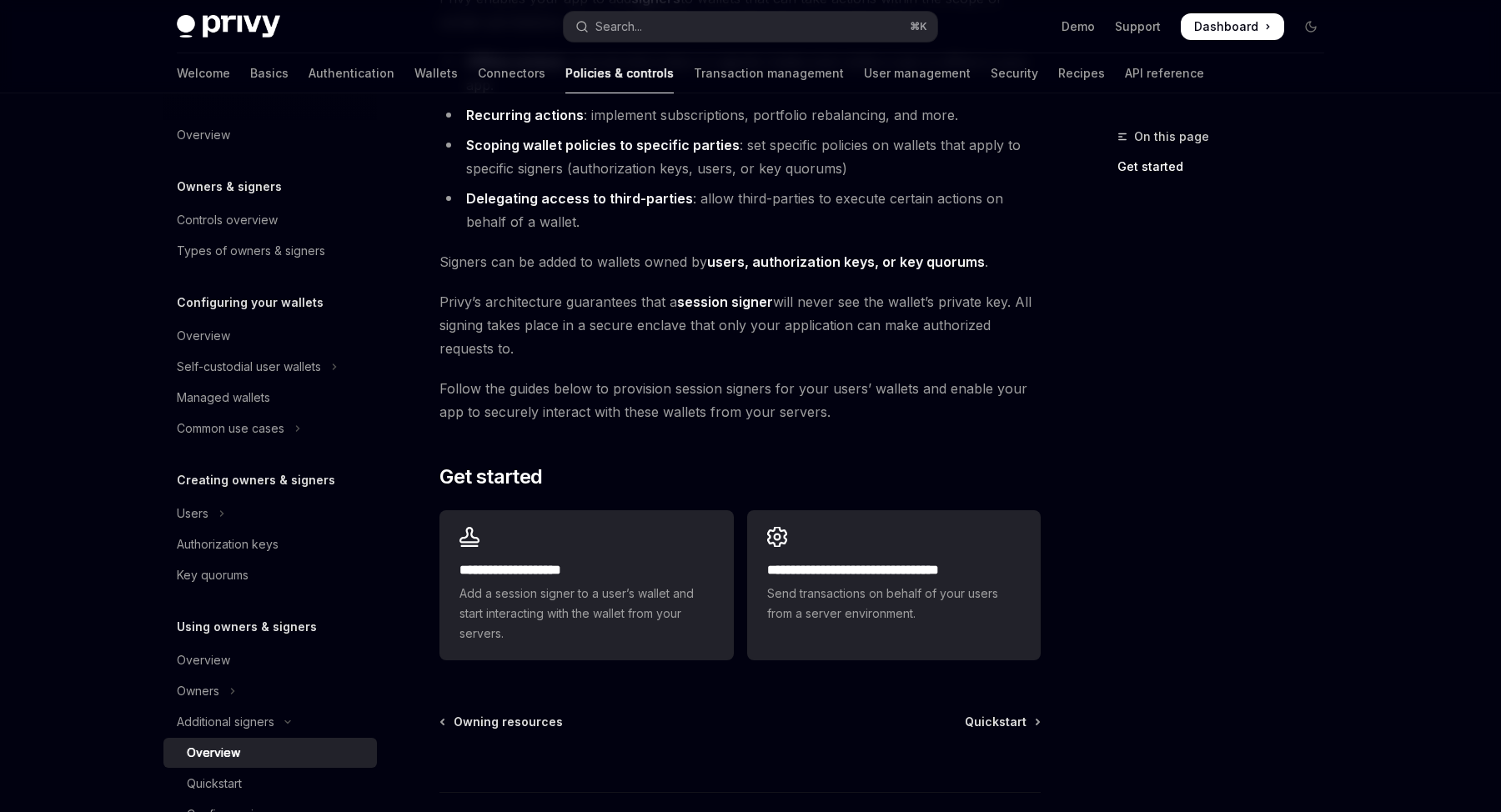
scroll to position [249, 0]
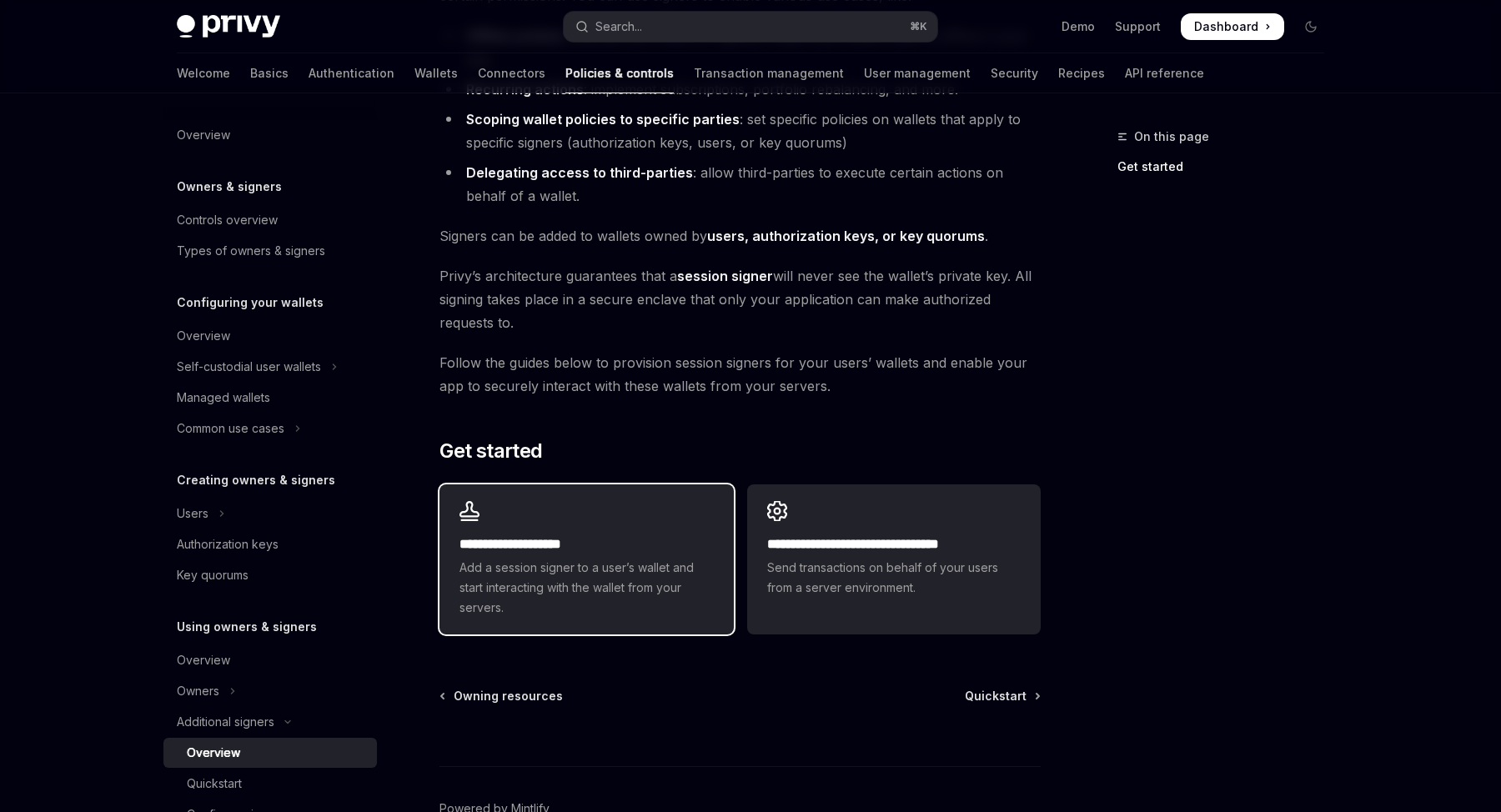
click at [690, 571] on span "Add a session signer to a user’s wallet and start interacting with the wallet f…" at bounding box center [586, 587] width 253 height 60
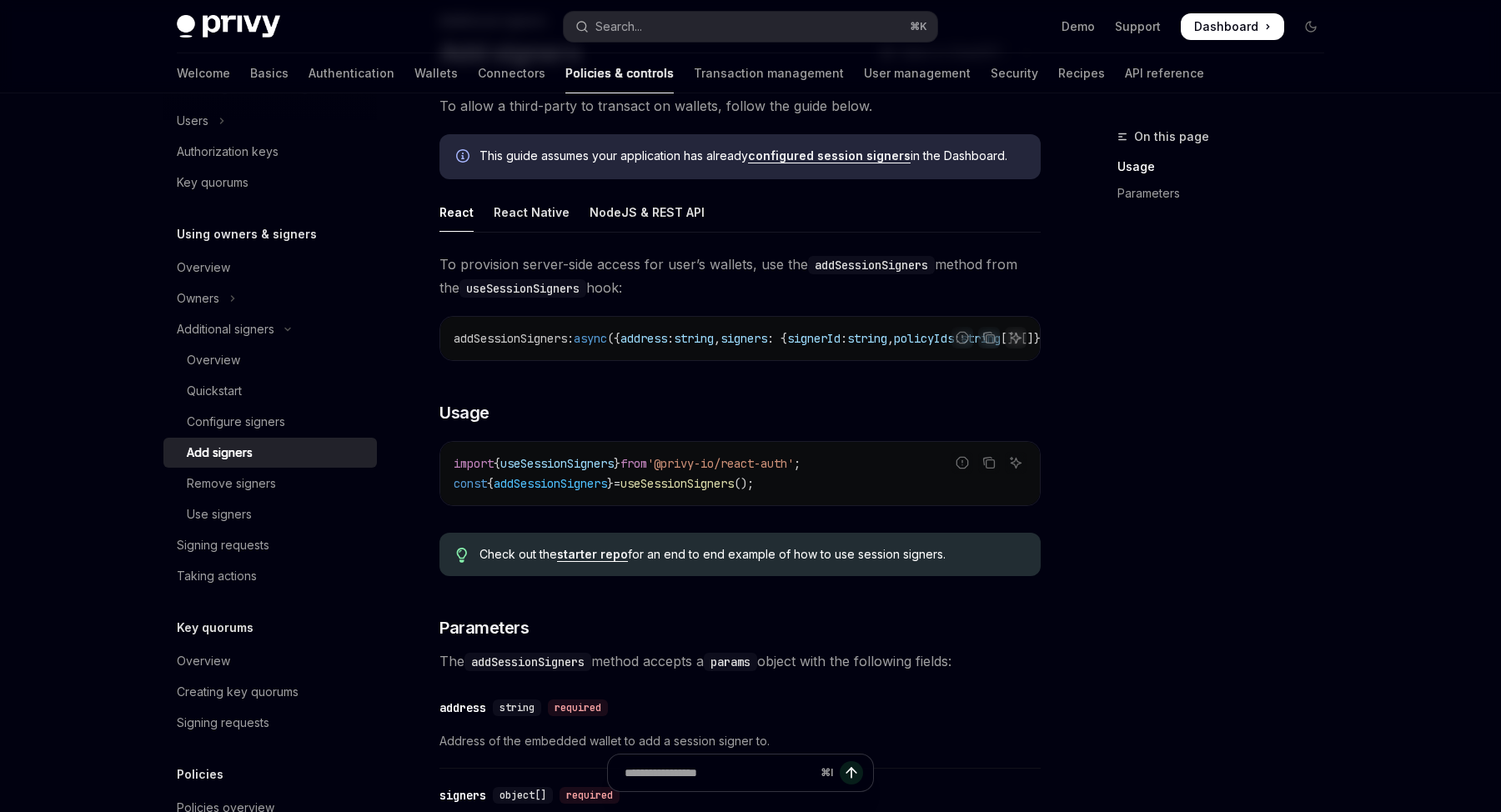
scroll to position [121, 0]
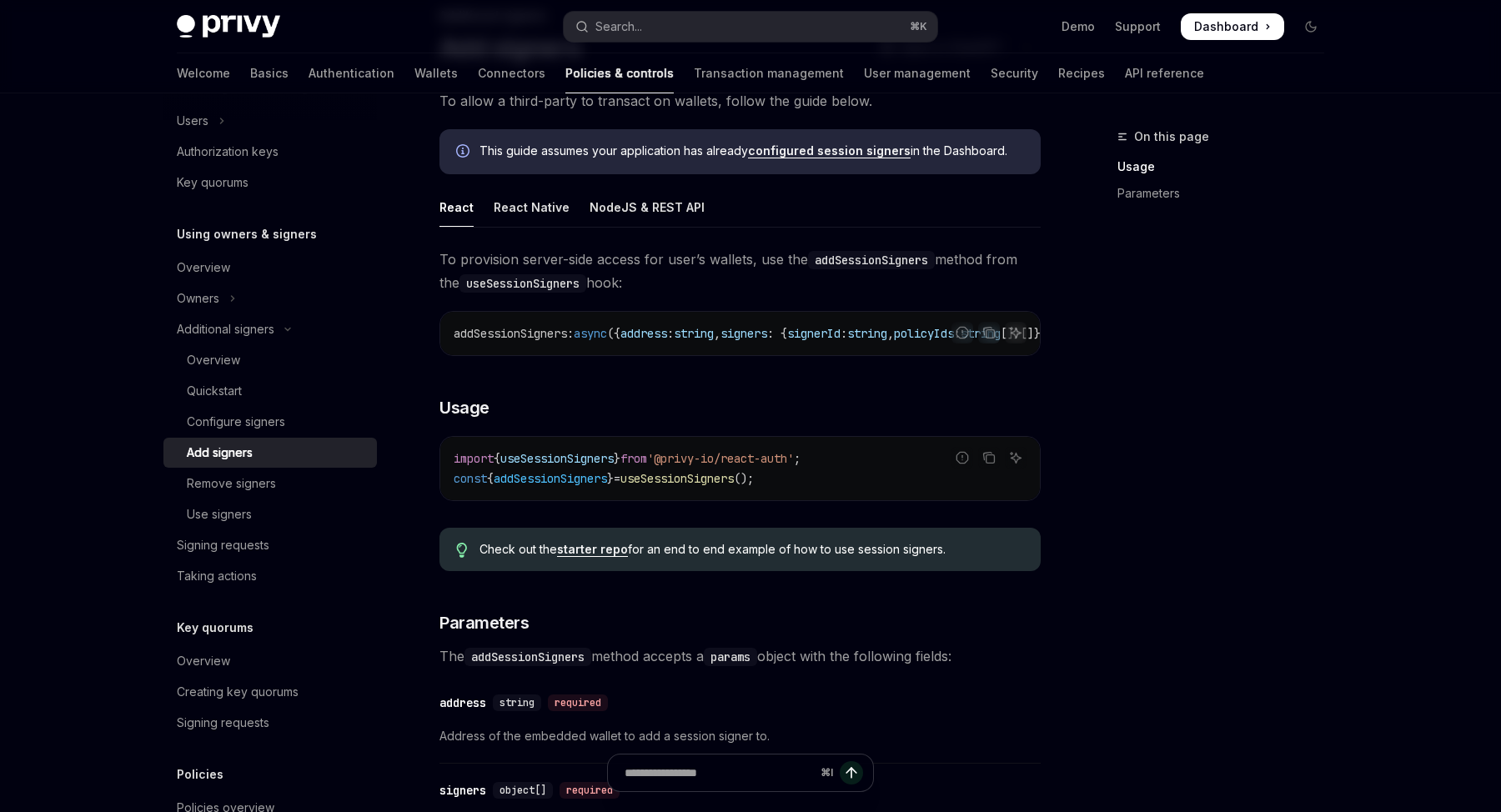
click at [858, 471] on code "import { useSessionSigners } from '@privy-io/react-auth' ; const { addSessionSi…" at bounding box center [739, 468] width 573 height 40
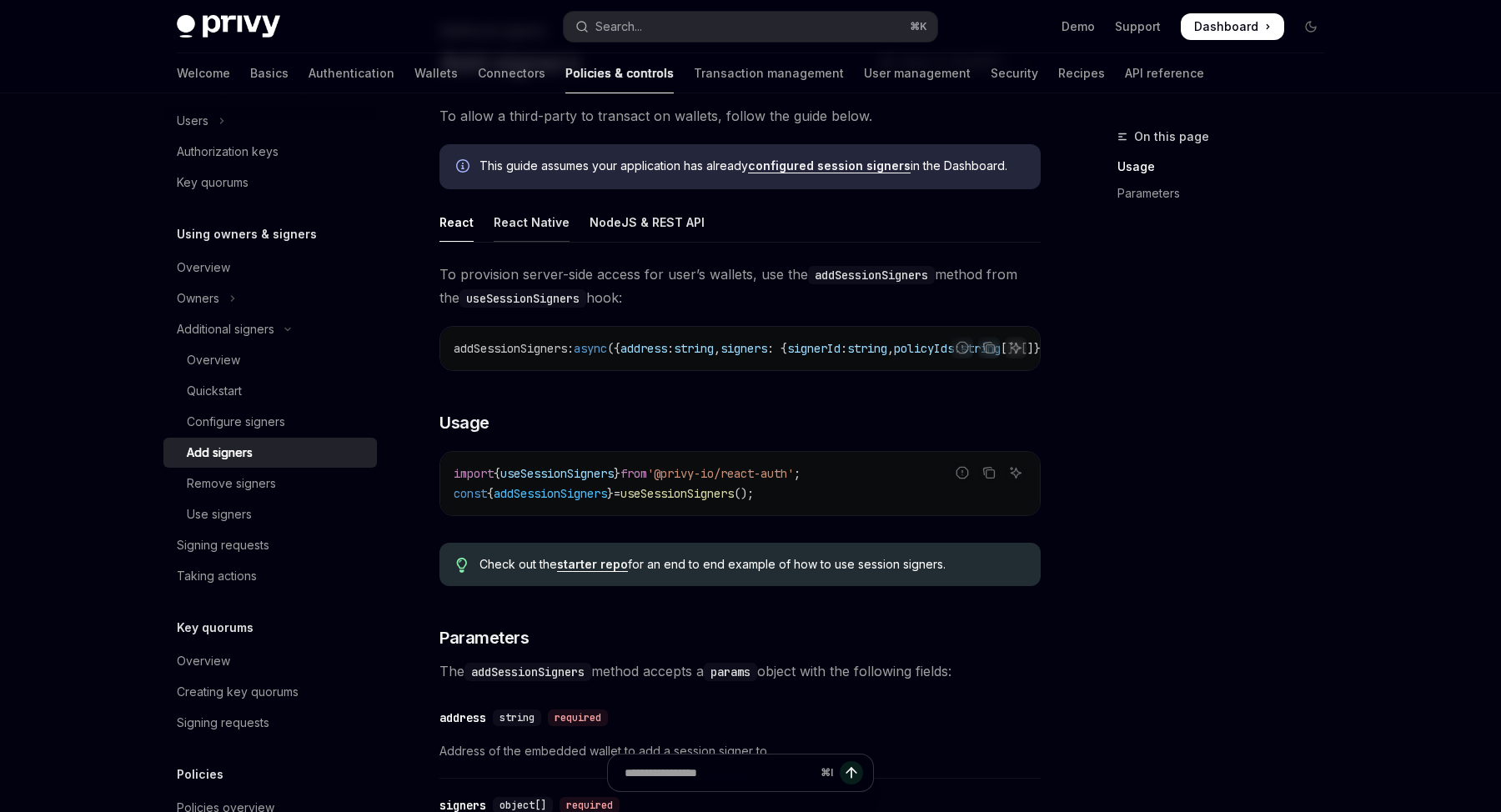
click at [537, 218] on div "React Native" at bounding box center [532, 222] width 76 height 39
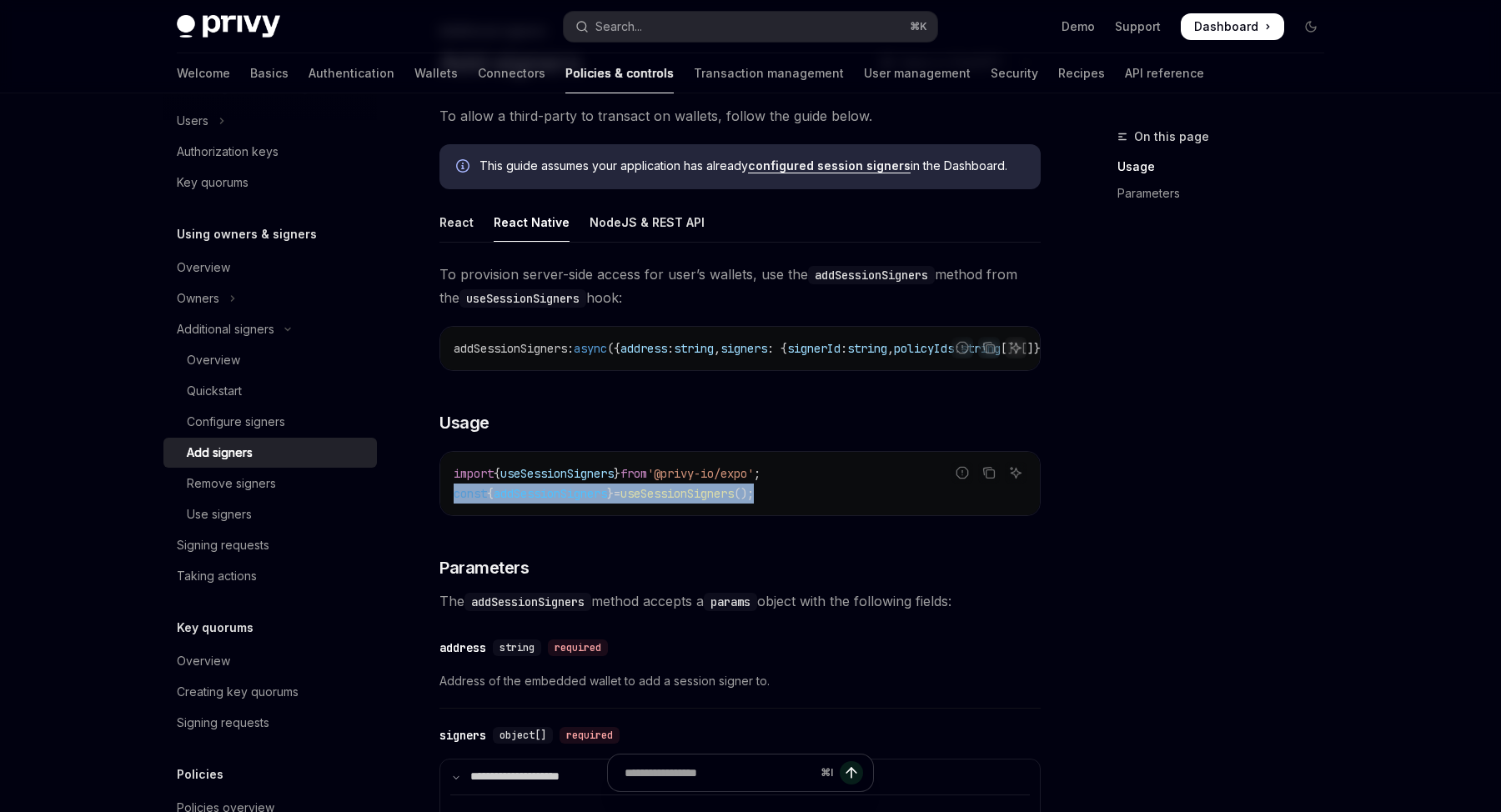
drag, startPoint x: 823, startPoint y: 500, endPoint x: 436, endPoint y: 502, distance: 387.0
click at [436, 502] on div "**********" at bounding box center [583, 678] width 920 height 1314
copy span "const { addSessionSigners } = useSessionSigners ();"
click at [591, 500] on span "addSessionSigners" at bounding box center [550, 493] width 113 height 15
click at [588, 481] on span "useSessionSigners" at bounding box center [557, 473] width 113 height 15
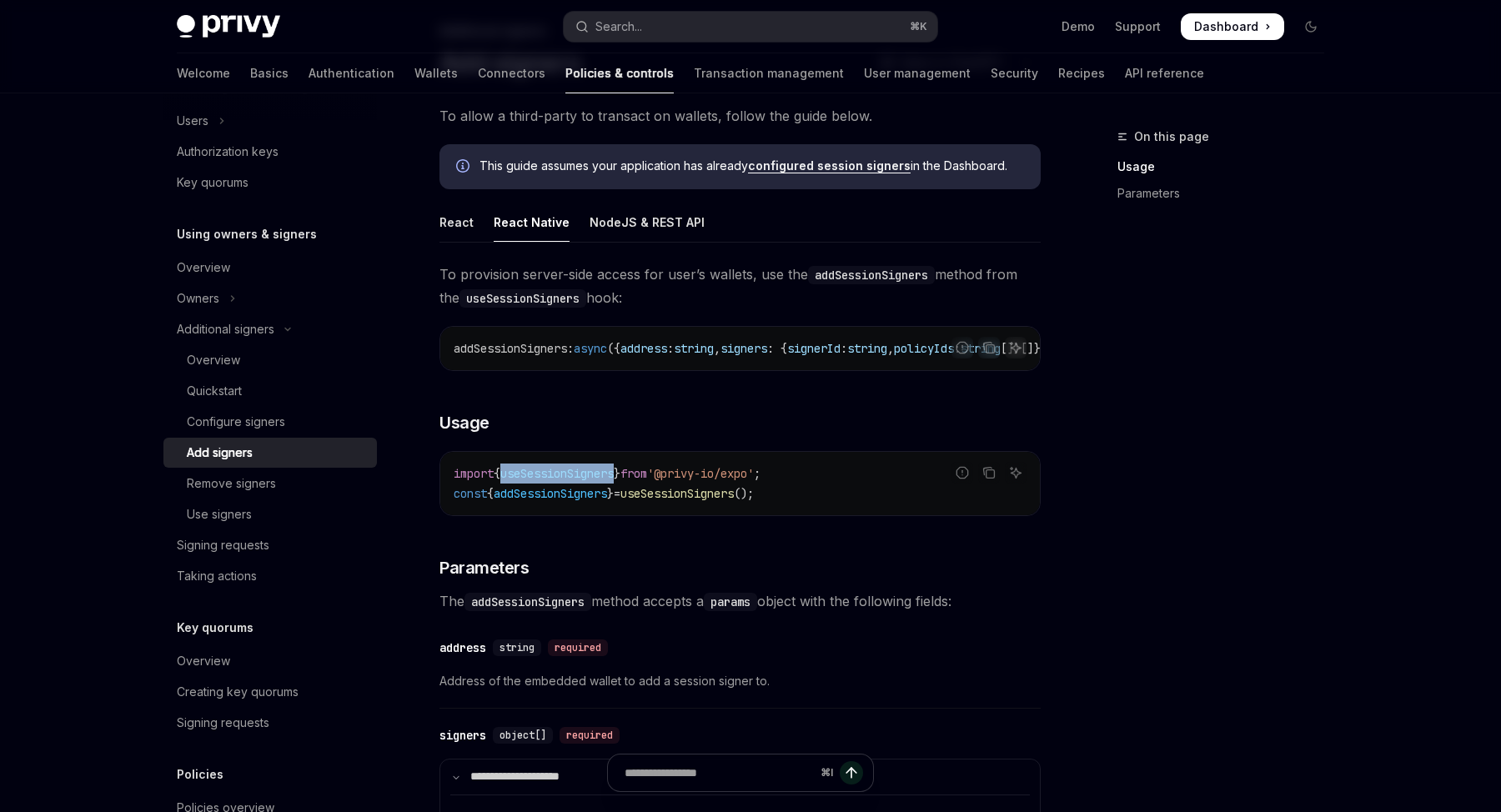
click at [588, 481] on span "useSessionSigners" at bounding box center [557, 473] width 113 height 15
copy span "useSessionSigners"
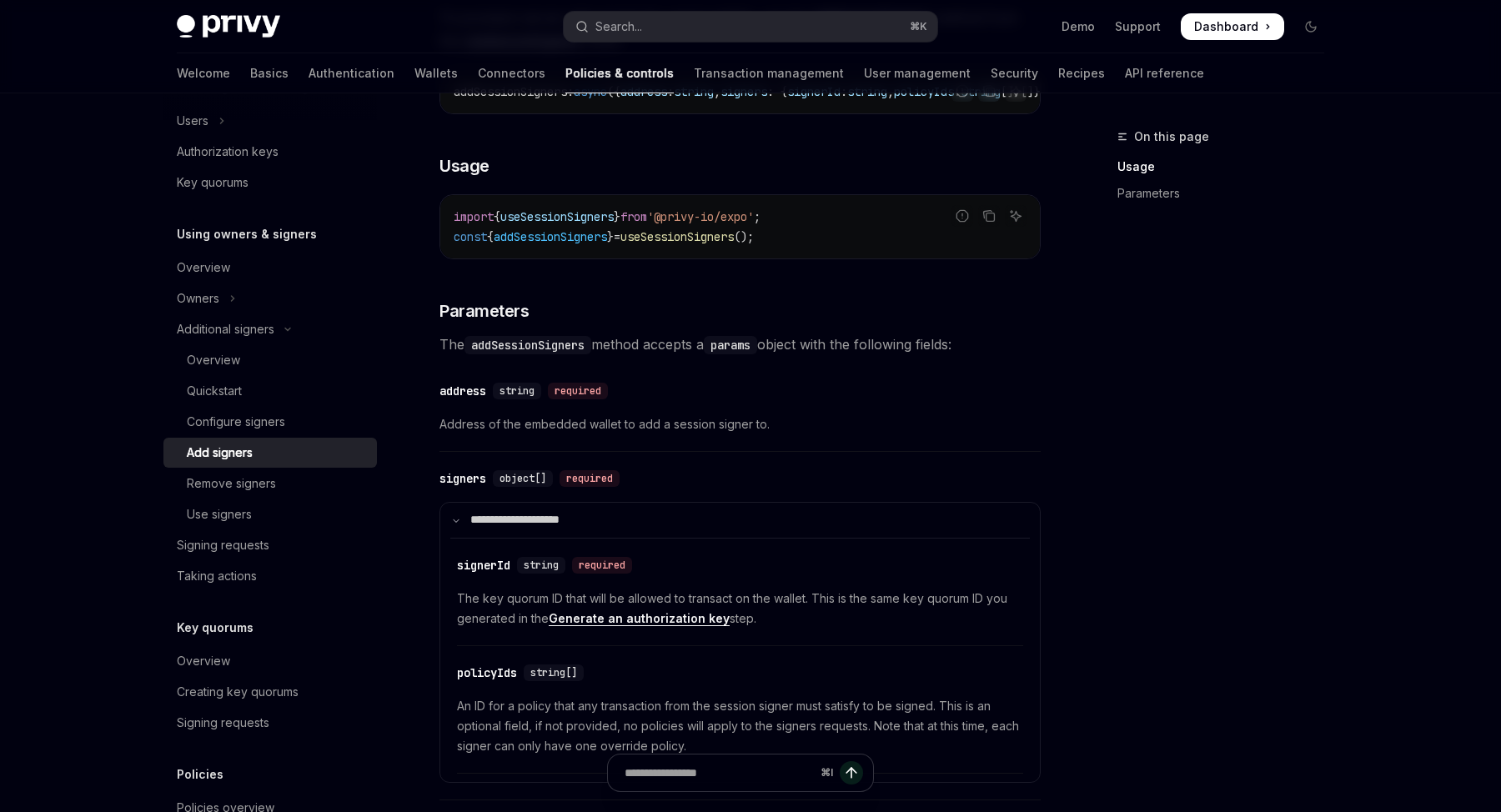
click at [819, 401] on div "​ address string required" at bounding box center [731, 391] width 584 height 20
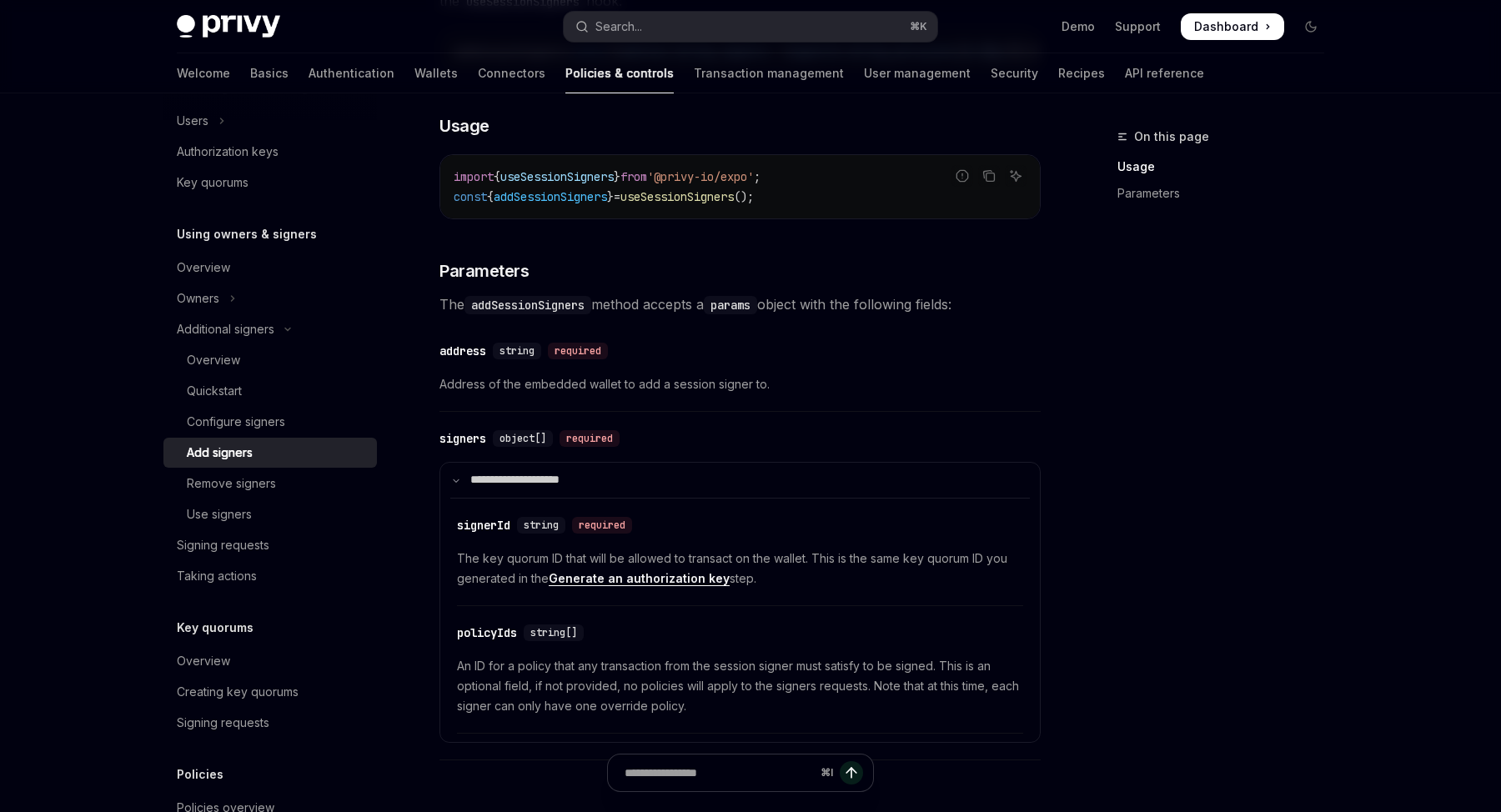
scroll to position [394, 0]
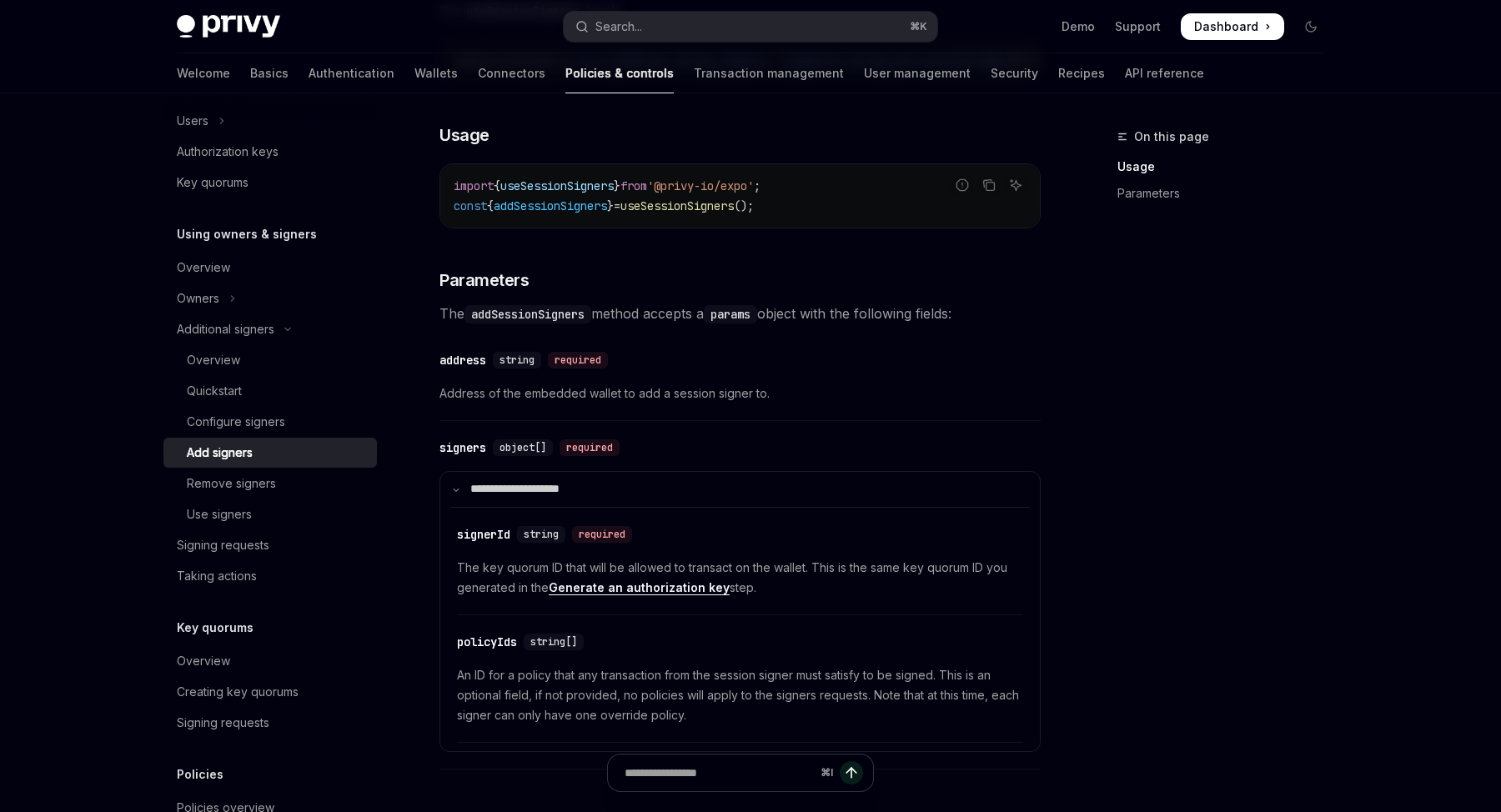
click at [836, 387] on div "​ address string required Address of the embedded wallet to add a session signe…" at bounding box center [739, 380] width 601 height 79
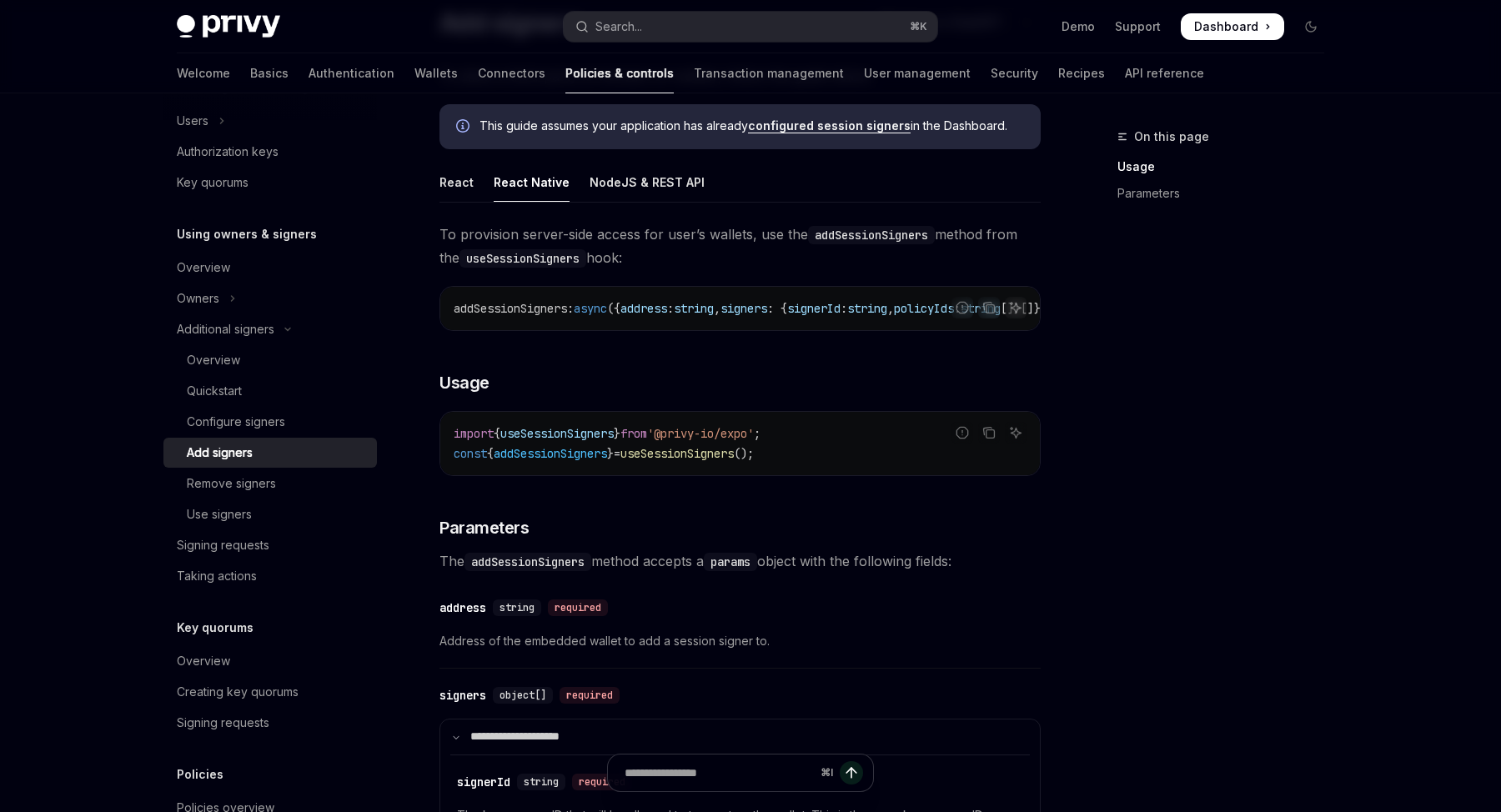
scroll to position [142, 0]
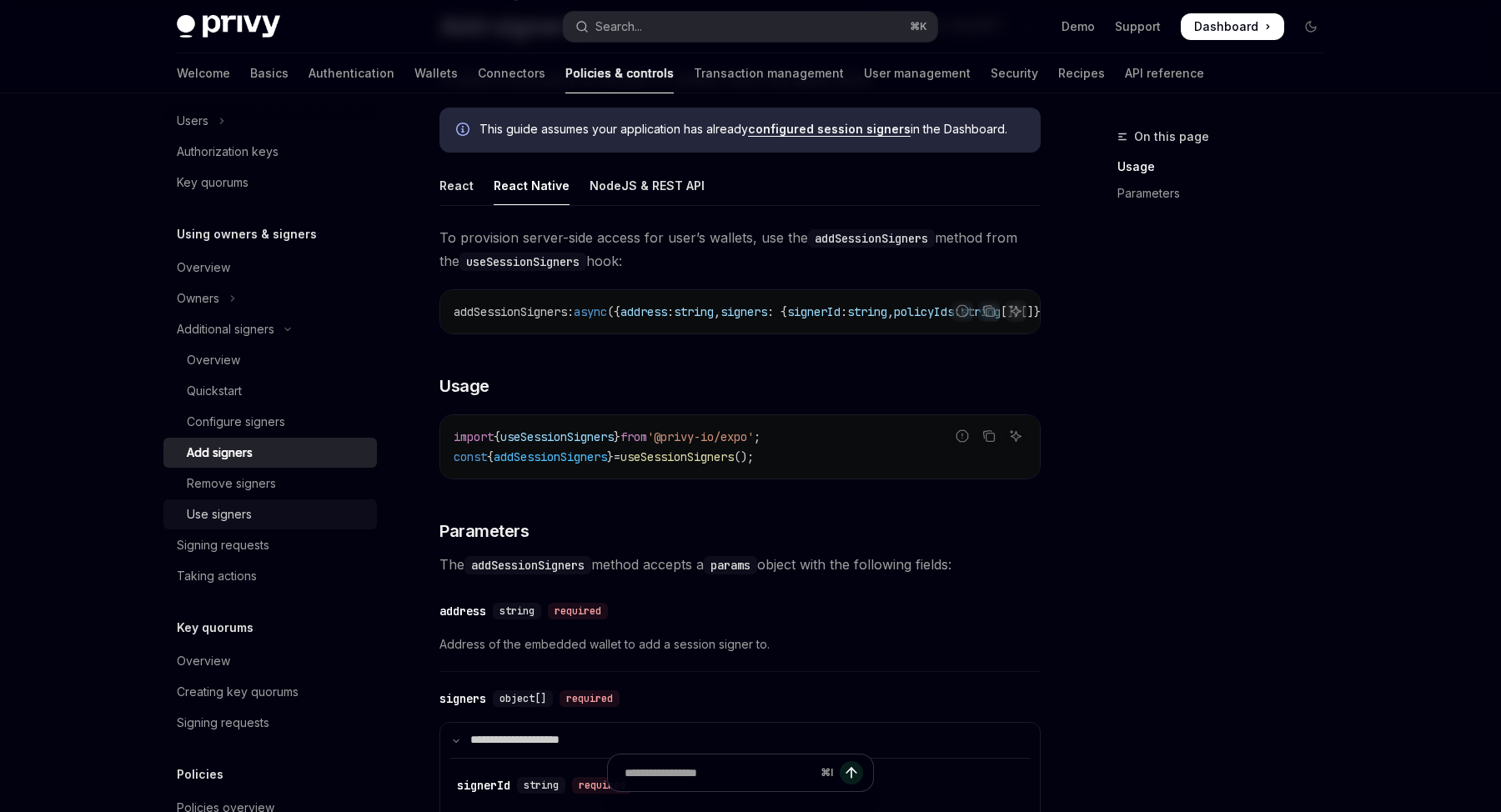
drag, startPoint x: 202, startPoint y: 529, endPoint x: 203, endPoint y: 516, distance: 13.0
click at [203, 516] on ul "Overview Owners Additional signers Overview Quickstart Configure signers Add si…" at bounding box center [270, 421] width 213 height 338
click at [203, 516] on div "Use signers" at bounding box center [219, 514] width 65 height 20
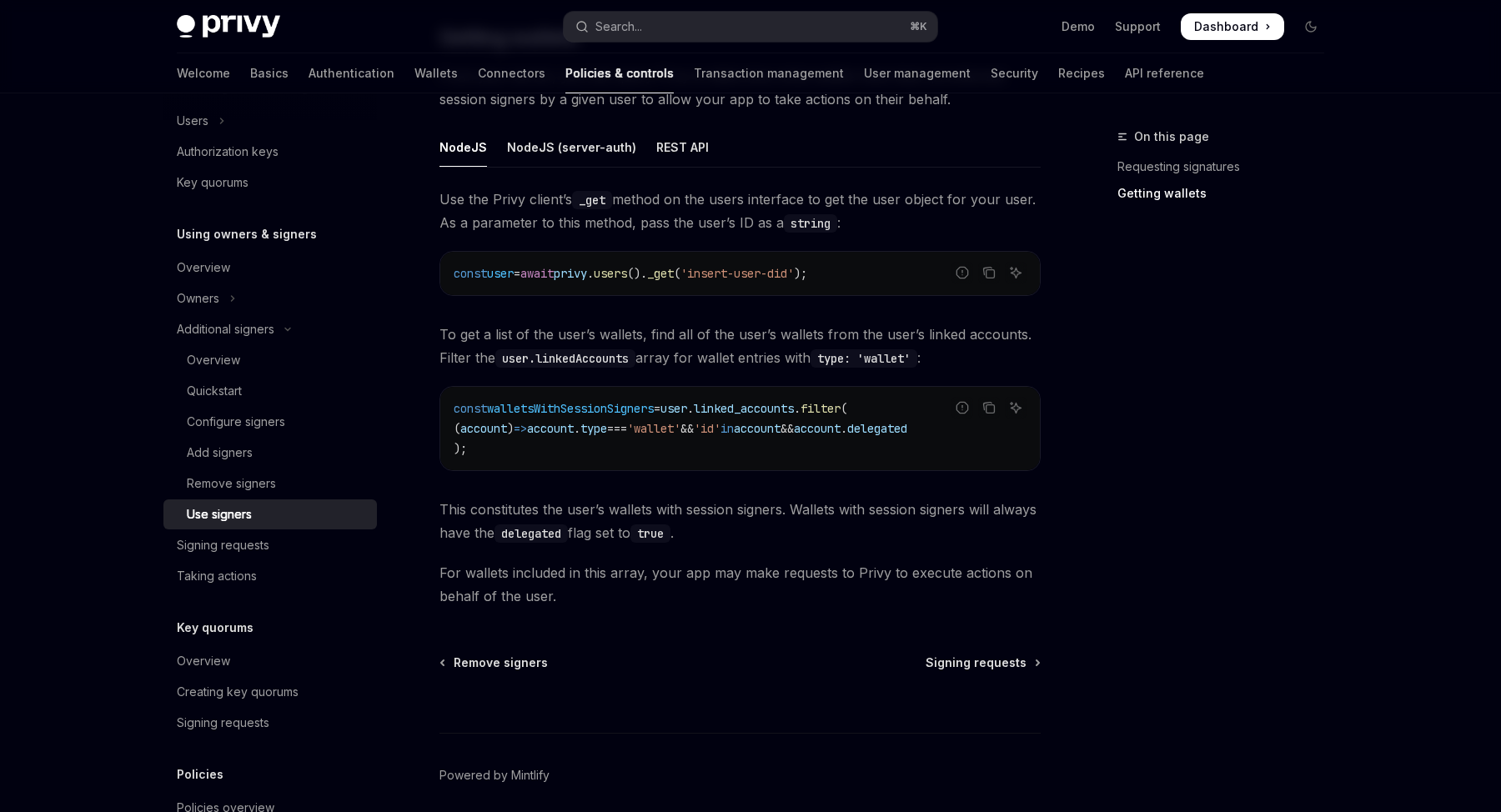
scroll to position [620, 0]
click at [287, 545] on div "Signing requests" at bounding box center [272, 545] width 190 height 20
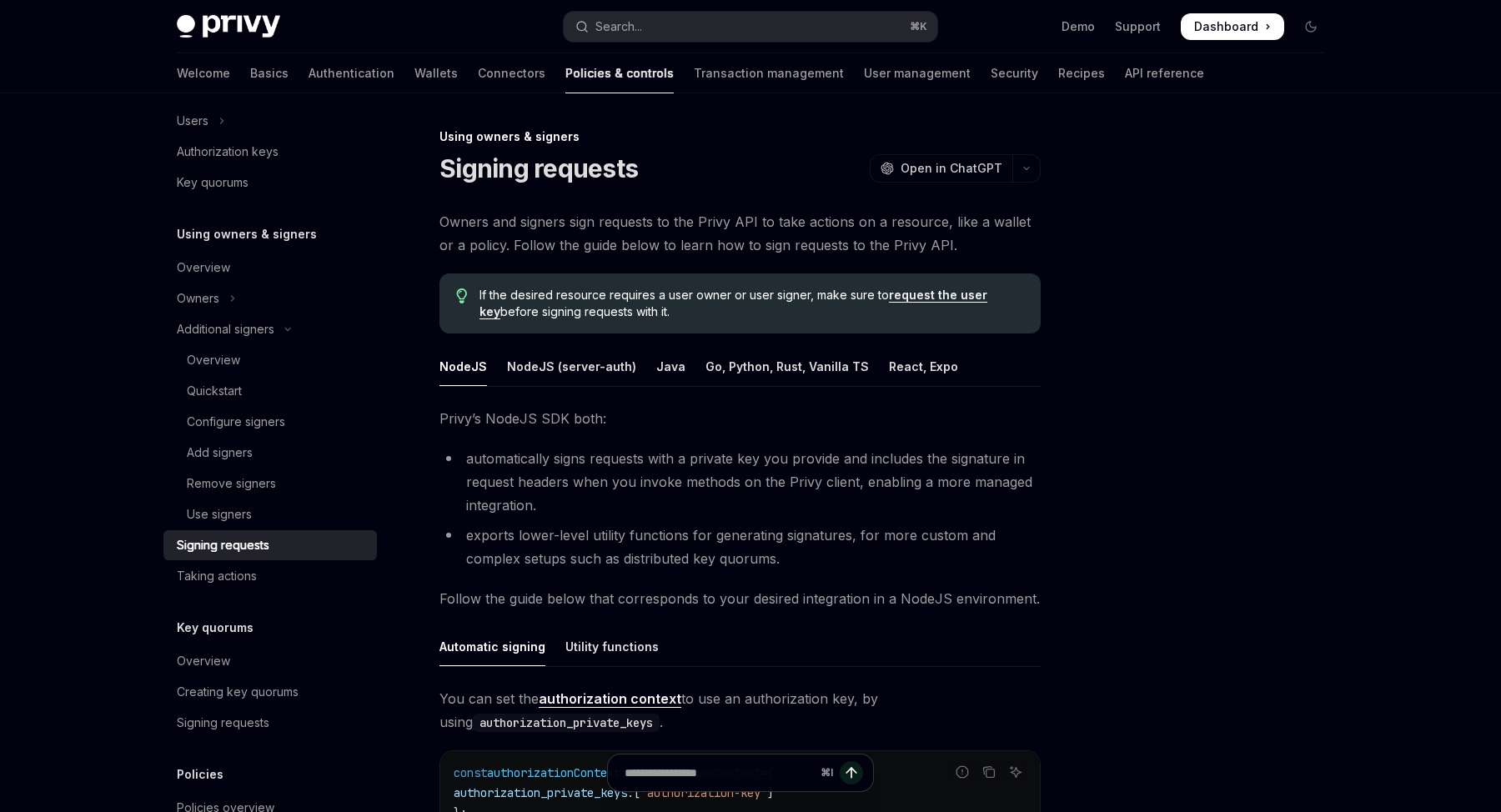
scroll to position [344, 0]
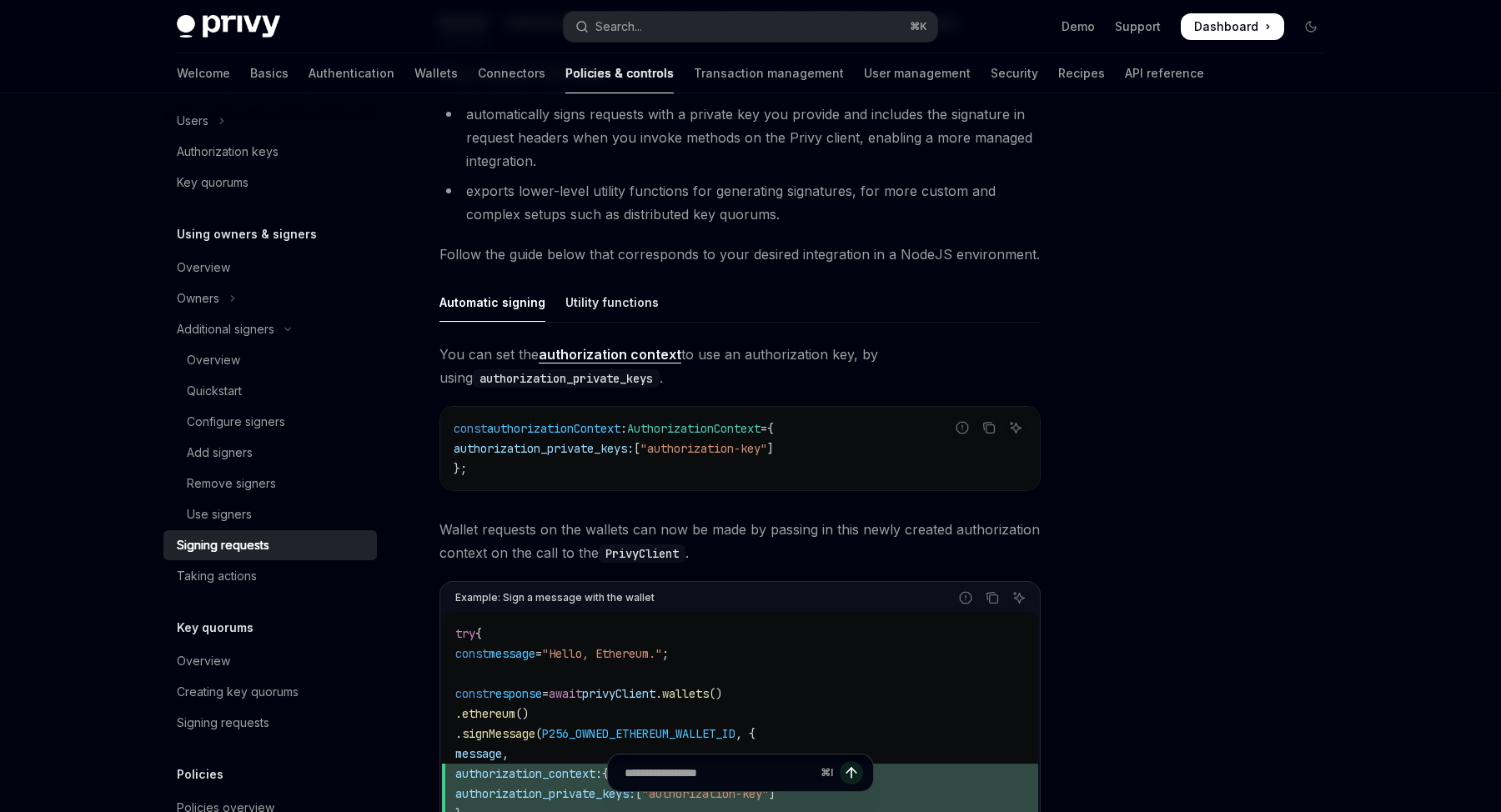
click at [812, 481] on div "const authorizationContext : AuthorizationContext = { authorization_private_key…" at bounding box center [739, 448] width 599 height 83
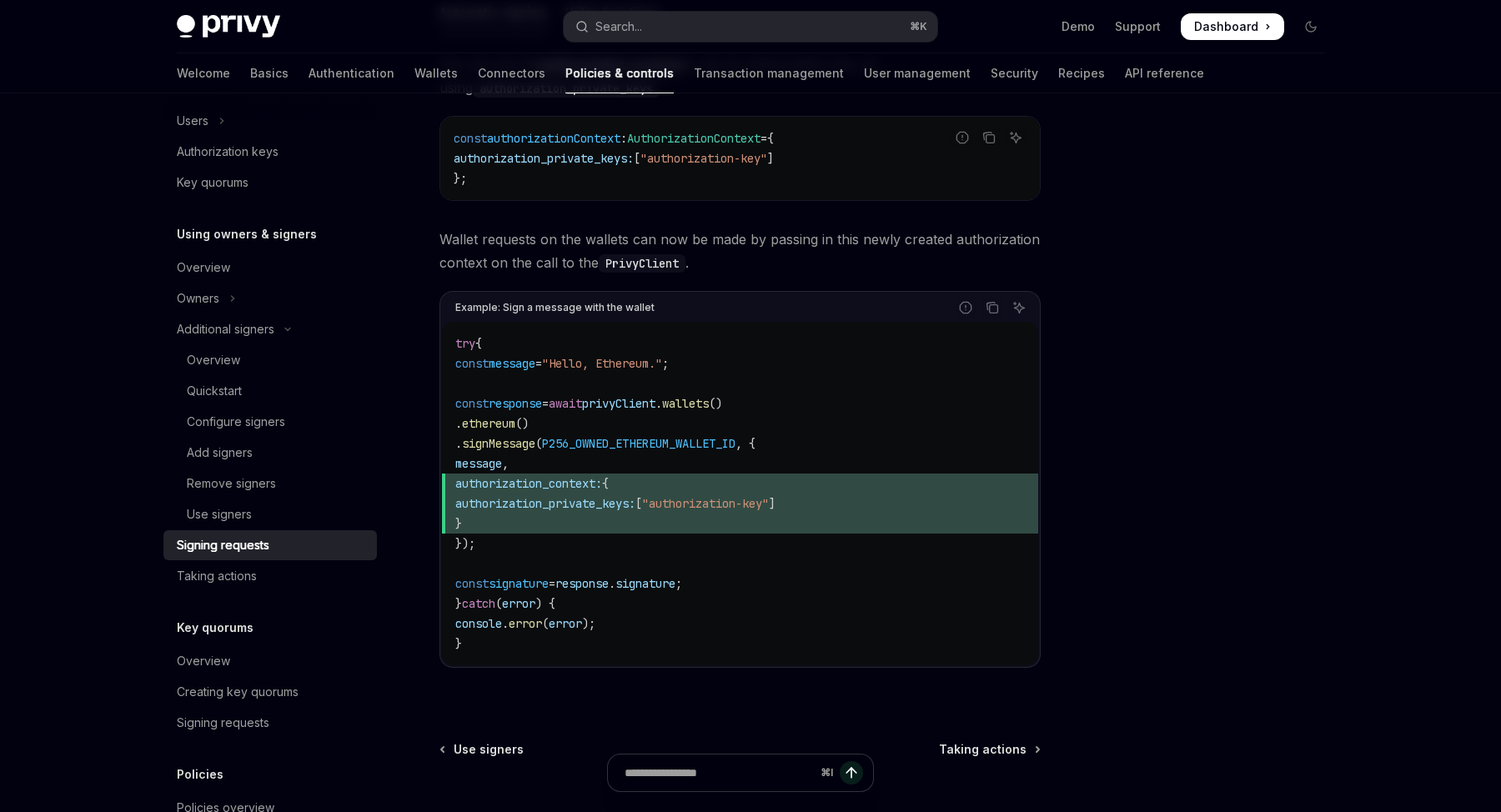
scroll to position [645, 0]
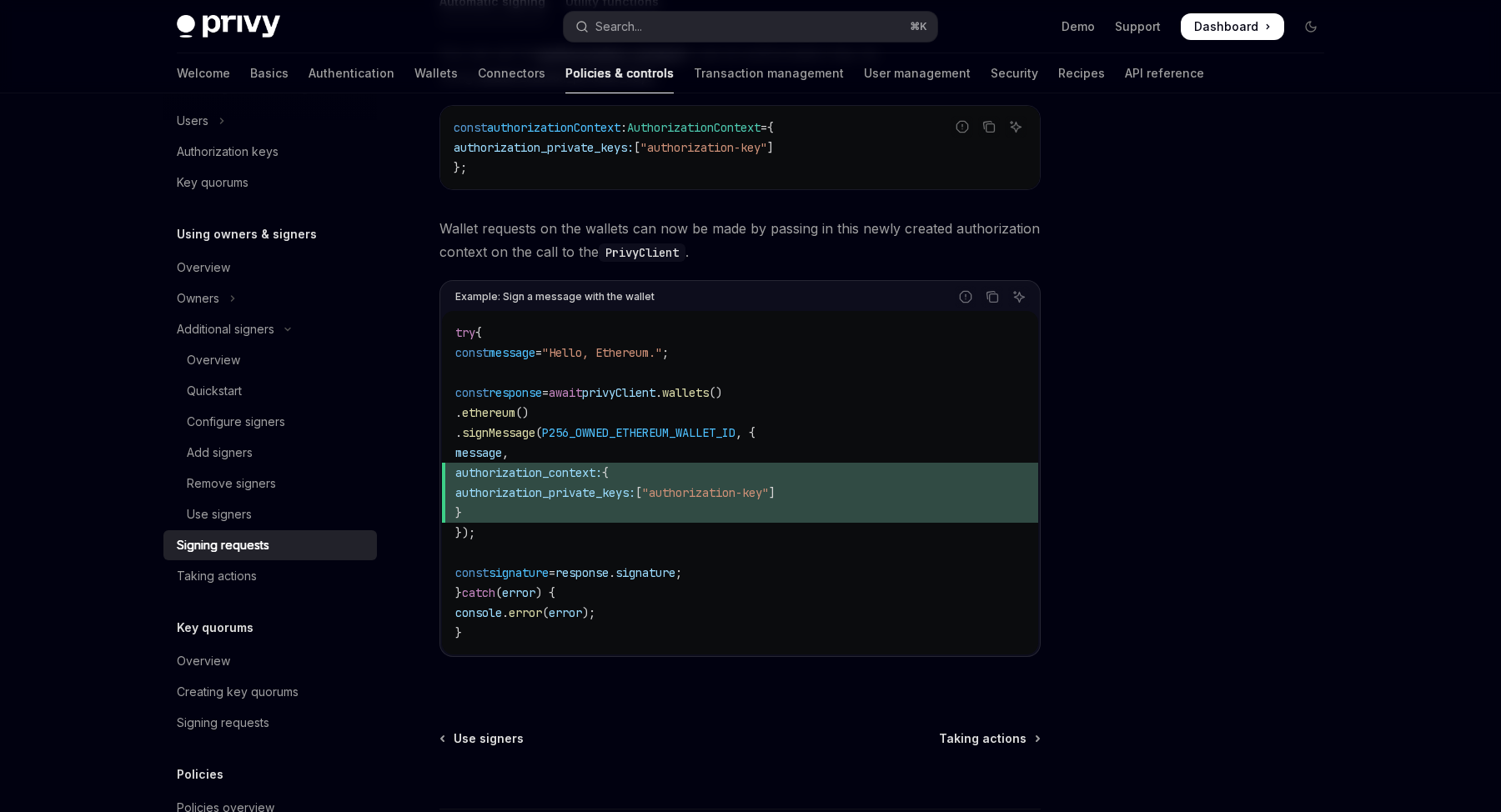
click at [808, 547] on code "try { const message = "Hello, Ethereum." ; const response = await privyClient .…" at bounding box center [739, 483] width 569 height 320
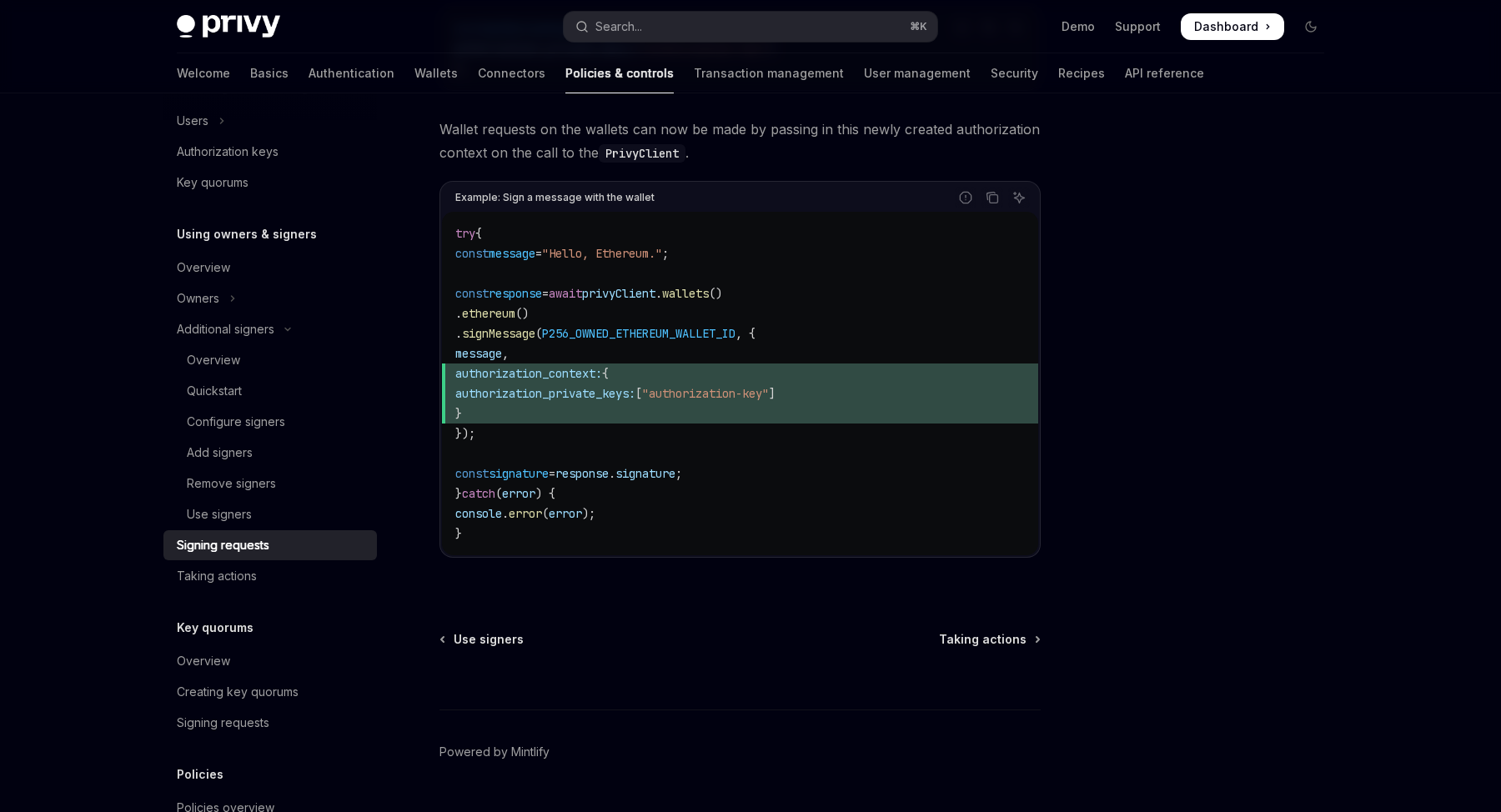
scroll to position [759, 0]
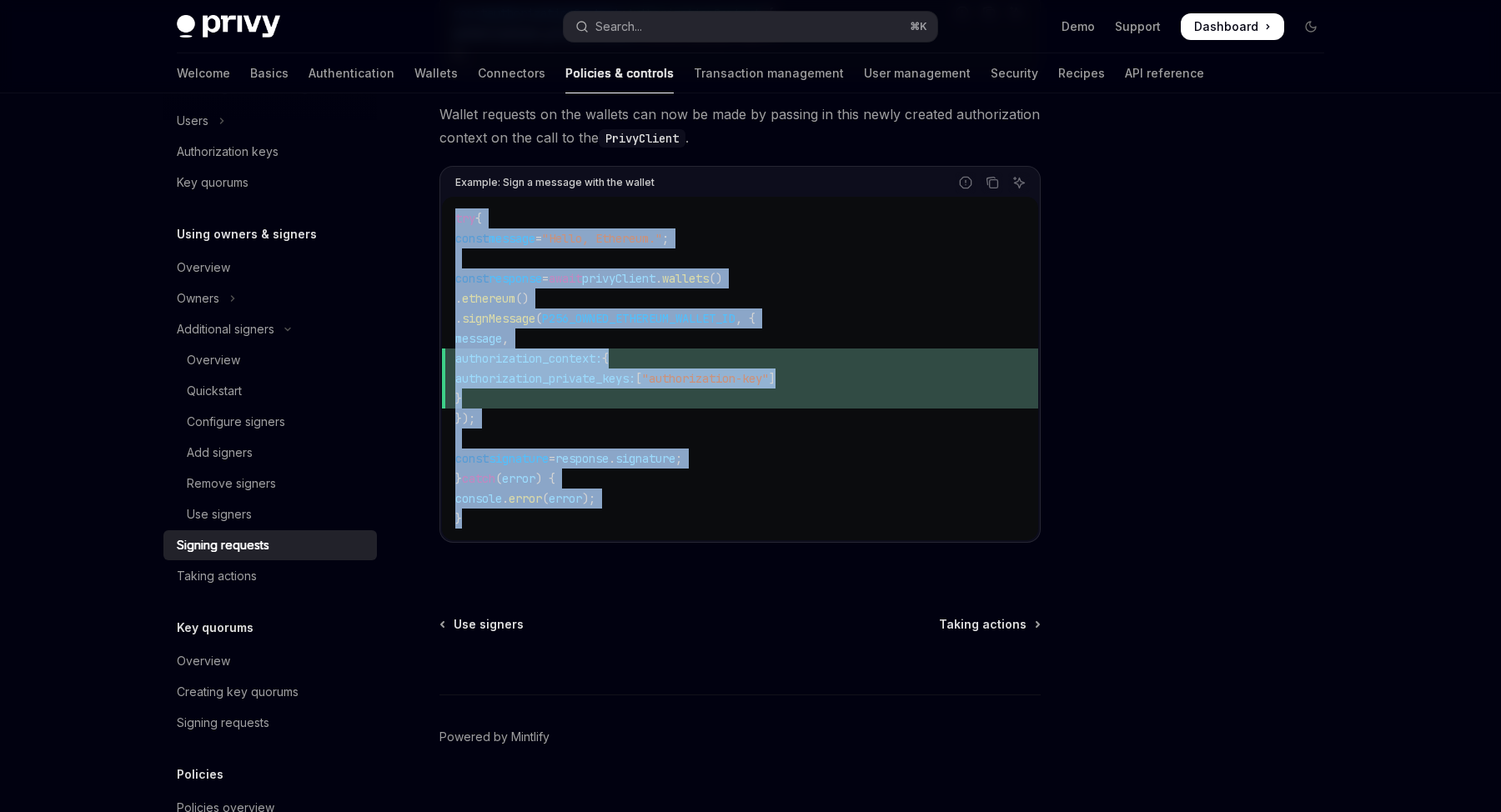
drag, startPoint x: 514, startPoint y: 520, endPoint x: 453, endPoint y: 220, distance: 306.1
click at [453, 220] on div "try { const message = "Hello, Ethereum." ; const response = await privyClient .…" at bounding box center [740, 368] width 597 height 343
copy code "try { const message = "Hello, Ethereum." ; const response = await privyClient .…"
click at [271, 570] on div "Taking actions" at bounding box center [272, 576] width 190 height 20
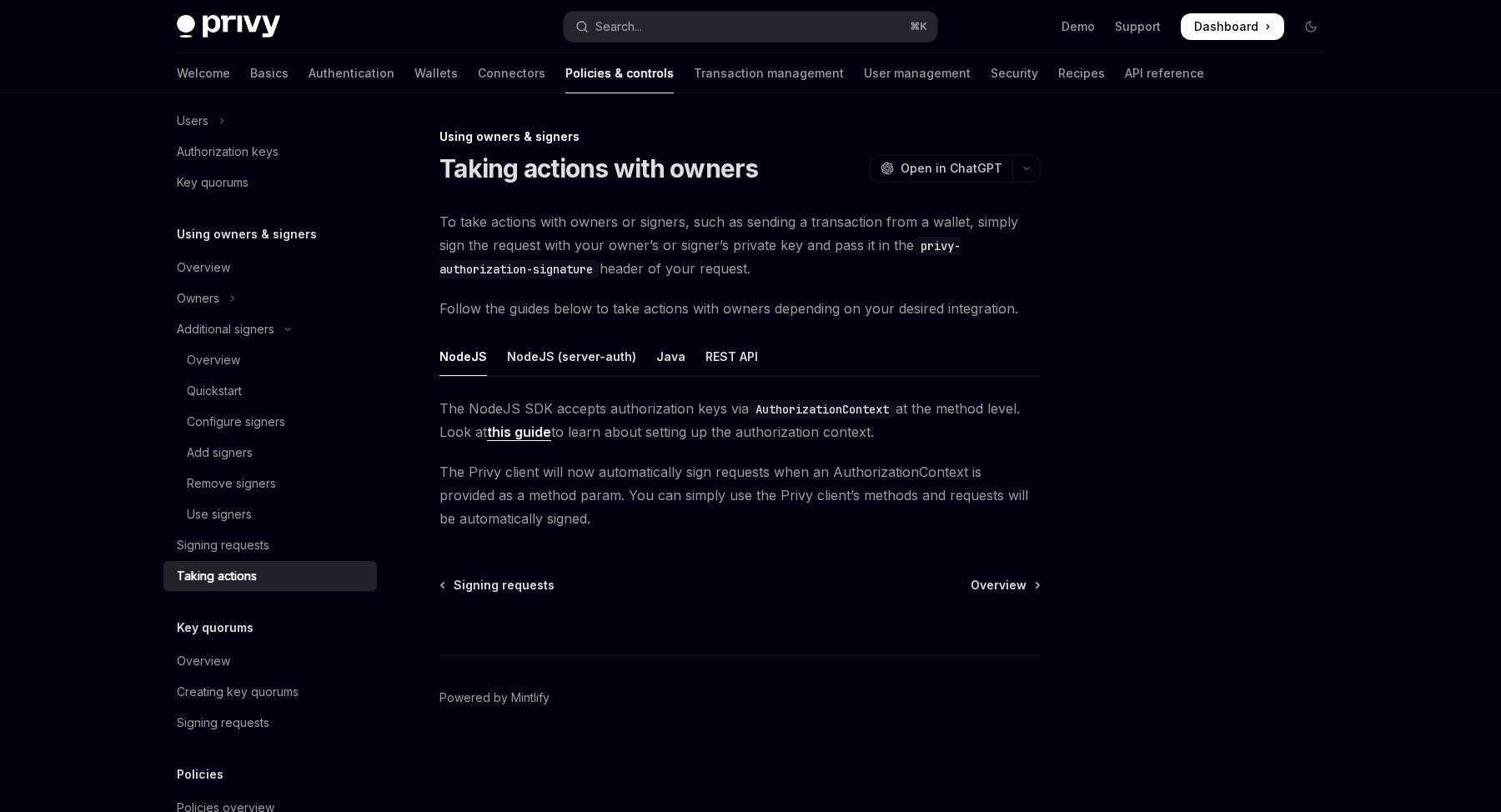
click at [549, 440] on link "this guide" at bounding box center [519, 433] width 65 height 18
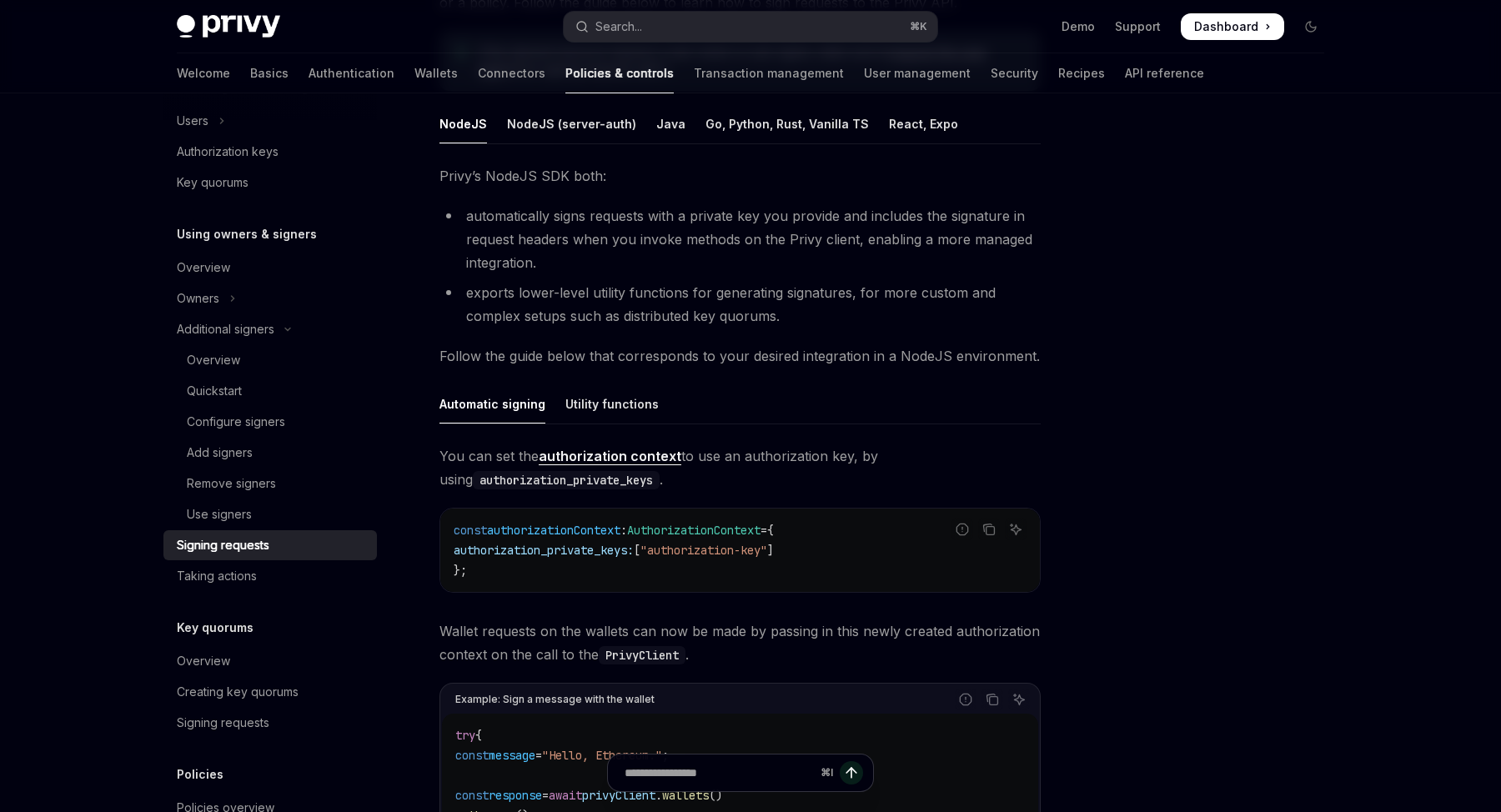
scroll to position [372, 0]
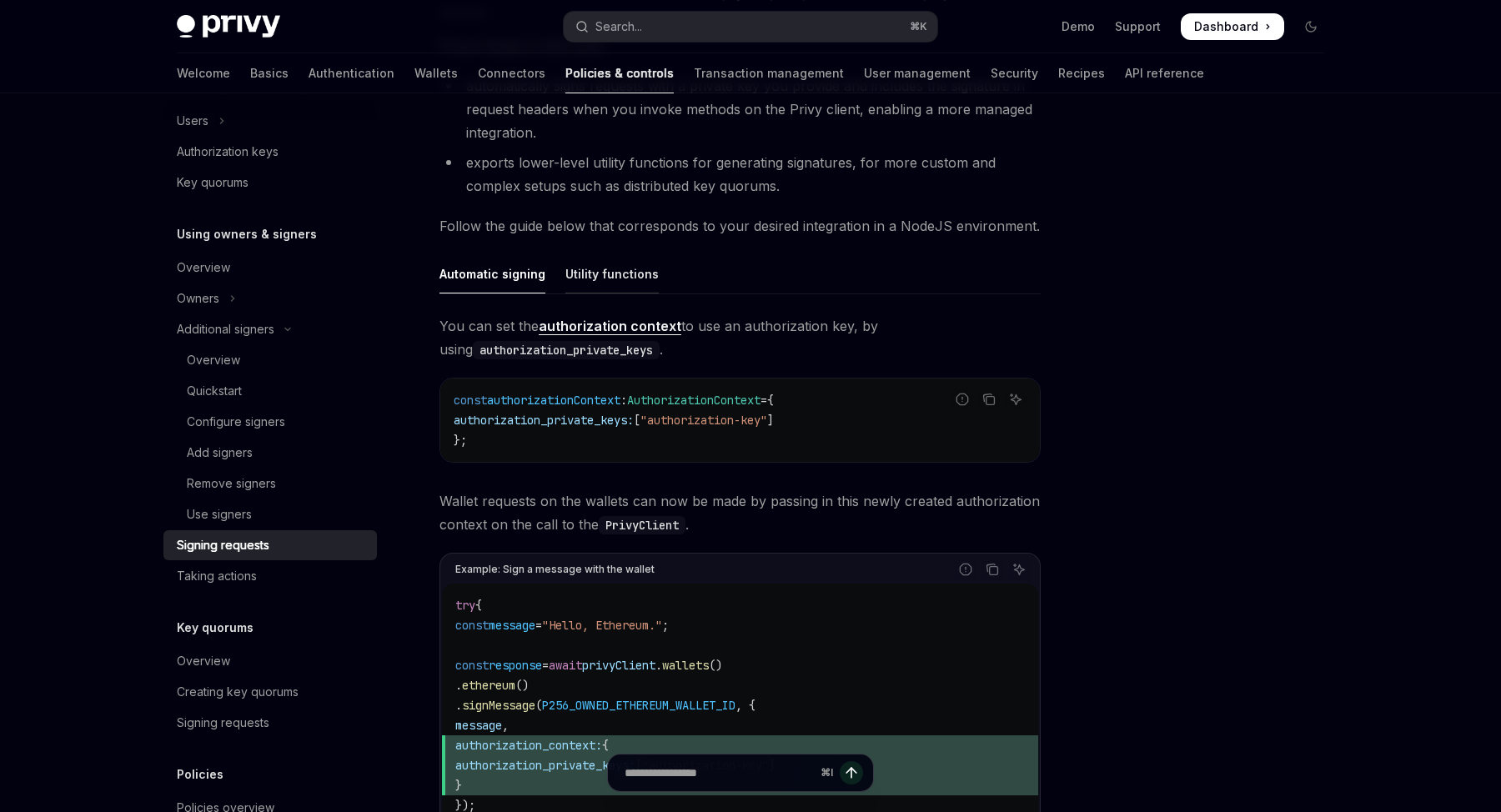
click at [607, 281] on div "Utility functions" at bounding box center [612, 273] width 94 height 39
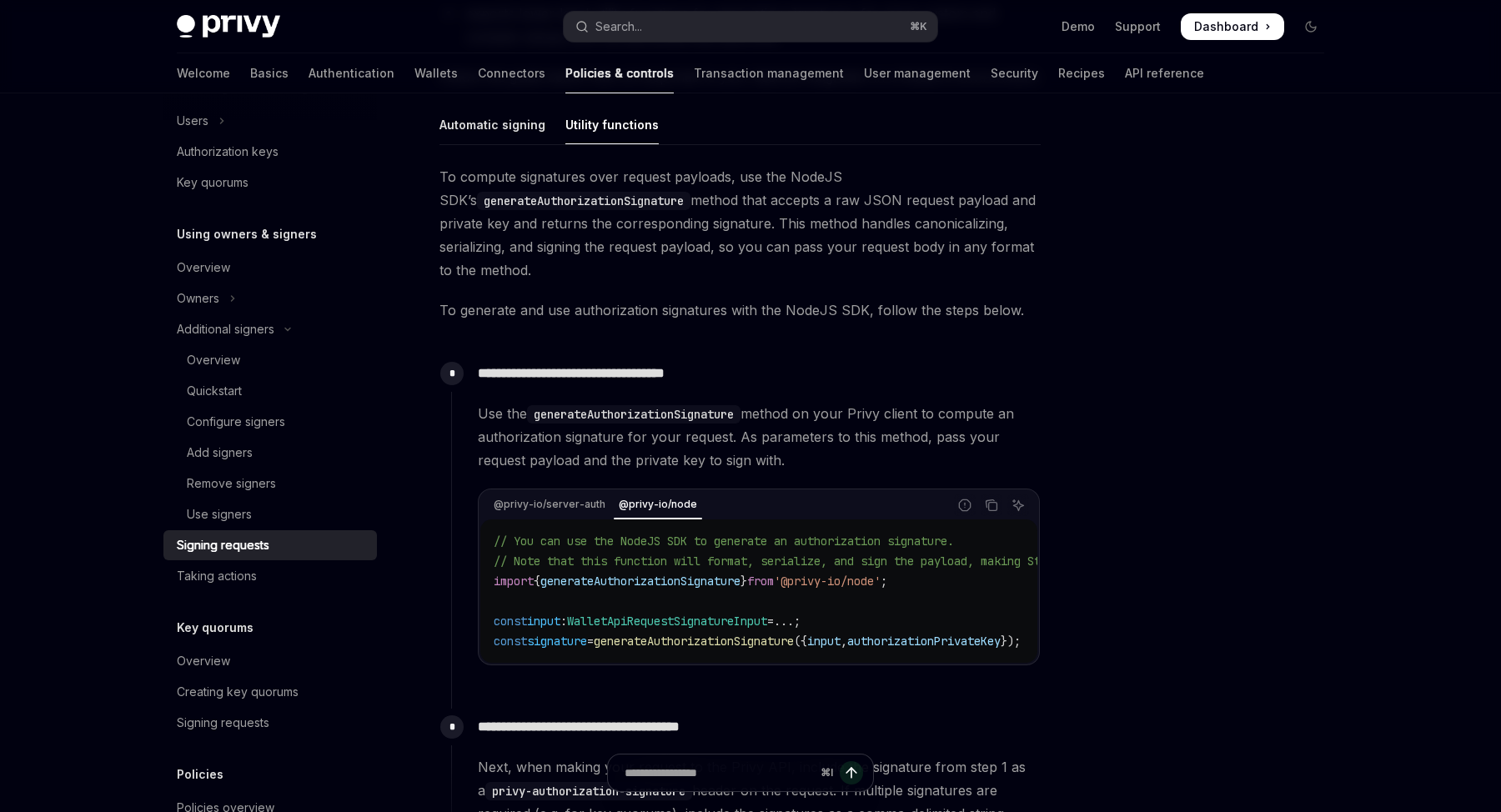
scroll to position [518, 0]
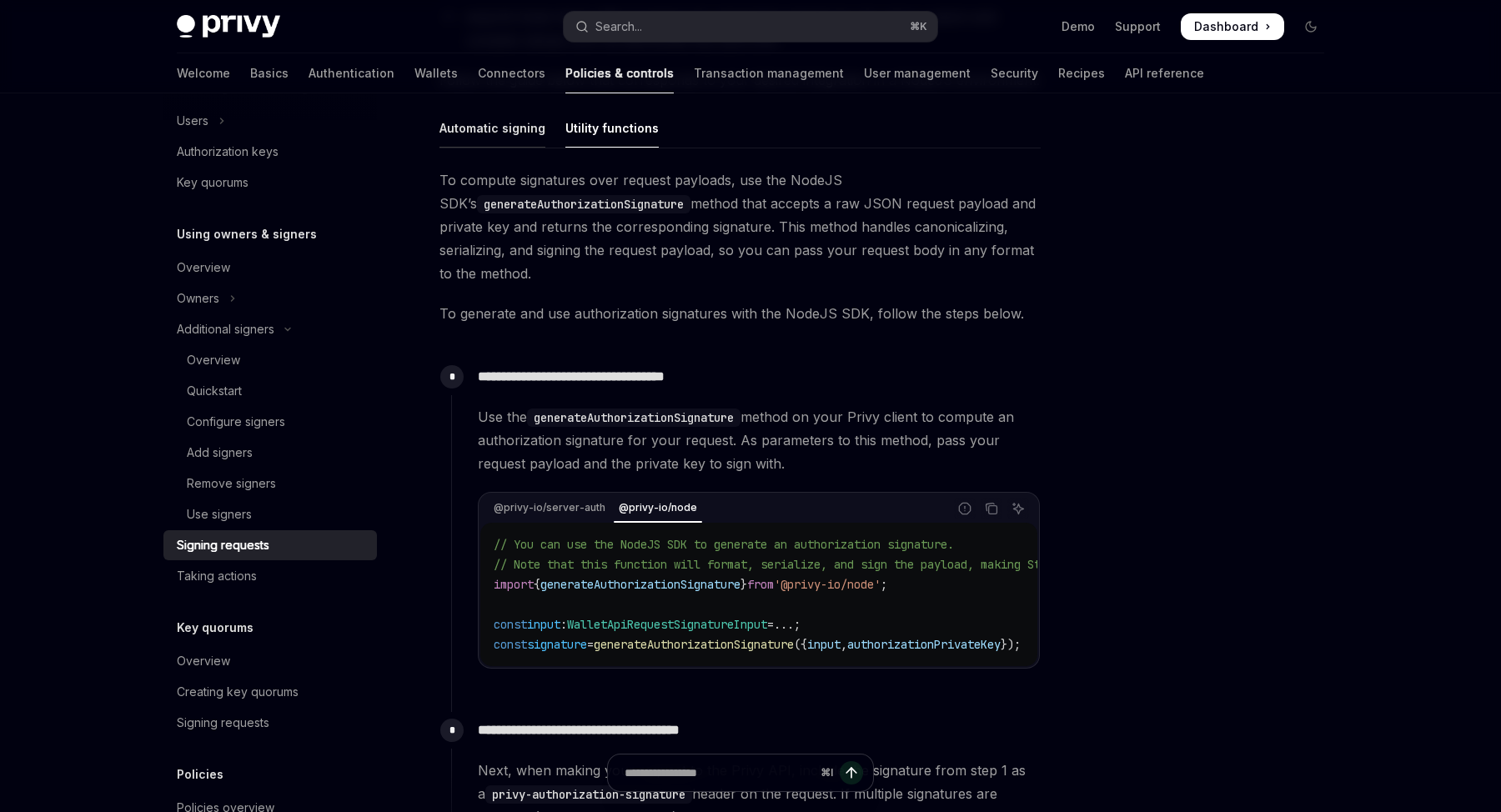
click at [522, 135] on div "Automatic signing" at bounding box center [492, 127] width 106 height 39
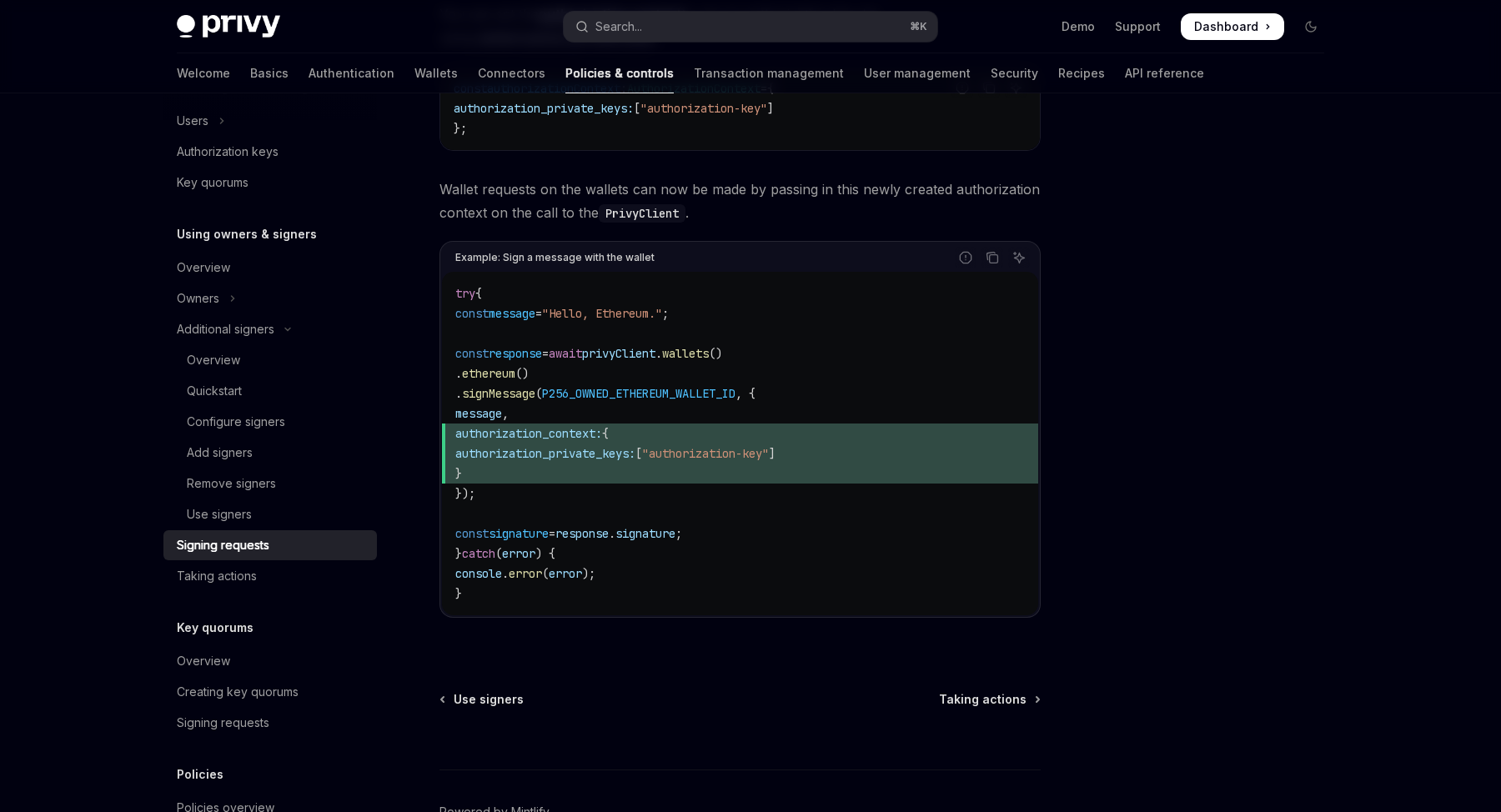
scroll to position [691, 0]
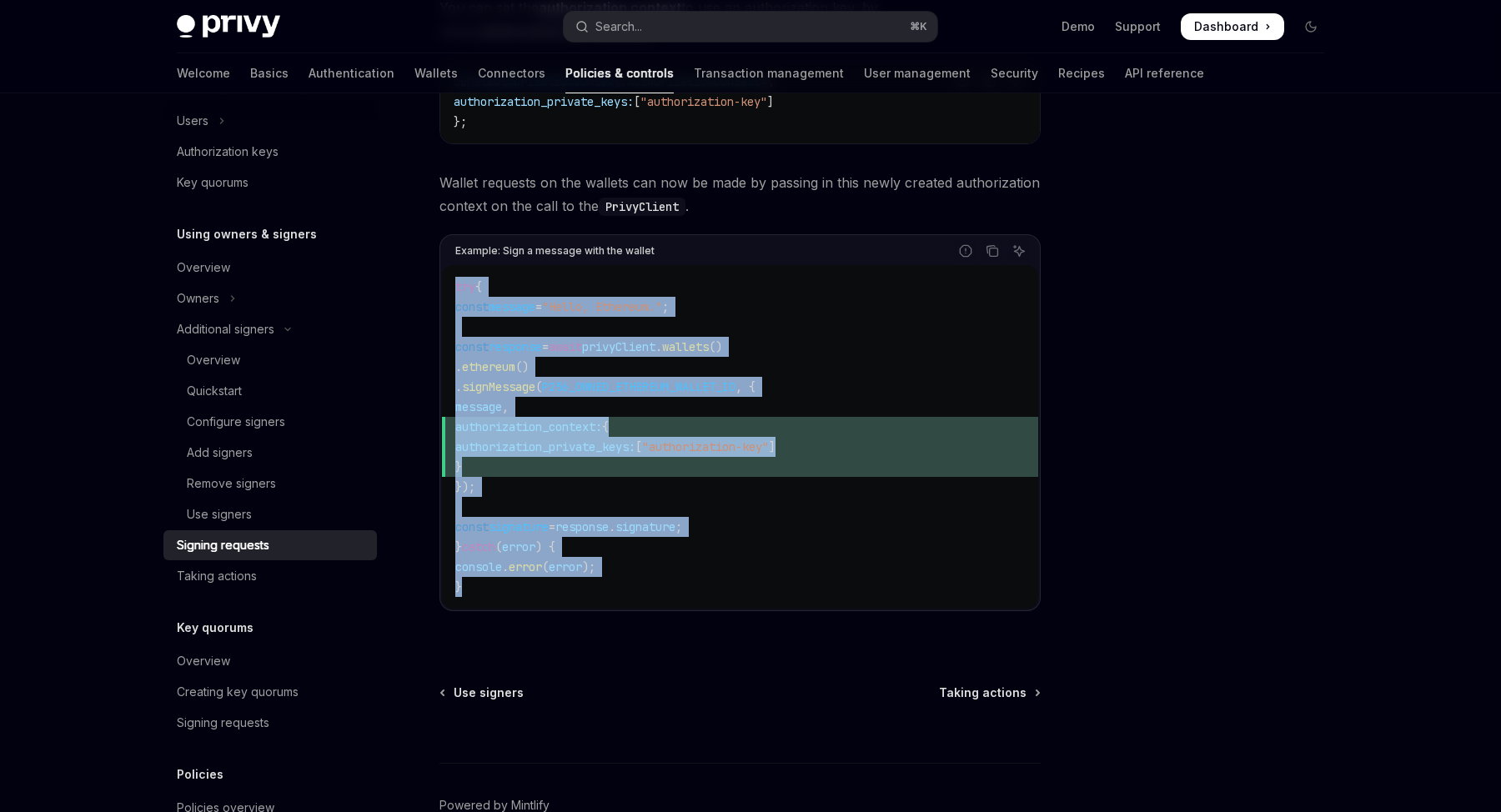
drag, startPoint x: 487, startPoint y: 591, endPoint x: 449, endPoint y: 270, distance: 323.2
click at [449, 270] on div "try { const message = "Hello, Ethereum." ; const response = await privyClient .…" at bounding box center [740, 437] width 597 height 343
copy code "try { const message = "Hello, Ethereum." ; const response = await privyClient .…"
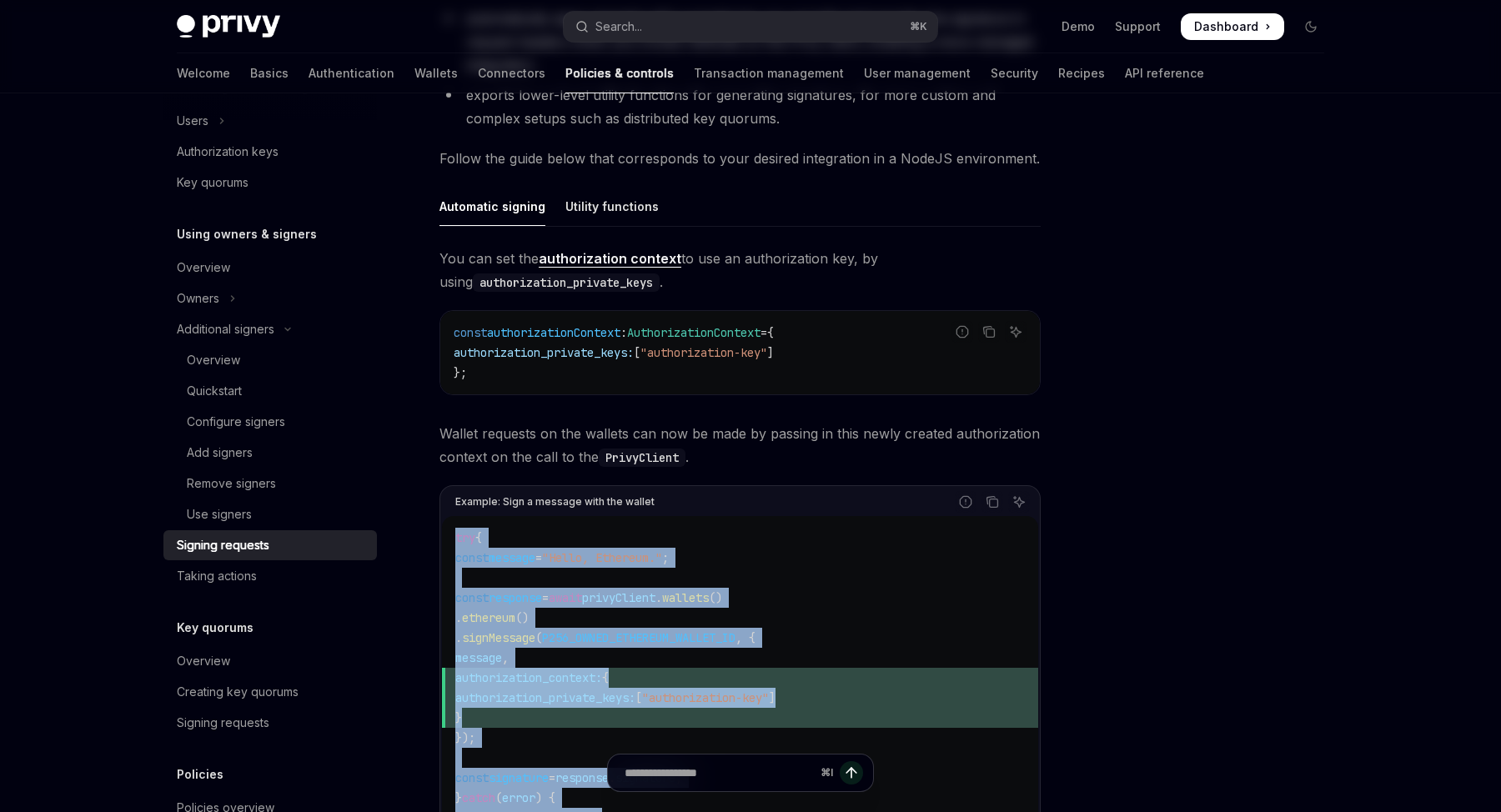
scroll to position [0, 0]
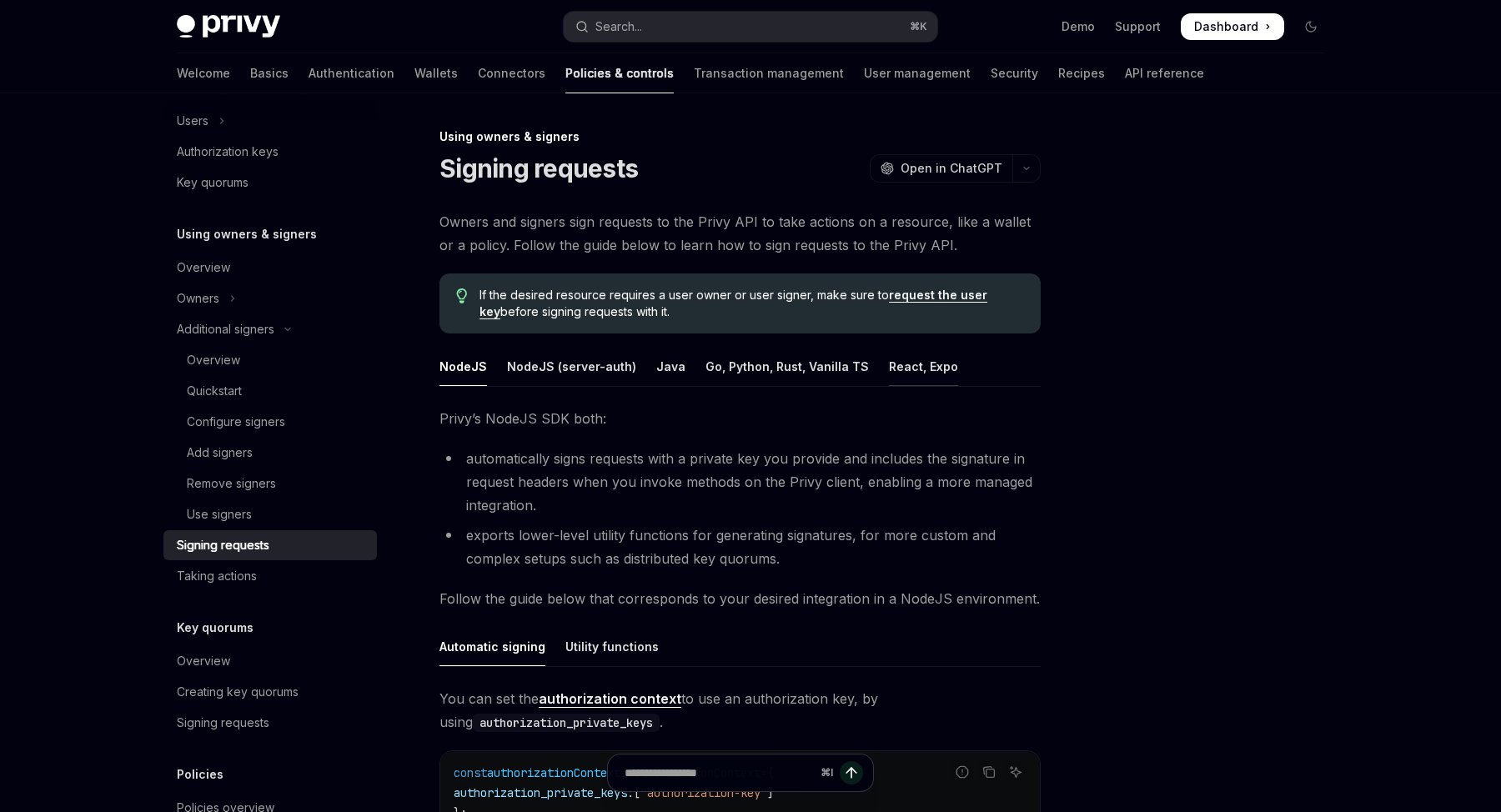
click at [923, 364] on div "React, Expo" at bounding box center [923, 366] width 69 height 39
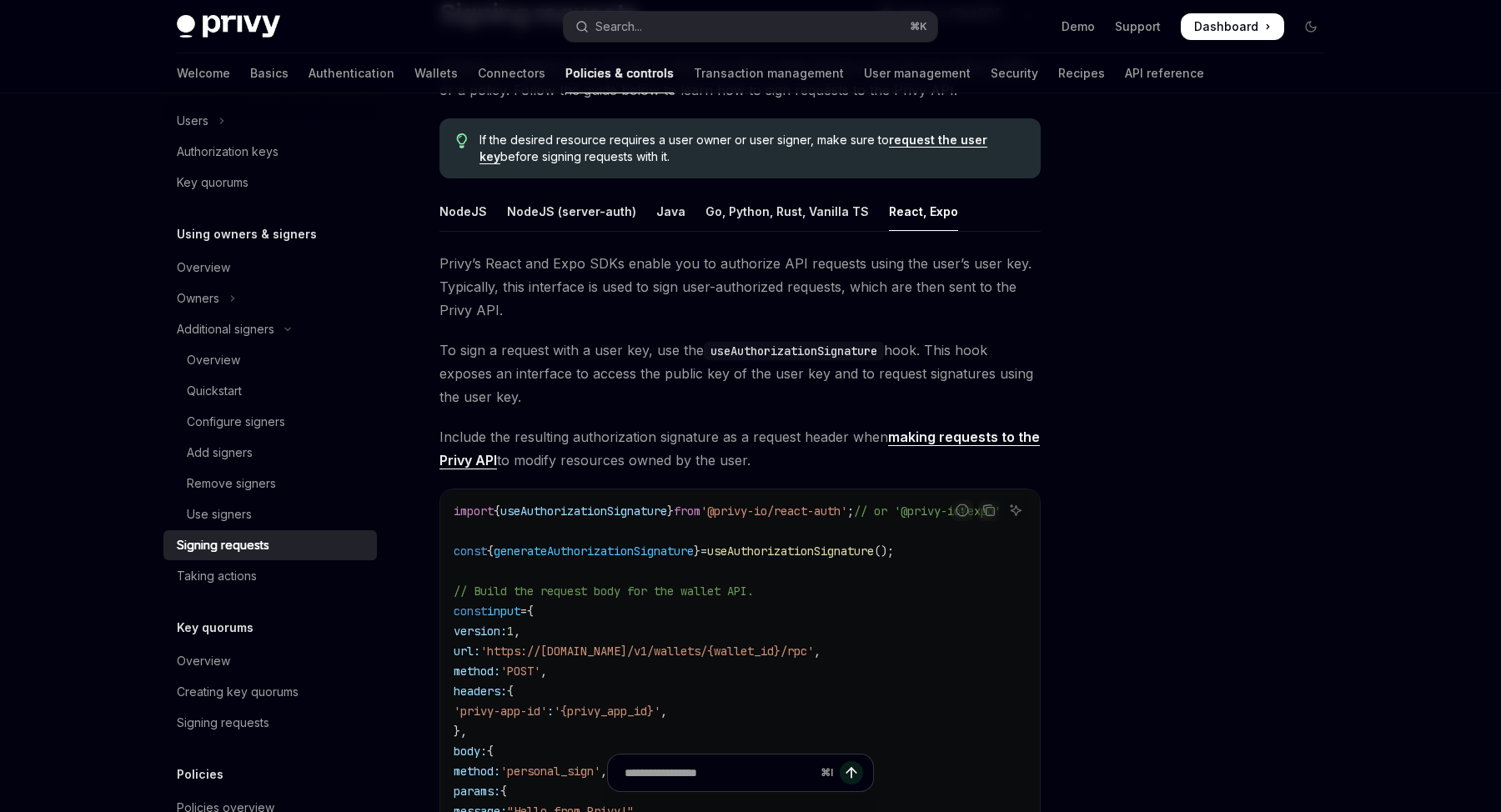
scroll to position [141, 0]
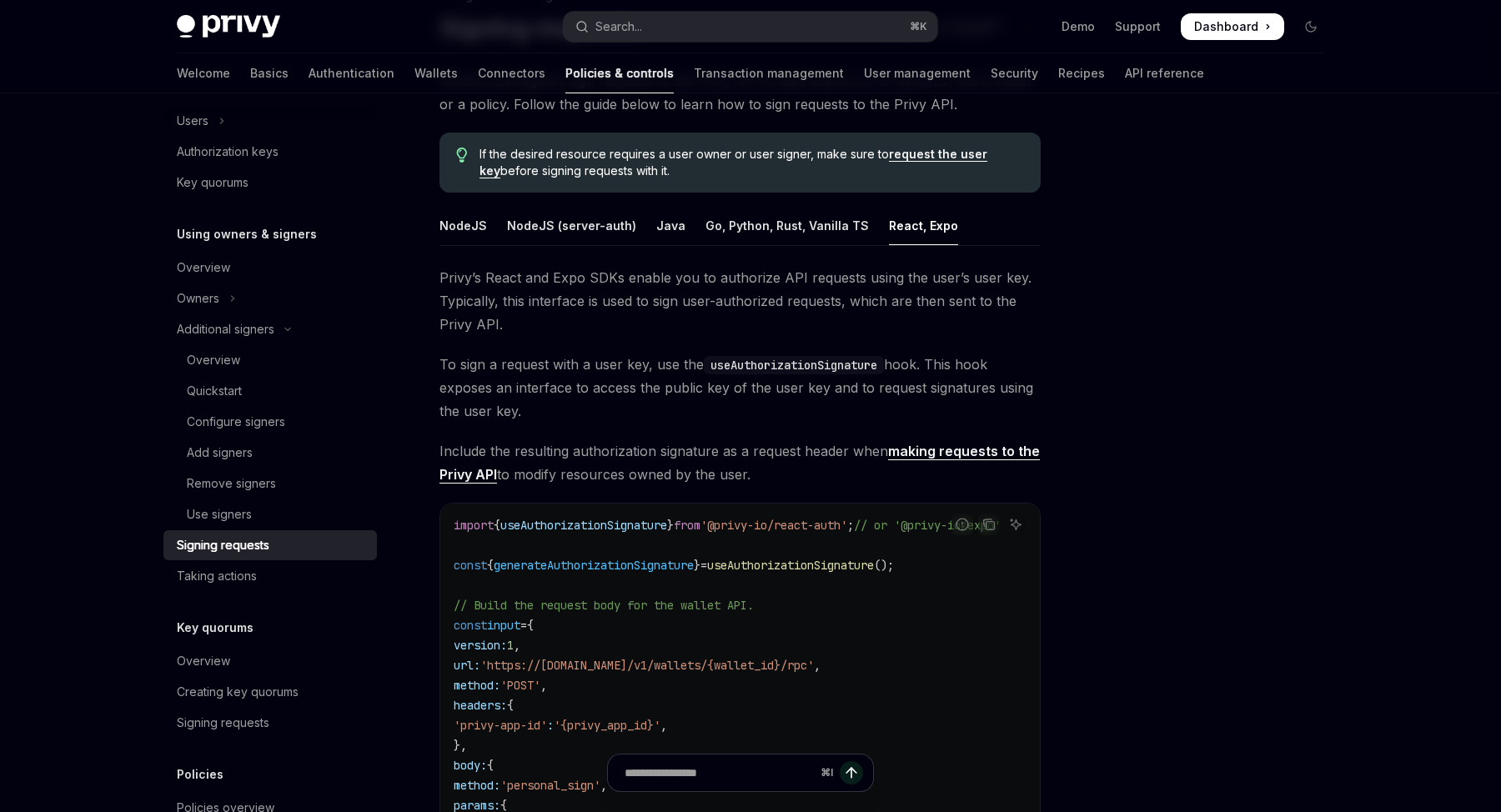
click at [1215, 596] on div at bounding box center [1211, 469] width 253 height 685
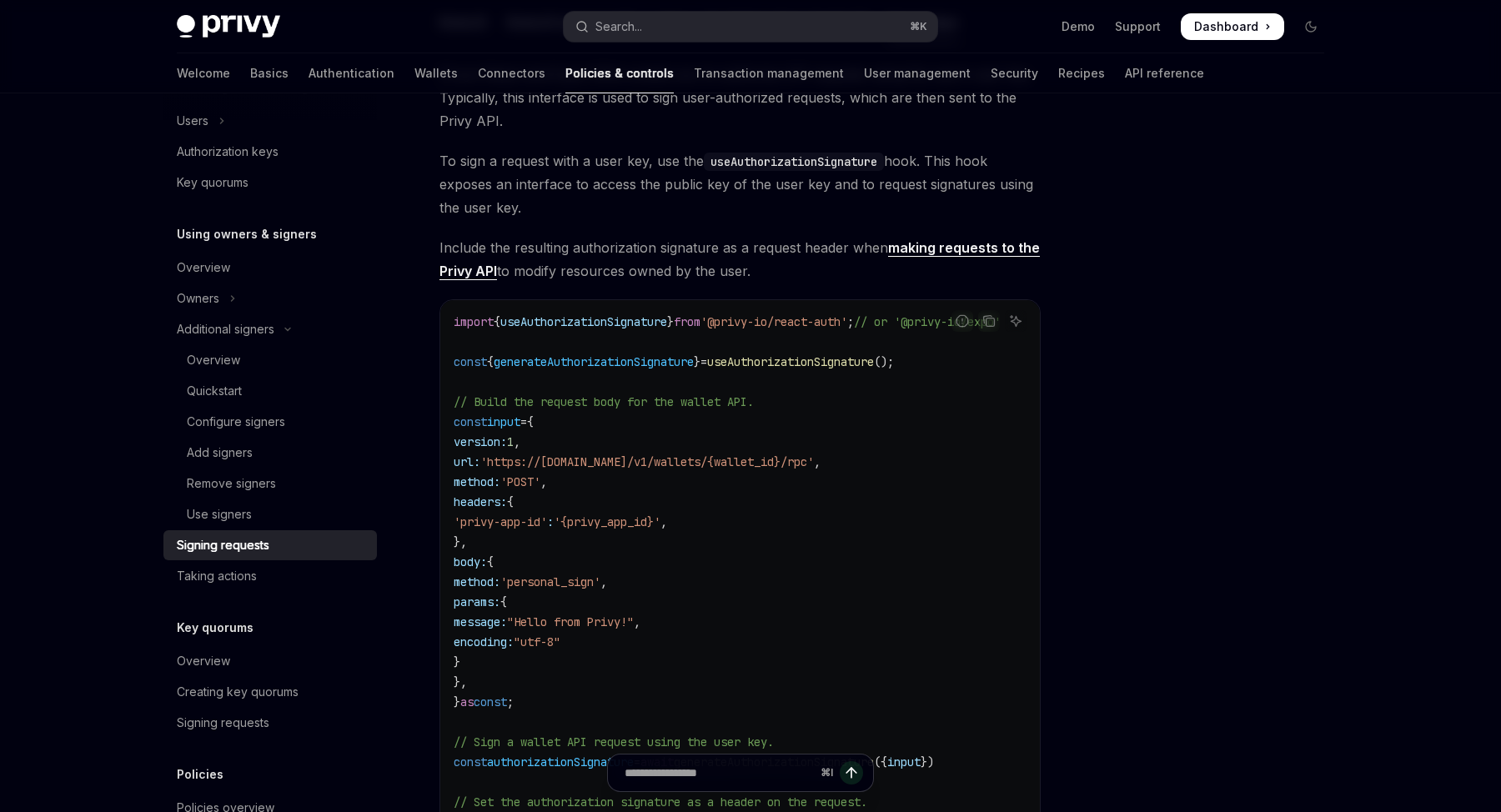
scroll to position [355, 0]
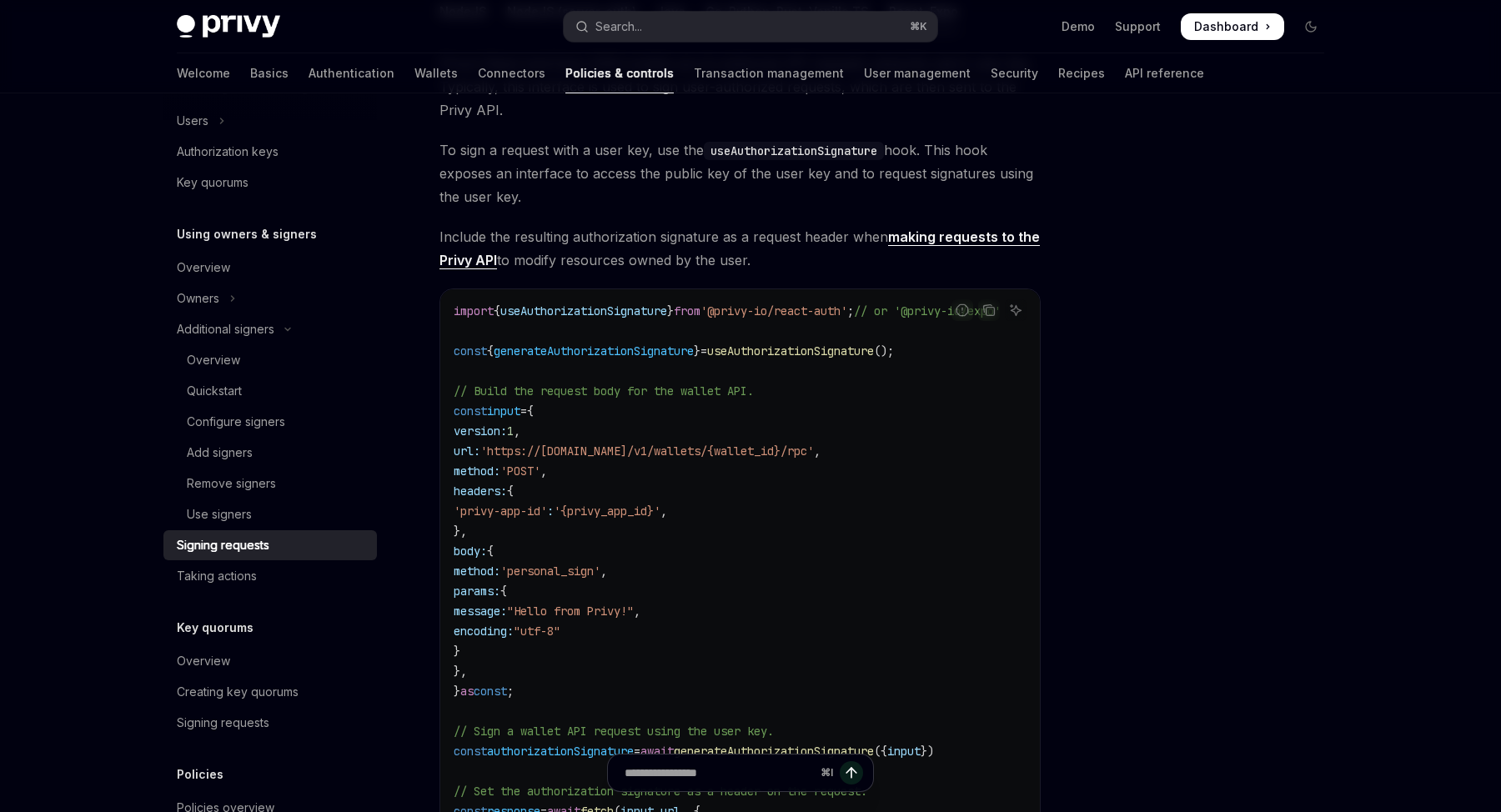
click at [1215, 596] on div at bounding box center [1211, 469] width 253 height 685
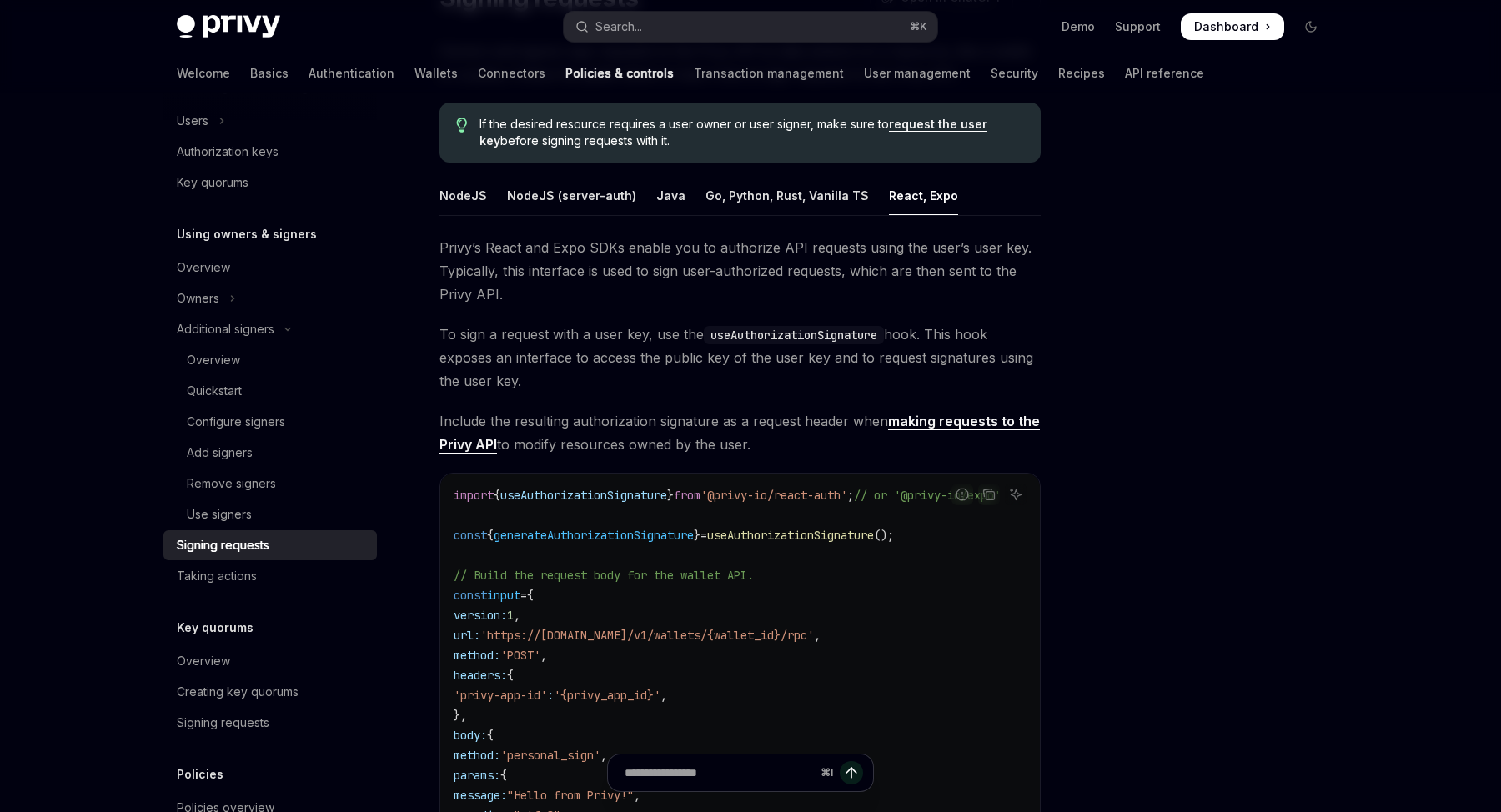
scroll to position [167, 0]
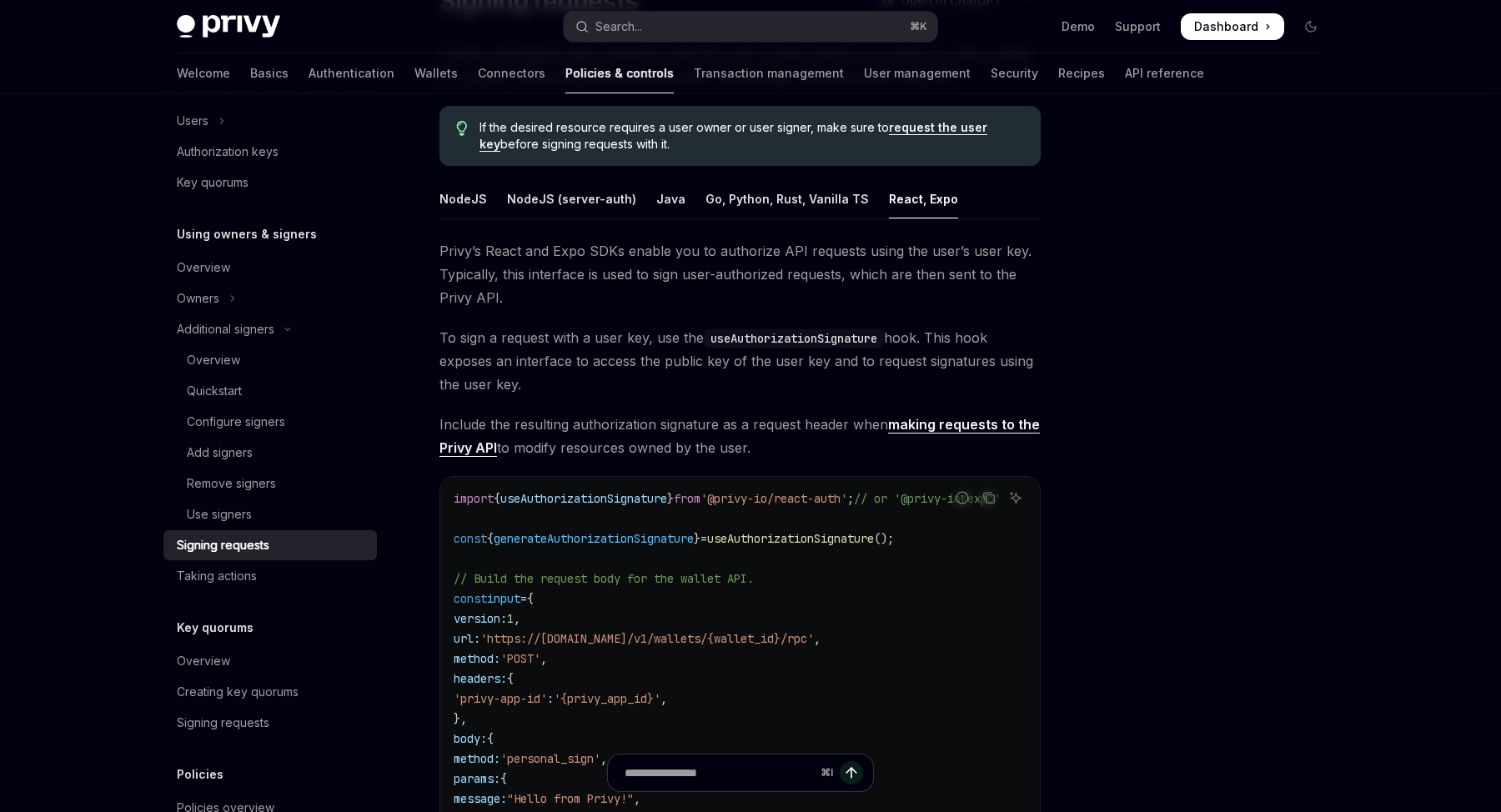
click at [1215, 596] on div at bounding box center [1211, 469] width 253 height 685
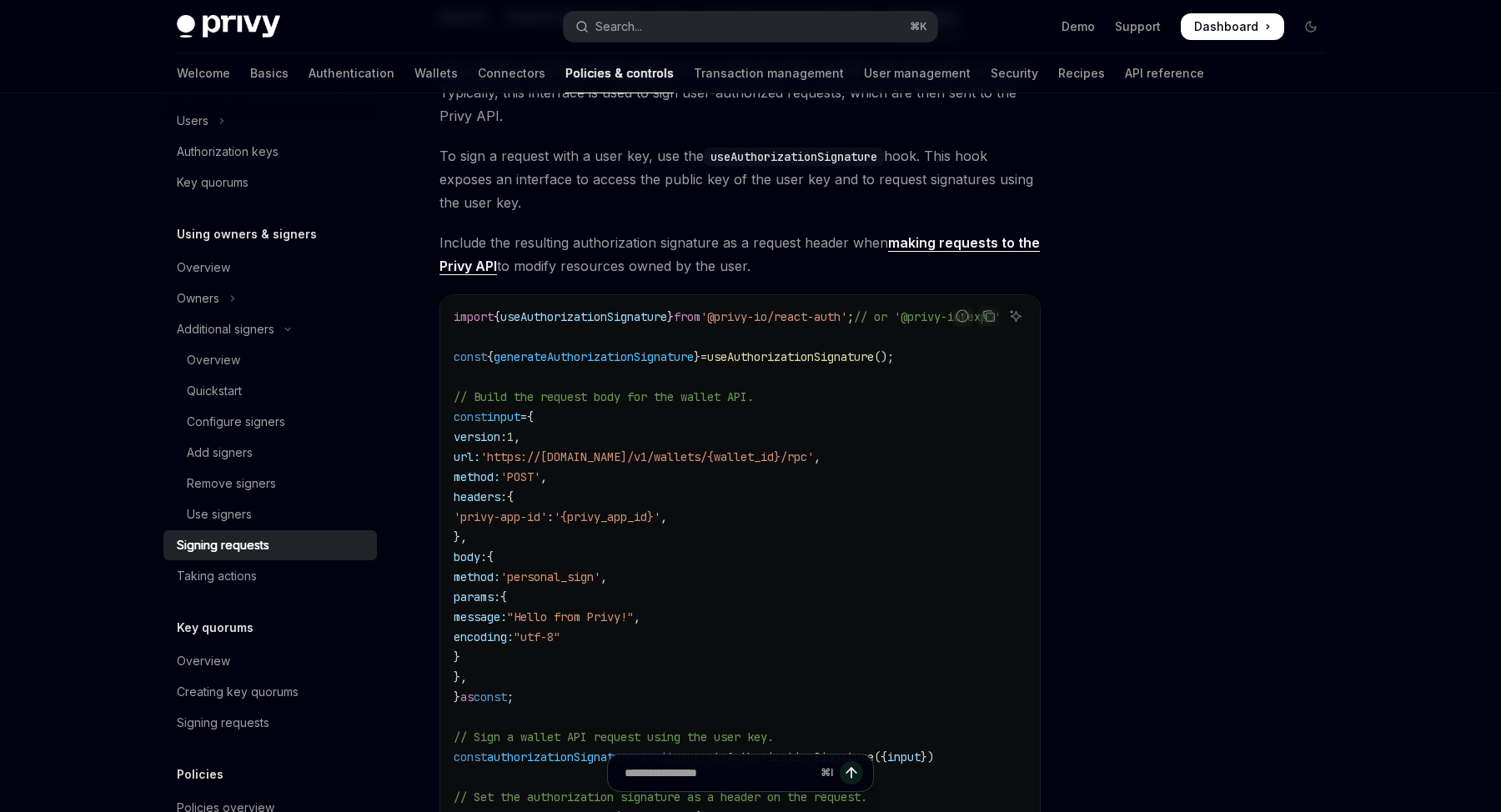
scroll to position [354, 0]
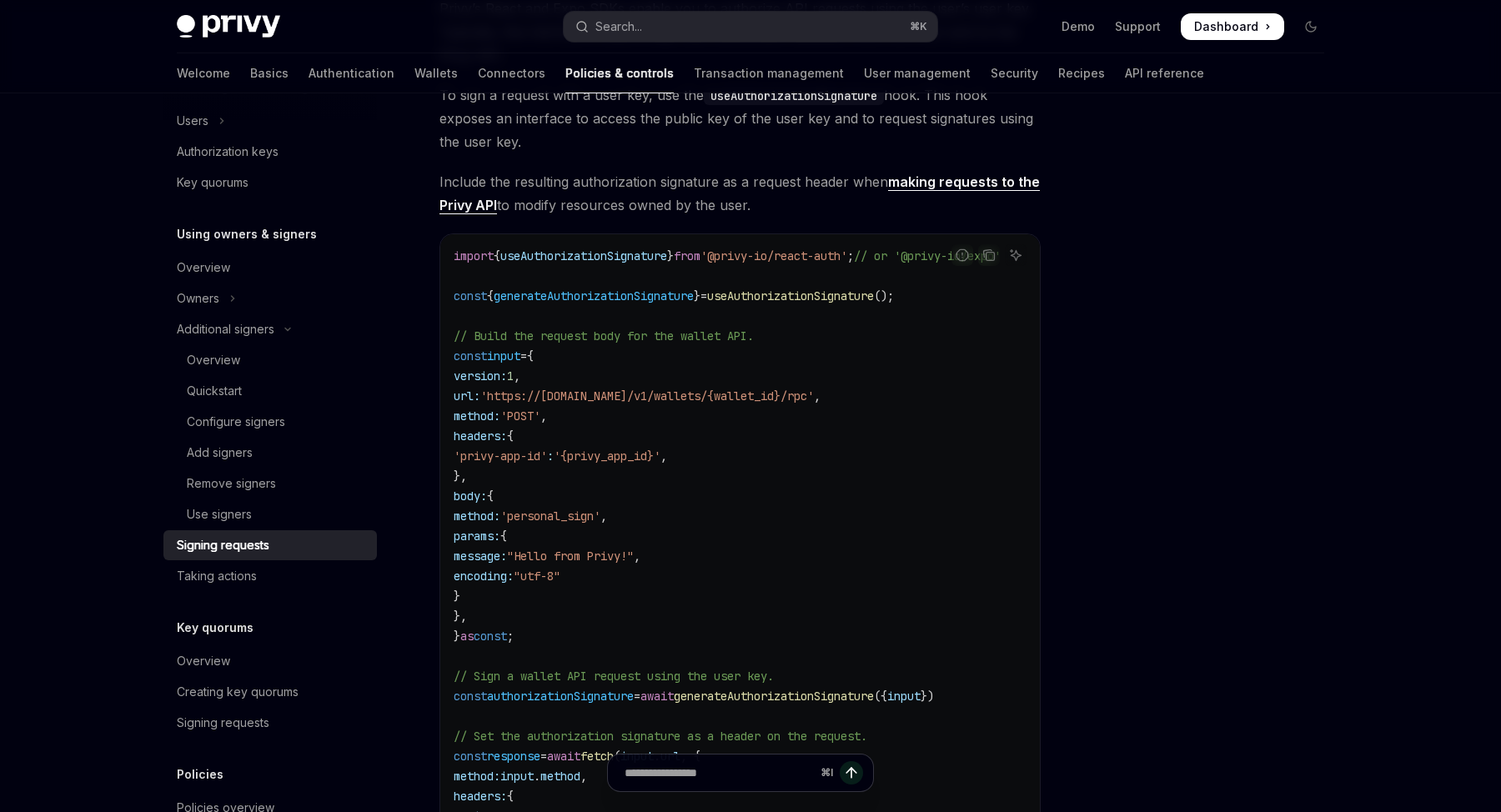
click at [1157, 609] on div at bounding box center [1211, 469] width 253 height 685
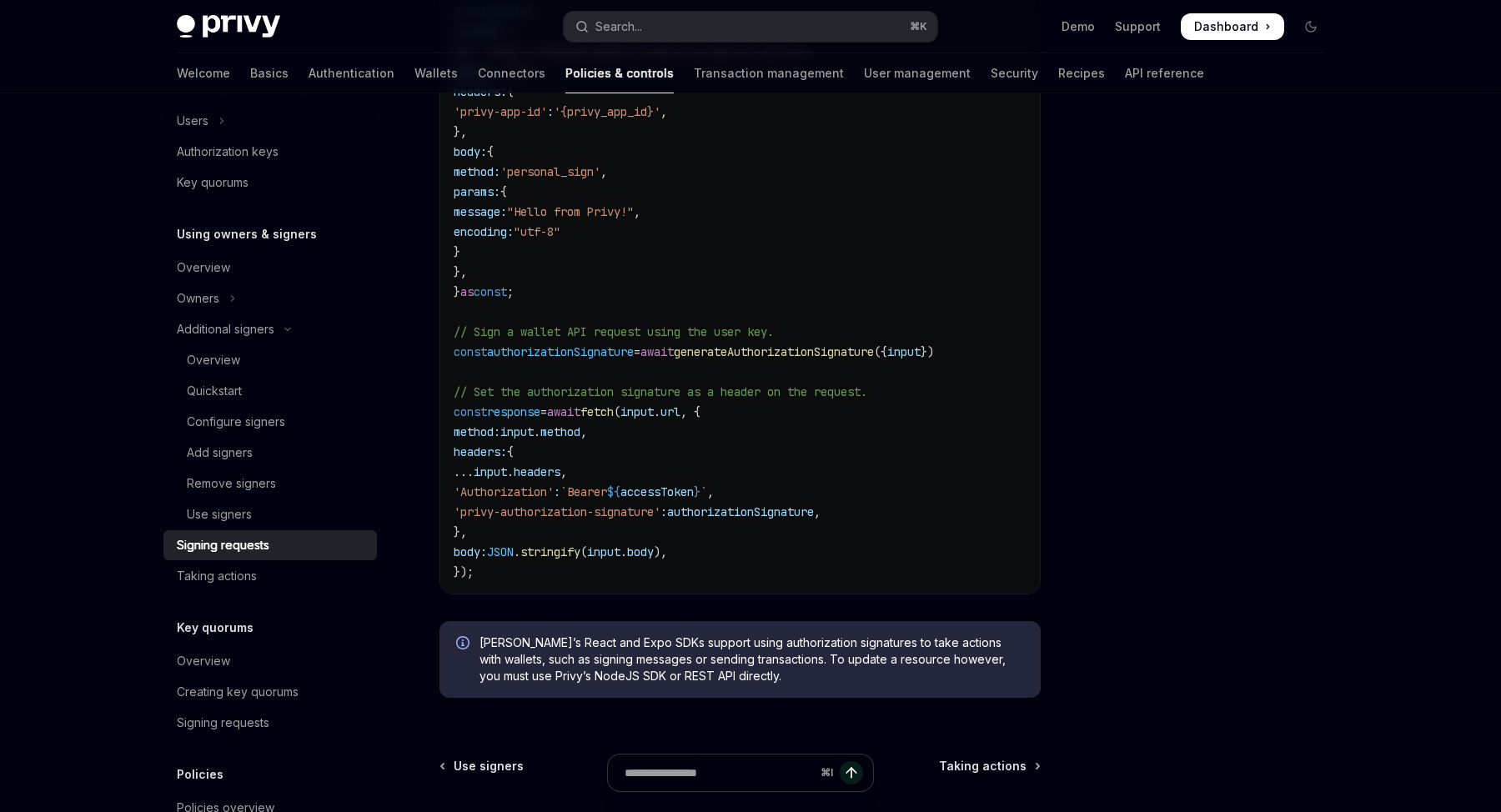
scroll to position [759, 0]
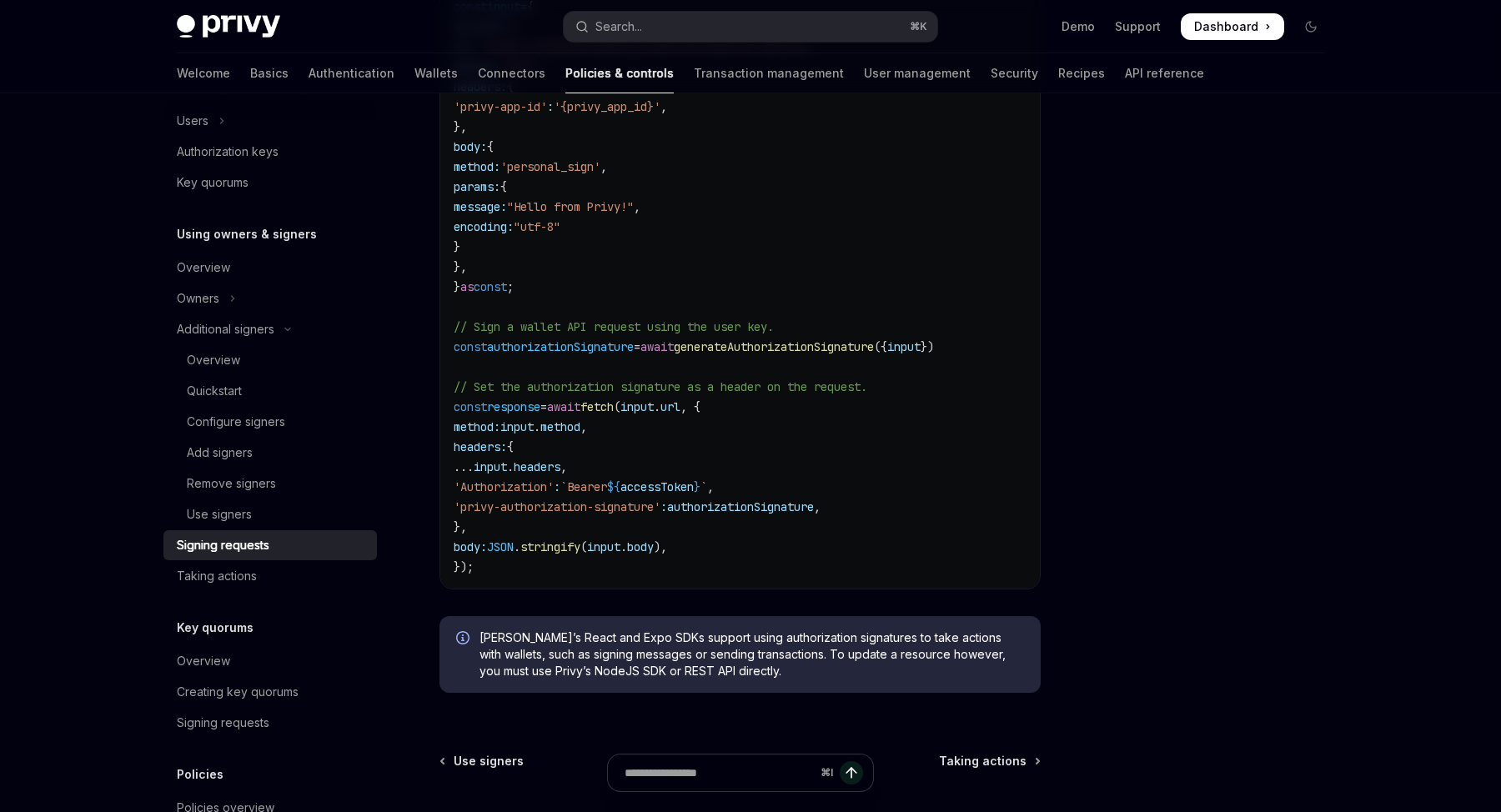
click at [811, 651] on span "Privy’s React and Expo SDKs support using authorization signatures to take acti…" at bounding box center [751, 654] width 544 height 50
click at [199, 569] on div "Taking actions" at bounding box center [217, 576] width 80 height 20
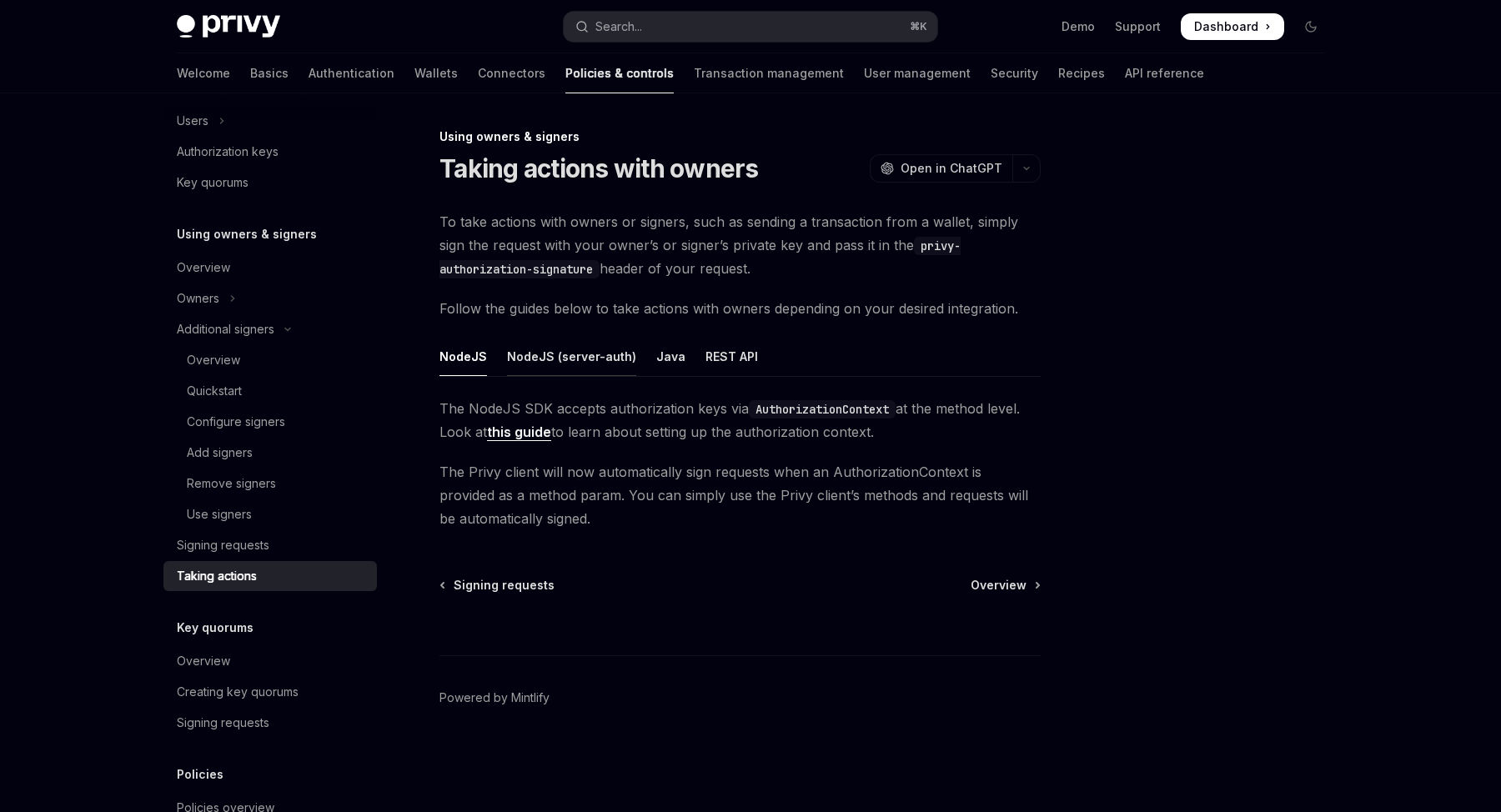
click at [592, 355] on div "NodeJS (server-auth)" at bounding box center [572, 356] width 129 height 39
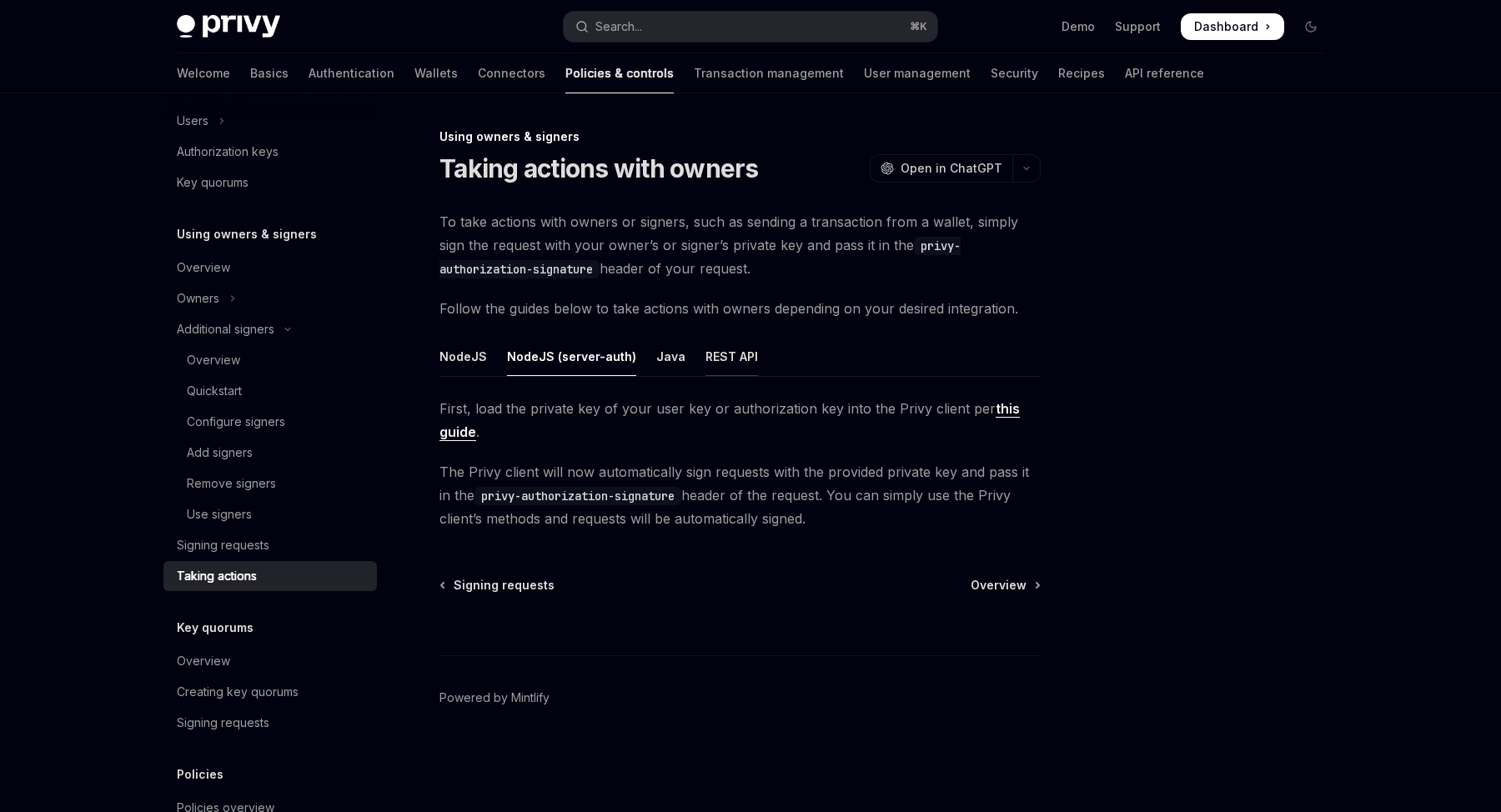
click at [719, 358] on div "REST API" at bounding box center [731, 356] width 52 height 39
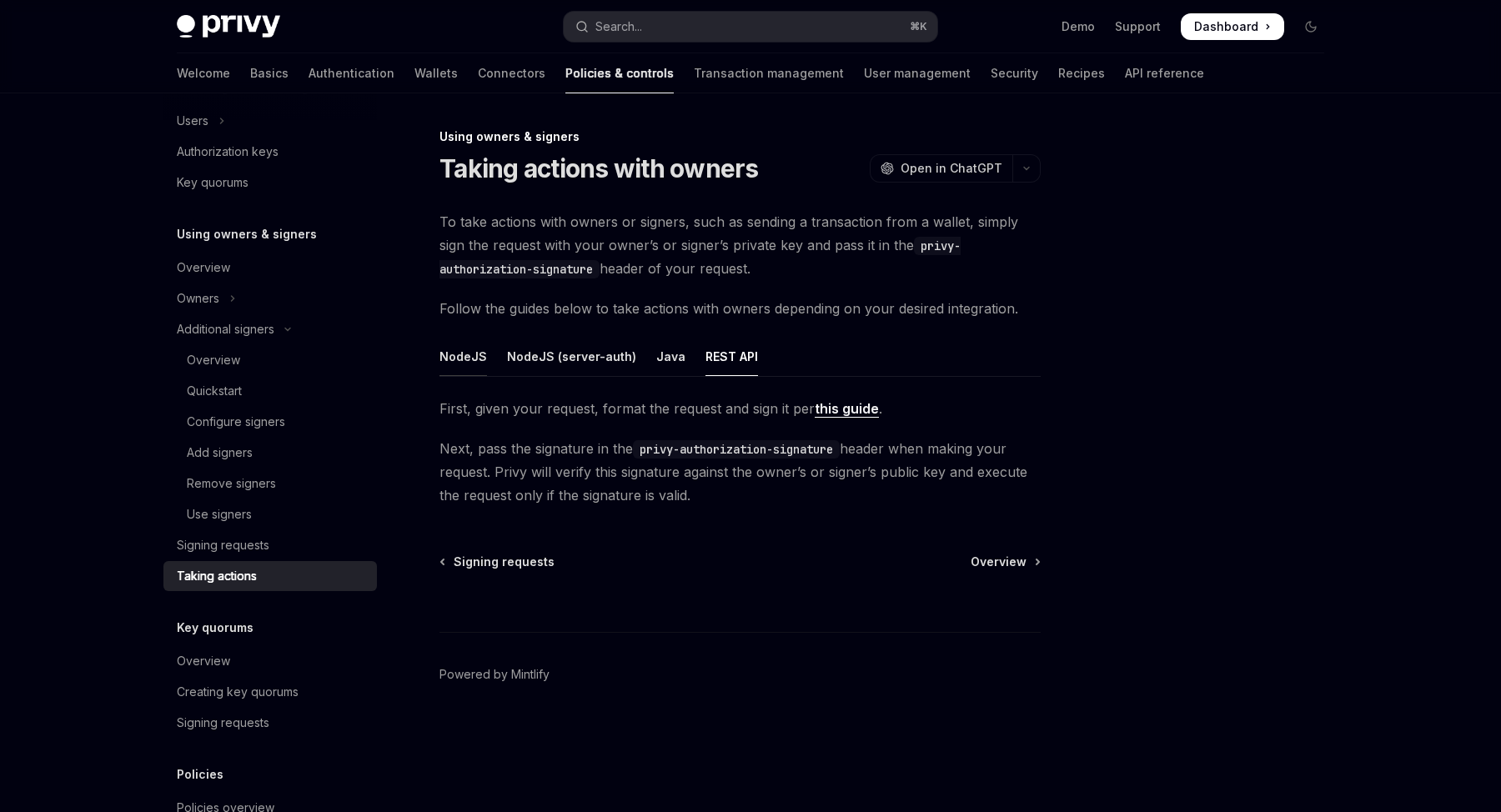
click at [470, 361] on div "NodeJS" at bounding box center [463, 356] width 48 height 39
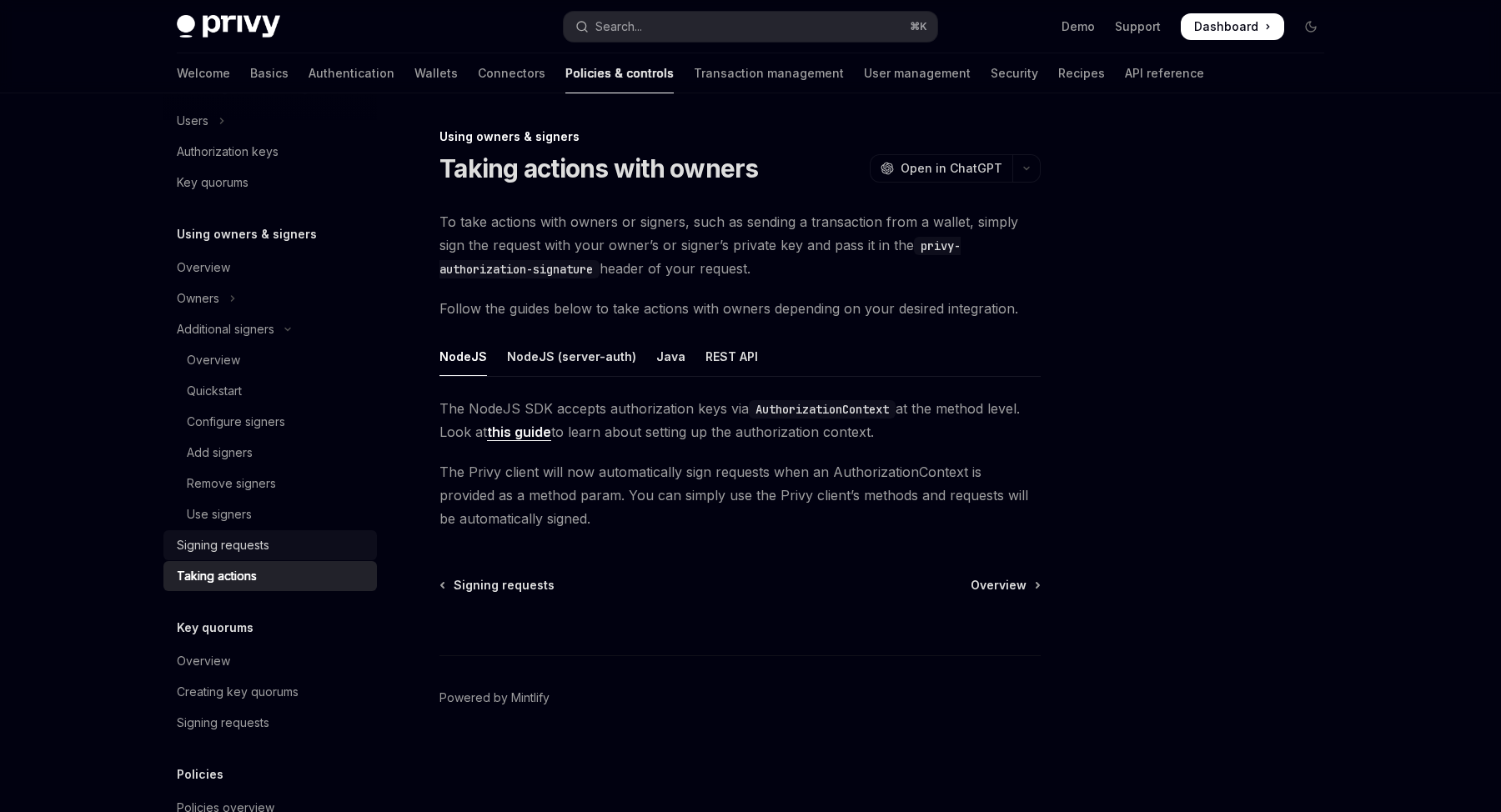
click at [254, 557] on link "Signing requests" at bounding box center [270, 545] width 213 height 30
type textarea "*"
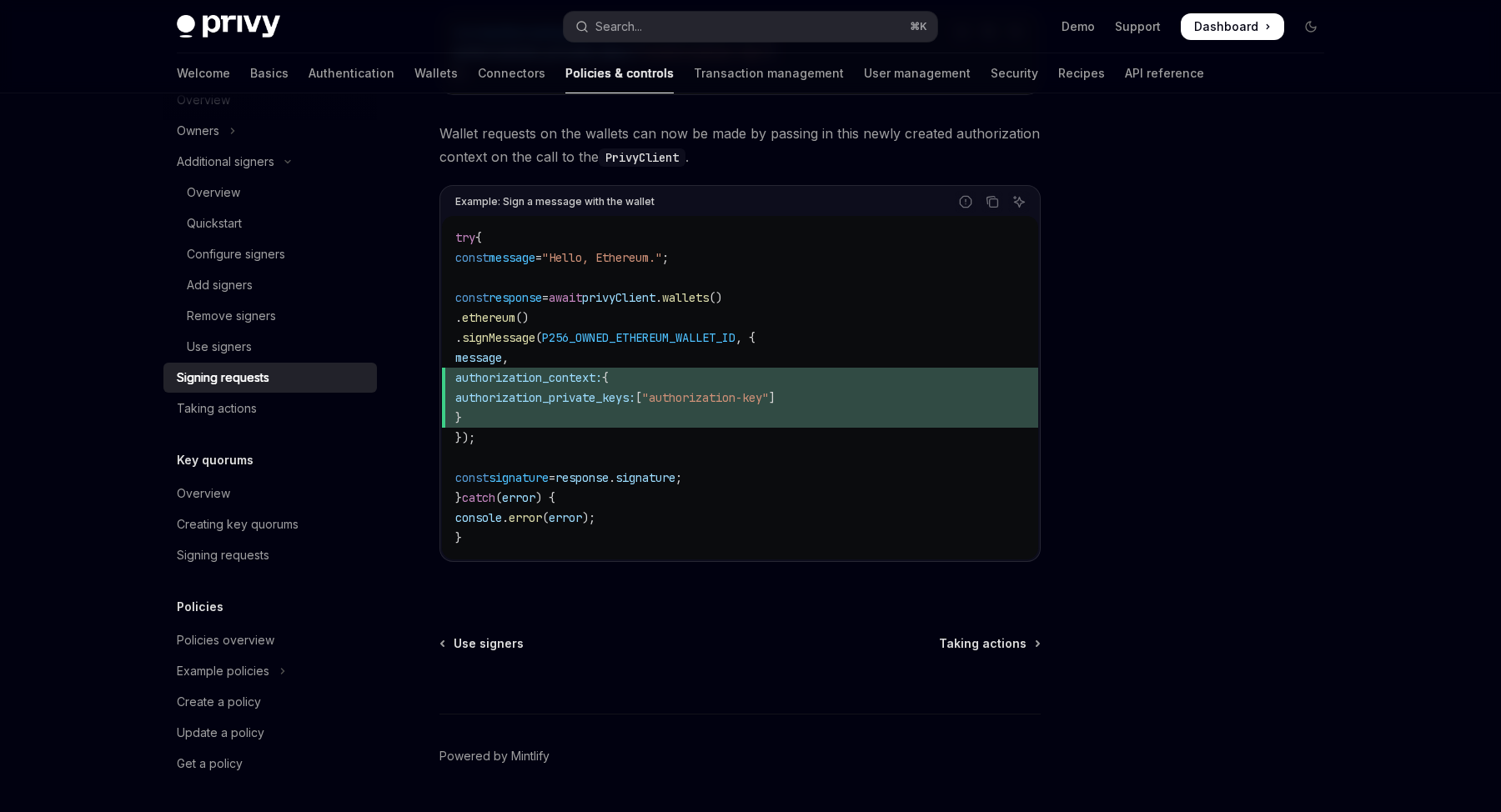
scroll to position [753, 0]
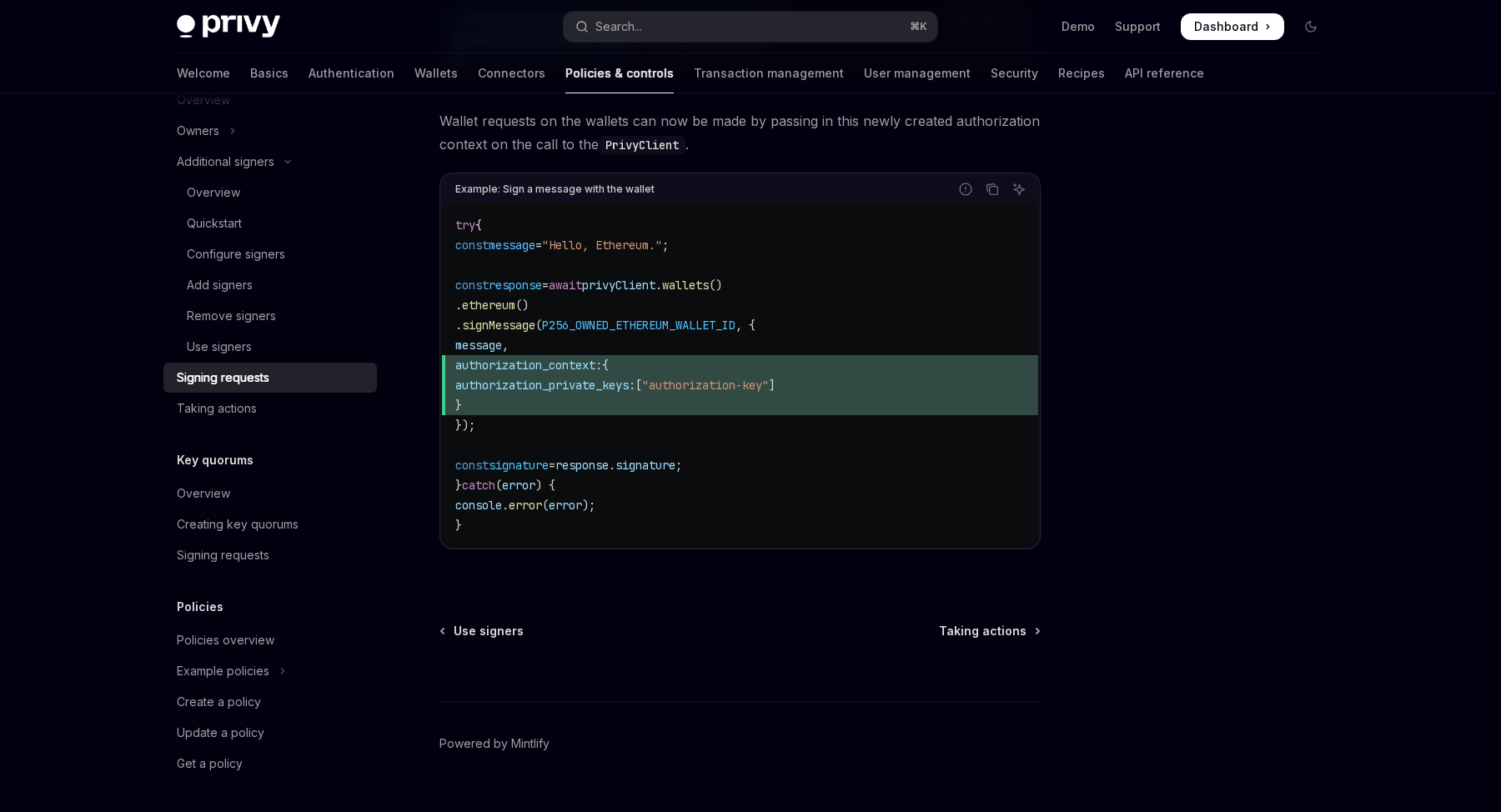
click at [892, 571] on div "You can set the authorization context to use an authorization key, by using aut…" at bounding box center [739, 255] width 601 height 641
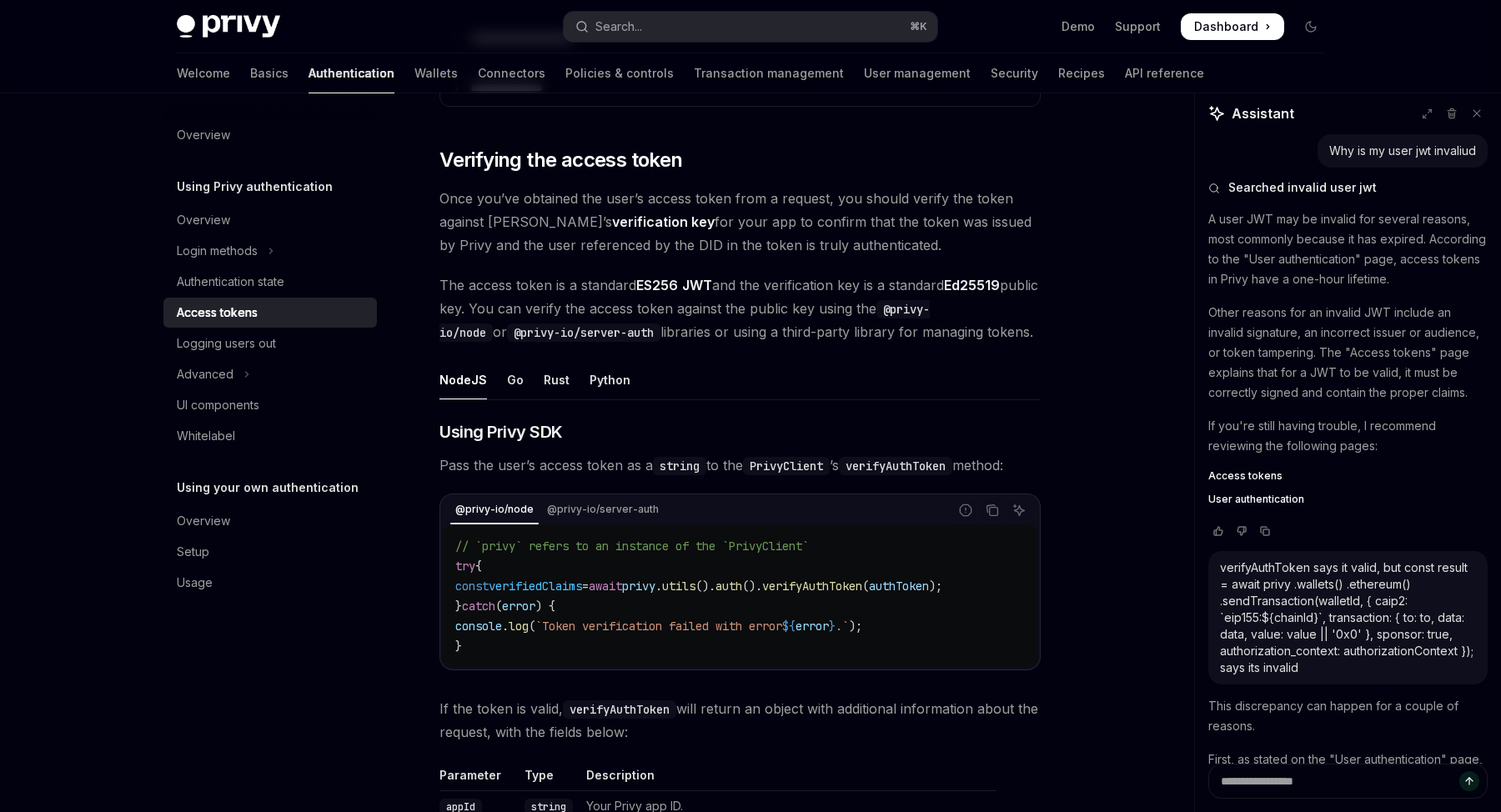
scroll to position [414, 0]
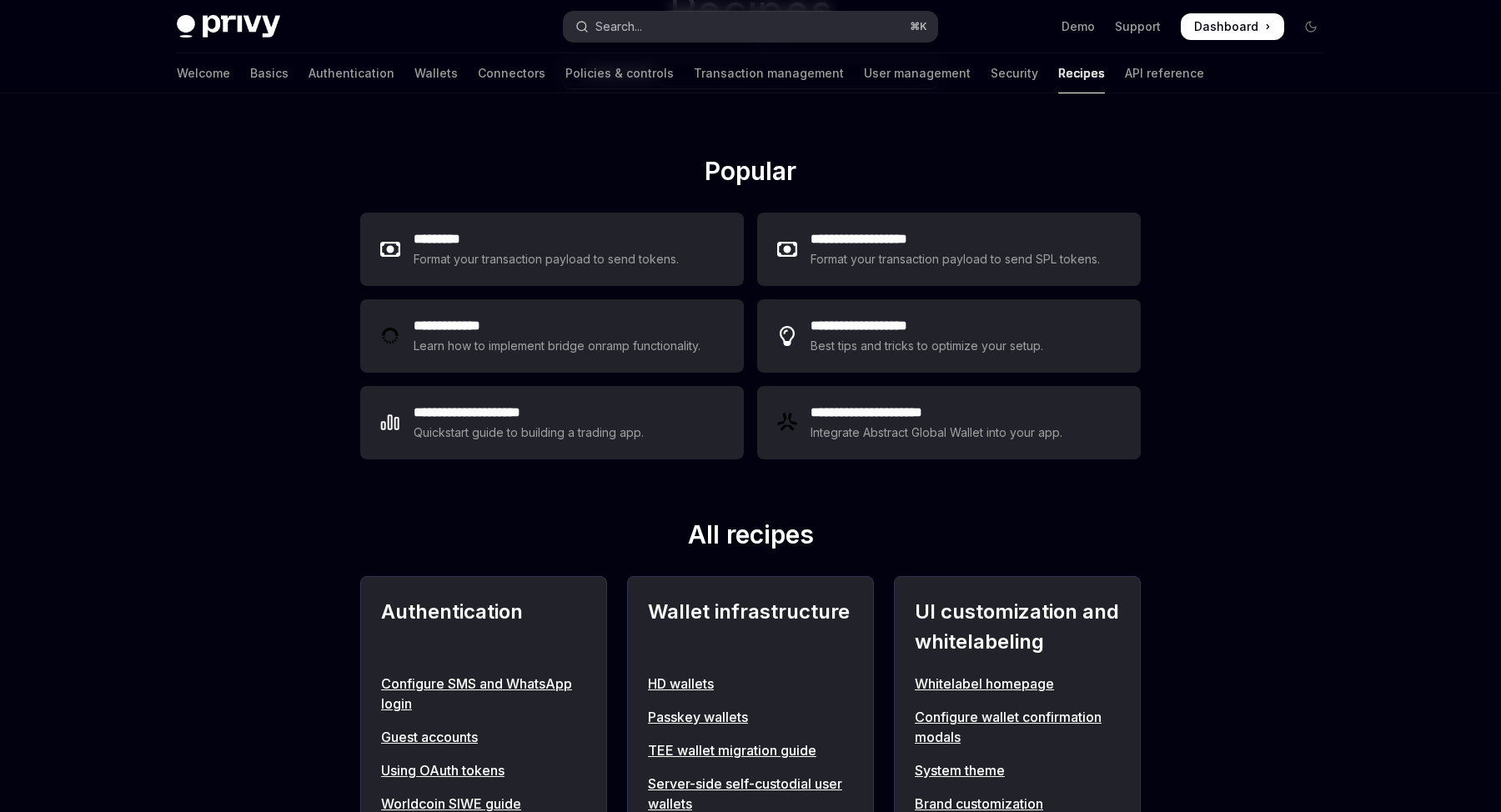
click at [843, 11] on button "Search... ⌘ K" at bounding box center [750, 27] width 373 height 30
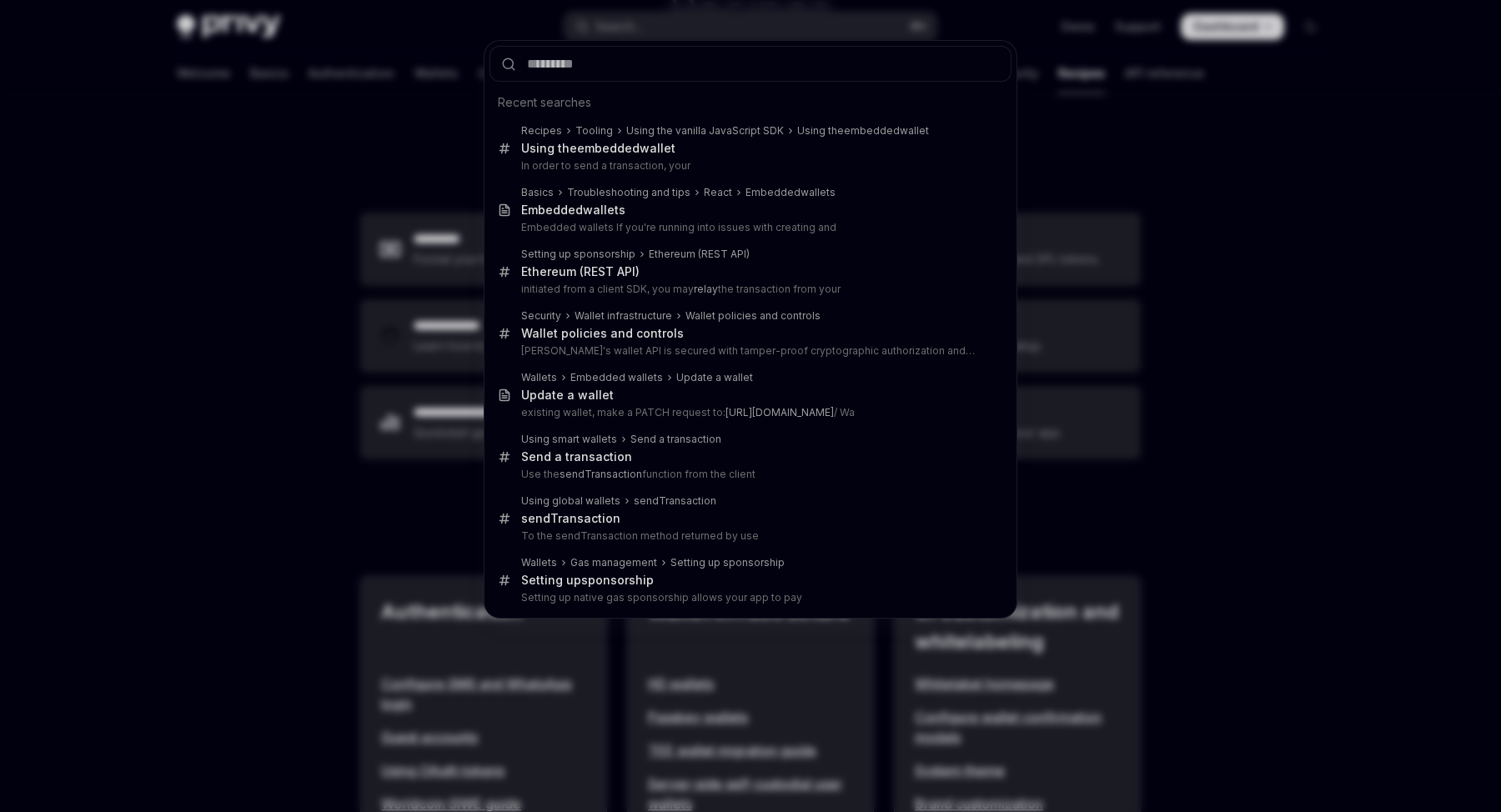
type input "**********"
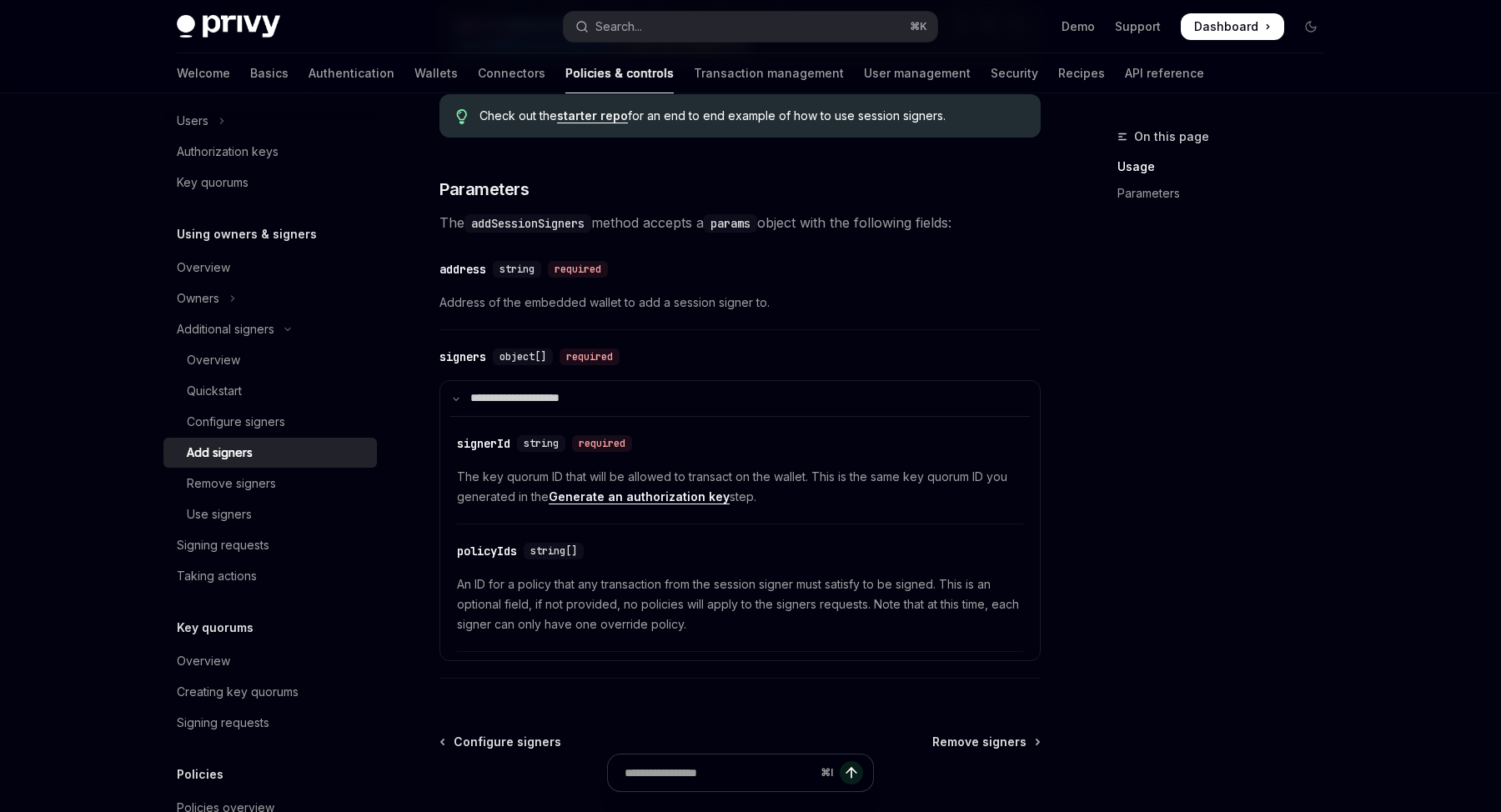
scroll to position [563, 0]
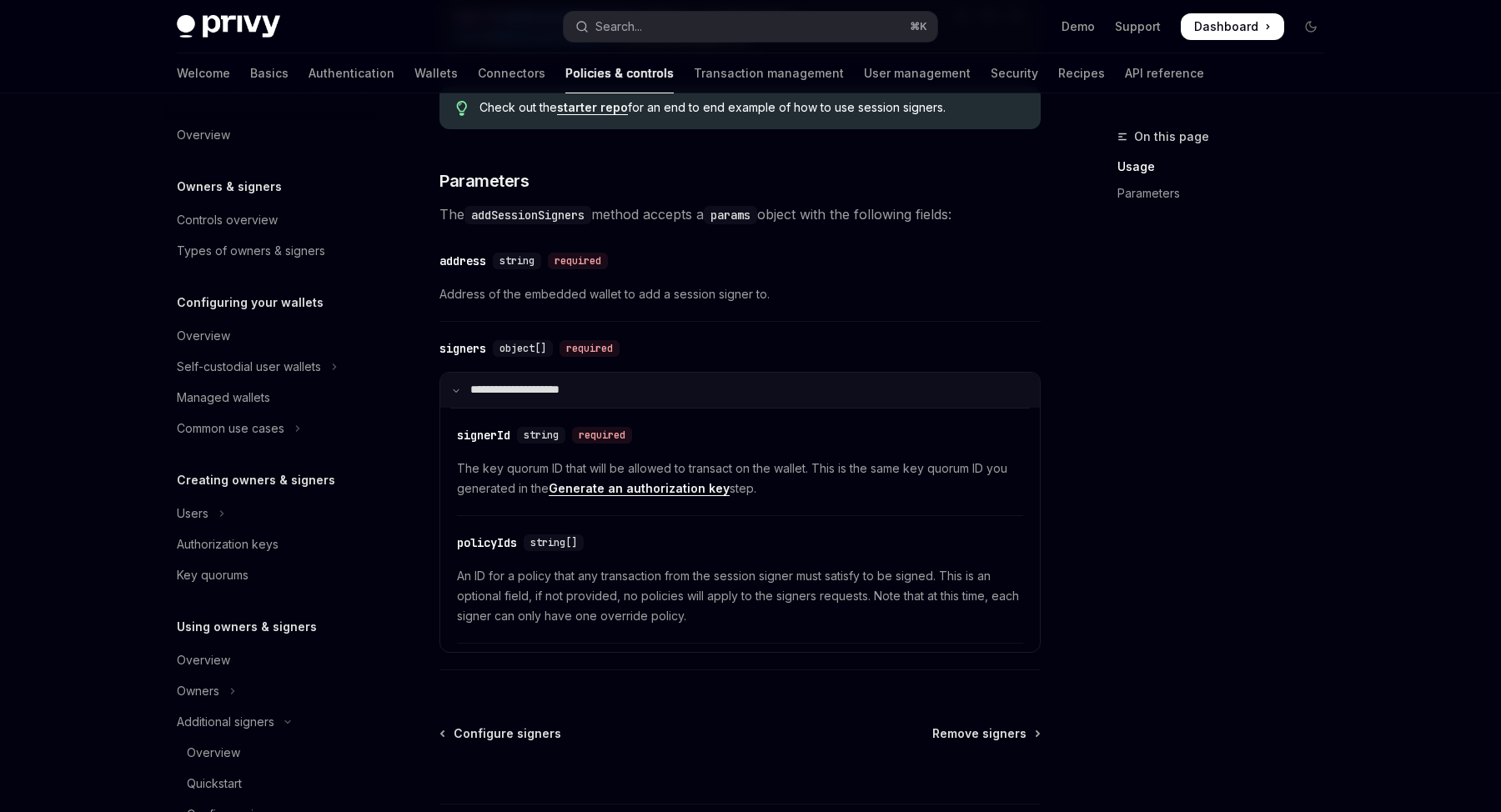
scroll to position [393, 0]
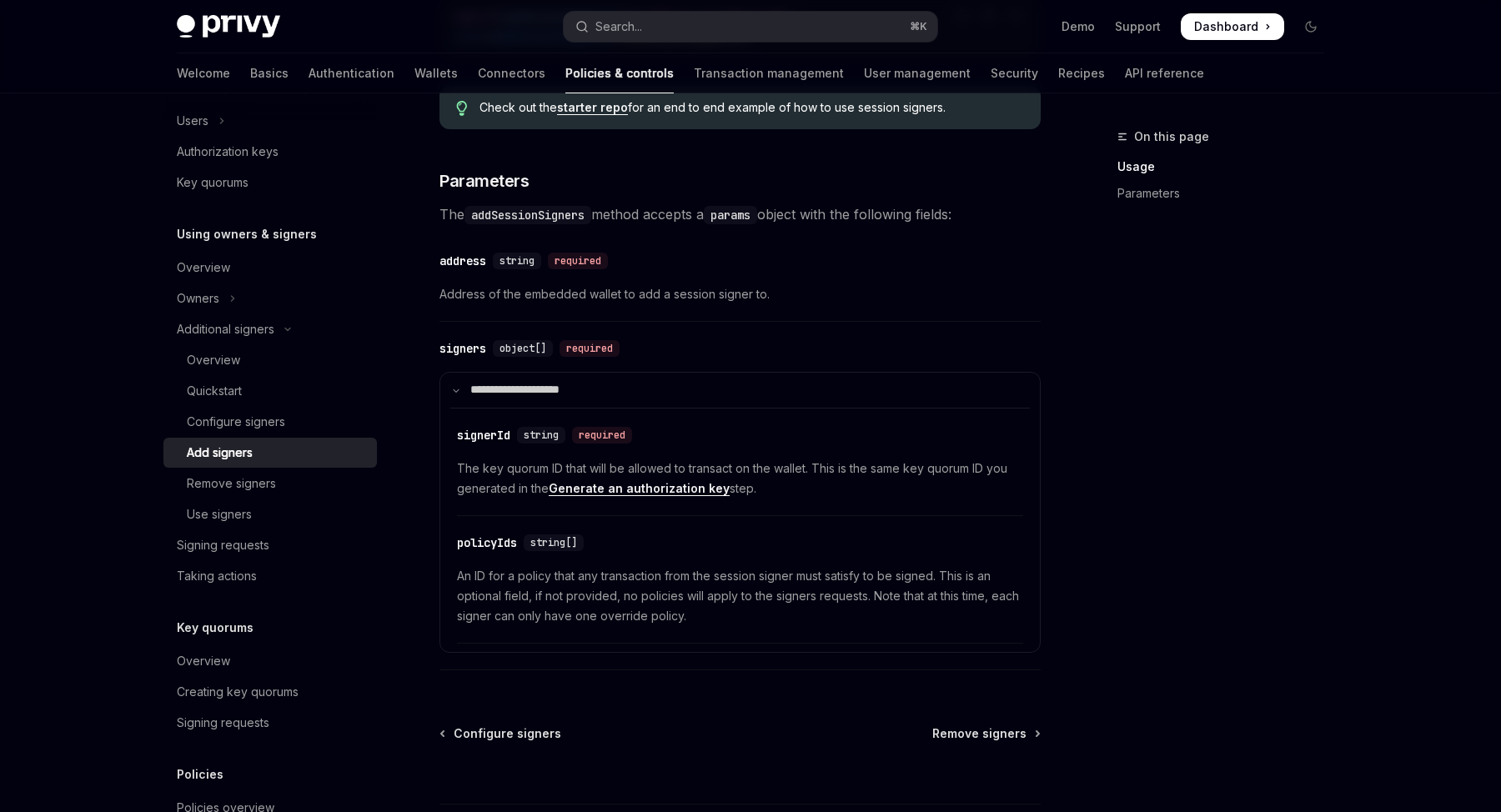
click at [147, 583] on div "Additional signers Add signers OpenAI Open in ChatGPT OpenAI Open in ChatGPT To…" at bounding box center [583, 256] width 920 height 1383
click at [212, 549] on div "Signing requests" at bounding box center [223, 545] width 93 height 20
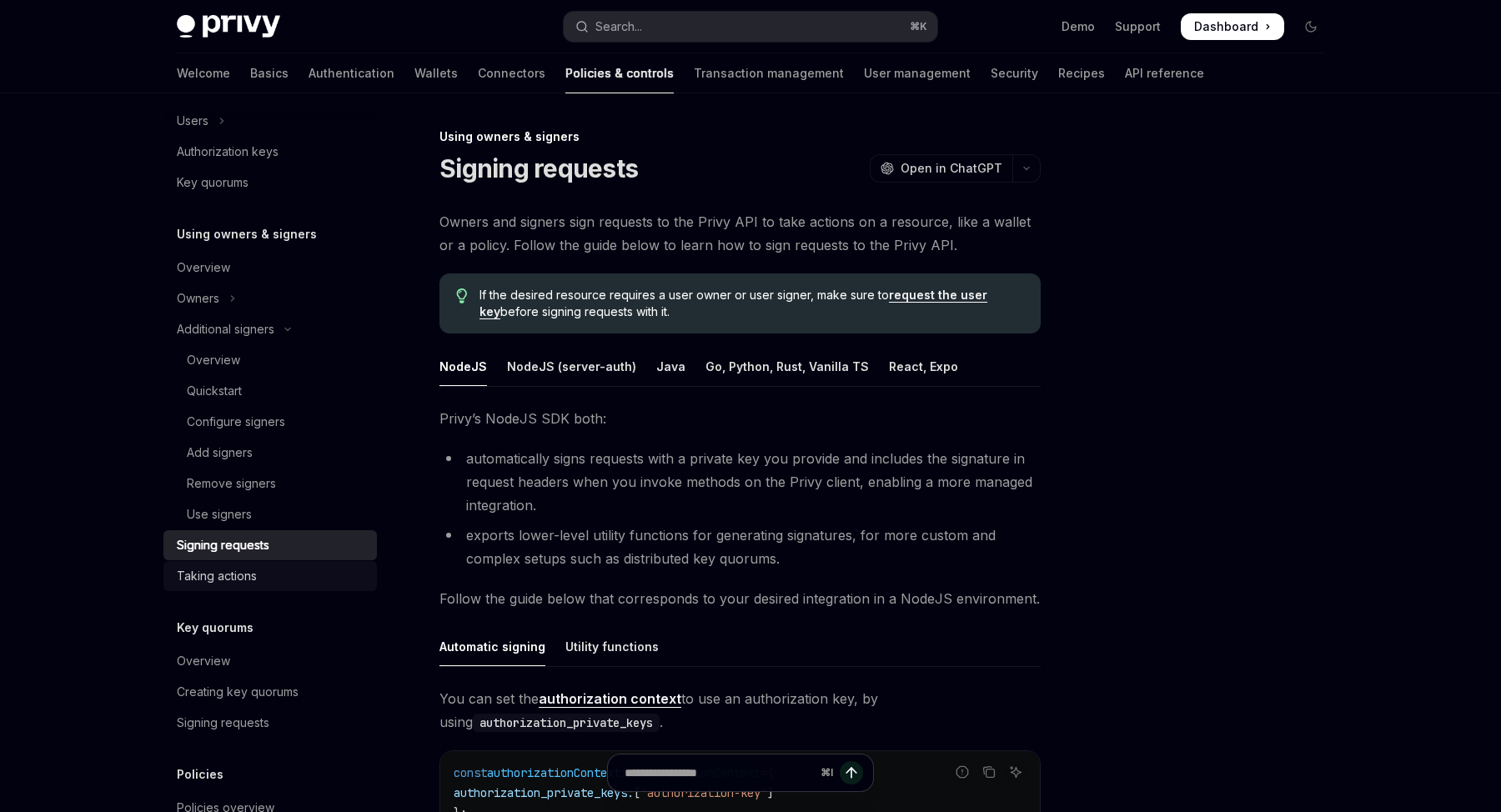
click at [209, 580] on div "Taking actions" at bounding box center [217, 576] width 80 height 20
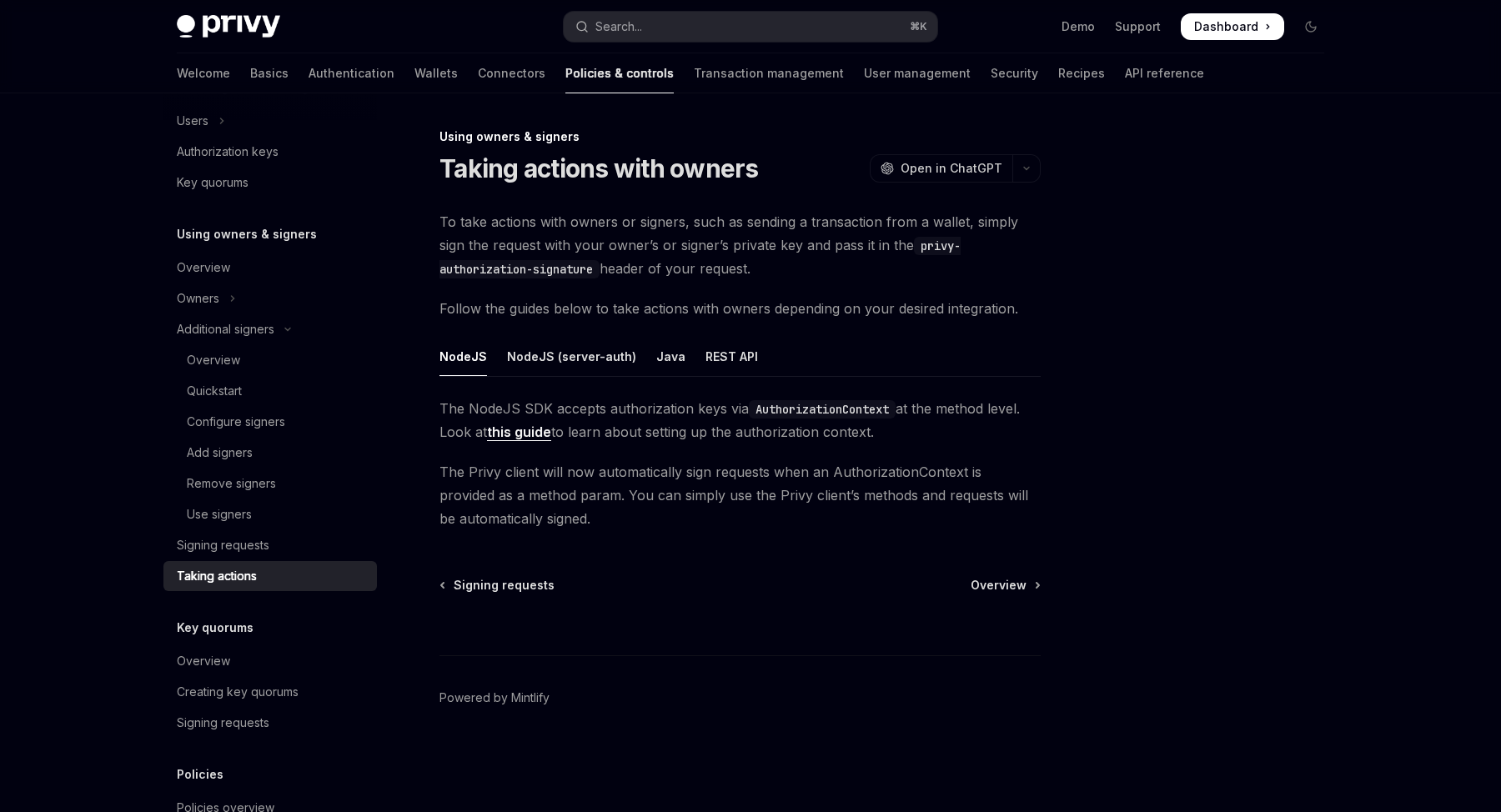
click at [131, 577] on div "Using owners & signers Taking actions with owners OpenAI Open in ChatGPT OpenAI…" at bounding box center [583, 469] width 920 height 685
click at [705, 357] on div "REST API" at bounding box center [731, 356] width 52 height 39
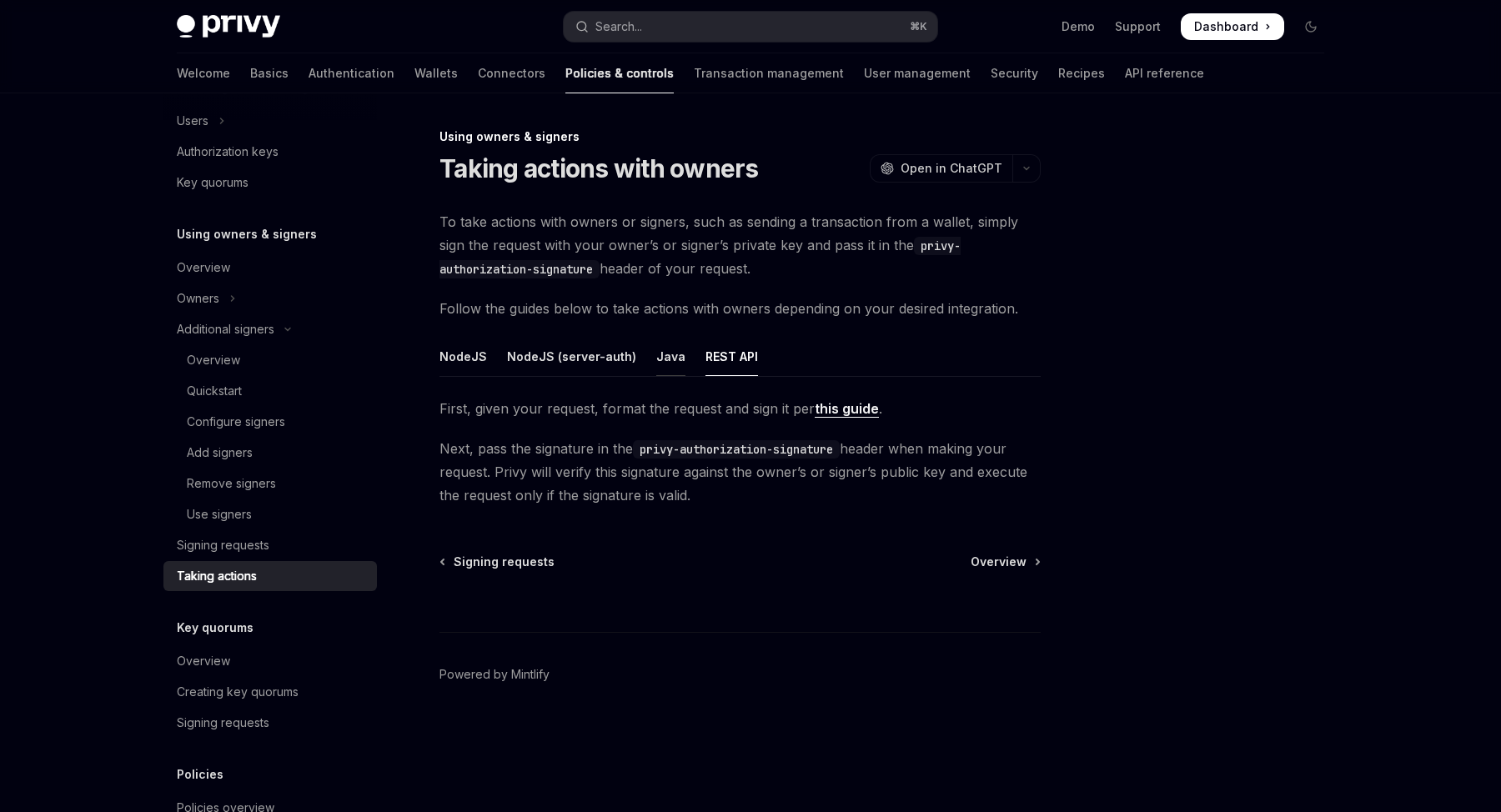
click at [665, 356] on div "Java" at bounding box center [670, 356] width 29 height 39
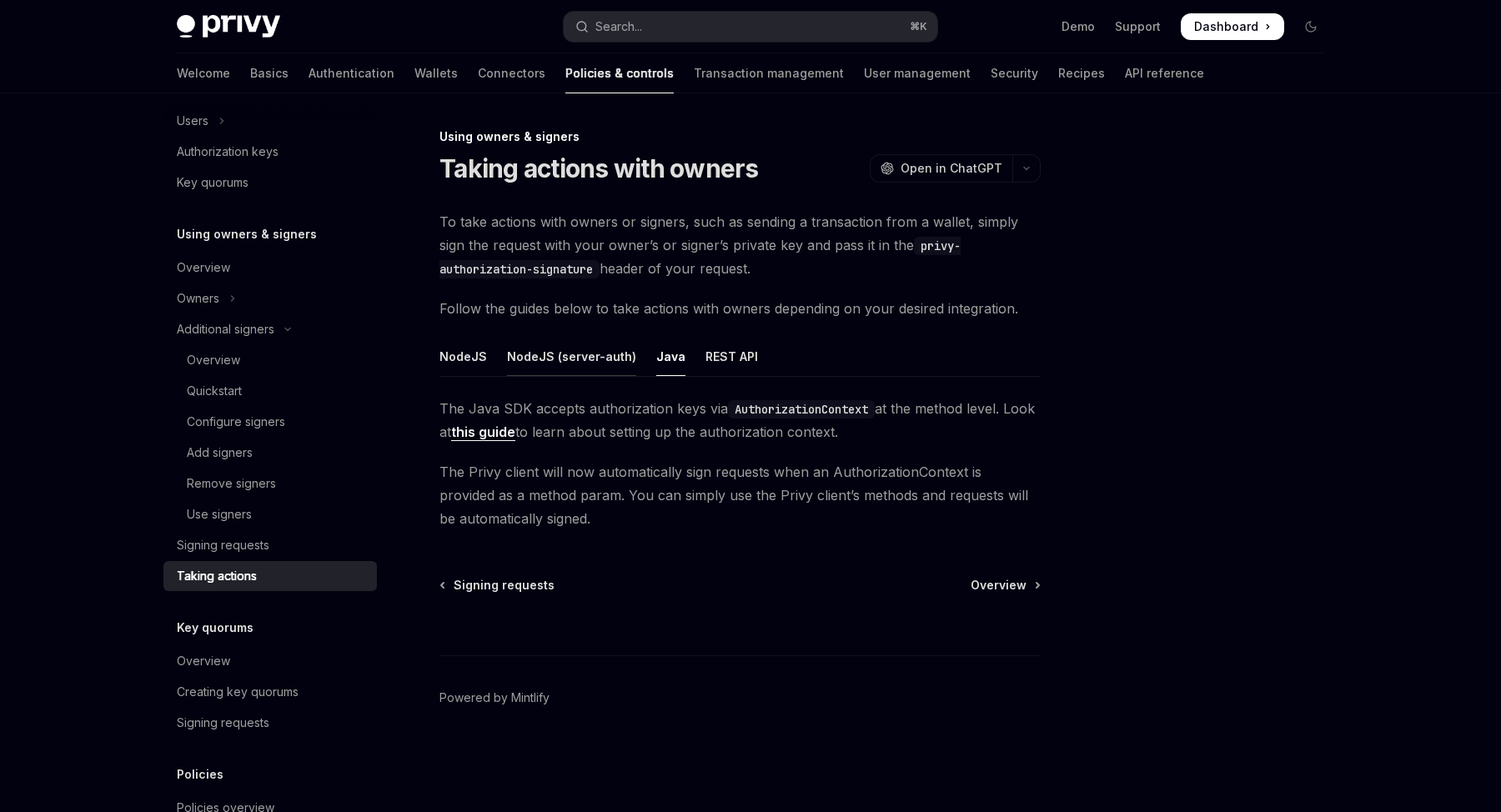
click at [594, 356] on div "NodeJS (server-auth)" at bounding box center [572, 356] width 129 height 39
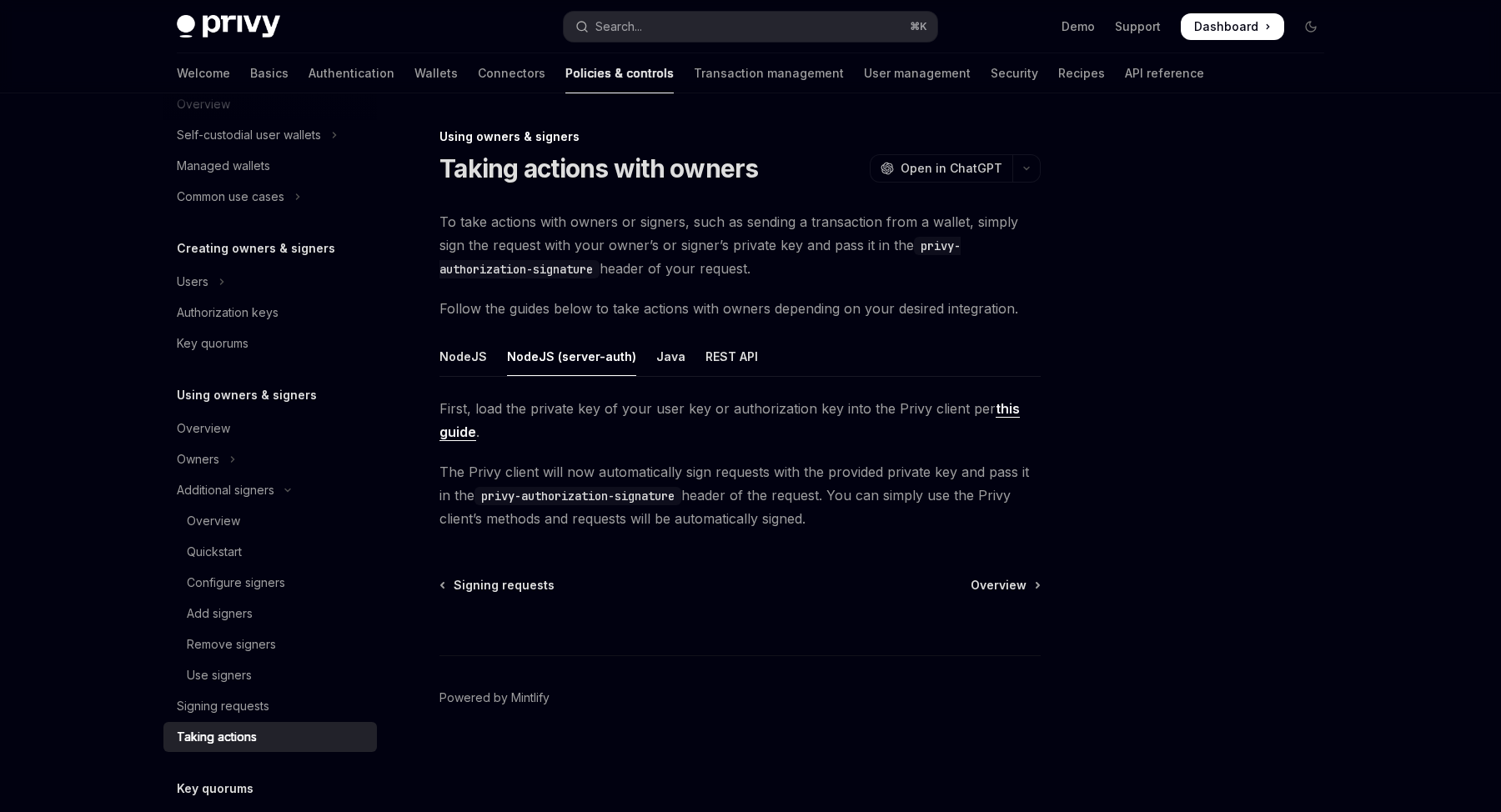
scroll to position [239, 0]
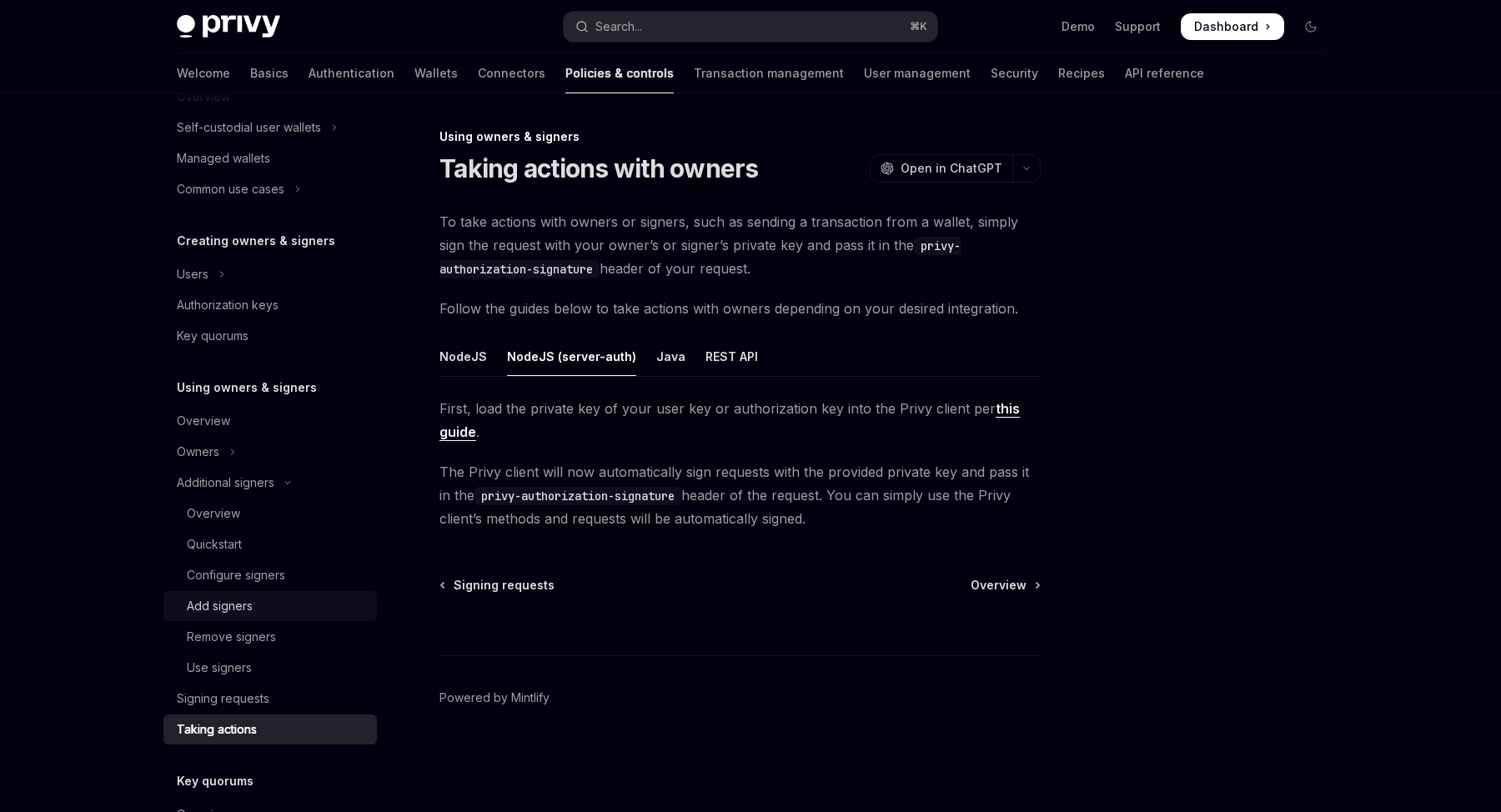
click at [237, 614] on div "Add signers" at bounding box center [219, 606] width 65 height 20
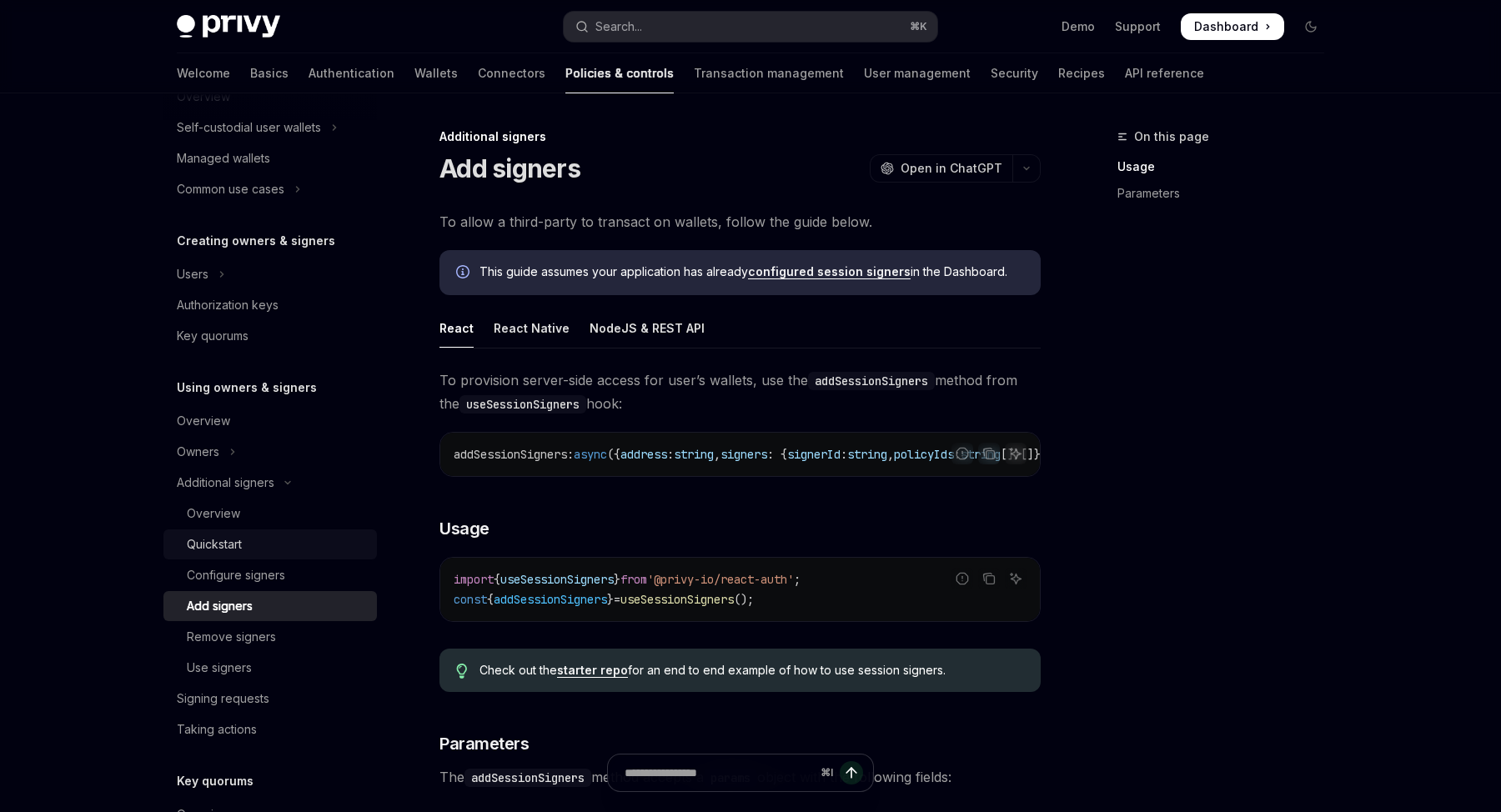
click at [243, 548] on div "Quickstart" at bounding box center [276, 544] width 180 height 20
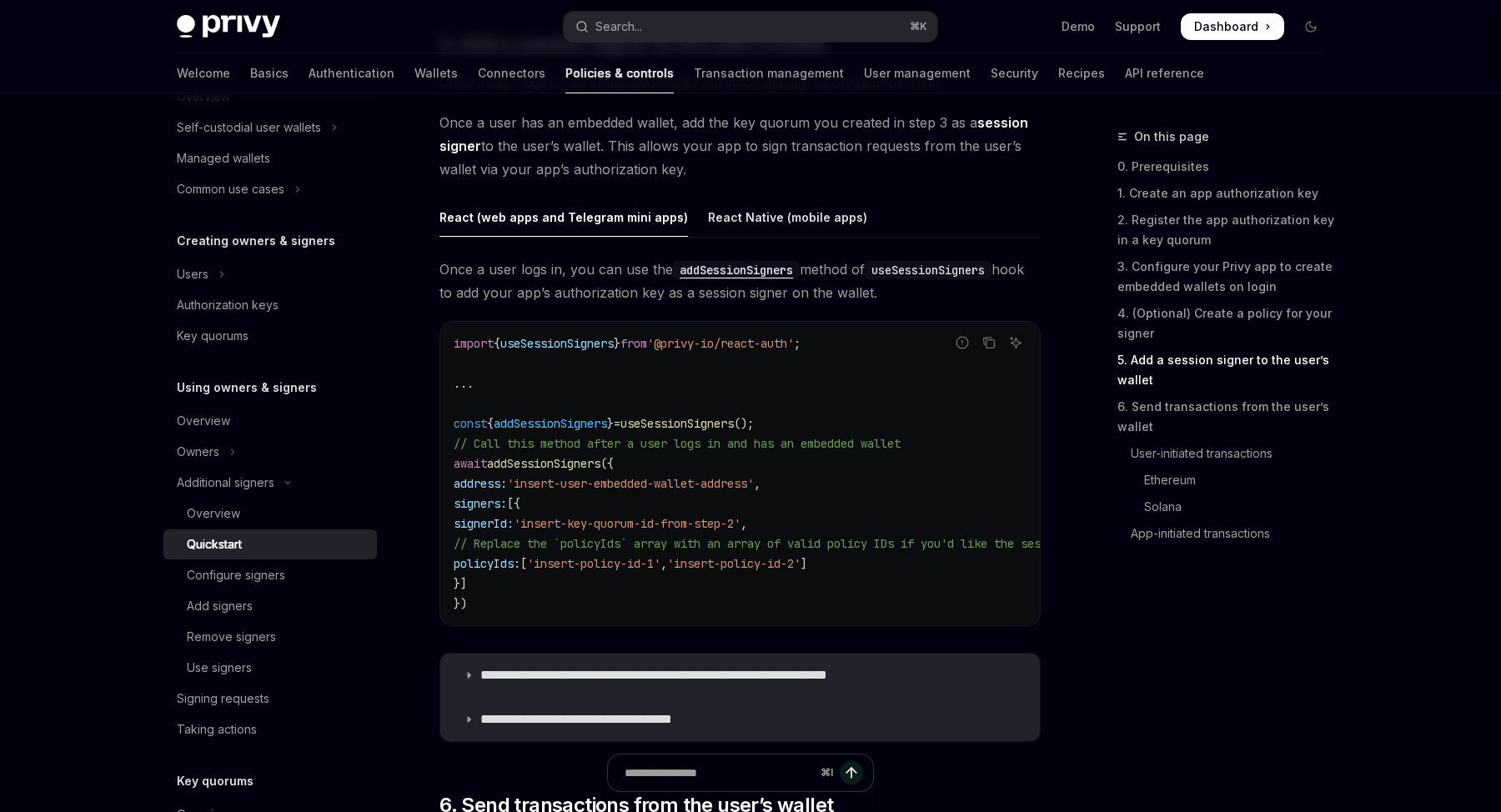
scroll to position [2721, 0]
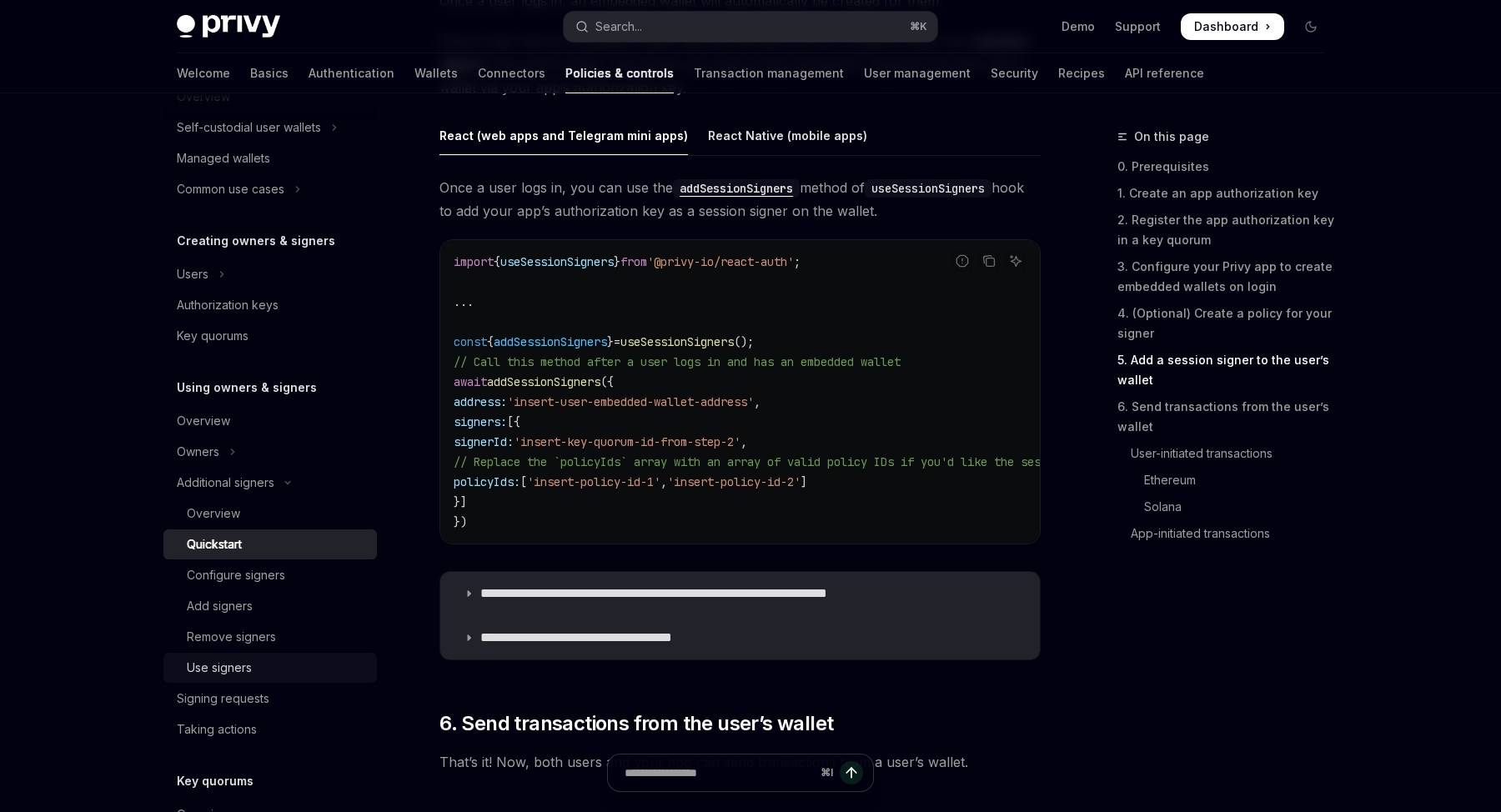
click at [286, 655] on link "Use signers" at bounding box center [270, 668] width 213 height 30
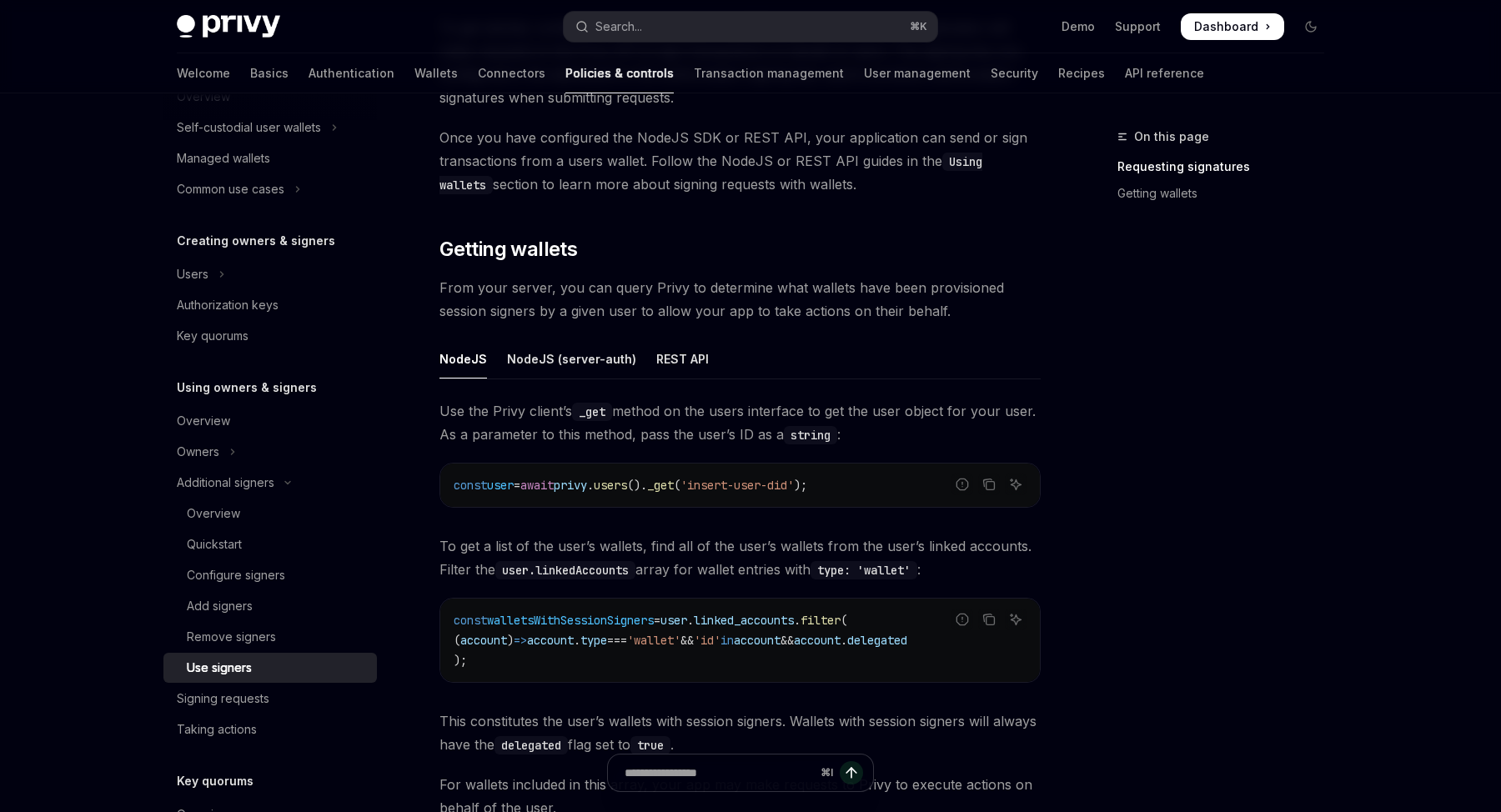
scroll to position [388, 0]
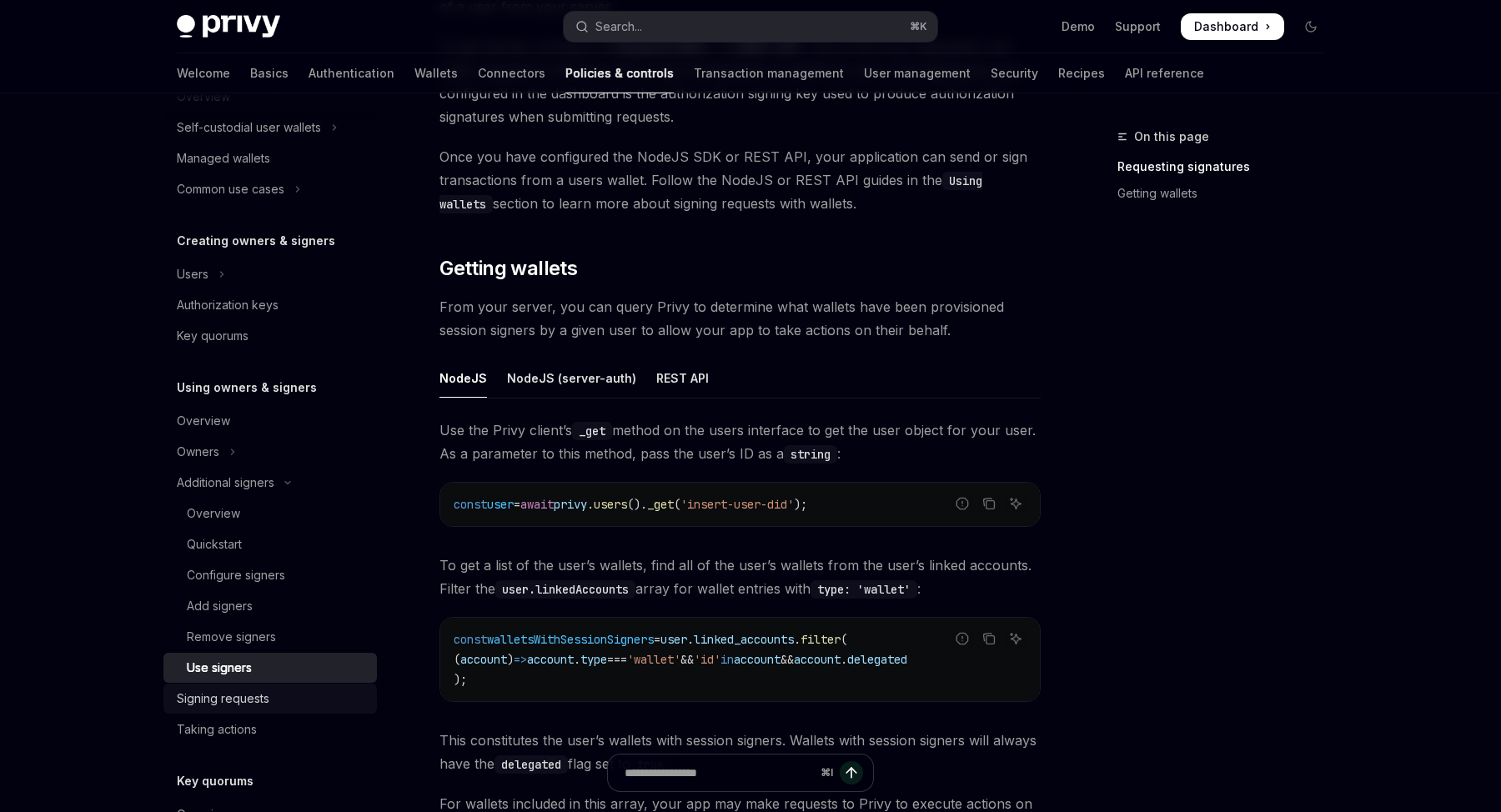
click at [211, 703] on div "Signing requests" at bounding box center [223, 698] width 93 height 20
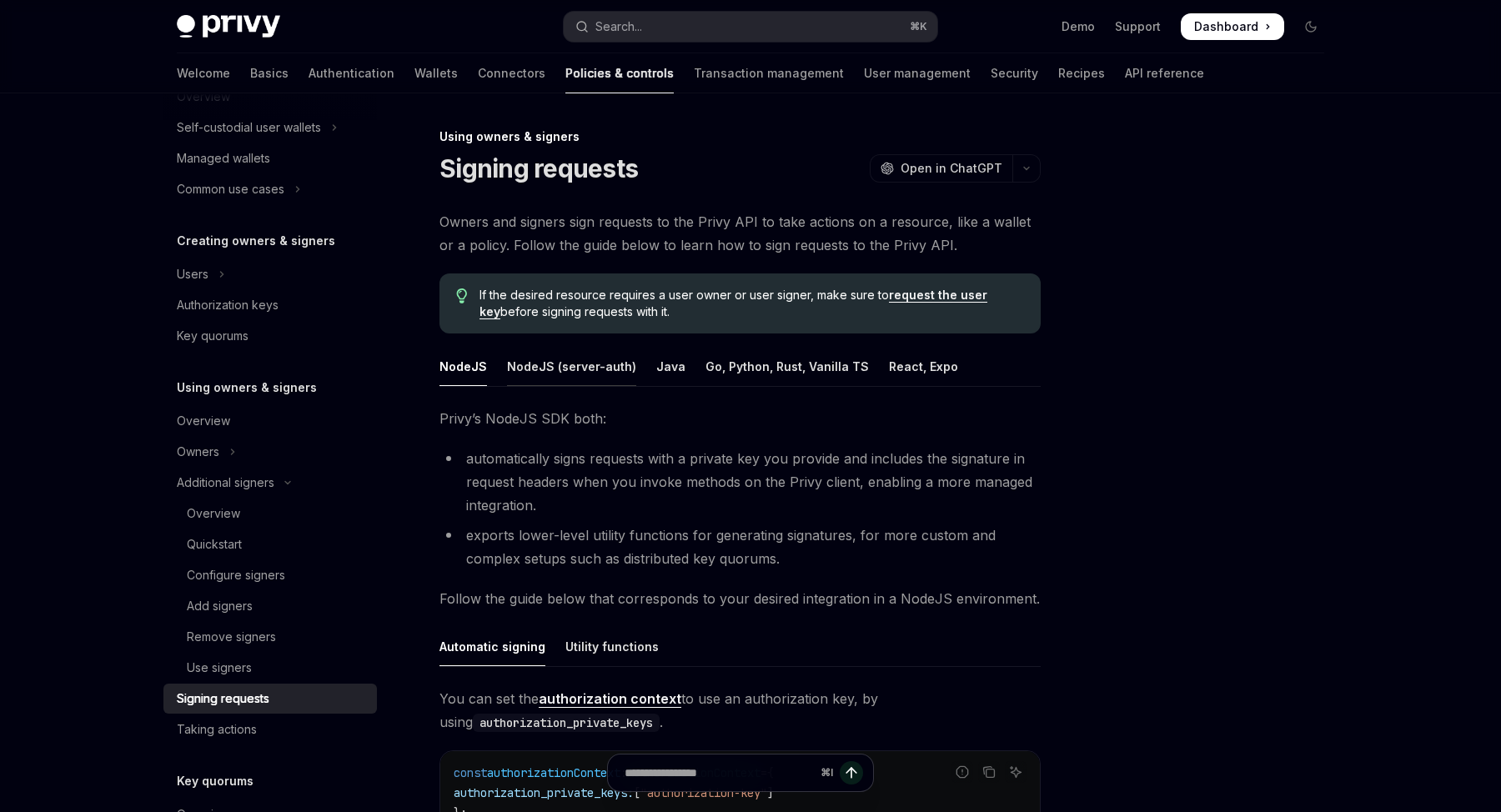
click at [620, 359] on div "NodeJS (server-auth)" at bounding box center [572, 366] width 129 height 39
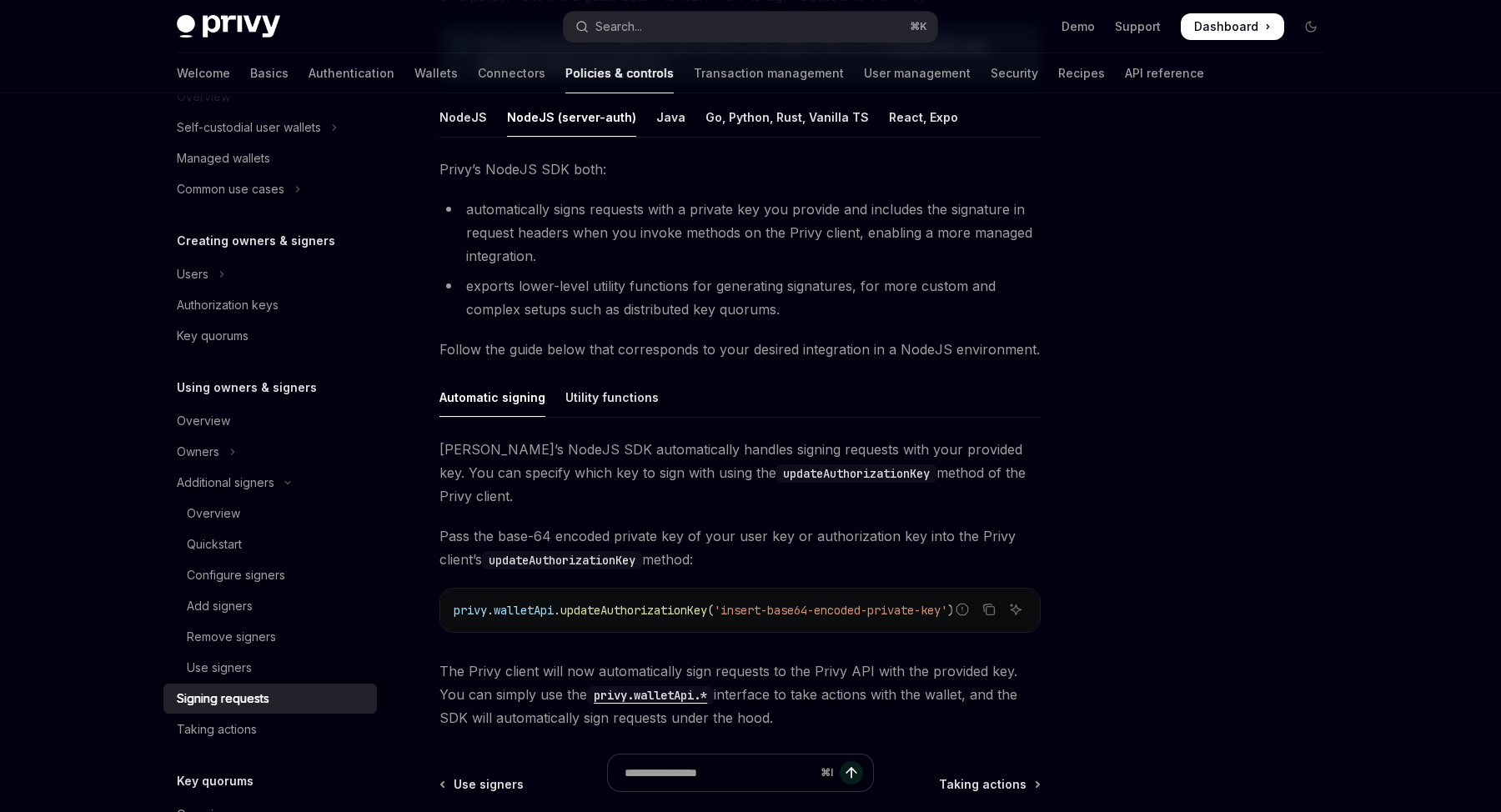
scroll to position [259, 0]
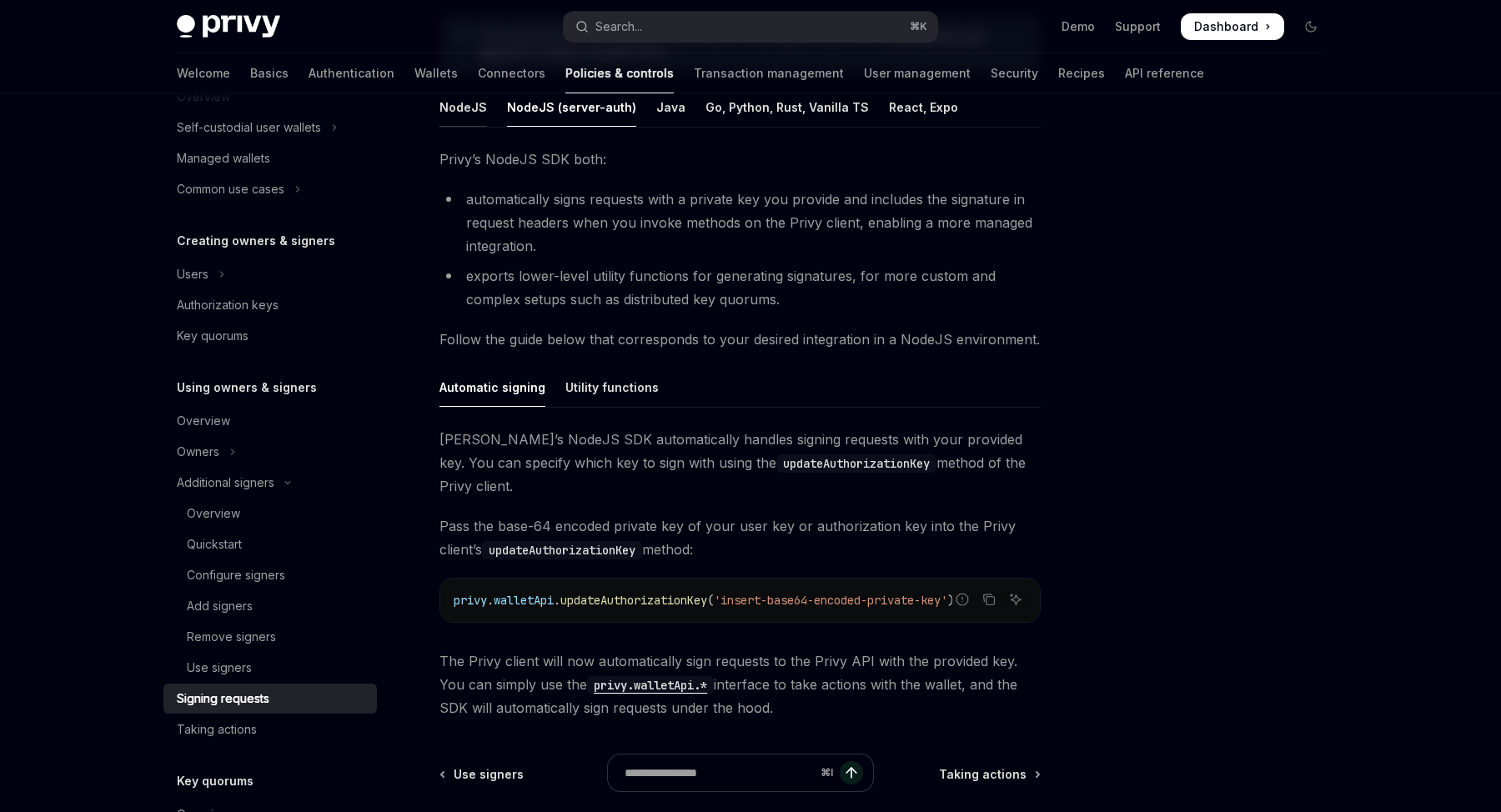
click at [460, 108] on div "NodeJS" at bounding box center [463, 107] width 48 height 39
type textarea "*"
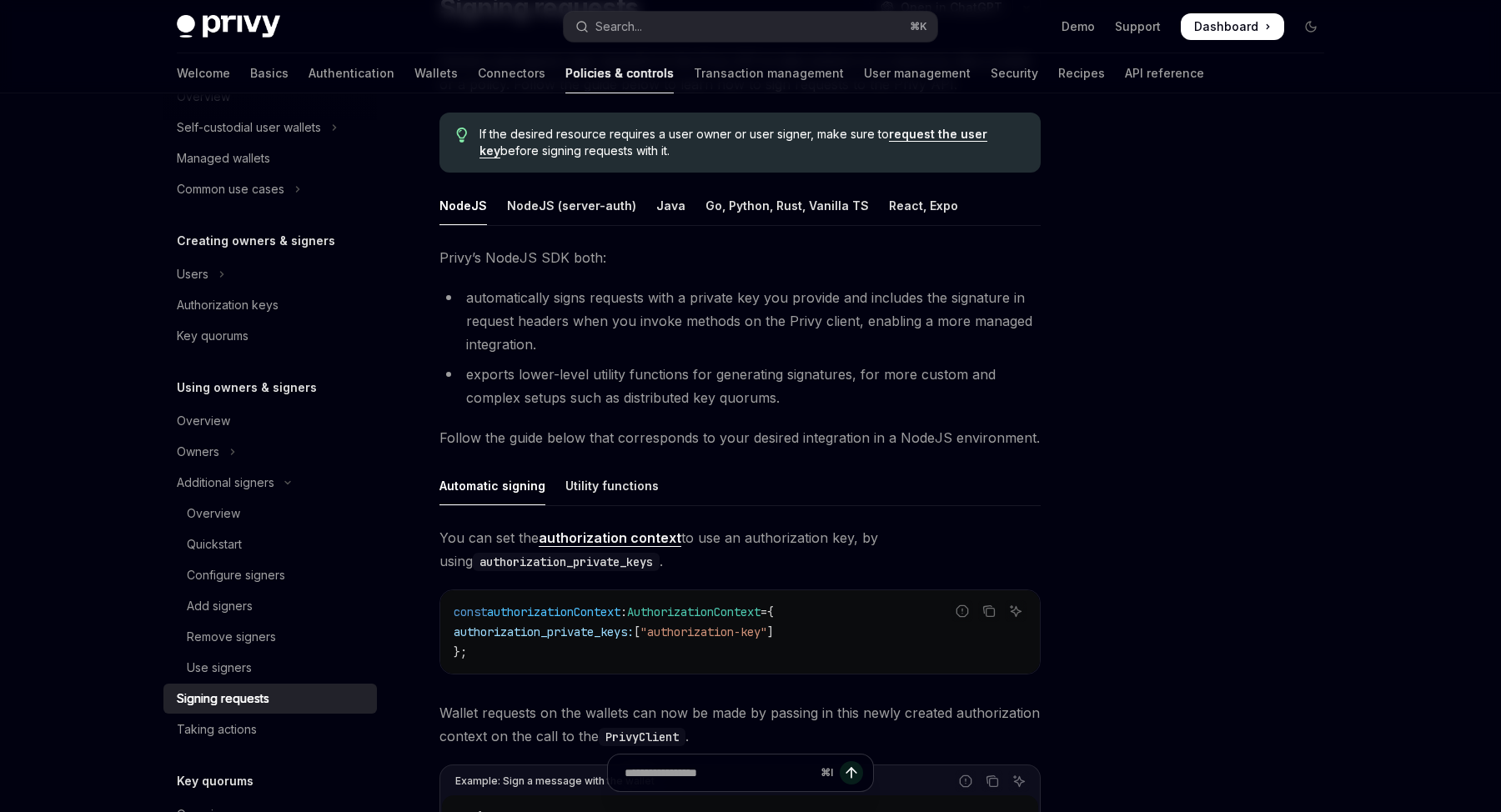
scroll to position [151, 0]
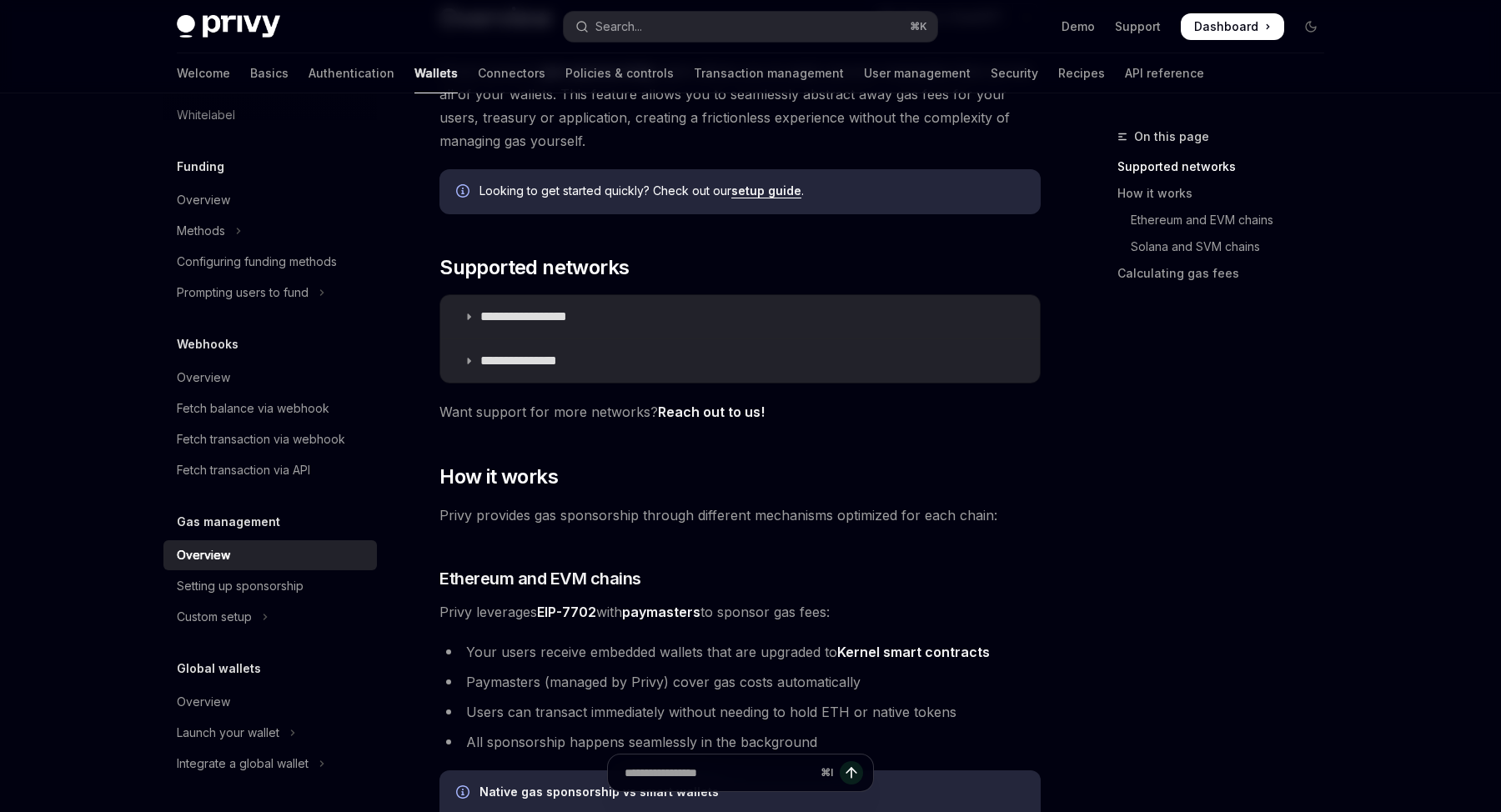
scroll to position [138, 0]
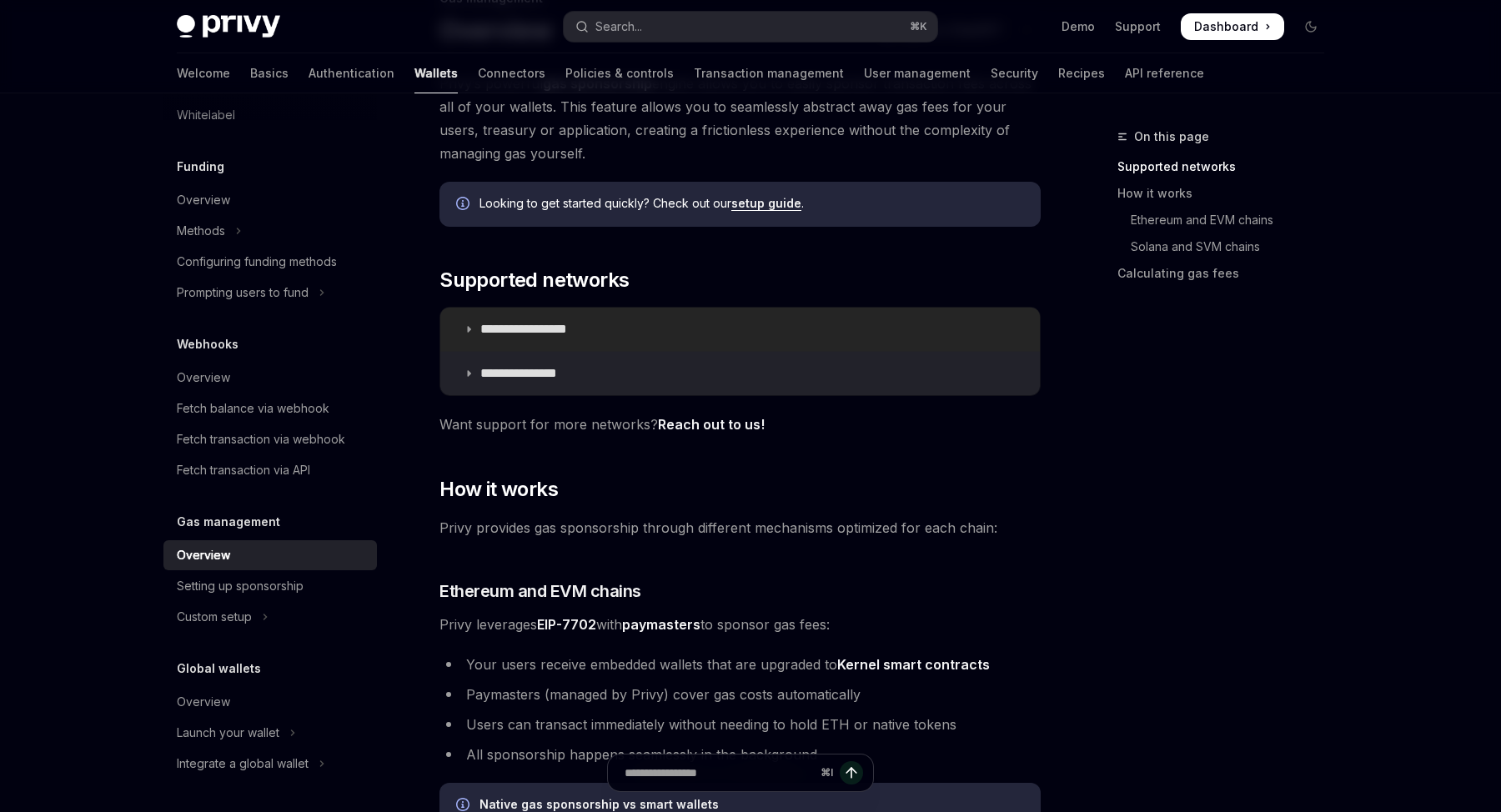
click at [573, 341] on summary "**********" at bounding box center [739, 329] width 599 height 43
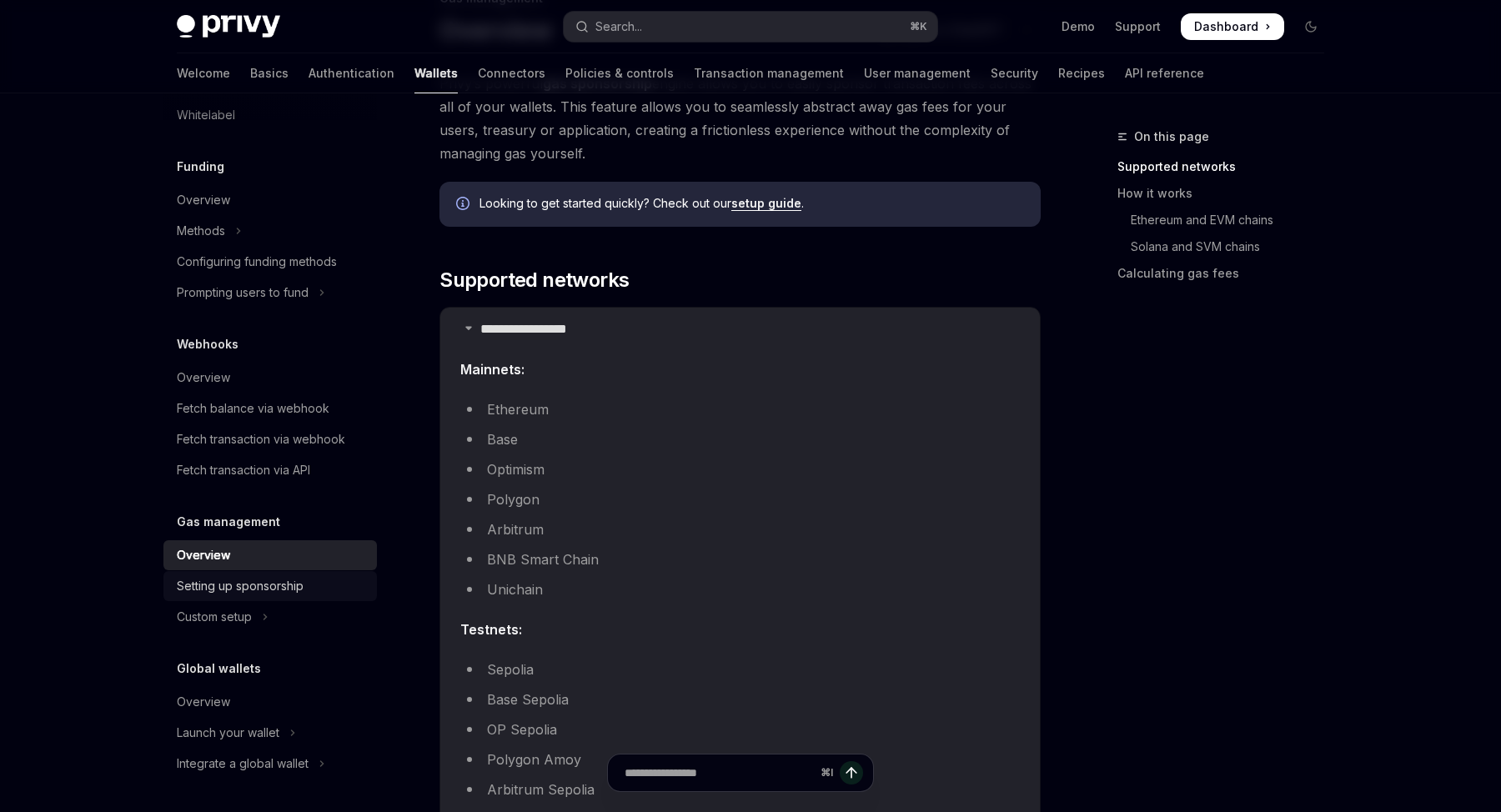
click at [242, 593] on div "Setting up sponsorship" at bounding box center [240, 586] width 127 height 20
type textarea "*"
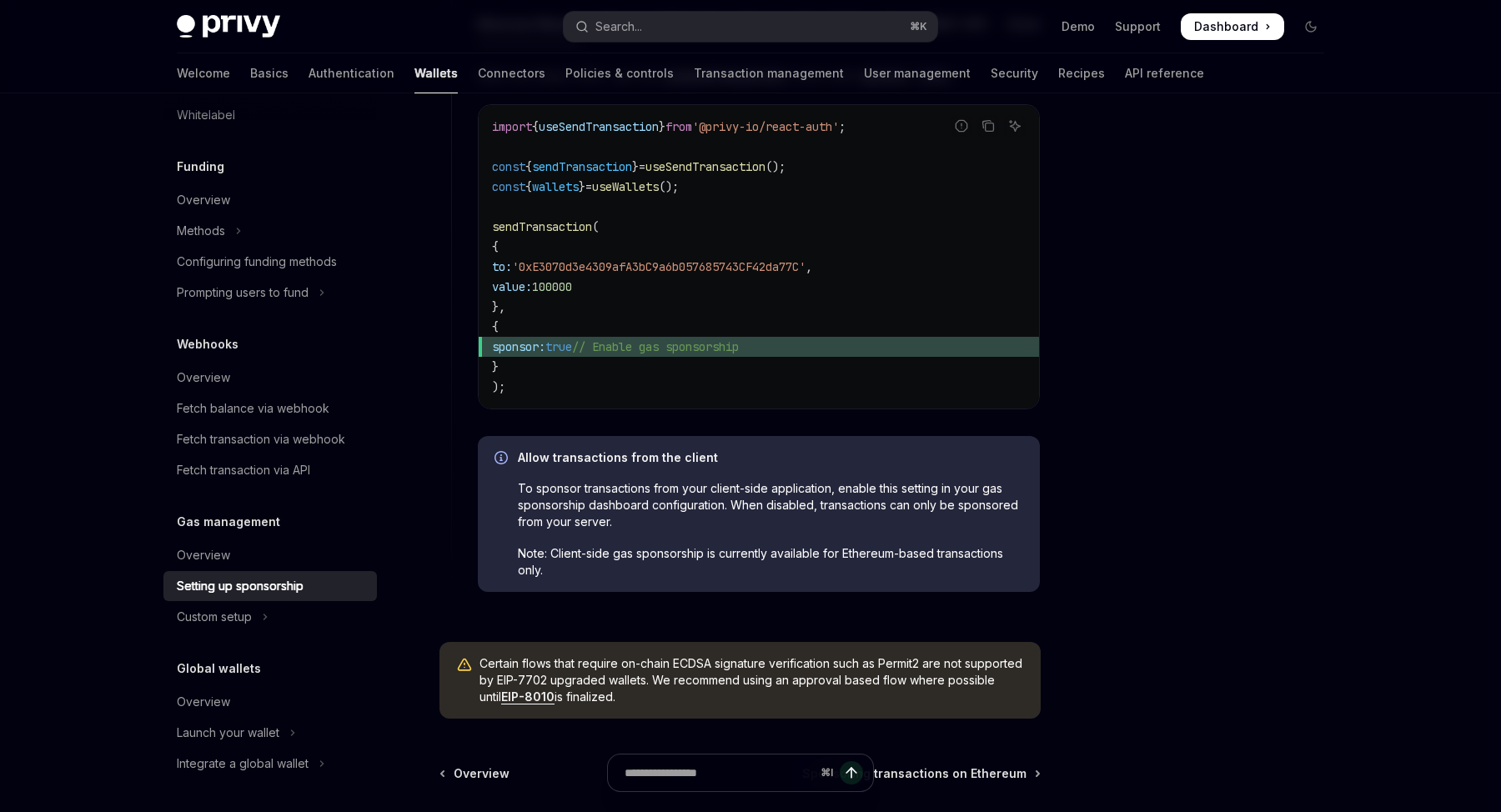
scroll to position [1072, 0]
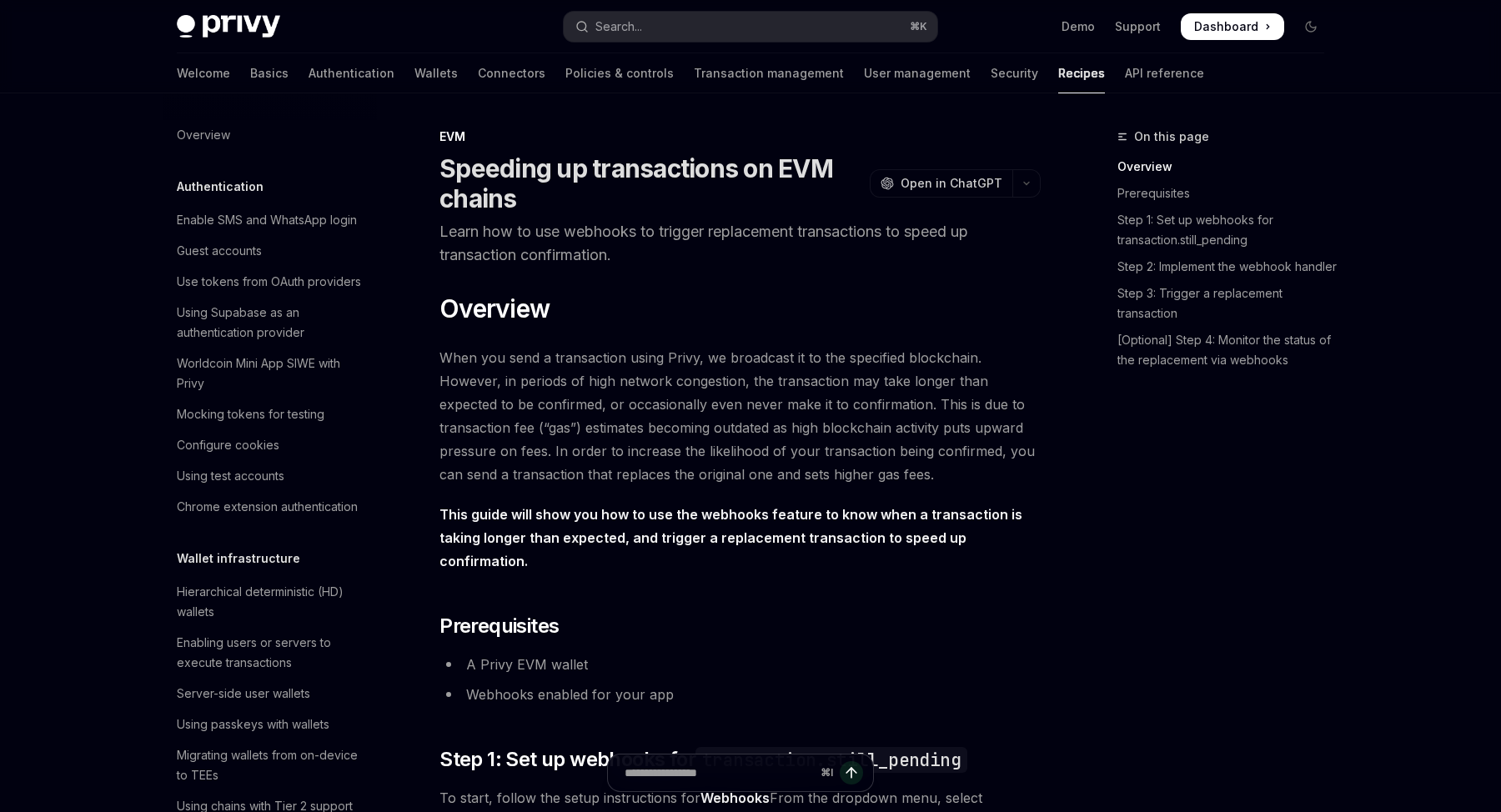
scroll to position [2271, 0]
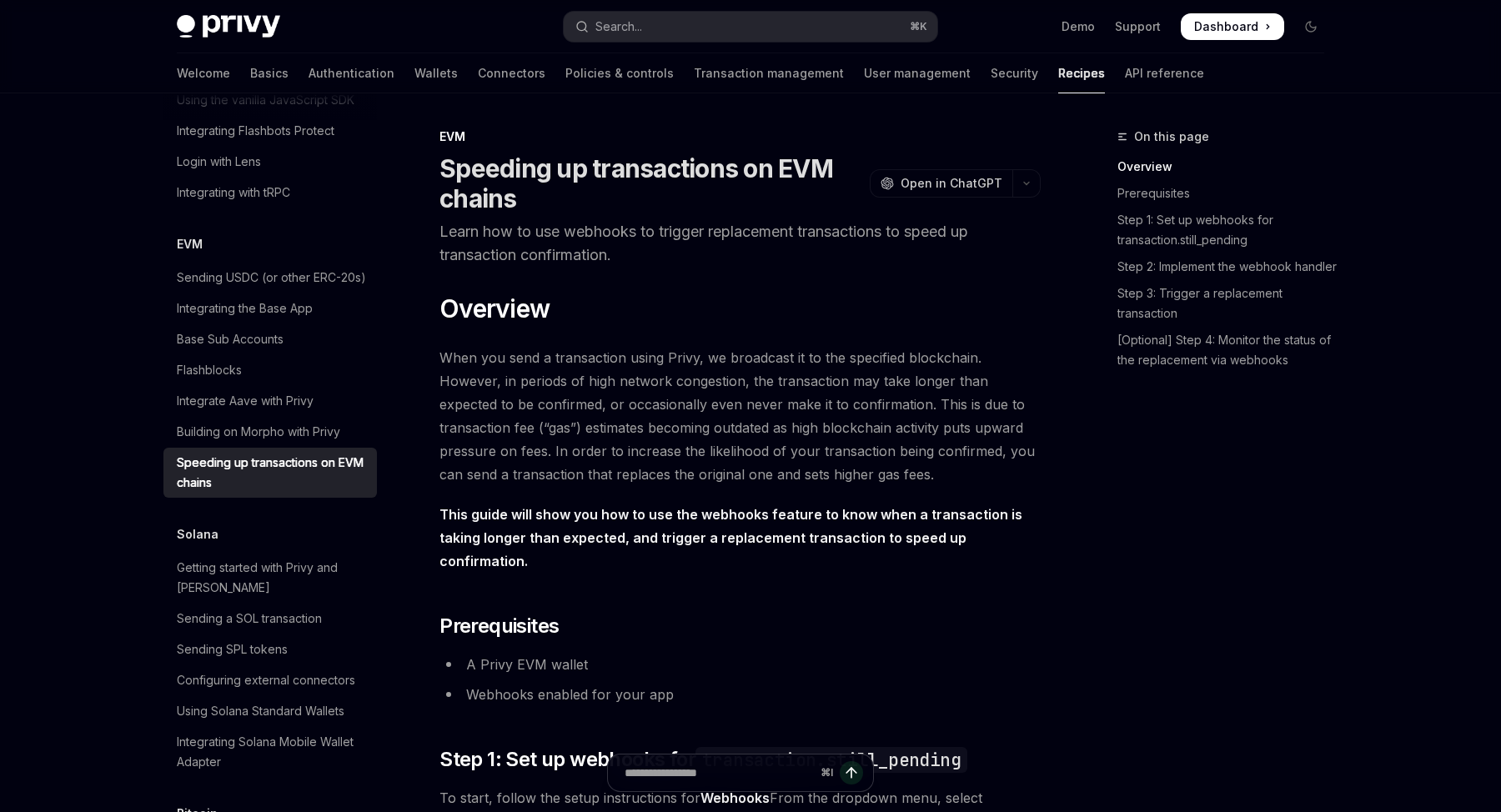
click at [289, 360] on link "Flashblocks" at bounding box center [270, 370] width 213 height 30
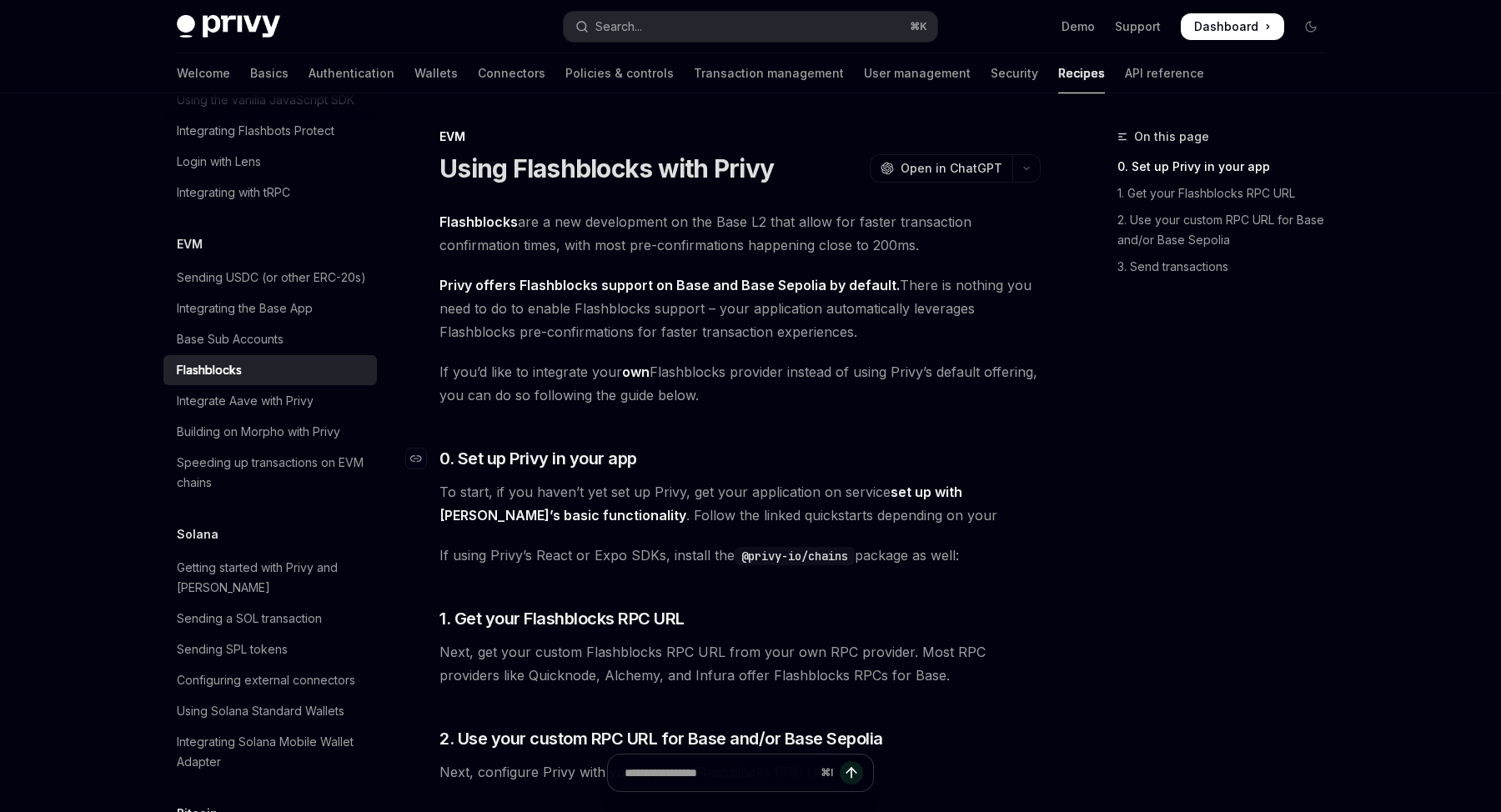
click at [769, 459] on h3 "​ 0. Set up Privy in your app" at bounding box center [739, 458] width 601 height 23
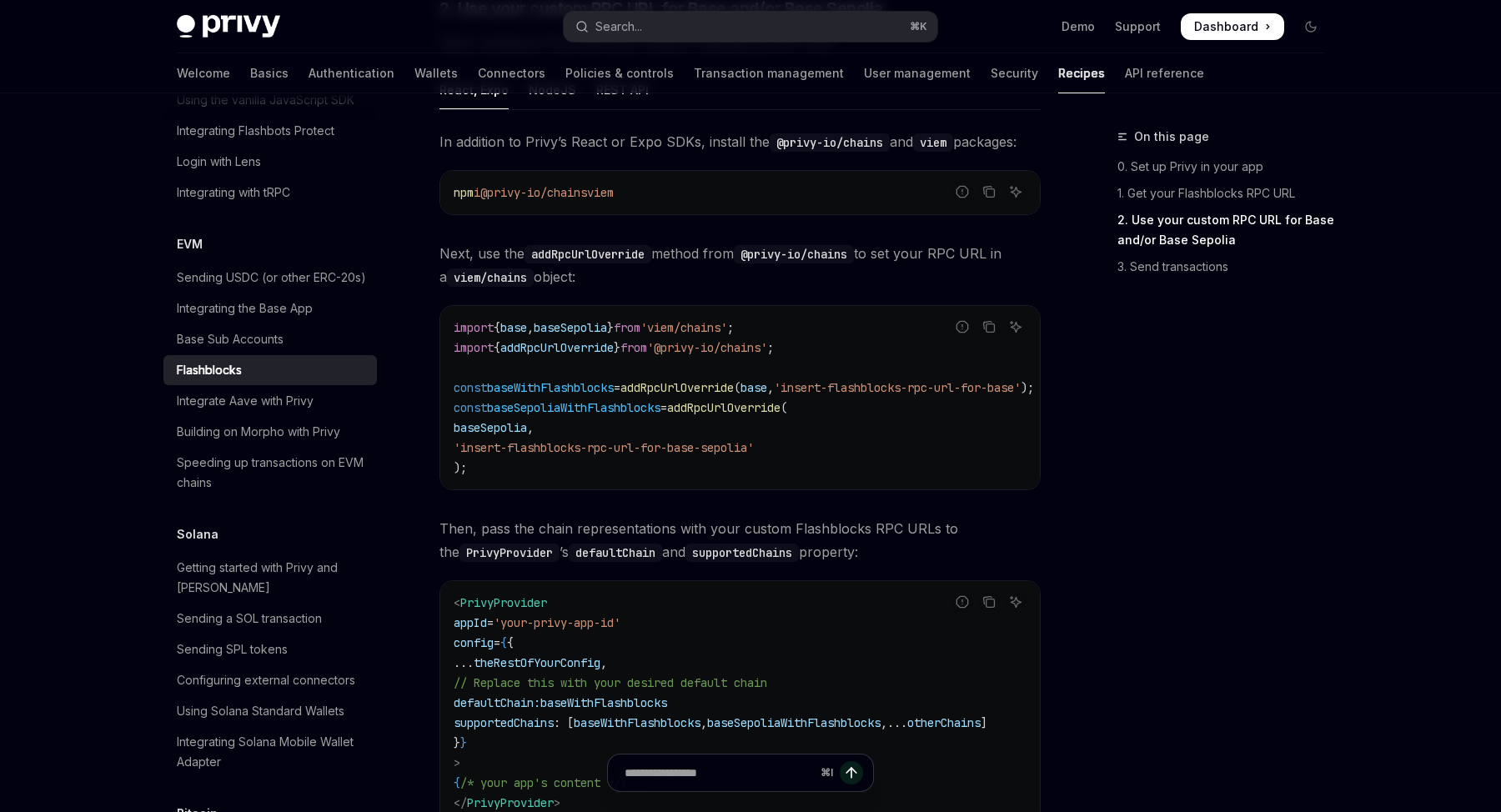
click at [890, 453] on code "import { base , baseSepolia } from 'viem/chains' ; import { addRpcUrlOverride }…" at bounding box center [763, 397] width 620 height 160
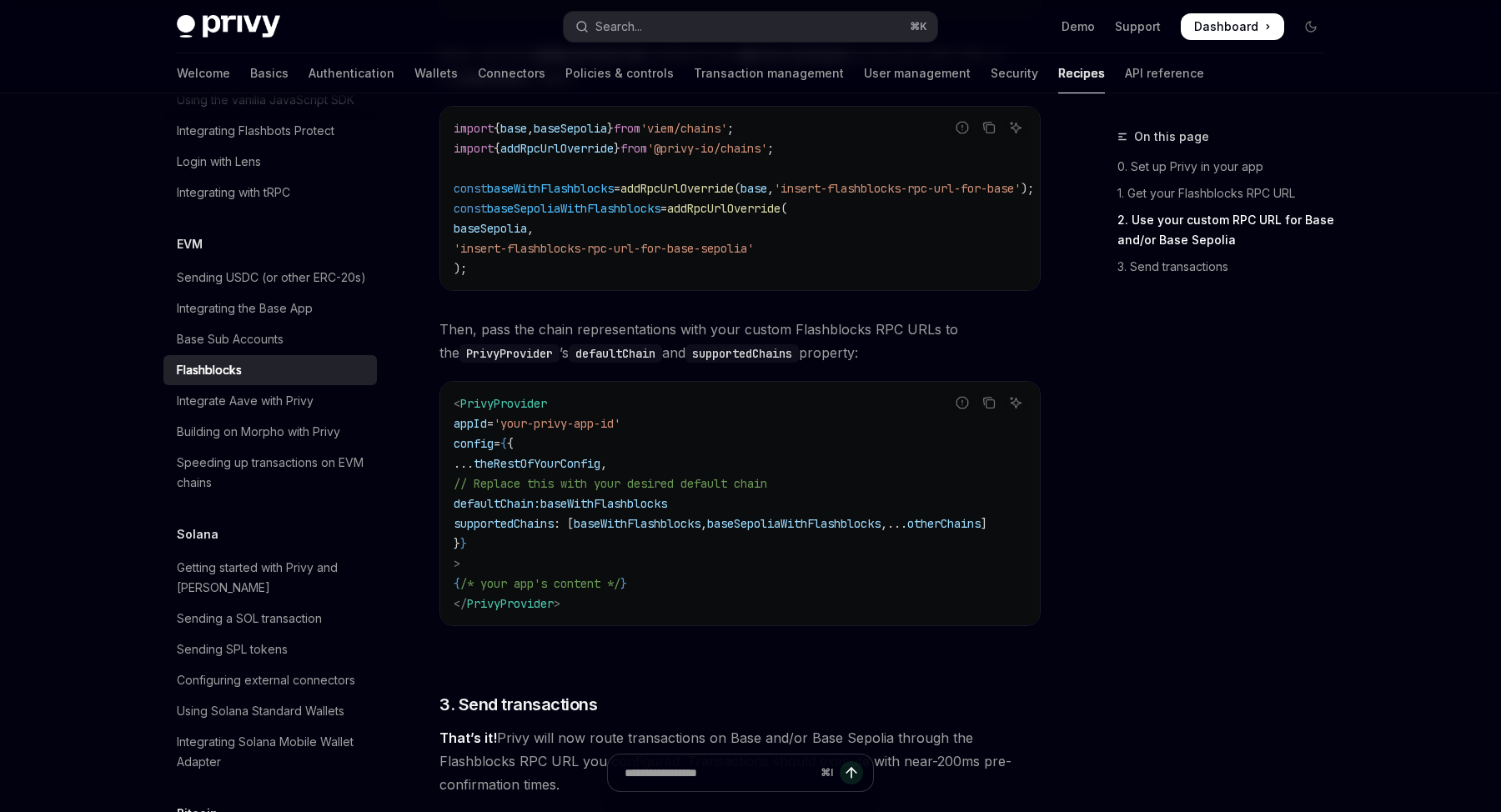
scroll to position [942, 0]
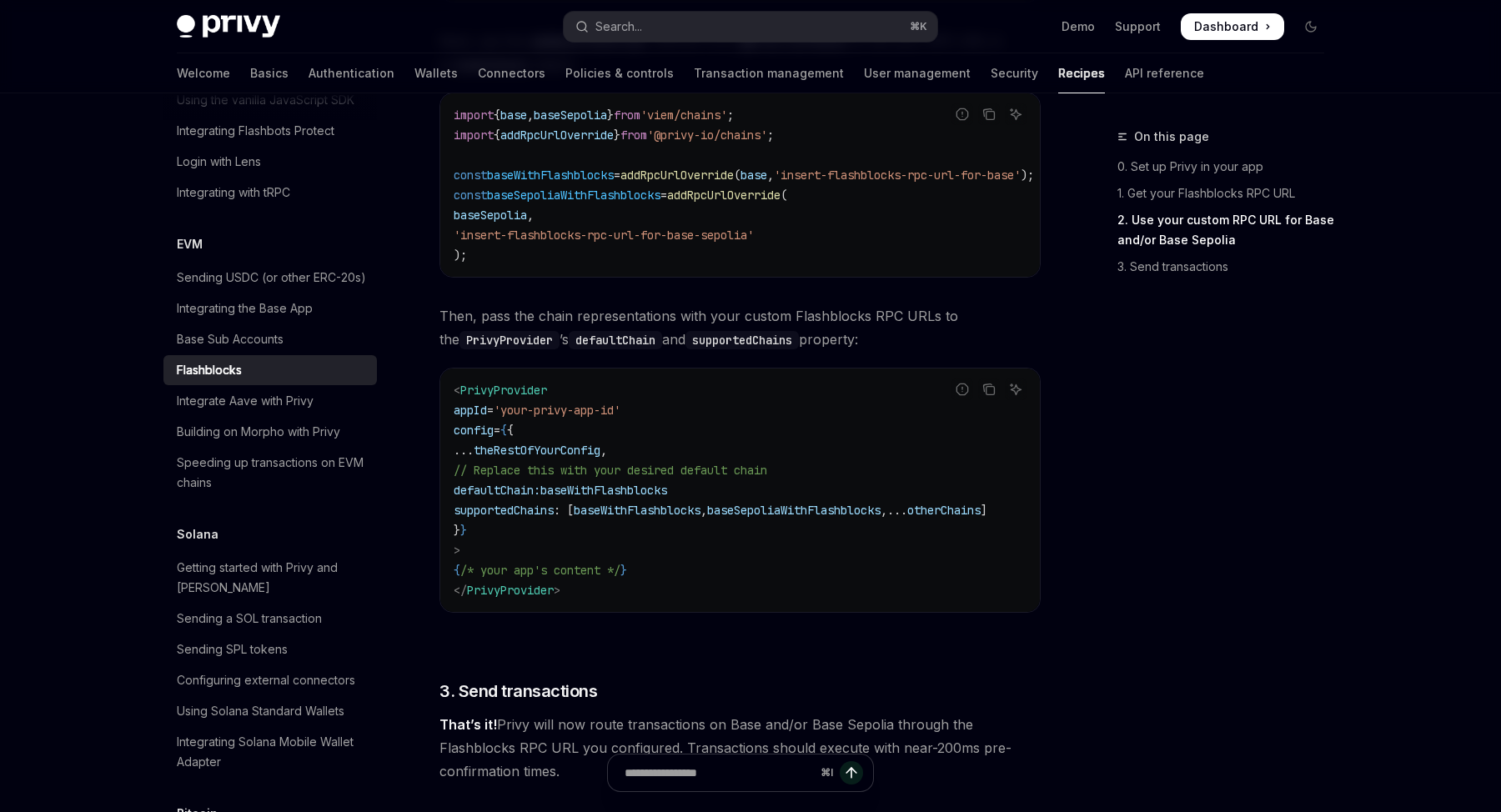
click at [876, 436] on code "< PrivyProvider appId = 'your-privy-app-id' config = { { ... theRestOfYourConfi…" at bounding box center [740, 490] width 573 height 220
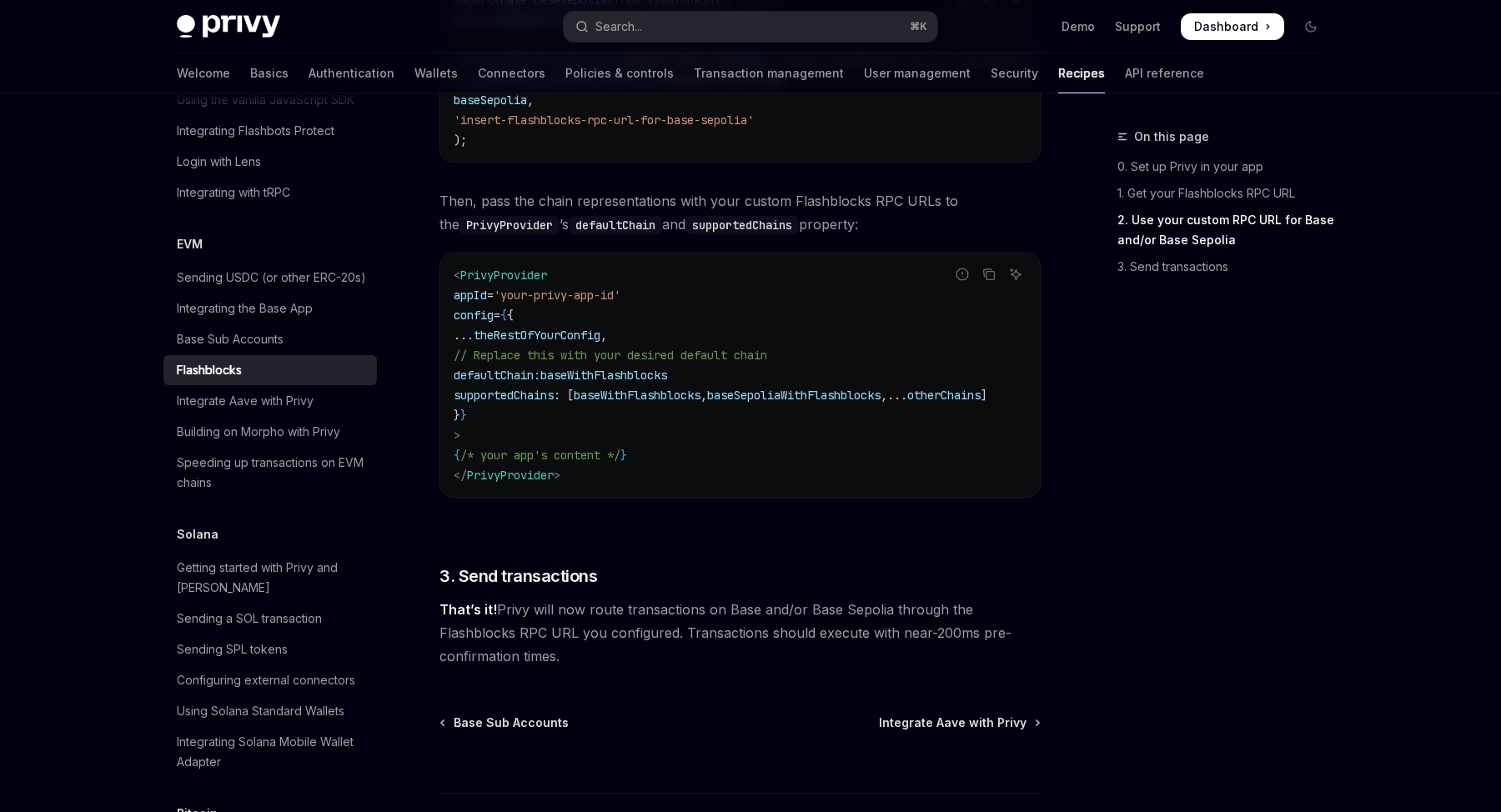
scroll to position [1071, 0]
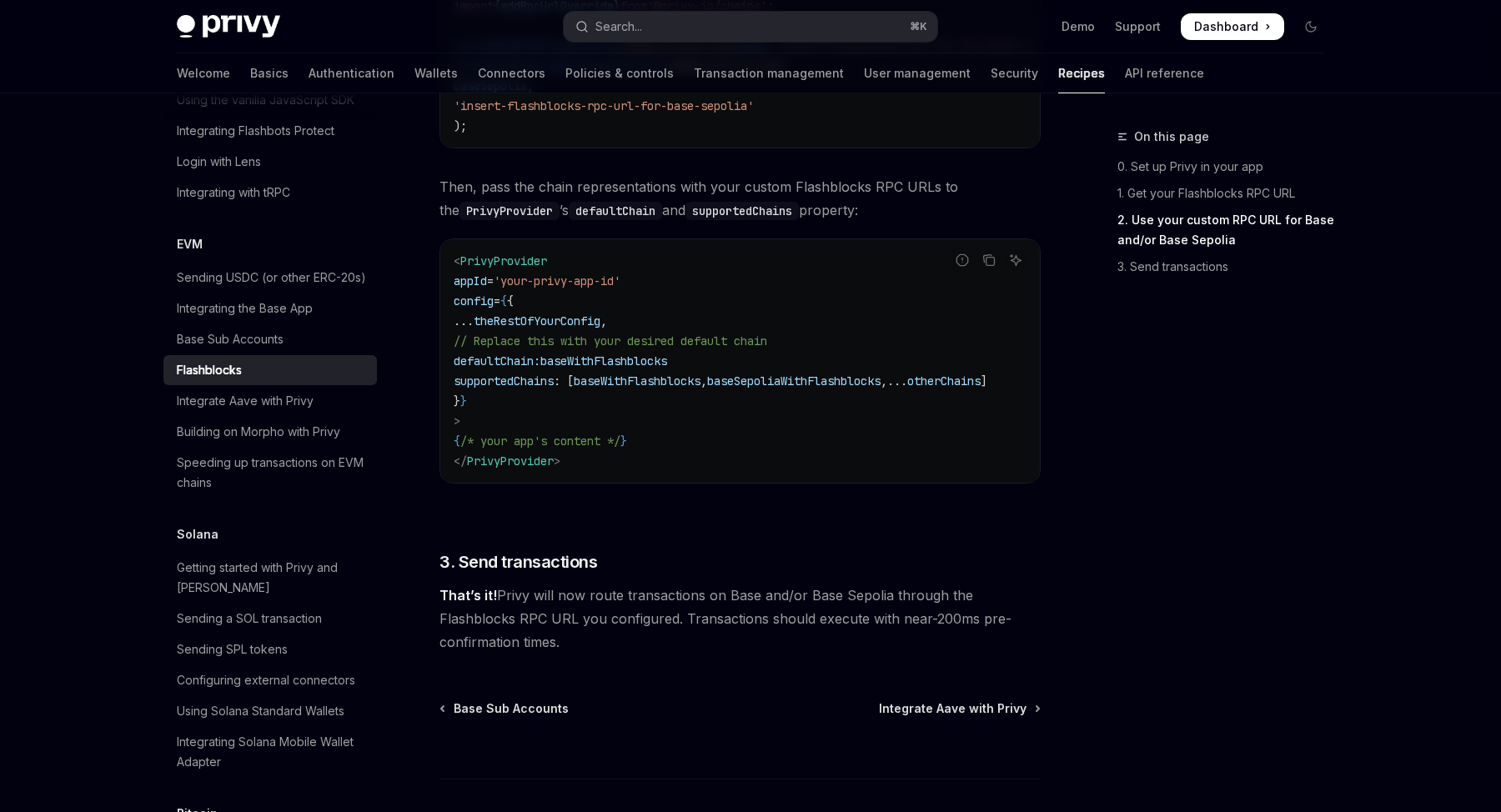
click at [1162, 562] on div "On this page 0. Set up Privy in your app 1. Get your Flashblocks RPC URL 2. Use…" at bounding box center [1211, 469] width 253 height 685
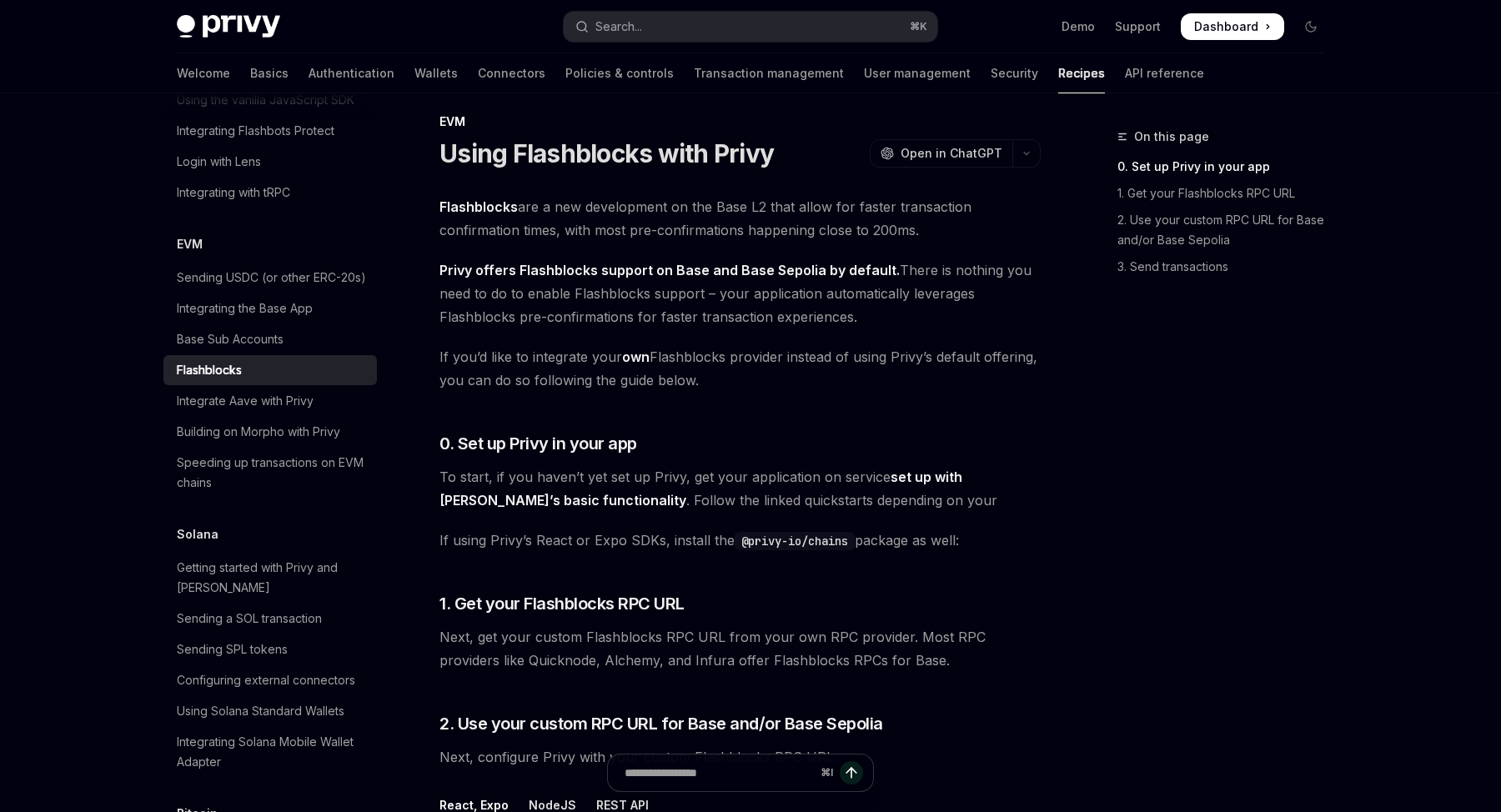
scroll to position [0, 0]
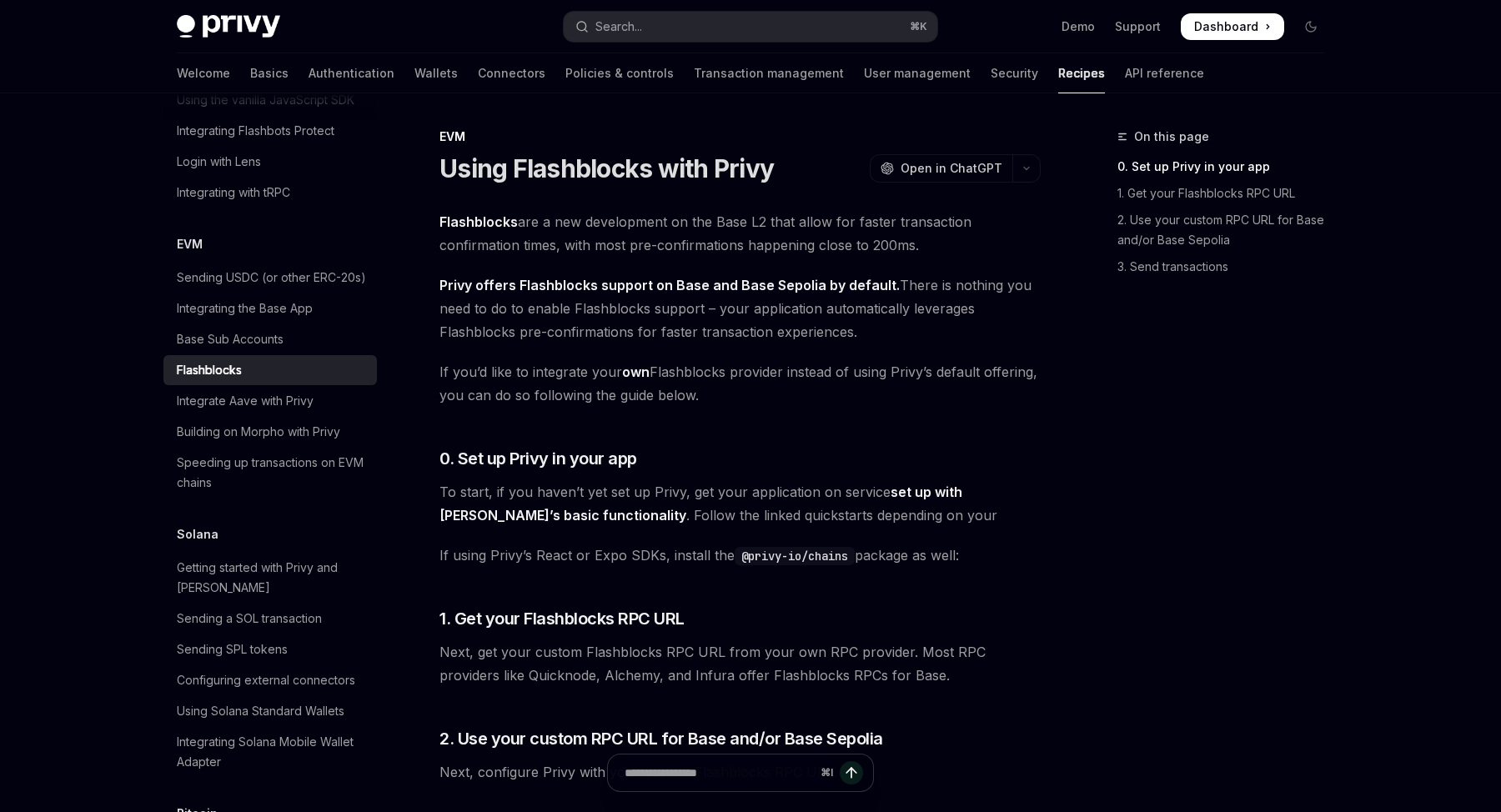
click at [1162, 562] on div "On this page 0. Set up Privy in your app 1. Get your Flashblocks RPC URL 2. Use…" at bounding box center [1211, 469] width 253 height 685
click at [1161, 563] on div "On this page 0. Set up Privy in your app 1. Get your Flashblocks RPC URL 2. Use…" at bounding box center [1211, 469] width 253 height 685
click at [1160, 568] on div "On this page 0. Set up Privy in your app 1. Get your Flashblocks RPC URL 2. Use…" at bounding box center [1211, 469] width 253 height 685
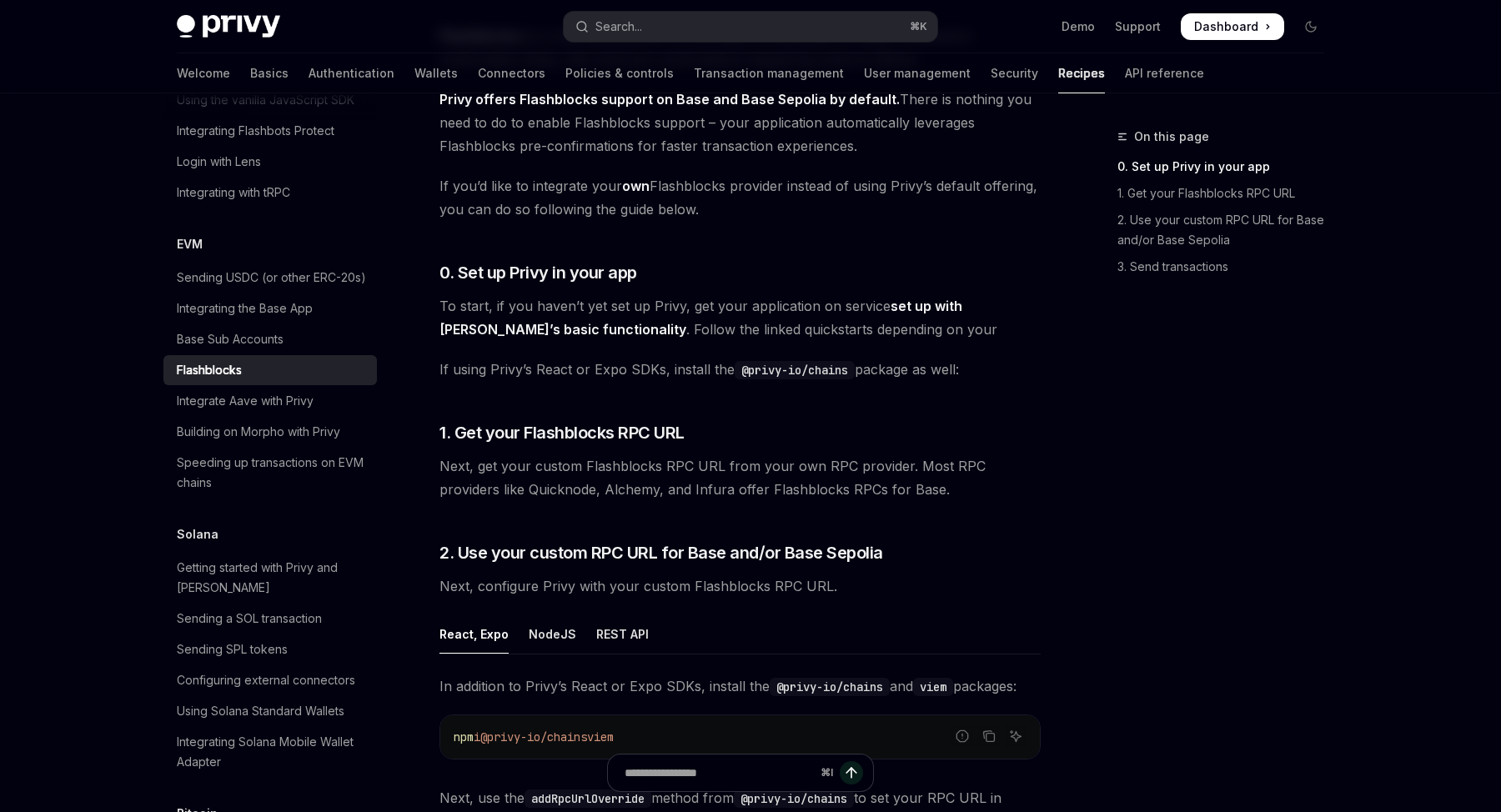
scroll to position [188, 0]
click at [1160, 568] on div "On this page 0. Set up Privy in your app 1. Get your Flashblocks RPC URL 2. Use…" at bounding box center [1211, 469] width 253 height 685
click at [1152, 566] on div "On this page 0. Set up Privy in your app 1. Get your Flashblocks RPC URL 2. Use…" at bounding box center [1211, 469] width 253 height 685
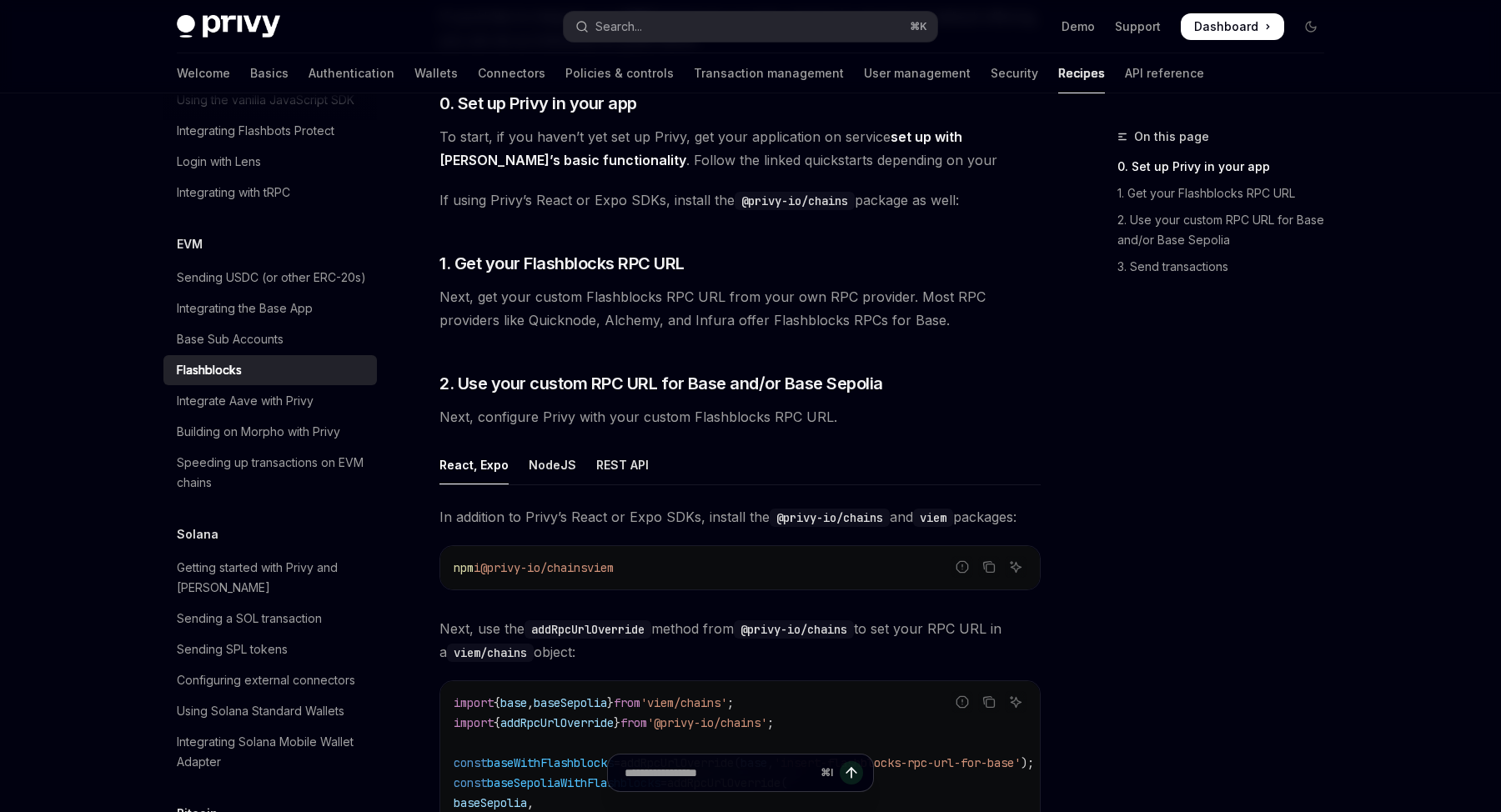
click at [1152, 566] on div "On this page 0. Set up Privy in your app 1. Get your Flashblocks RPC URL 2. Use…" at bounding box center [1211, 469] width 253 height 685
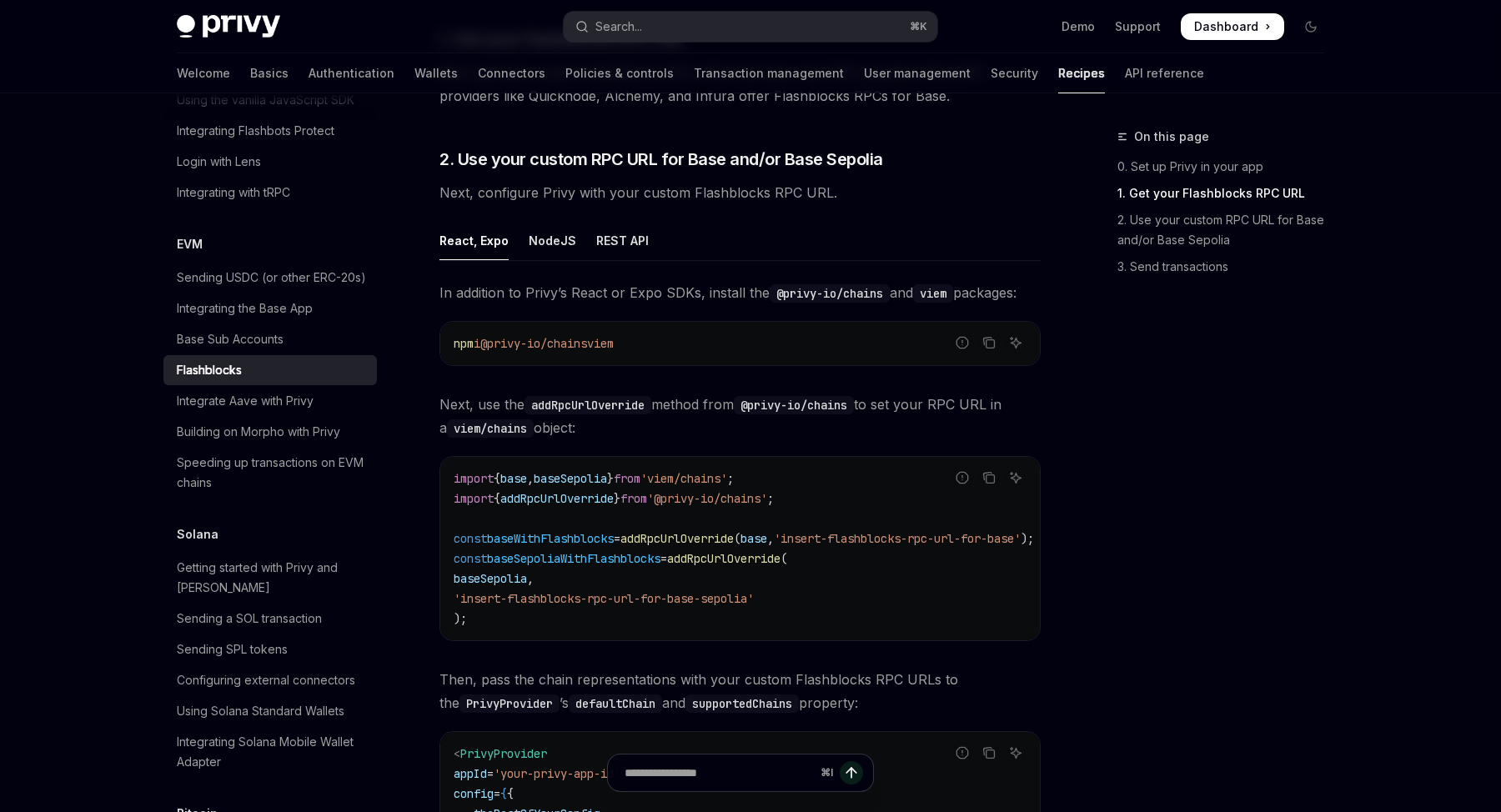
click at [1152, 566] on div "On this page 0. Set up Privy in your app 1. Get your Flashblocks RPC URL 2. Use…" at bounding box center [1211, 469] width 253 height 685
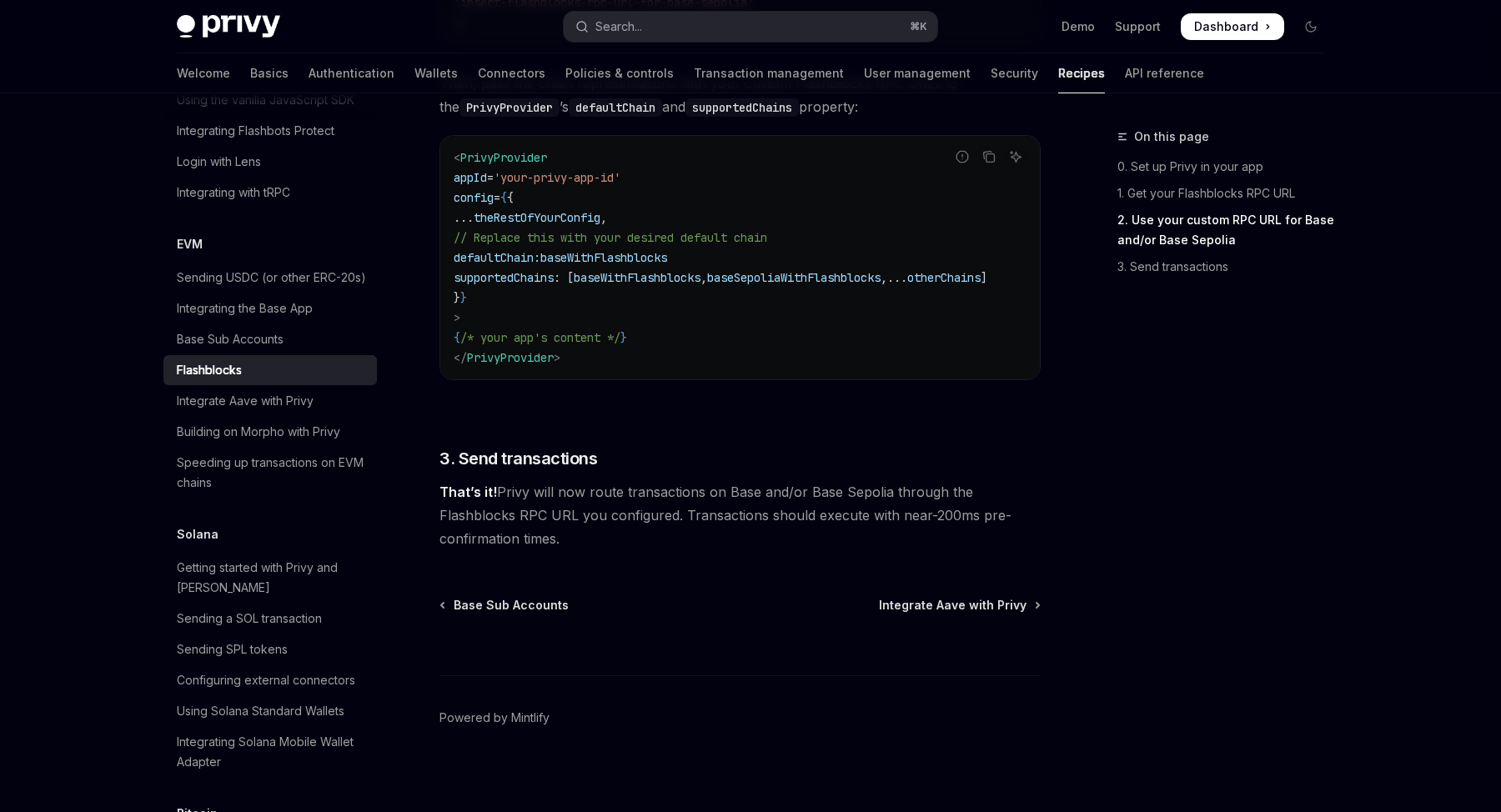
scroll to position [1196, 0]
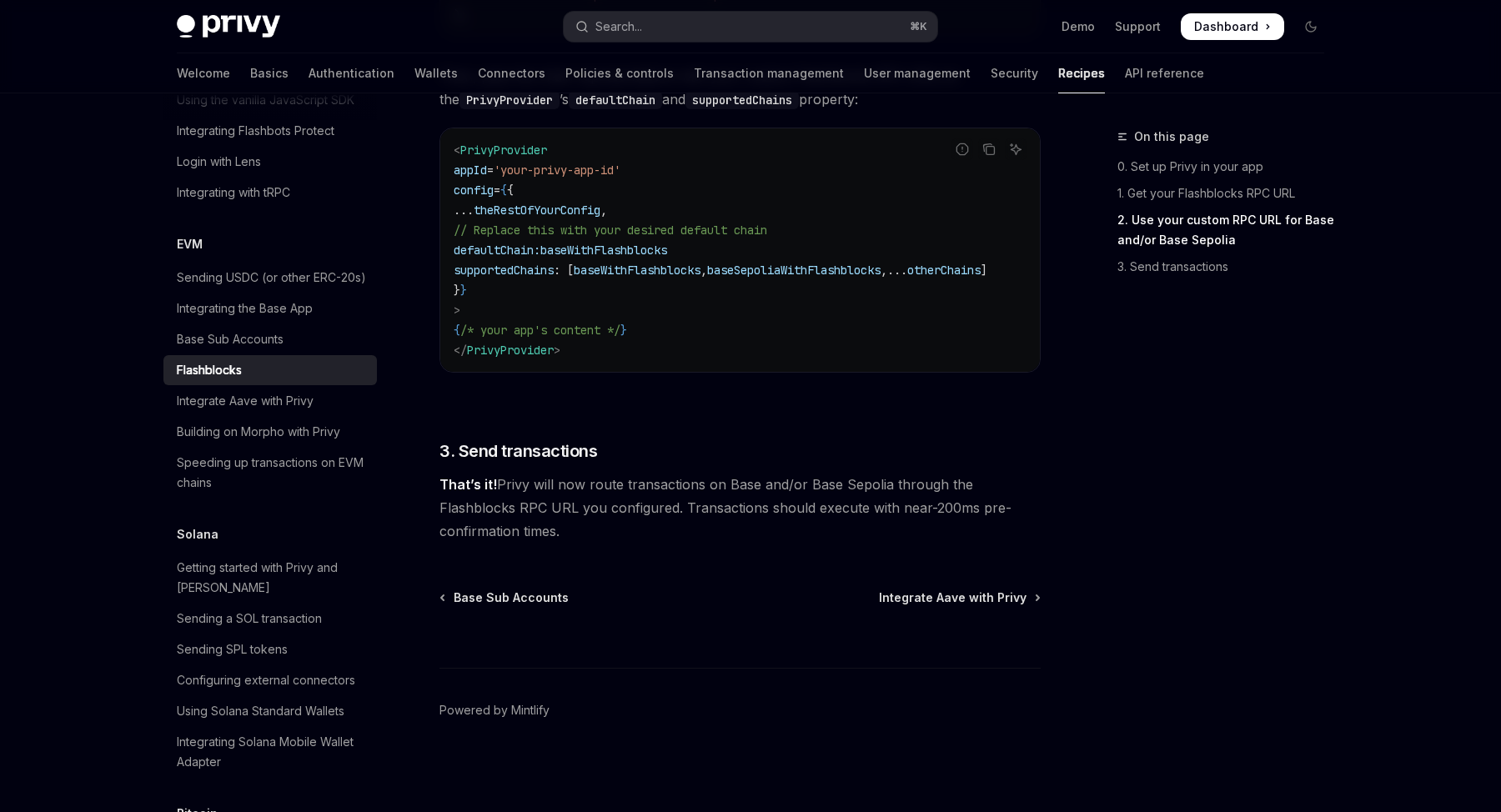
click at [1152, 566] on div "On this page 0. Set up Privy in your app 1. Get your Flashblocks RPC URL 2. Use…" at bounding box center [1211, 469] width 253 height 685
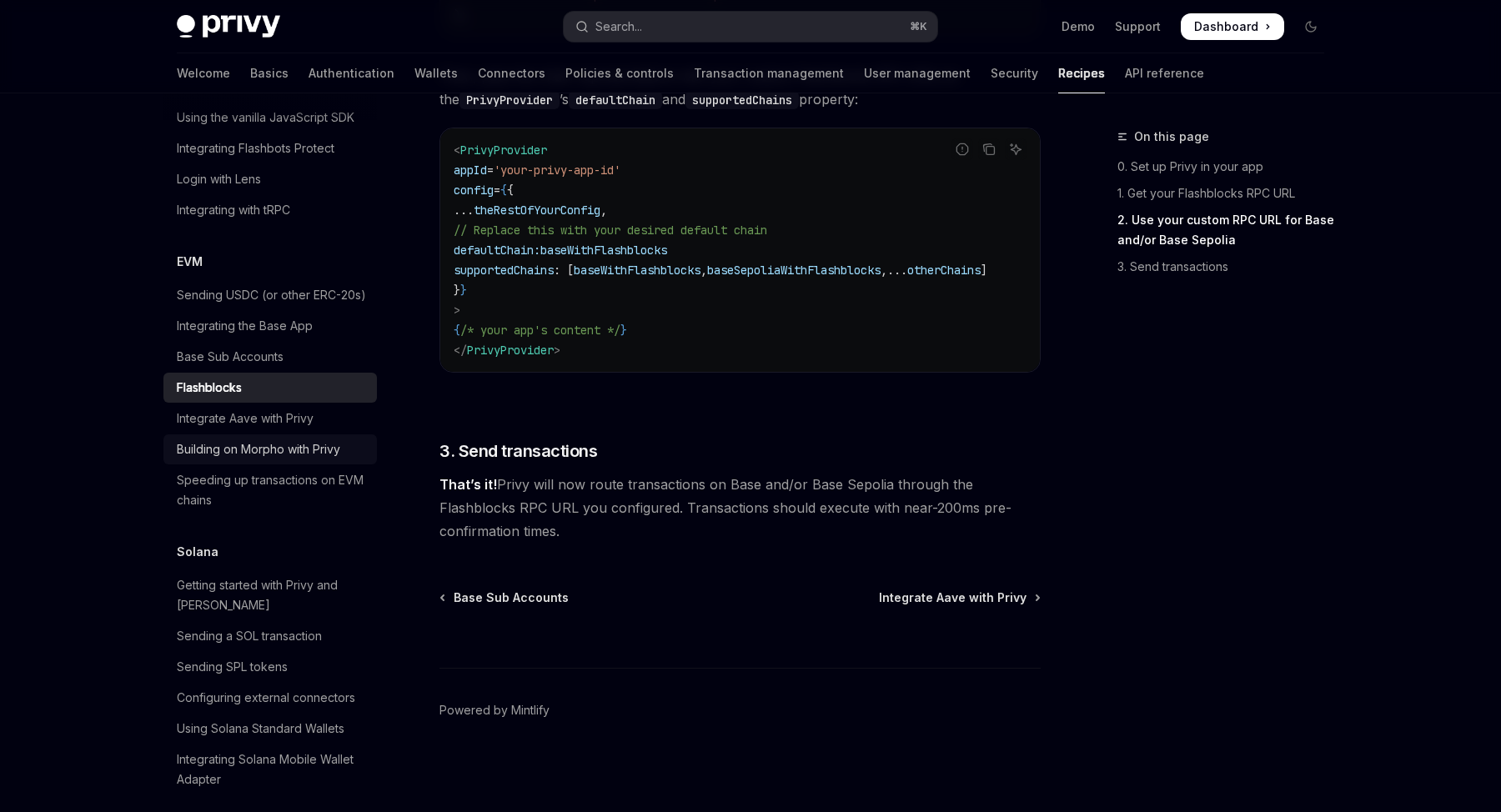
scroll to position [2253, 0]
click at [250, 80] on link "Basics" at bounding box center [269, 73] width 38 height 40
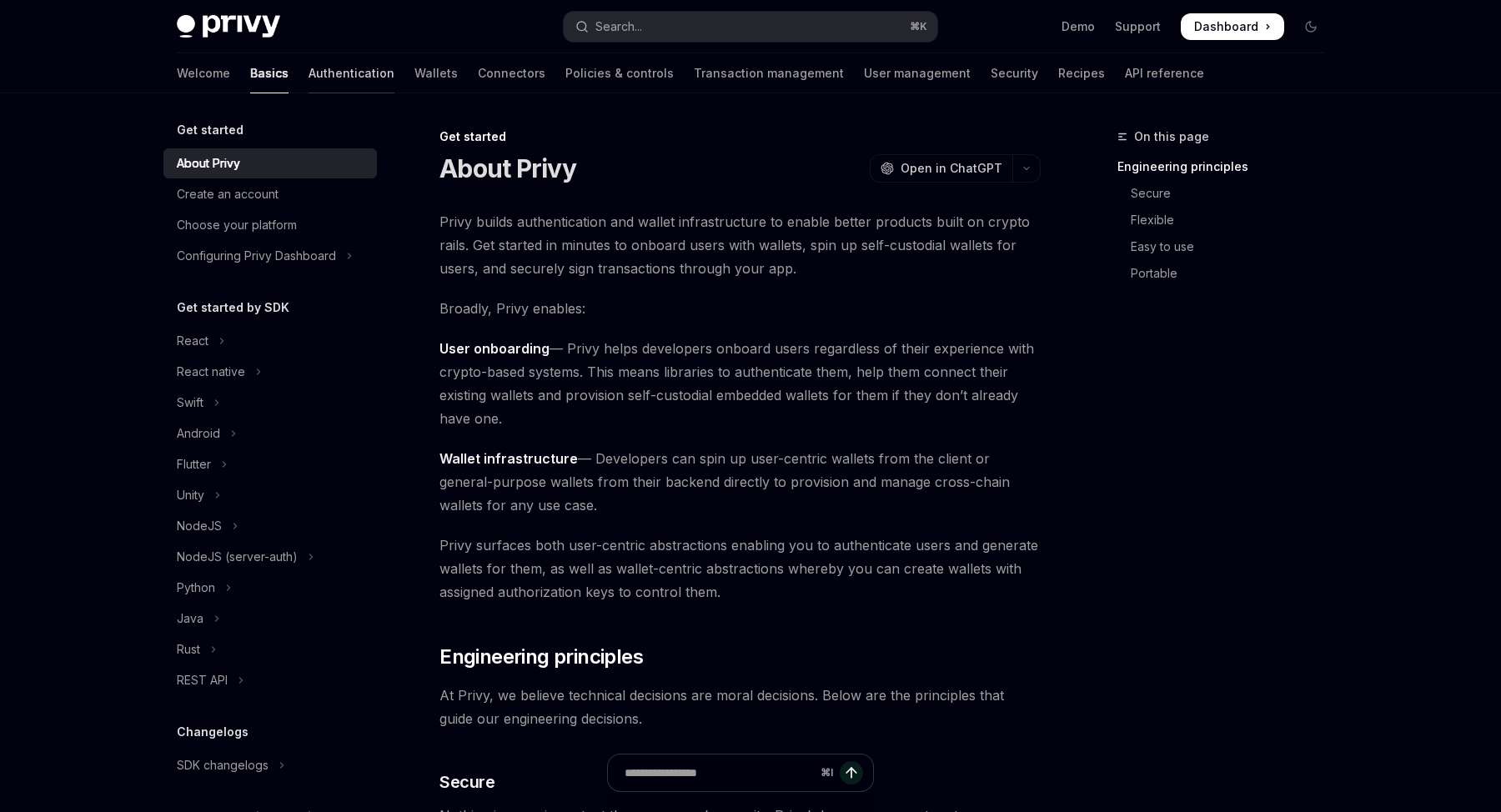
click at [309, 75] on link "Authentication" at bounding box center [351, 73] width 86 height 40
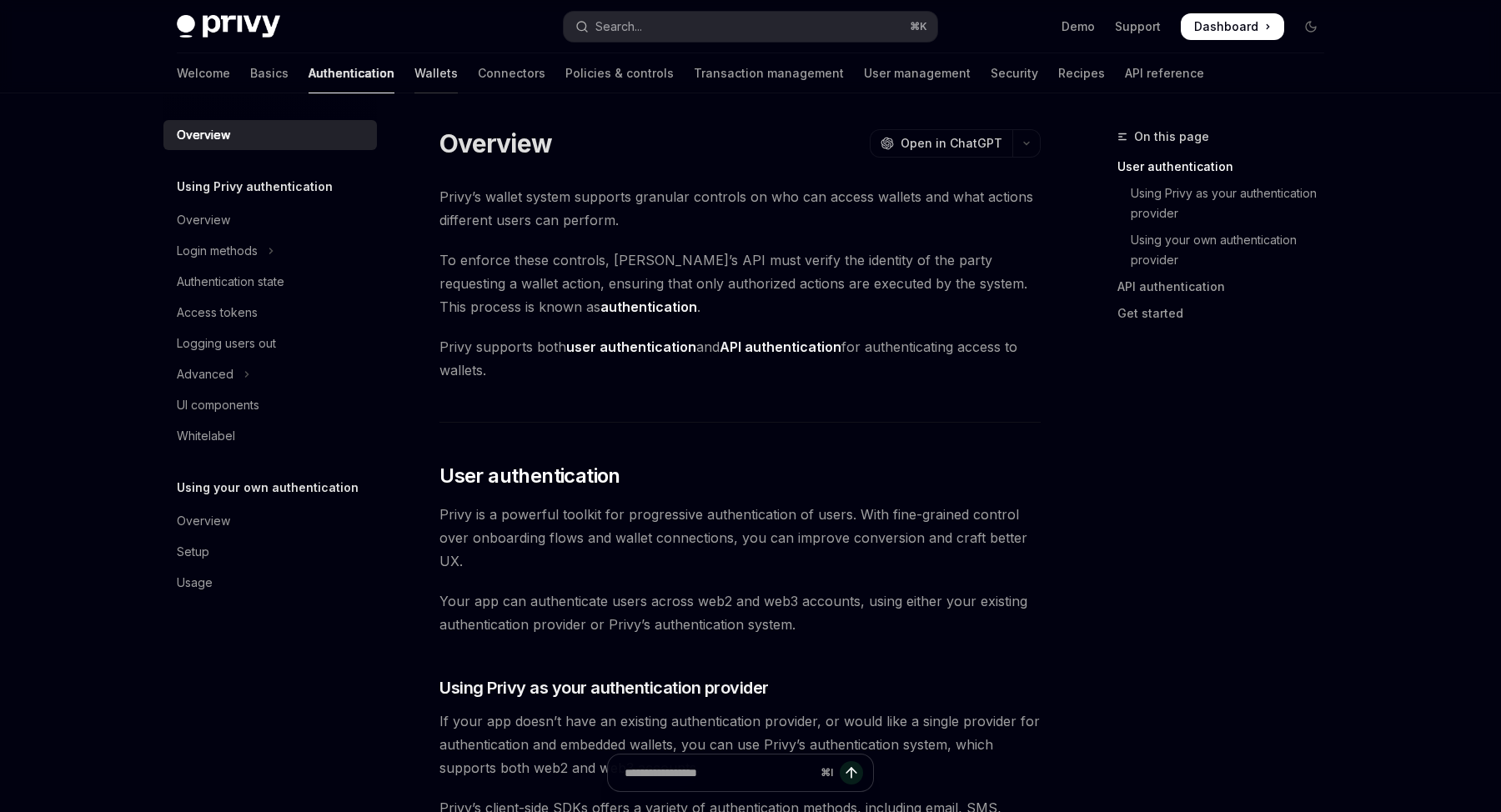
click at [414, 78] on link "Wallets" at bounding box center [435, 73] width 43 height 40
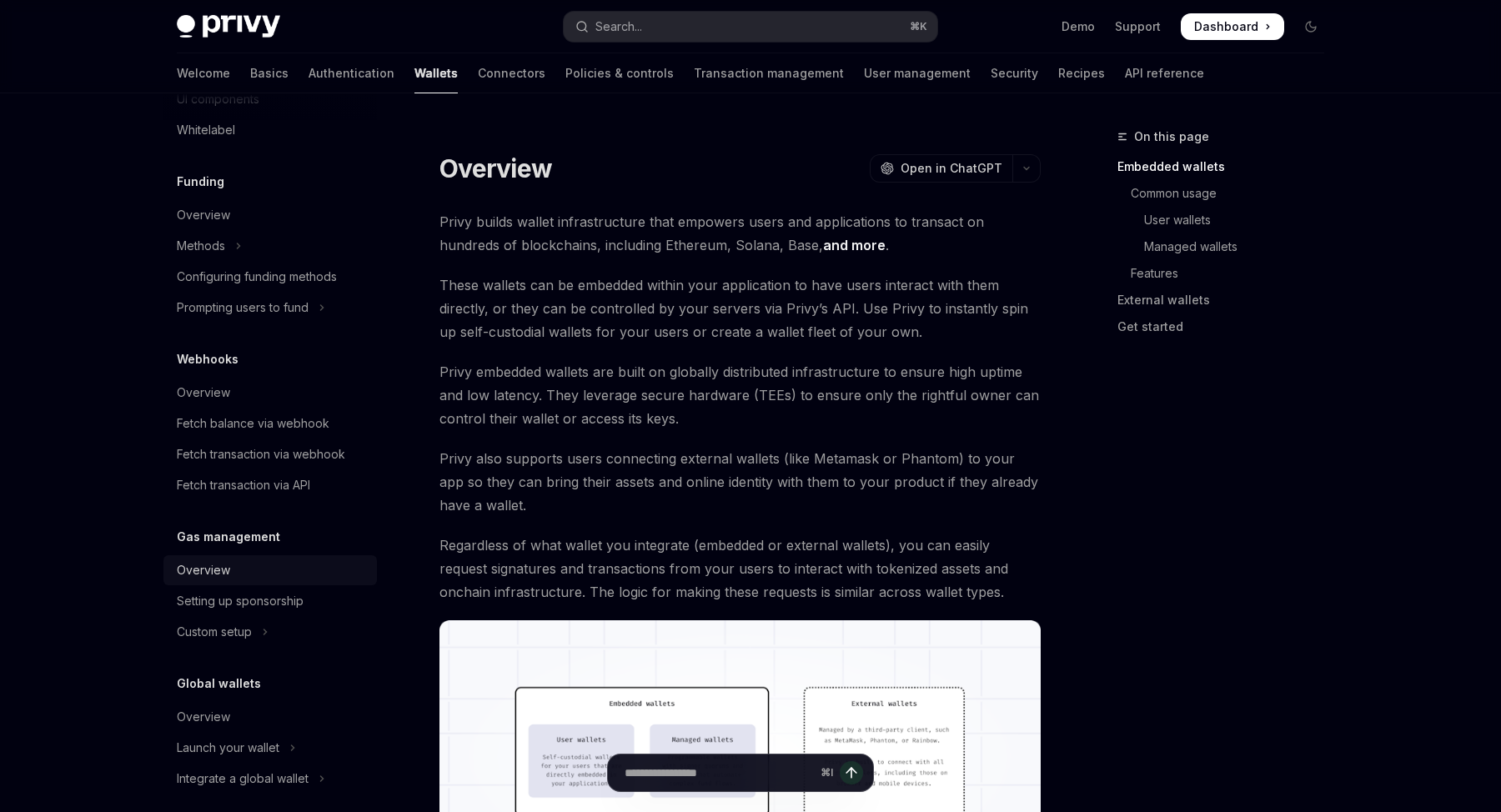
scroll to position [622, 0]
click at [238, 575] on div "Overview" at bounding box center [272, 572] width 190 height 20
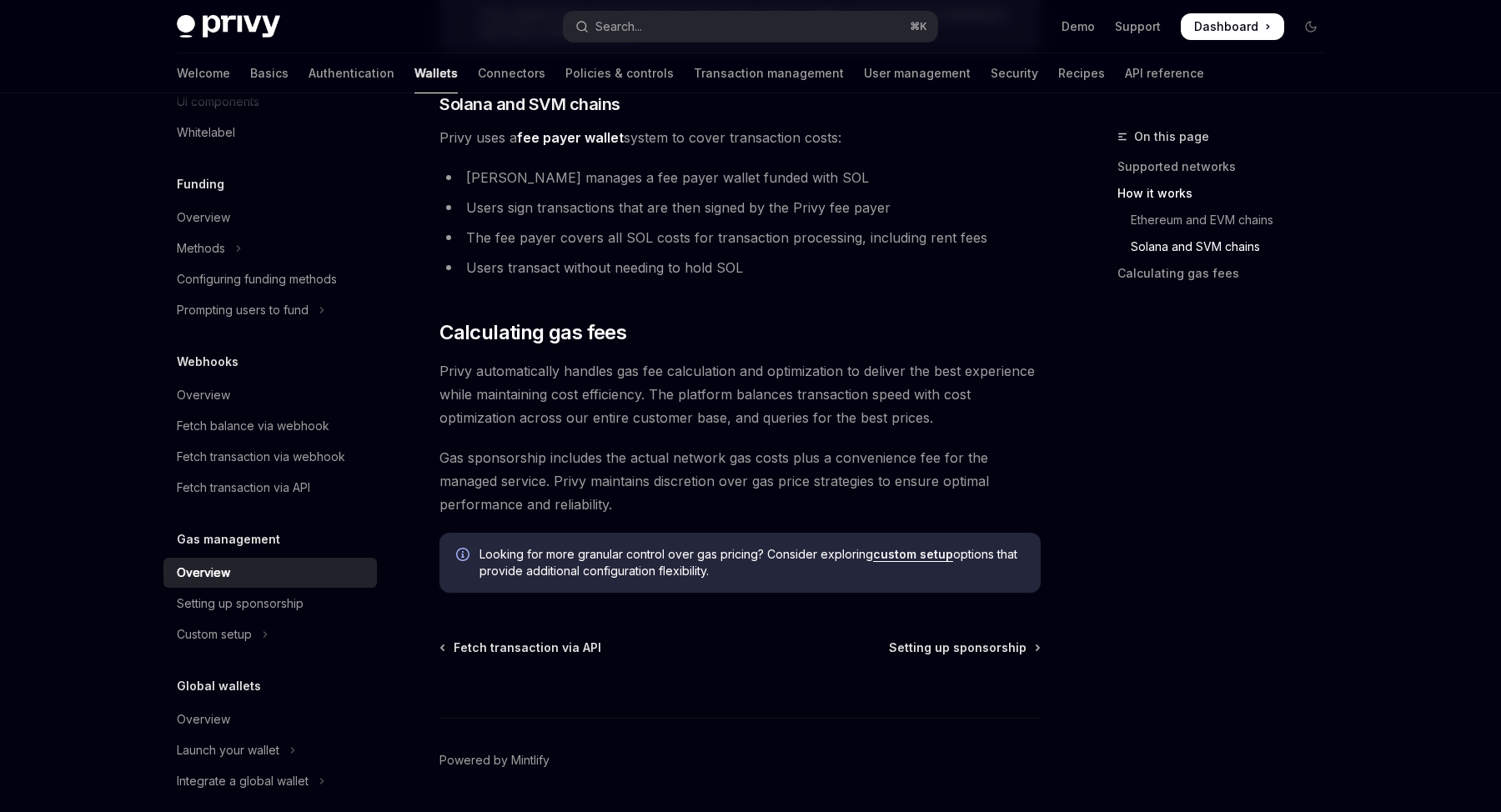
scroll to position [1132, 0]
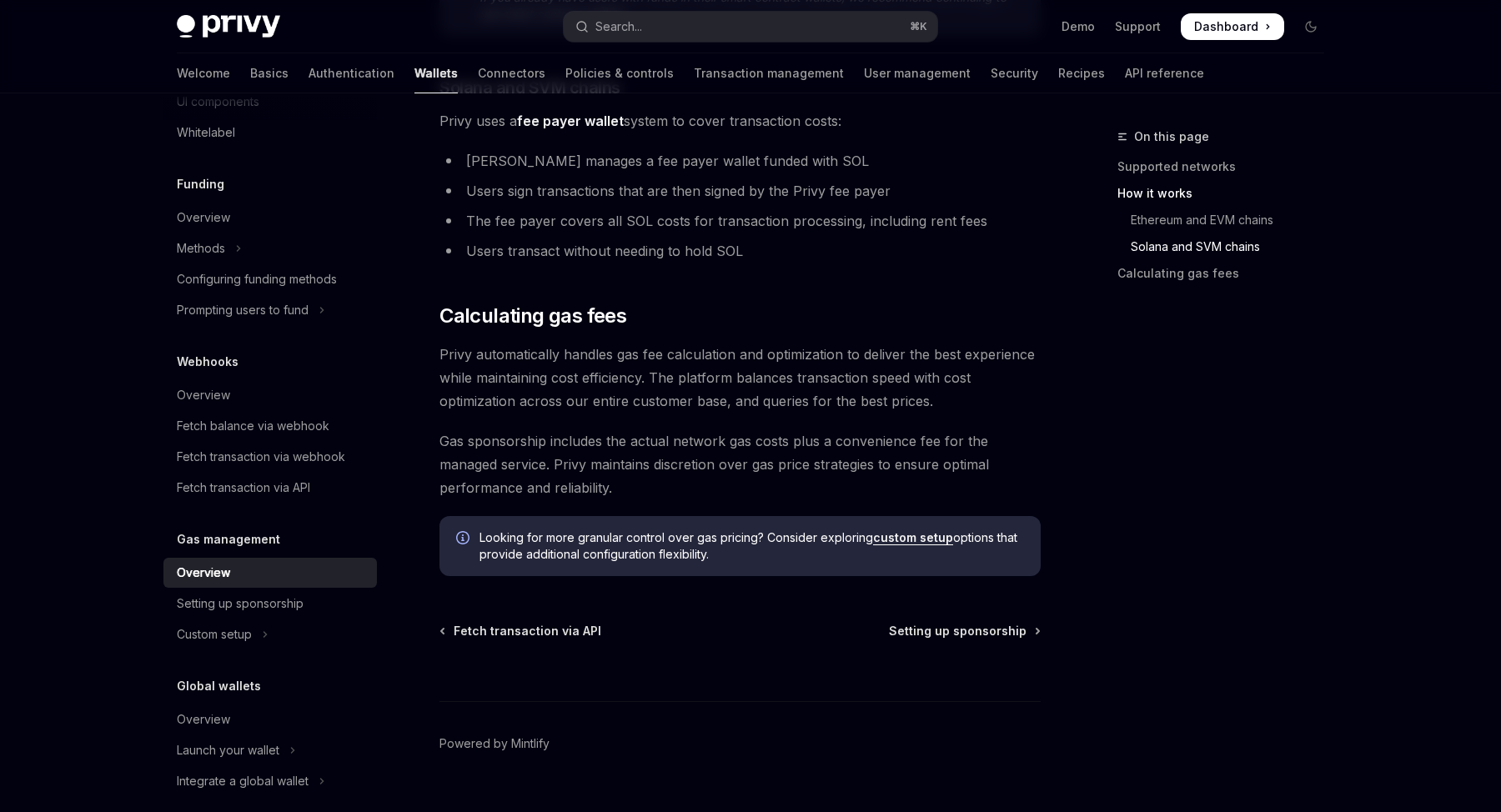
click at [812, 626] on div "Fetch transaction via API Setting up sponsorship" at bounding box center [739, 631] width 601 height 17
click at [921, 539] on link "custom setup" at bounding box center [912, 537] width 80 height 15
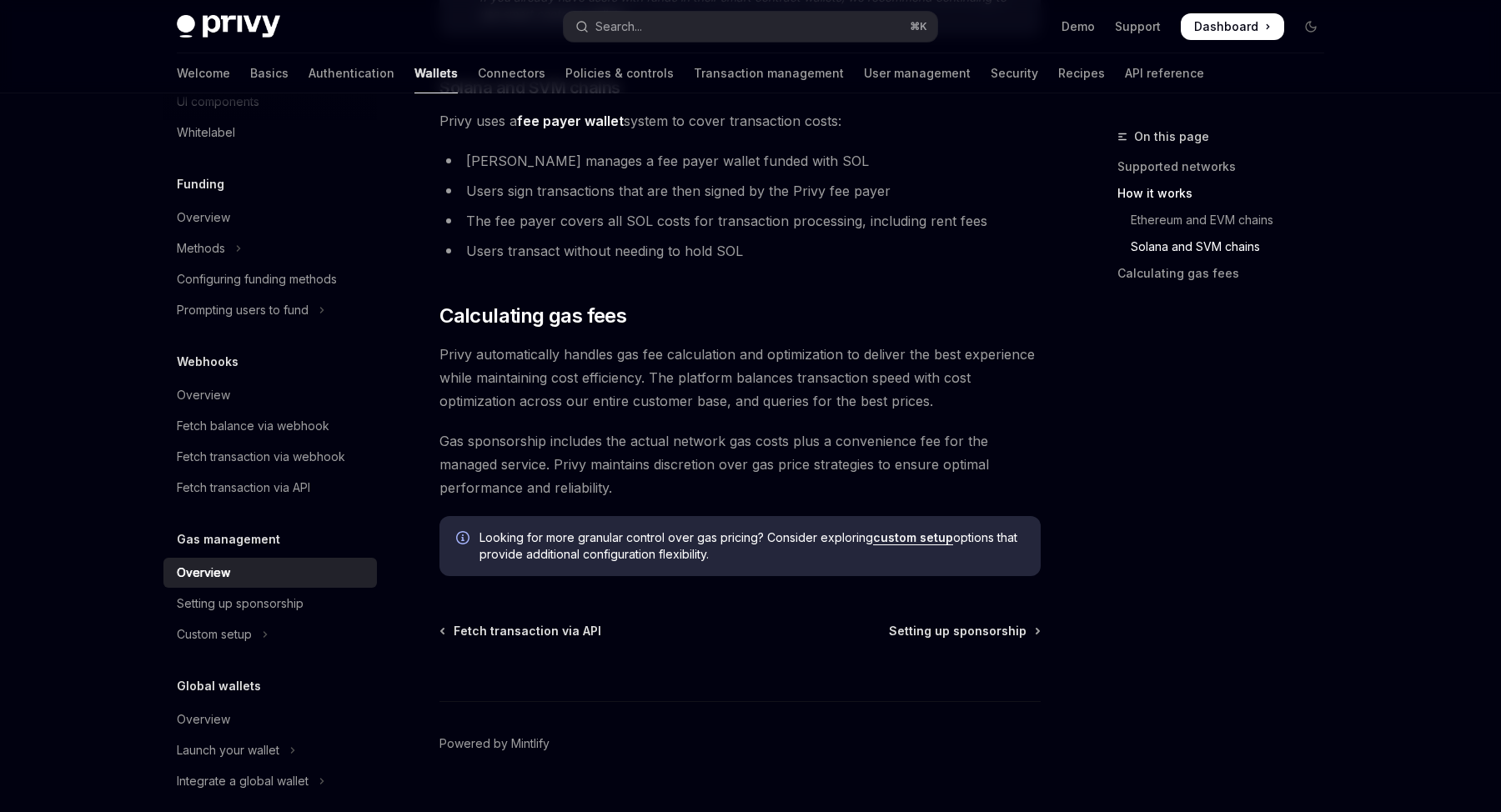
type textarea "*"
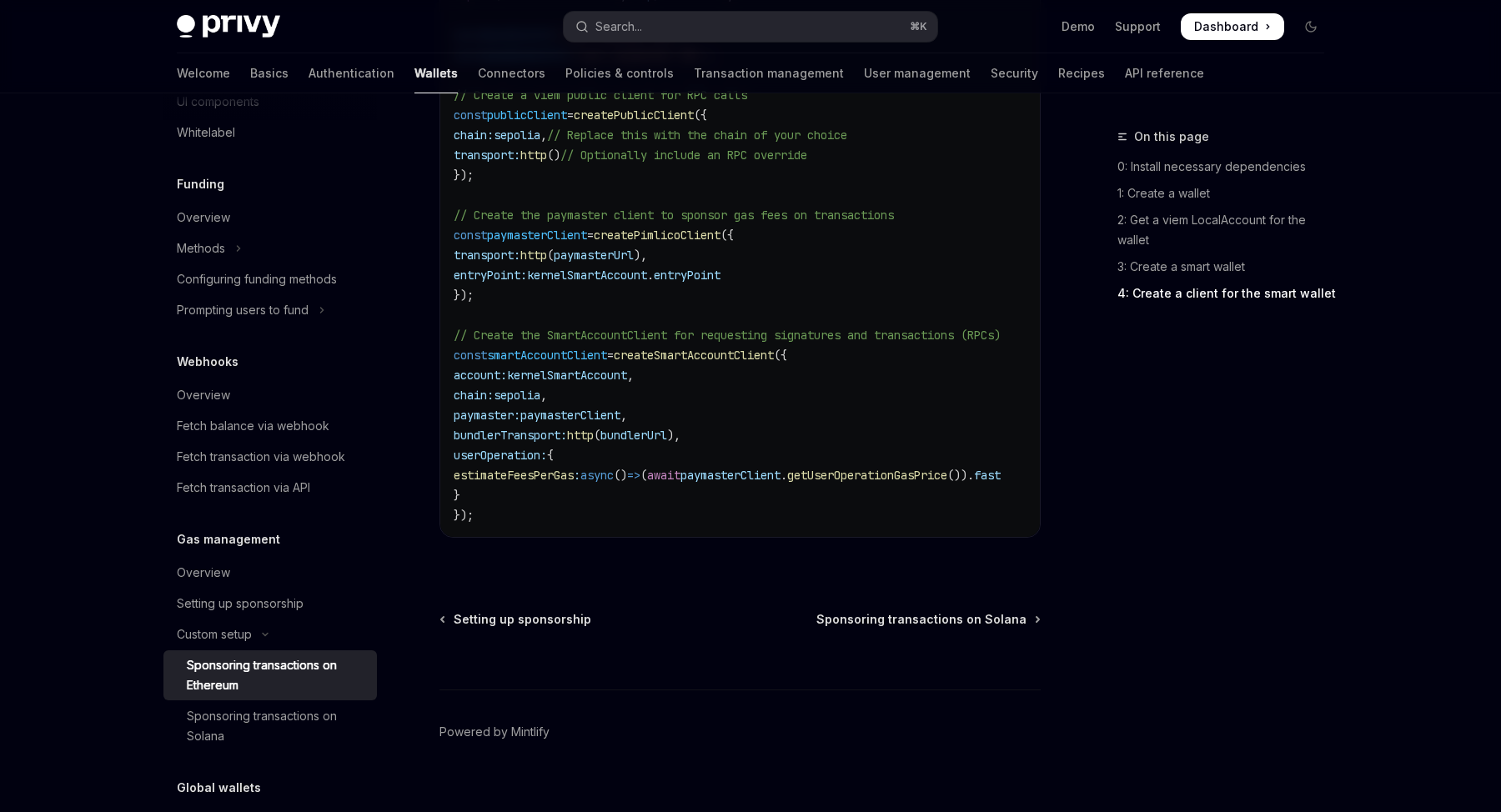
scroll to position [2434, 0]
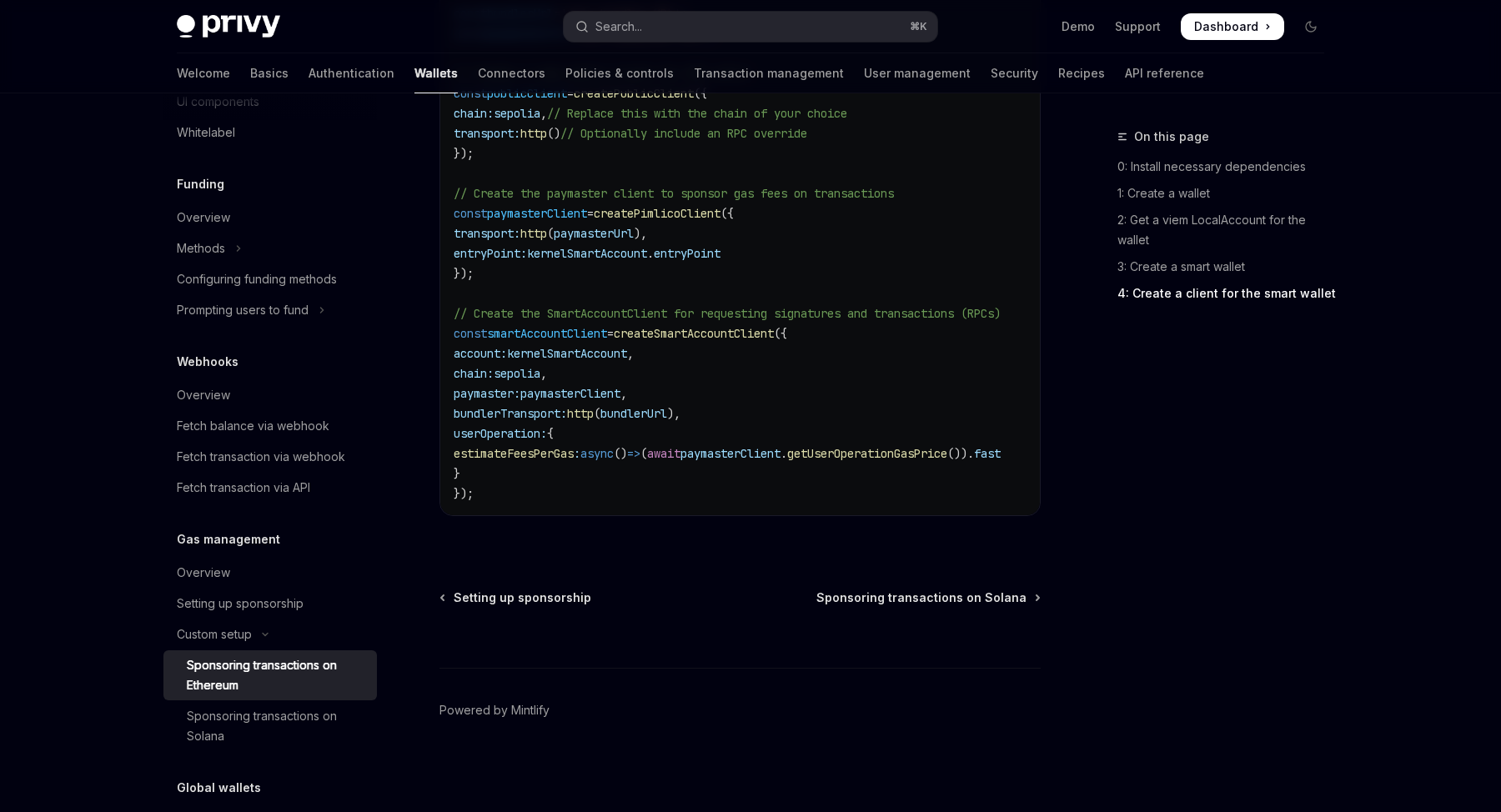
click at [1161, 454] on div "On this page 0: Install necessary dependencies 1: Create a wallet 2: Get a viem…" at bounding box center [1211, 469] width 253 height 685
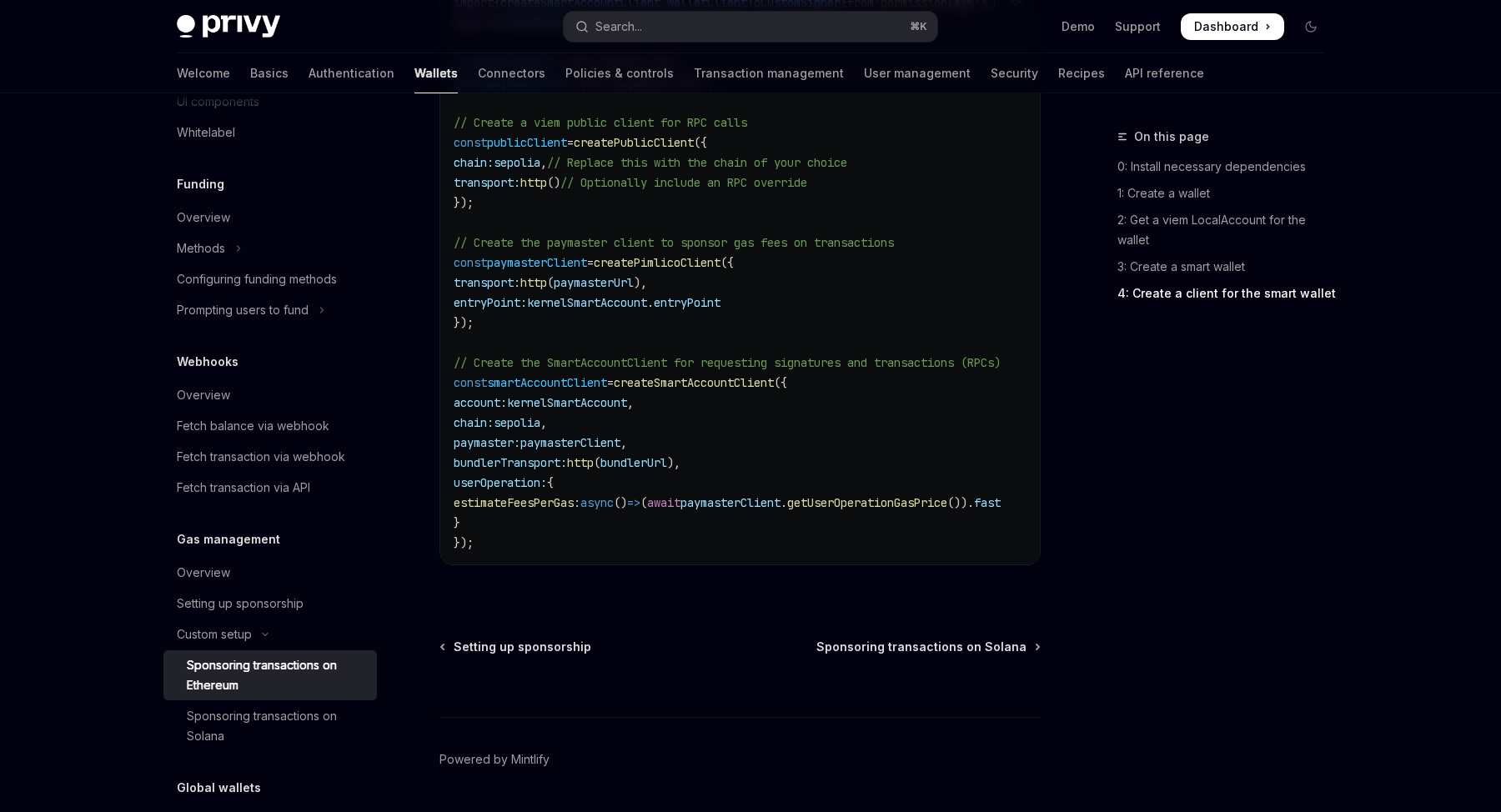
scroll to position [2350, 0]
